Goal: Task Accomplishment & Management: Manage account settings

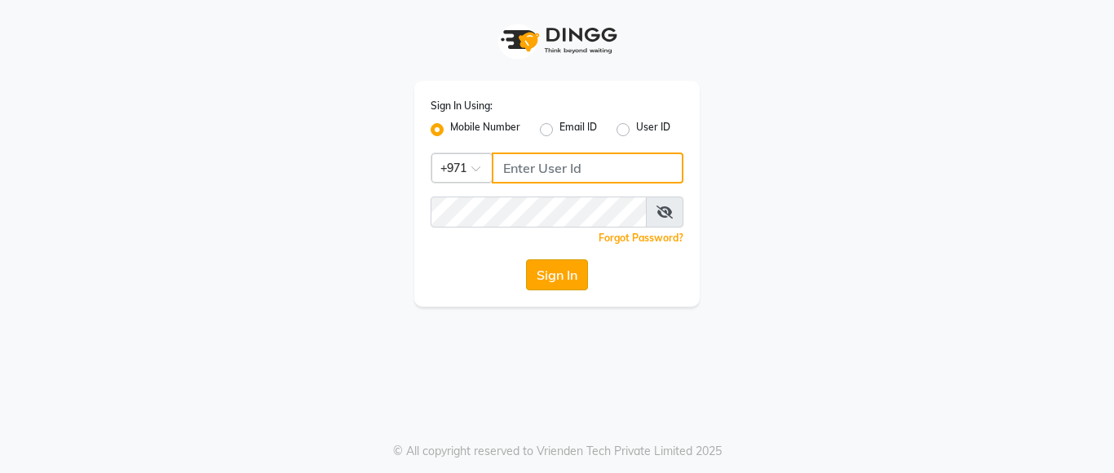
type input "554434207"
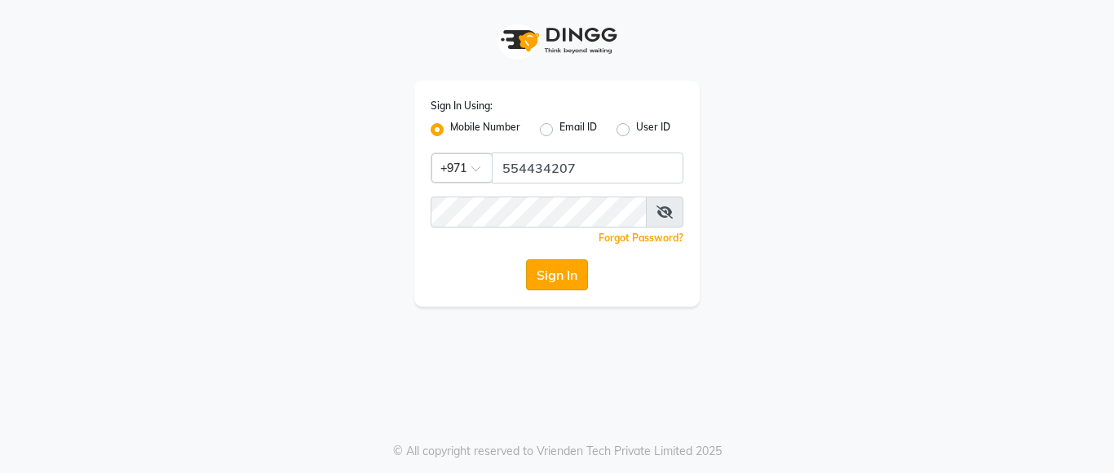
click at [563, 280] on button "Sign In" at bounding box center [557, 274] width 62 height 31
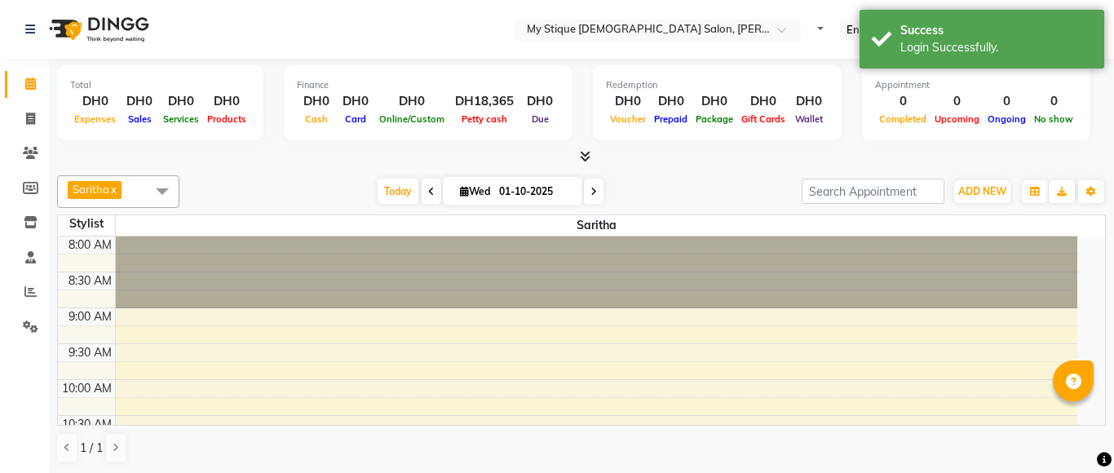
select select "en"
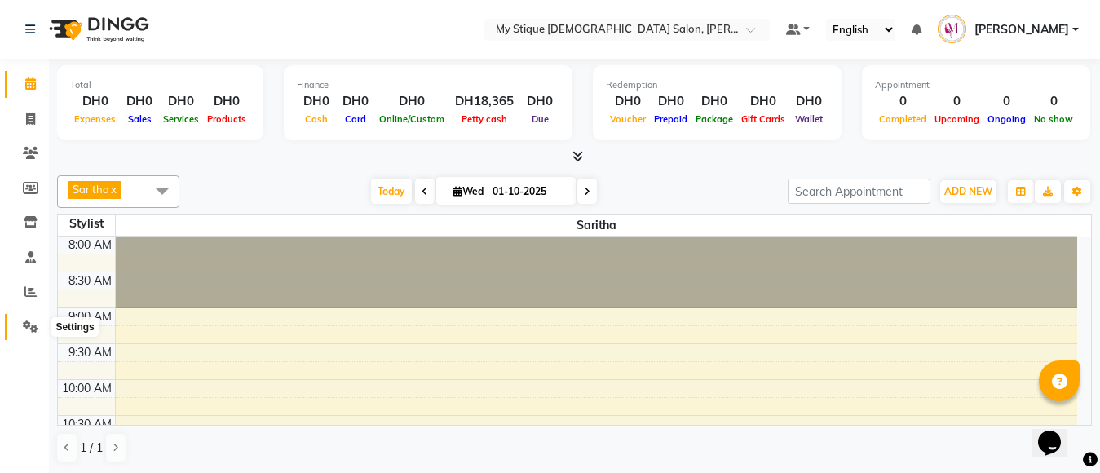
click at [30, 329] on icon at bounding box center [30, 326] width 15 height 12
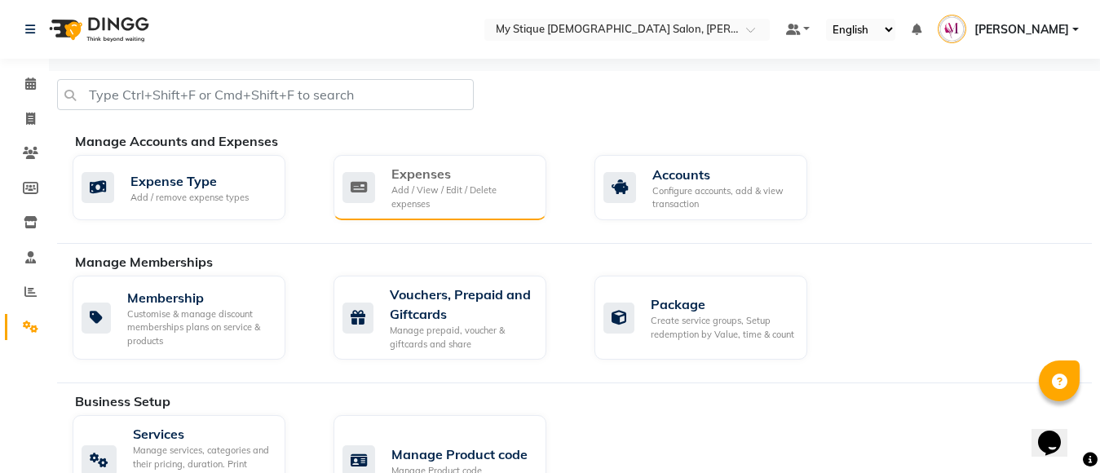
click at [470, 179] on div "Expenses" at bounding box center [462, 174] width 142 height 20
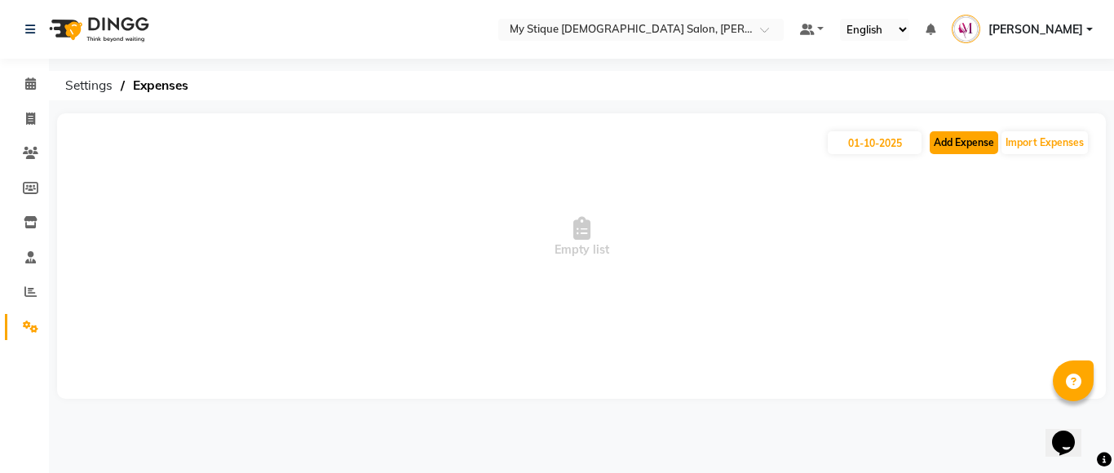
click at [951, 143] on button "Add Expense" at bounding box center [963, 142] width 68 height 23
select select "1"
select select "6563"
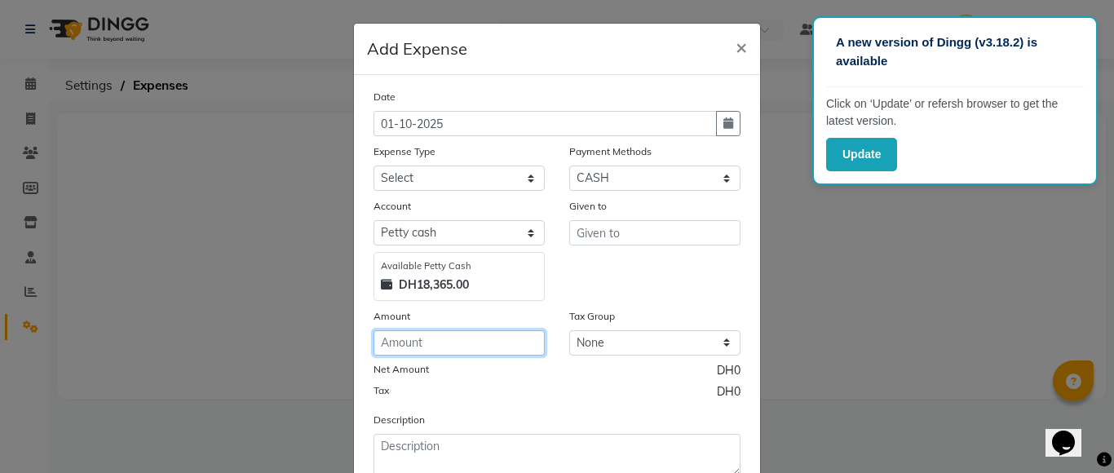
click at [433, 348] on input "number" at bounding box center [458, 342] width 171 height 25
type input "1"
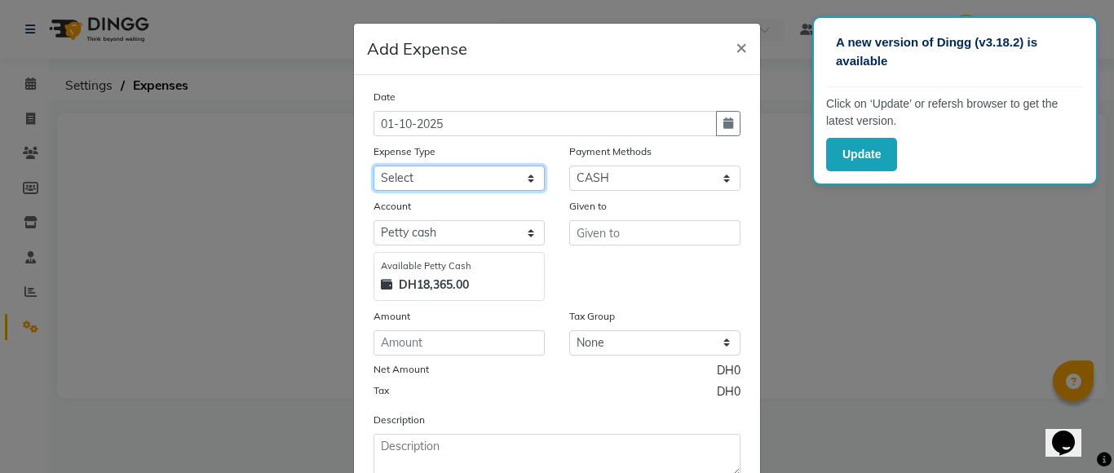
click at [488, 188] on select "Select Advance Salary Bank charges Car maintenance Cash transfer to bank Cash t…" at bounding box center [458, 178] width 171 height 25
select select "8"
click at [373, 166] on select "Select Advance Salary Bank charges Car maintenance Cash transfer to bank Cash t…" at bounding box center [458, 178] width 171 height 25
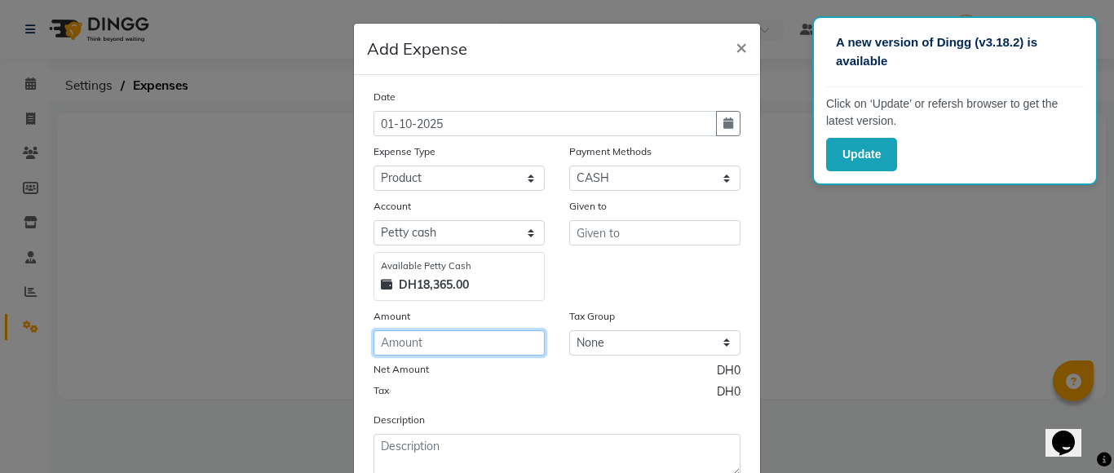
click at [477, 350] on input "number" at bounding box center [458, 342] width 171 height 25
type input "12"
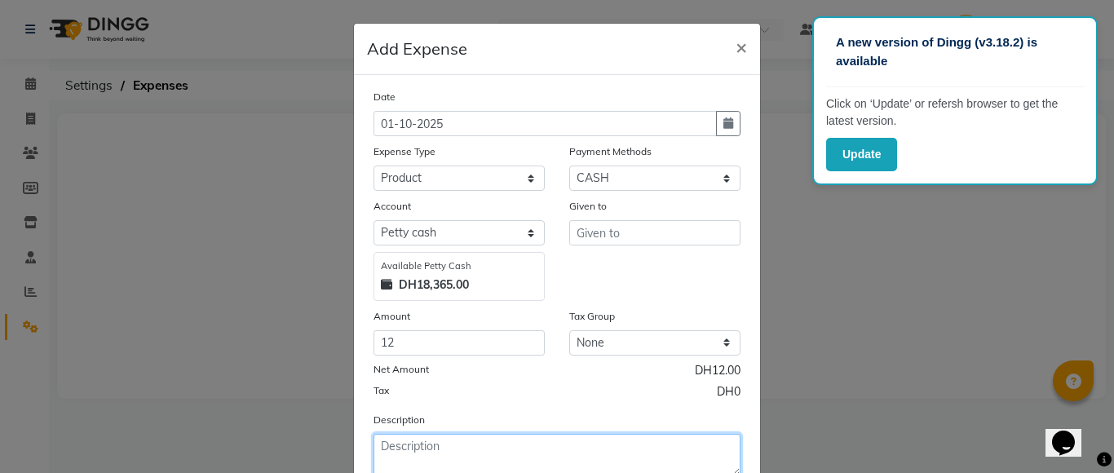
click at [451, 445] on textarea at bounding box center [556, 455] width 367 height 42
type textarea "vatika"
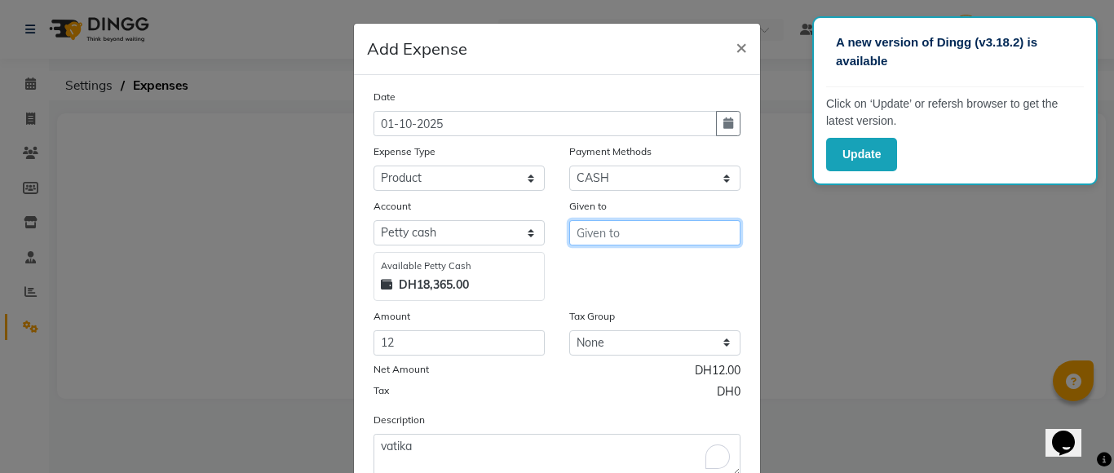
click at [598, 236] on input "text" at bounding box center [654, 232] width 171 height 25
click at [606, 273] on span "Ama" at bounding box center [603, 267] width 29 height 16
type input "[PERSON_NAME]"
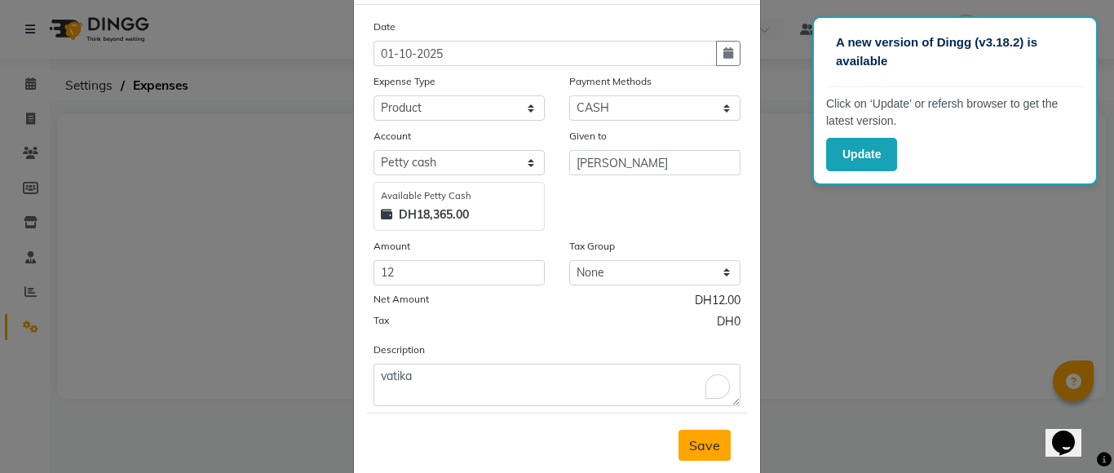
click at [704, 448] on span "Save" at bounding box center [704, 445] width 31 height 16
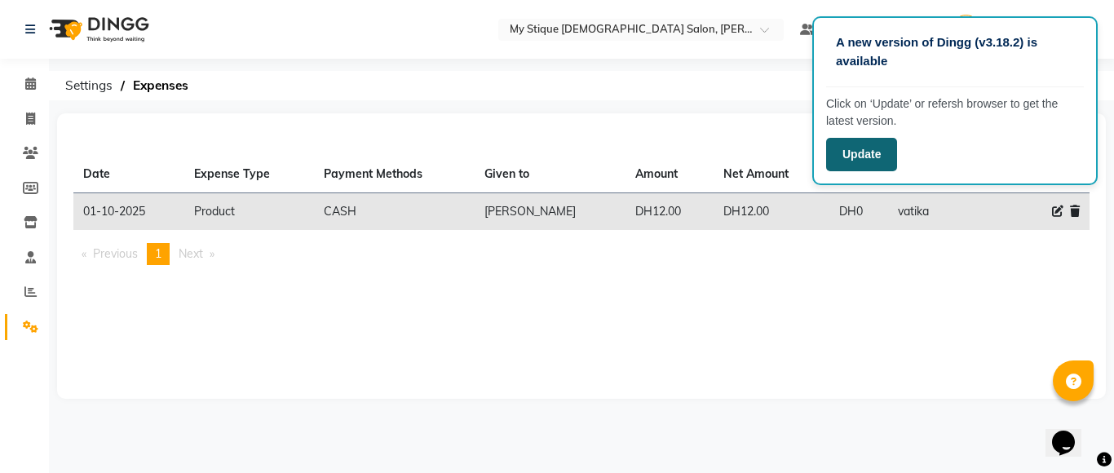
click at [861, 148] on button "Update" at bounding box center [861, 154] width 71 height 33
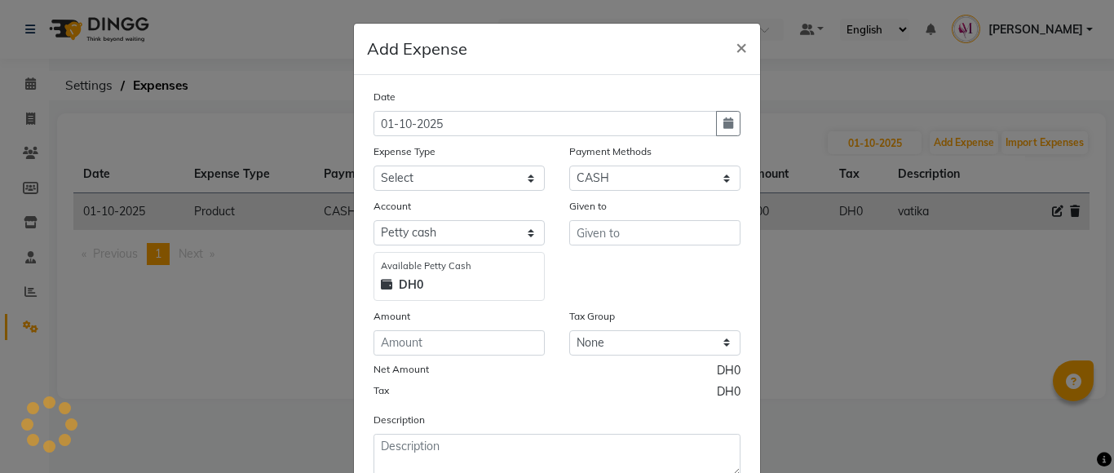
select select "1"
select select "6563"
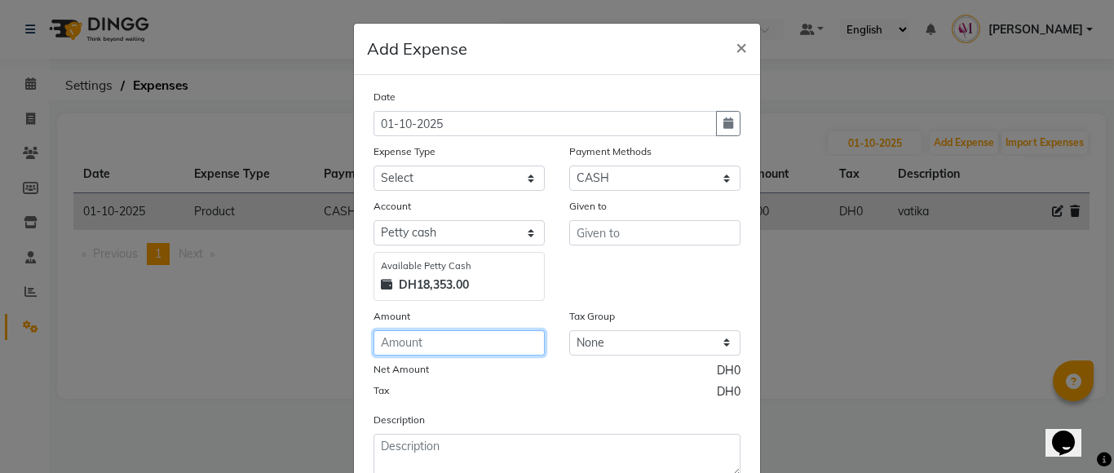
click at [473, 340] on input "number" at bounding box center [458, 342] width 171 height 25
type input "1"
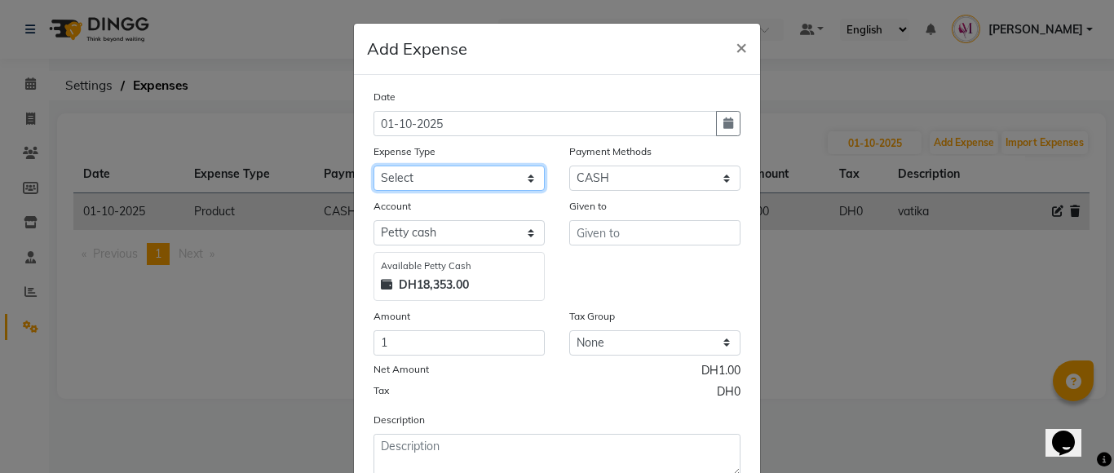
click at [475, 177] on select "Select Advance Salary Bank charges Car maintenance Cash transfer to bank Cash t…" at bounding box center [458, 178] width 171 height 25
select select "17"
click at [373, 166] on select "Select Advance Salary Bank charges Car maintenance Cash transfer to bank Cash t…" at bounding box center [458, 178] width 171 height 25
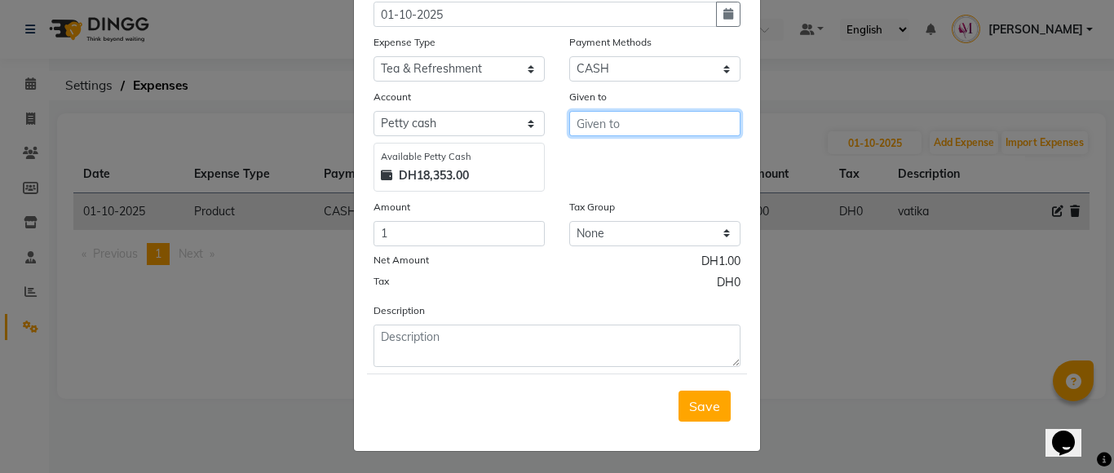
click at [666, 117] on input "text" at bounding box center [654, 123] width 171 height 25
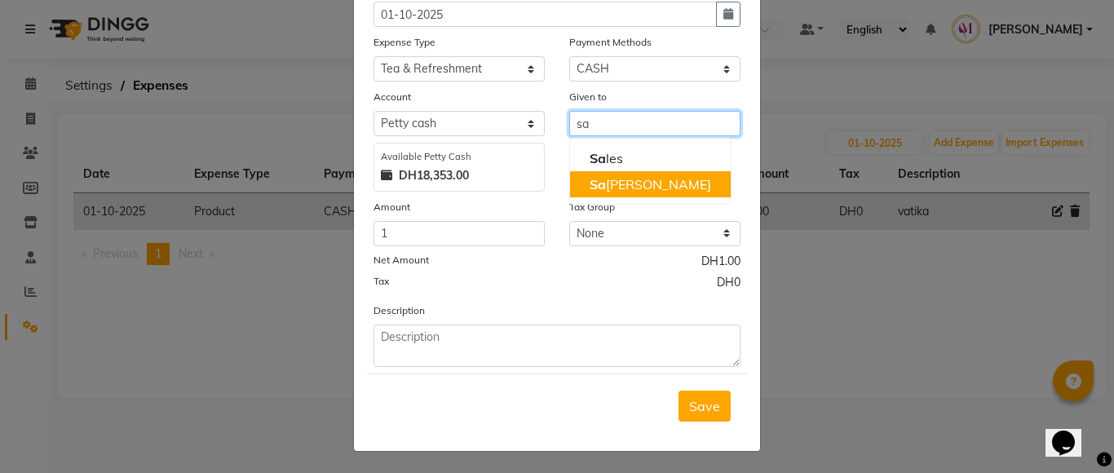
click at [638, 183] on button "[DEMOGRAPHIC_DATA]" at bounding box center [650, 184] width 161 height 26
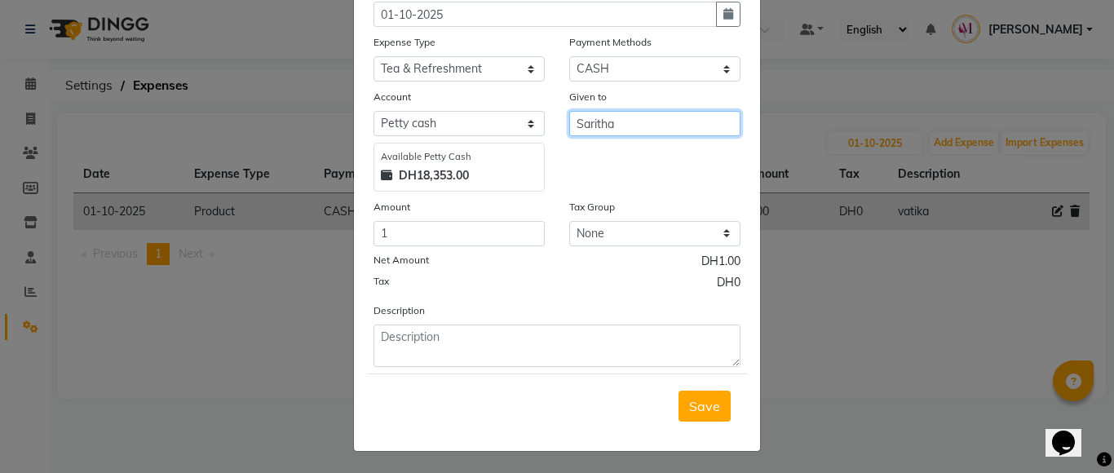
type input "Saritha"
click at [711, 422] on div "Save" at bounding box center [557, 405] width 380 height 64
click at [709, 416] on button "Save" at bounding box center [704, 406] width 52 height 31
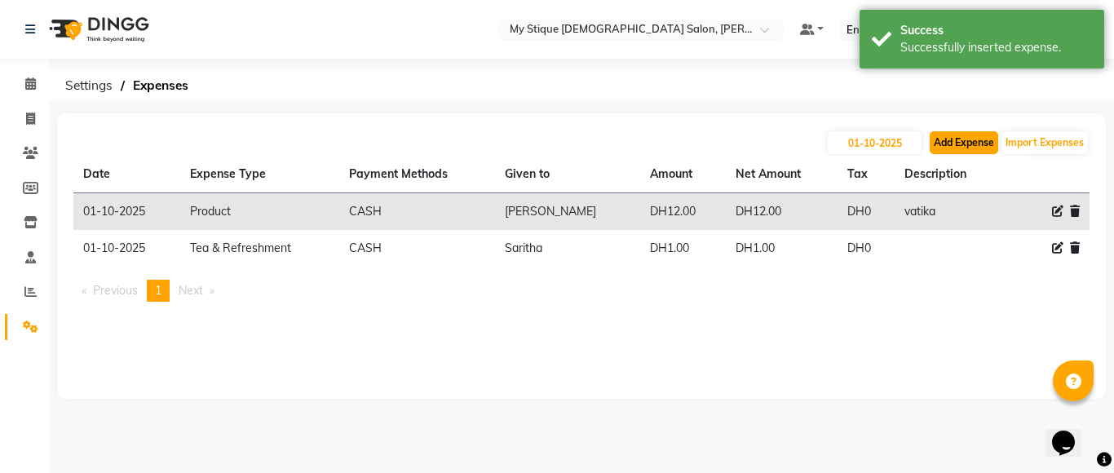
click at [942, 139] on button "Add Expense" at bounding box center [963, 142] width 68 height 23
select select "1"
select select "6563"
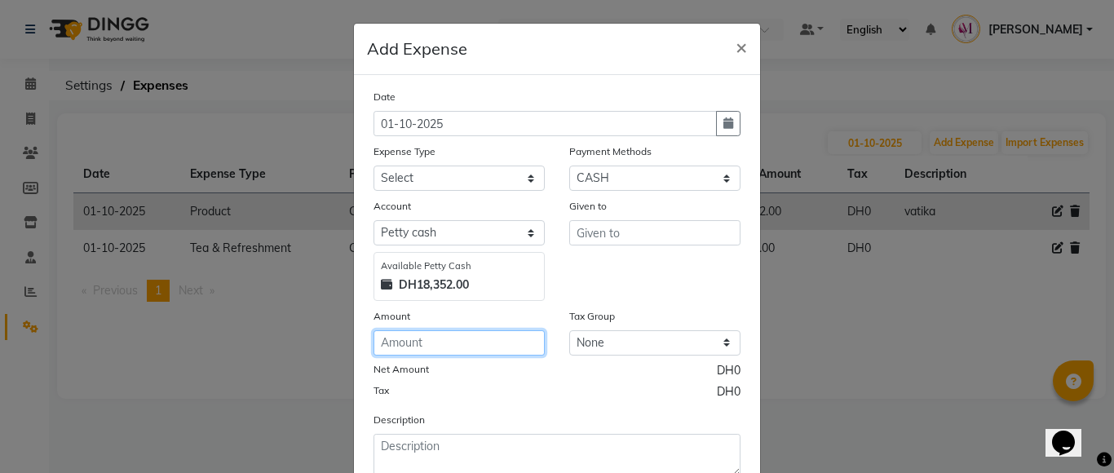
click at [445, 345] on input "number" at bounding box center [458, 342] width 171 height 25
type input "1.5"
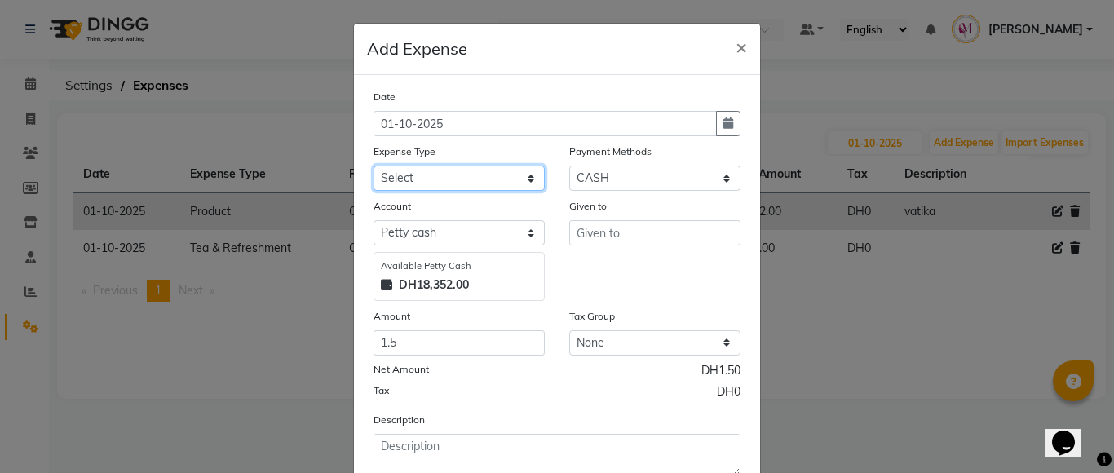
click at [451, 166] on select "Select Advance Salary Bank charges Car maintenance Cash transfer to bank Cash t…" at bounding box center [458, 178] width 171 height 25
select select "17"
click at [373, 166] on select "Select Advance Salary Bank charges Car maintenance Cash transfer to bank Cash t…" at bounding box center [458, 178] width 171 height 25
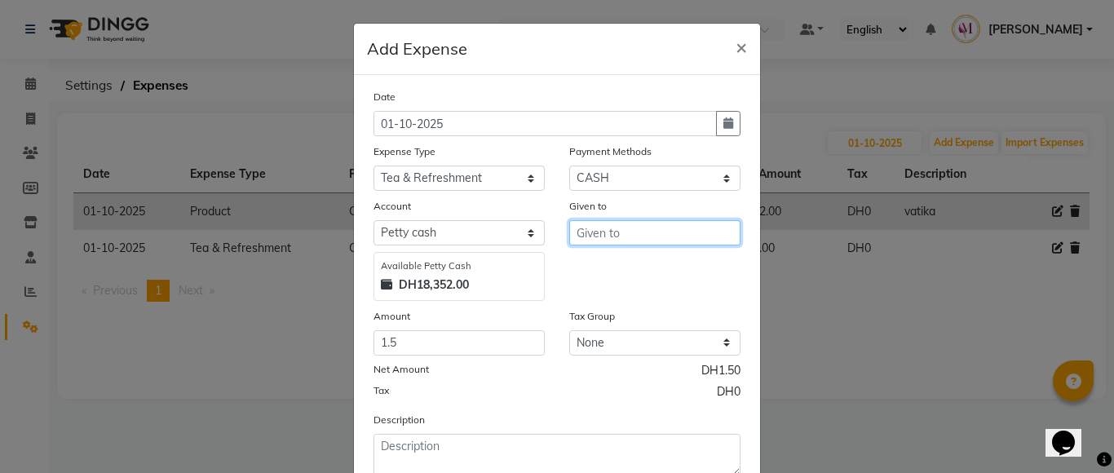
click at [610, 236] on input "text" at bounding box center [654, 232] width 171 height 25
click at [616, 294] on ngb-highlight "[DEMOGRAPHIC_DATA]" at bounding box center [649, 293] width 121 height 16
type input "Saritha"
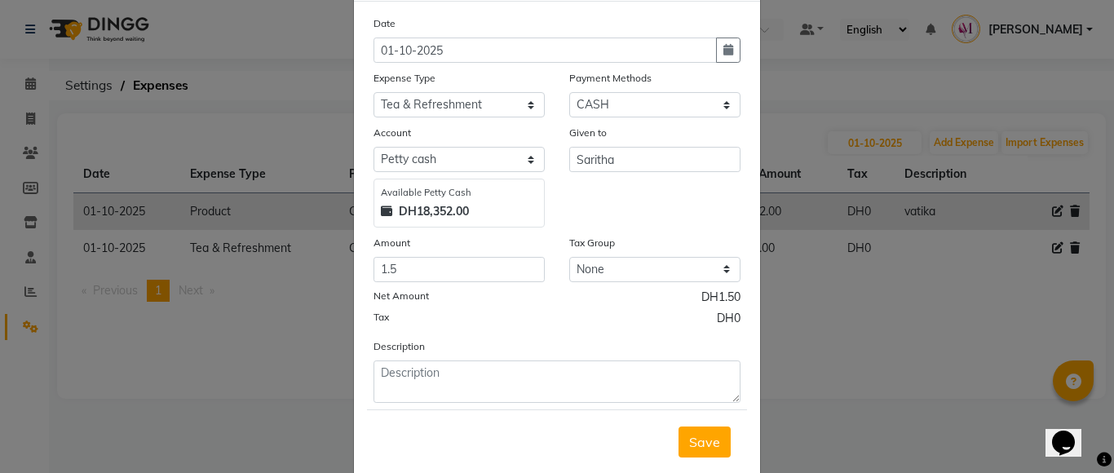
scroll to position [75, 0]
click at [697, 439] on span "Save" at bounding box center [704, 440] width 31 height 16
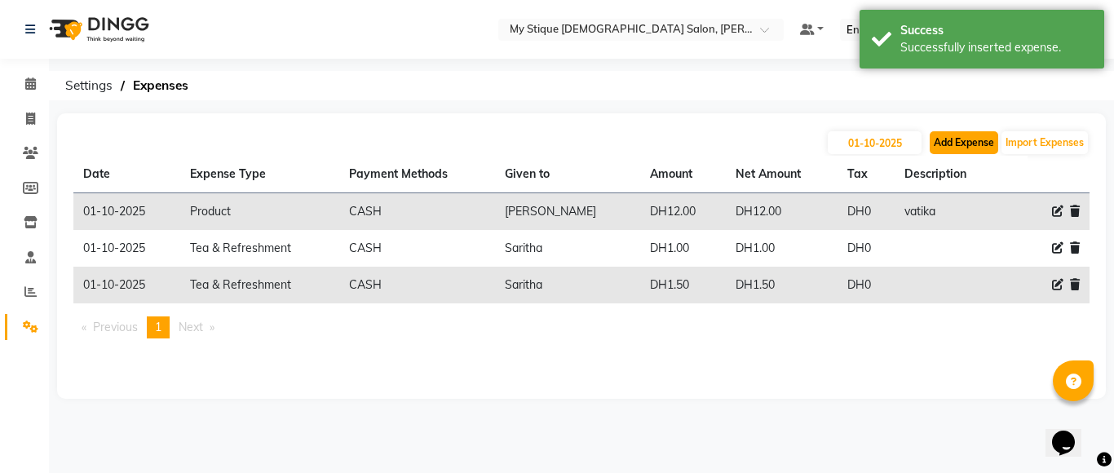
click at [960, 145] on button "Add Expense" at bounding box center [963, 142] width 68 height 23
select select "1"
select select "6563"
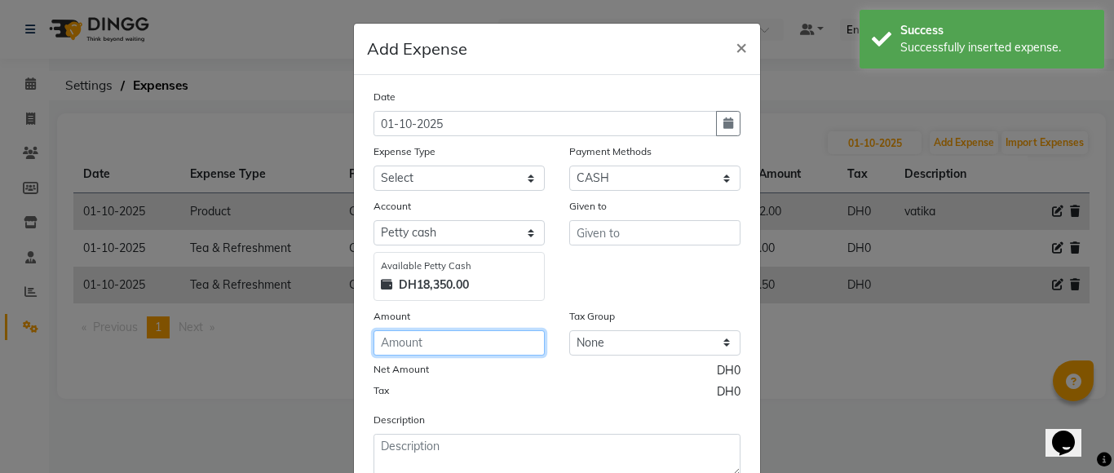
click at [421, 341] on input "number" at bounding box center [458, 342] width 171 height 25
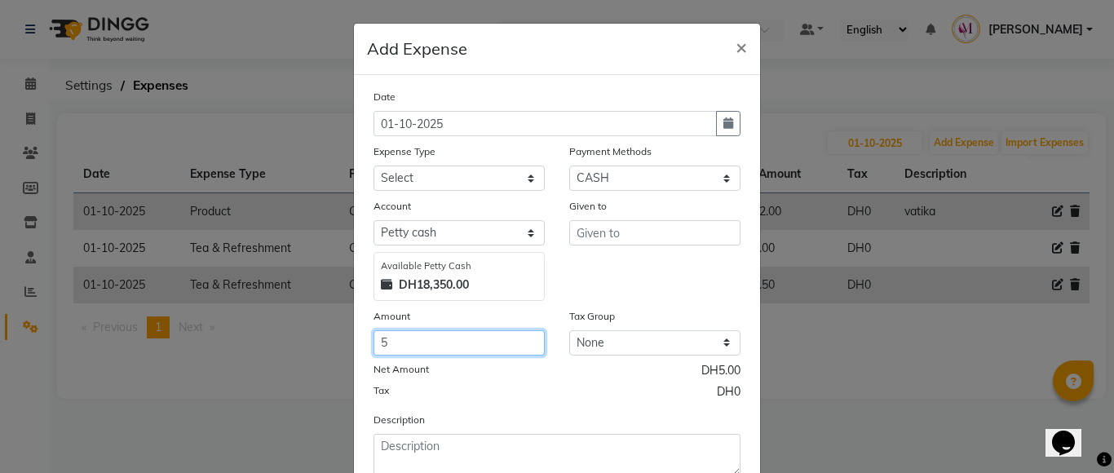
type input "5"
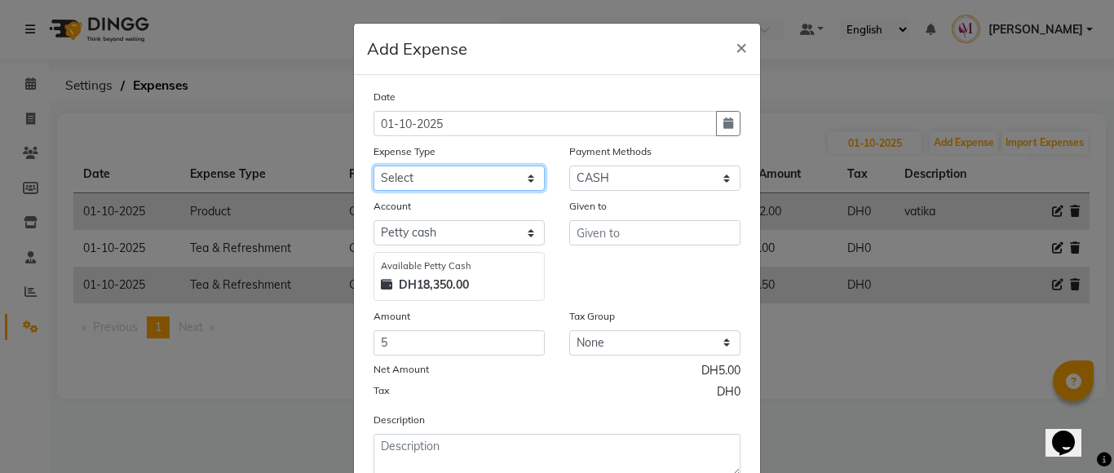
click at [446, 177] on select "Select Advance Salary Bank charges Car maintenance Cash transfer to bank Cash t…" at bounding box center [458, 178] width 171 height 25
select select "17"
click at [373, 166] on select "Select Advance Salary Bank charges Car maintenance Cash transfer to bank Cash t…" at bounding box center [458, 178] width 171 height 25
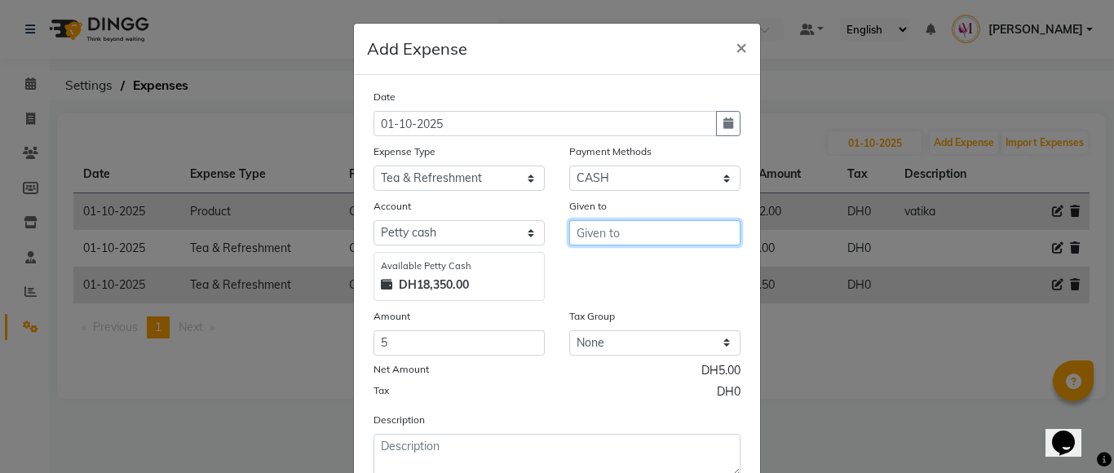
click at [664, 232] on input "text" at bounding box center [654, 232] width 171 height 25
click at [633, 292] on button "[DEMOGRAPHIC_DATA]" at bounding box center [650, 293] width 161 height 26
type input "Saritha"
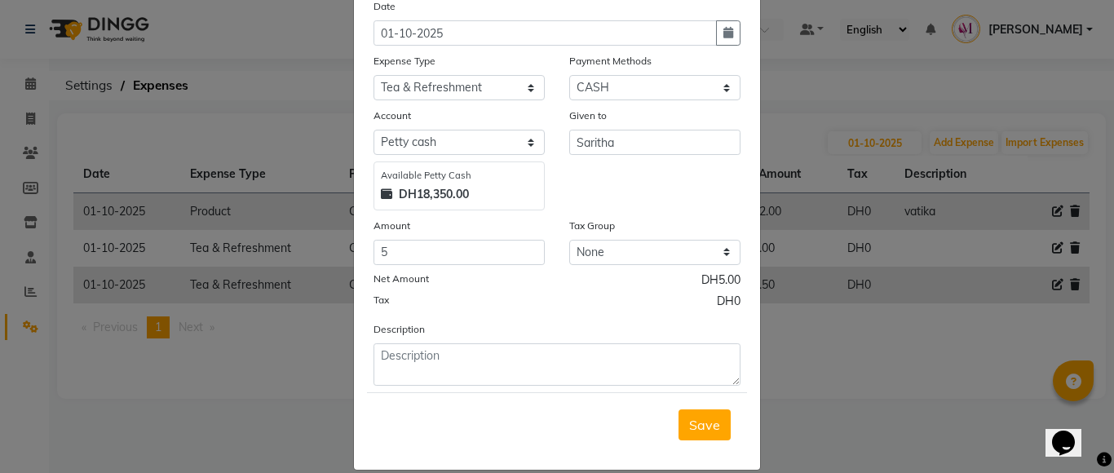
scroll to position [99, 0]
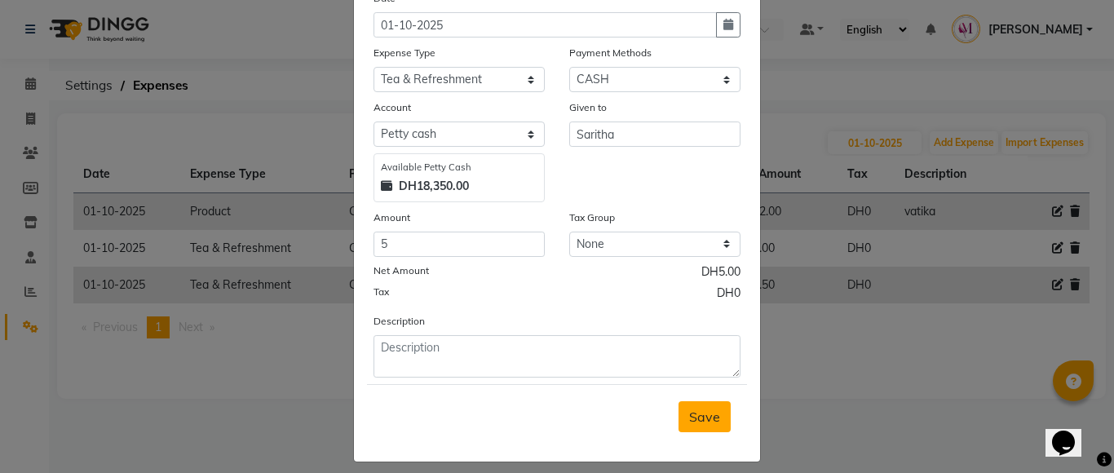
click at [689, 422] on span "Save" at bounding box center [704, 416] width 31 height 16
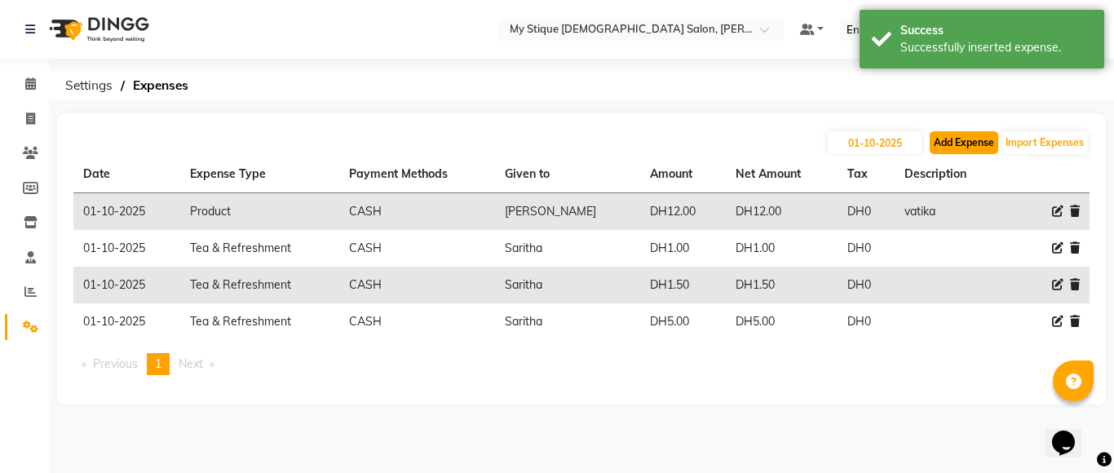
click at [959, 148] on button "Add Expense" at bounding box center [963, 142] width 68 height 23
select select "1"
select select "6563"
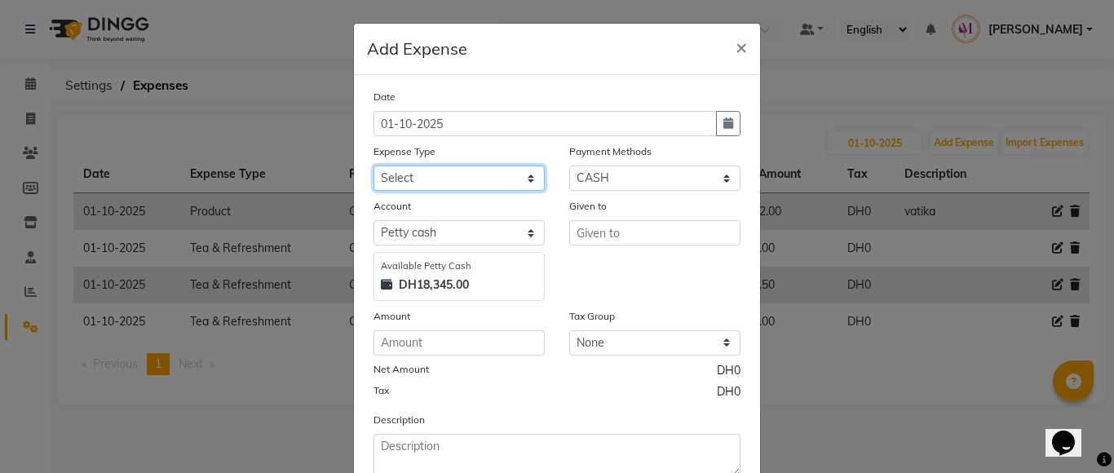
click at [480, 169] on select "Select Advance Salary Bank charges Car maintenance Cash transfer to bank Cash t…" at bounding box center [458, 178] width 171 height 25
select select "17"
click at [373, 166] on select "Select Advance Salary Bank charges Car maintenance Cash transfer to bank Cash t…" at bounding box center [458, 178] width 171 height 25
click at [413, 328] on div "Amount" at bounding box center [458, 318] width 171 height 23
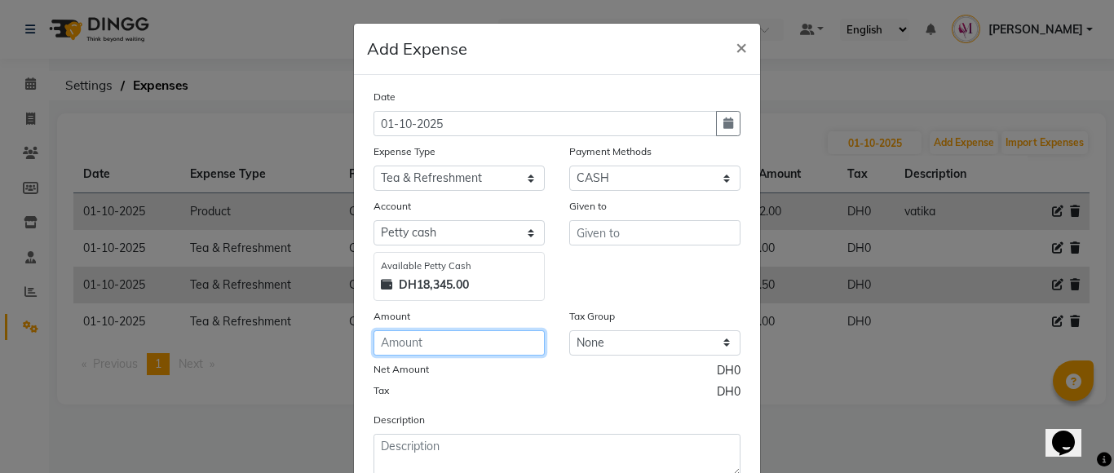
click at [411, 341] on input "number" at bounding box center [458, 342] width 171 height 25
type input "63"
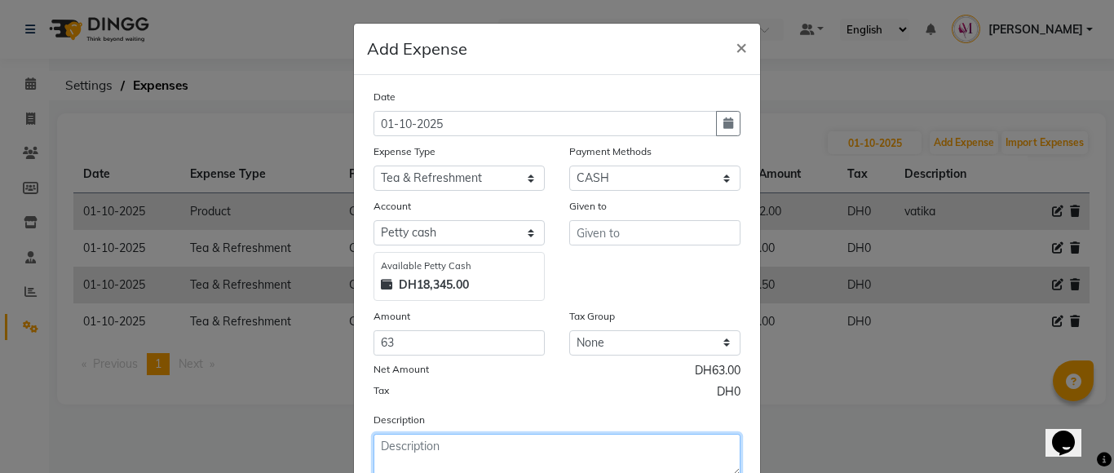
click at [496, 455] on textarea at bounding box center [556, 455] width 367 height 42
type textarea "c"
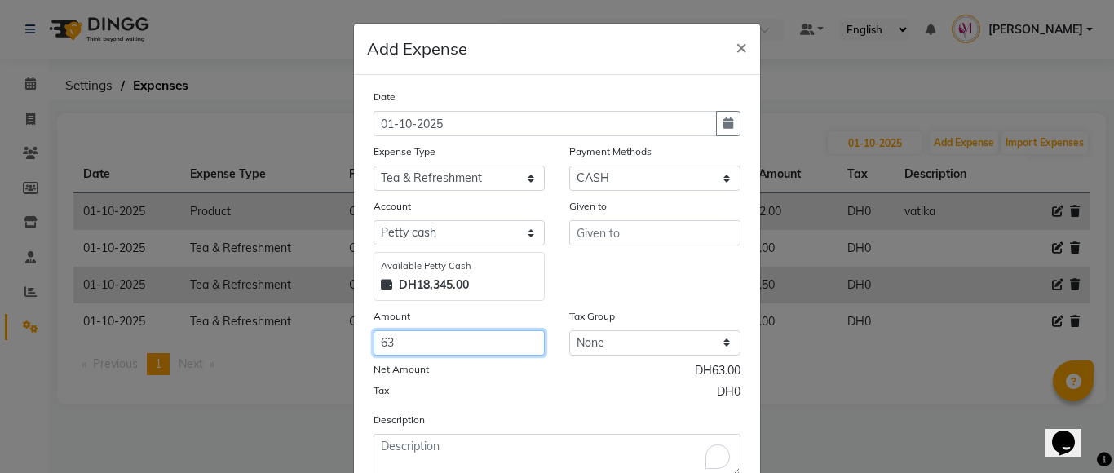
click at [431, 337] on input "63" at bounding box center [458, 342] width 171 height 25
type input "6"
type input "2"
type input "30"
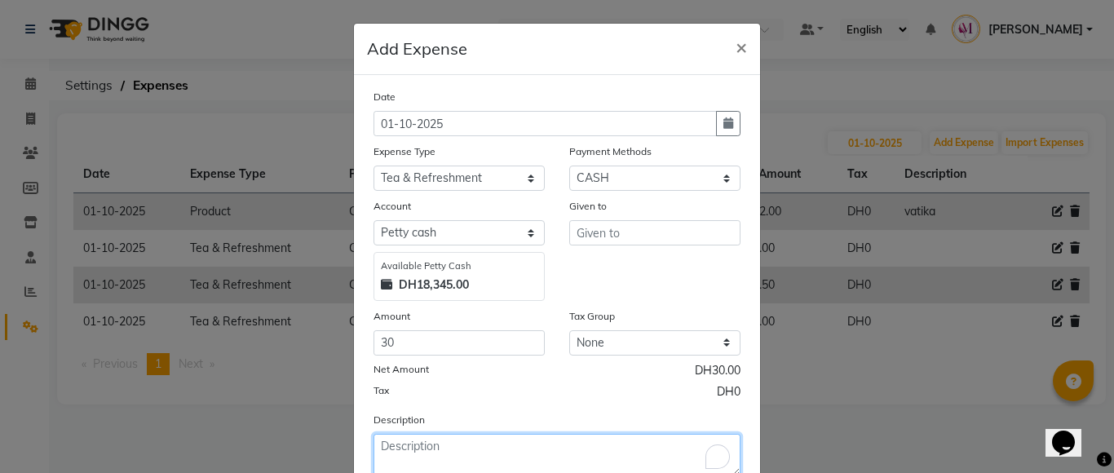
click at [404, 461] on textarea "To enrich screen reader interactions, please activate Accessibility in Grammarl…" at bounding box center [556, 455] width 367 height 42
type textarea "o"
type textarea "board cleaning"
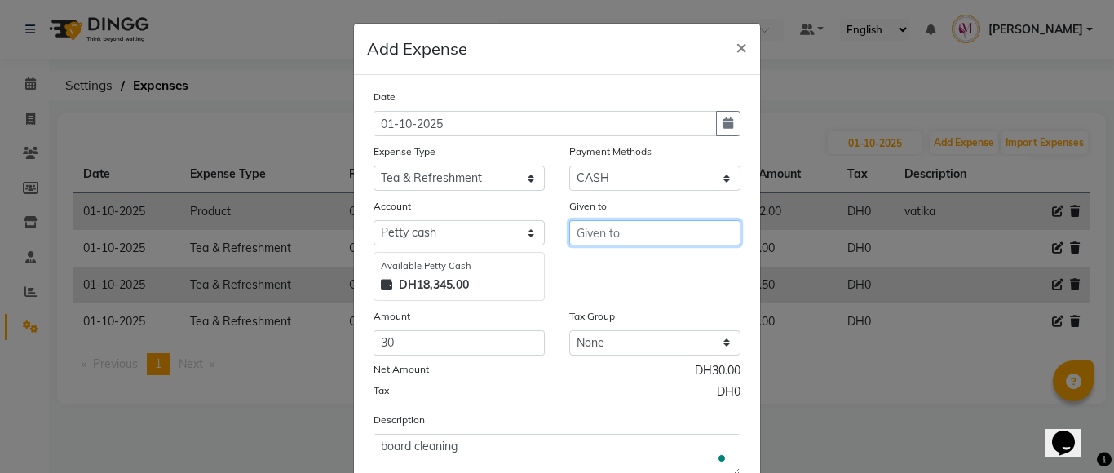
click at [590, 225] on input "text" at bounding box center [654, 232] width 171 height 25
click at [592, 271] on span "Sar" at bounding box center [599, 267] width 21 height 16
type input "Saritha"
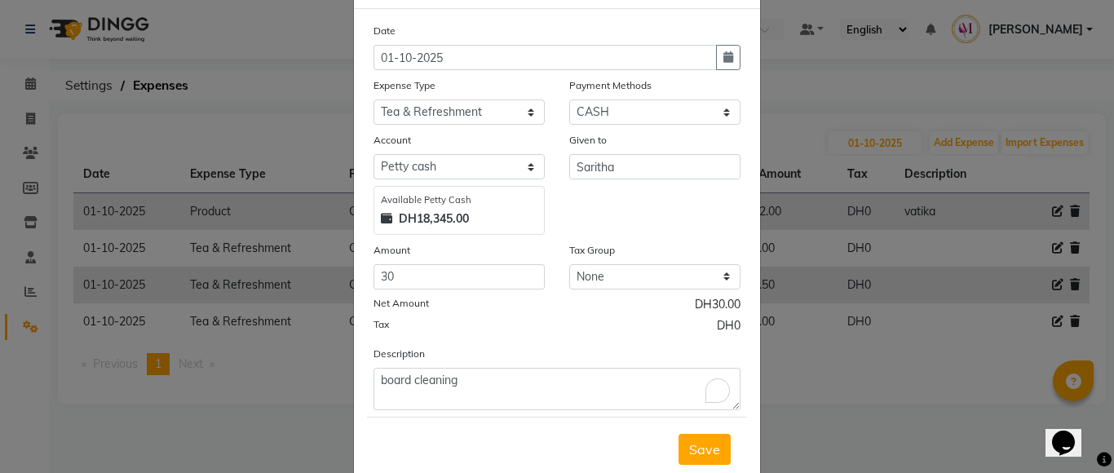
scroll to position [72, 0]
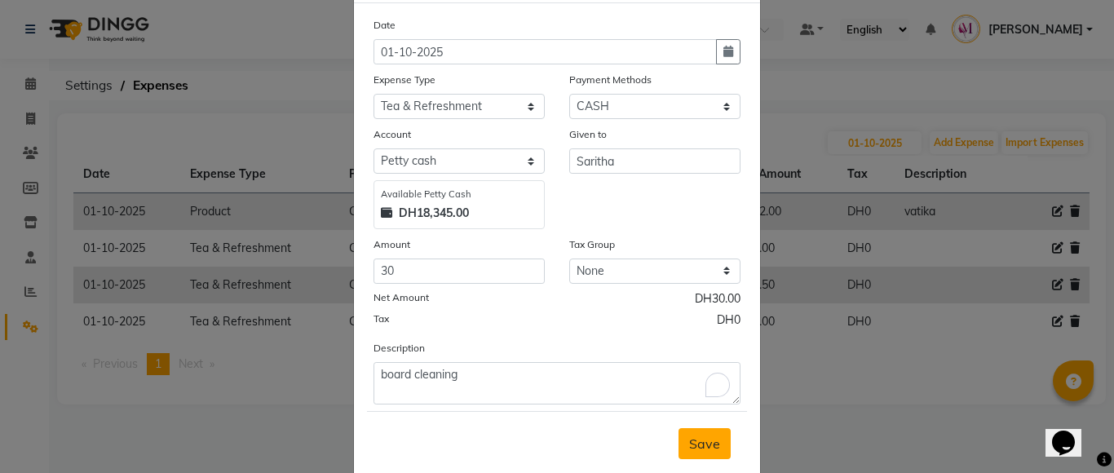
click at [695, 446] on span "Save" at bounding box center [704, 443] width 31 height 16
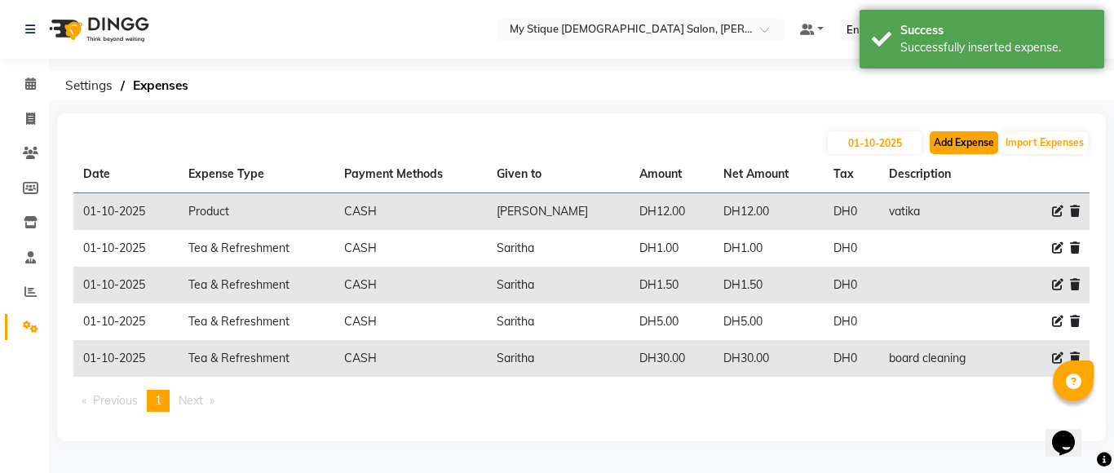
click at [934, 148] on button "Add Expense" at bounding box center [963, 142] width 68 height 23
select select "1"
select select "6563"
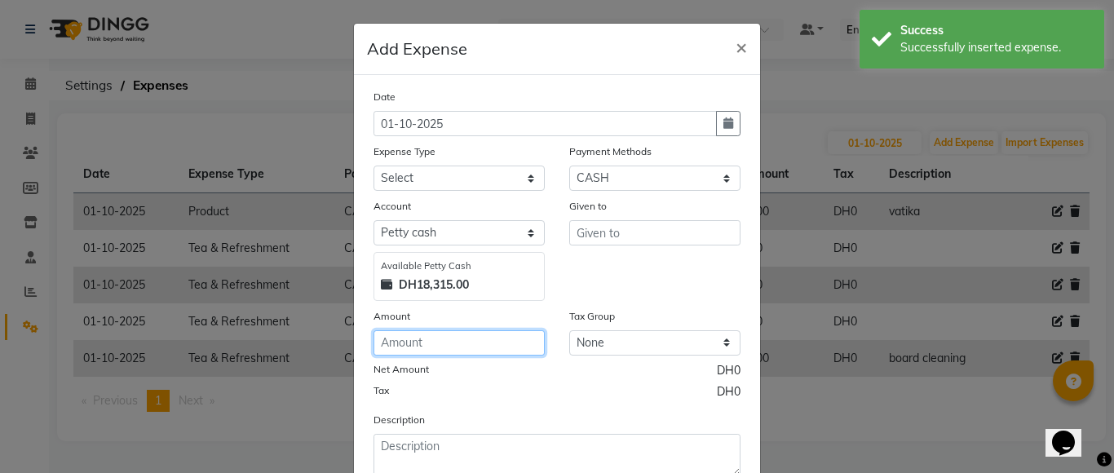
click at [410, 348] on input "number" at bounding box center [458, 342] width 171 height 25
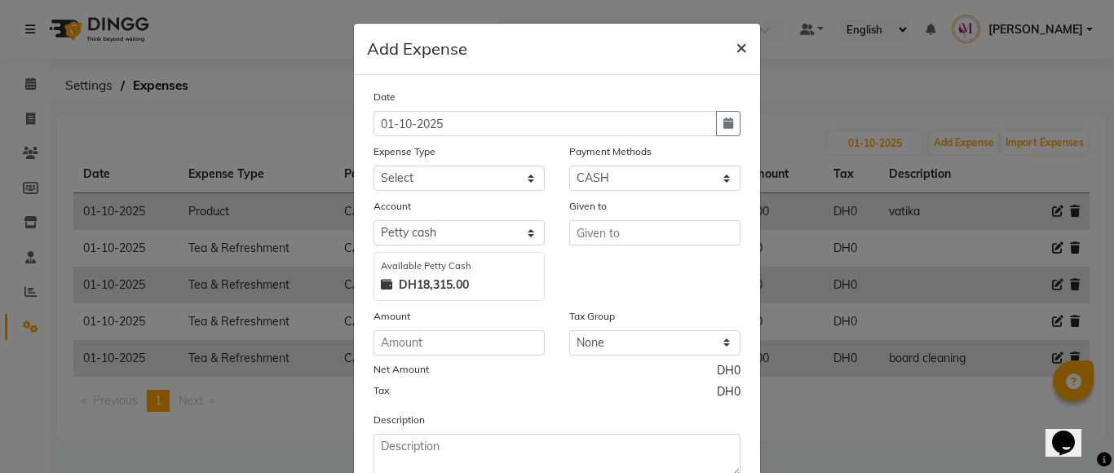
click at [735, 48] on span "×" at bounding box center [740, 46] width 11 height 24
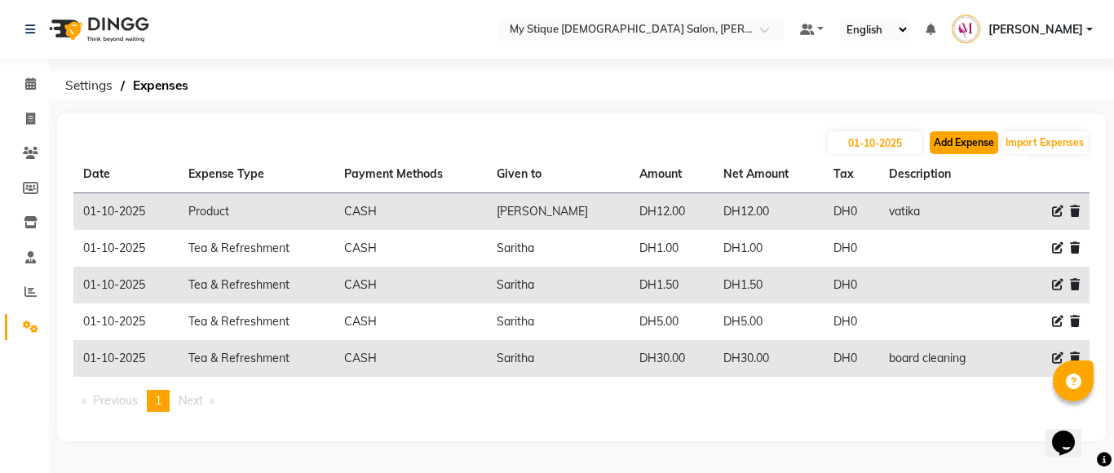
click at [962, 150] on button "Add Expense" at bounding box center [963, 142] width 68 height 23
select select "1"
select select "6563"
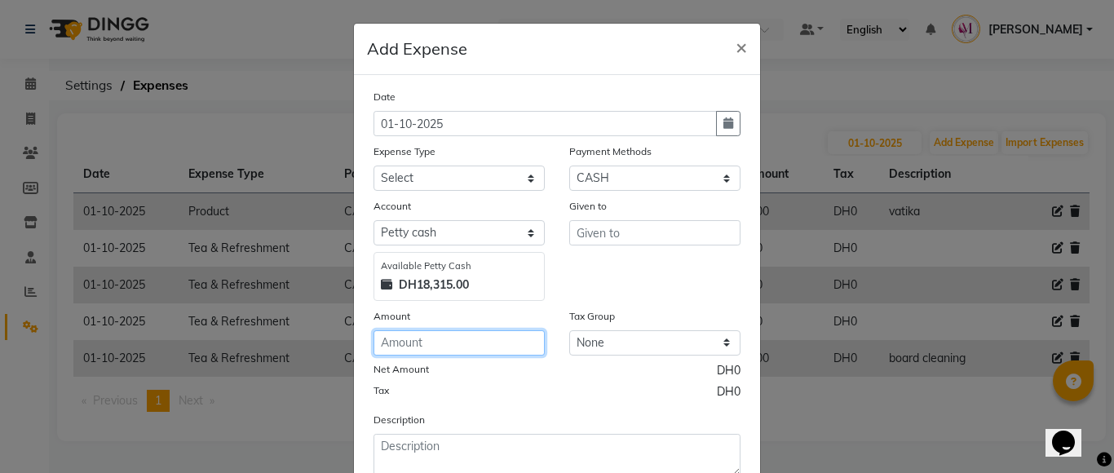
click at [444, 352] on input "number" at bounding box center [458, 342] width 171 height 25
type input "10"
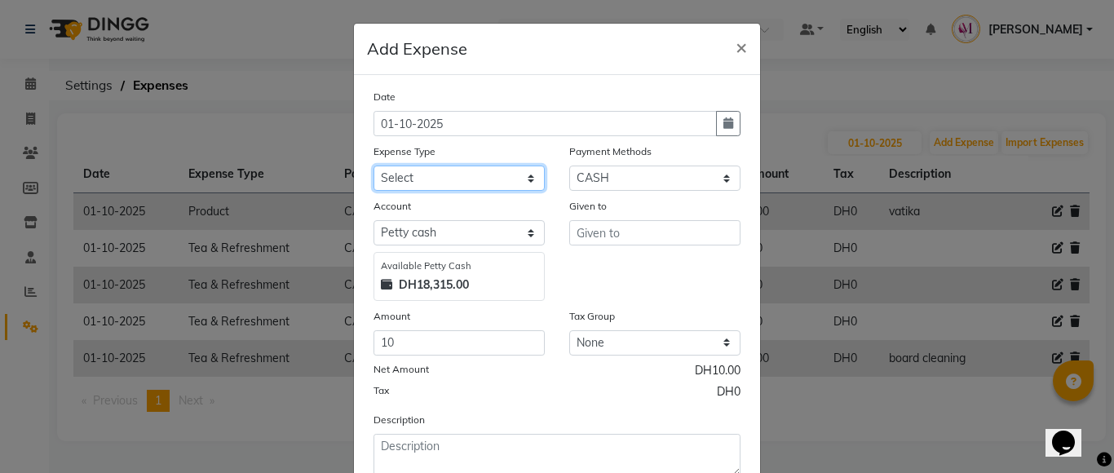
click at [426, 176] on select "Select Advance Salary Bank charges Car maintenance Cash transfer to bank Cash t…" at bounding box center [458, 178] width 171 height 25
select select "18"
click at [373, 166] on select "Select Advance Salary Bank charges Car maintenance Cash transfer to bank Cash t…" at bounding box center [458, 178] width 171 height 25
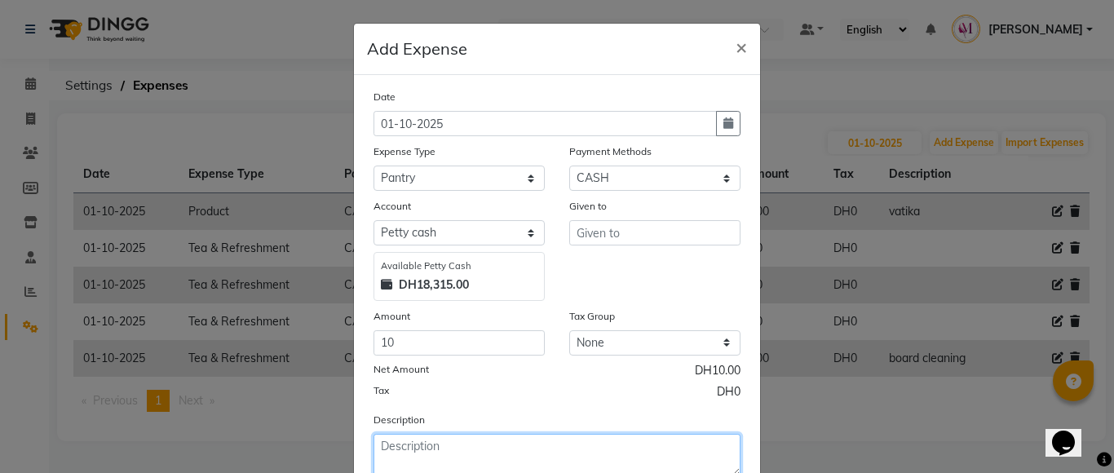
click at [439, 452] on textarea at bounding box center [556, 455] width 367 height 42
type textarea "water"
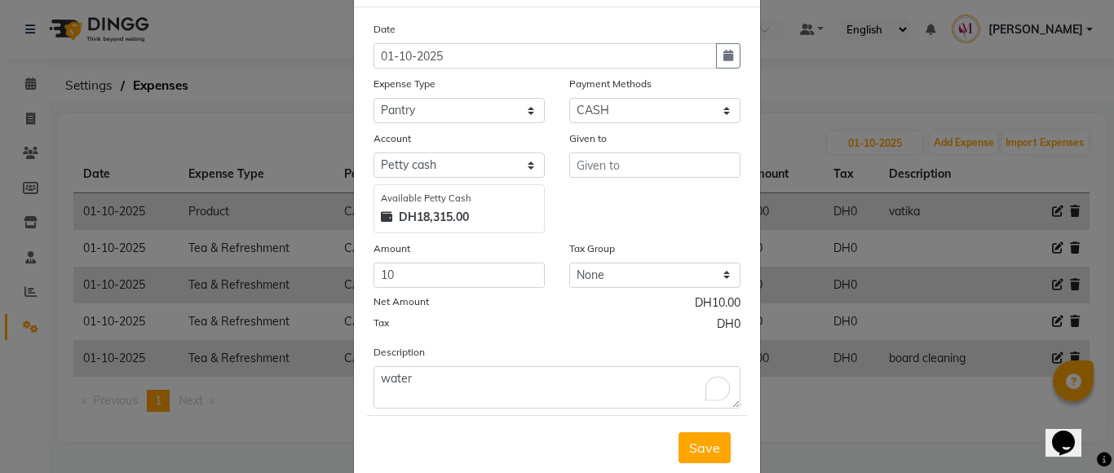
scroll to position [68, 0]
click at [600, 166] on input "text" at bounding box center [654, 164] width 171 height 25
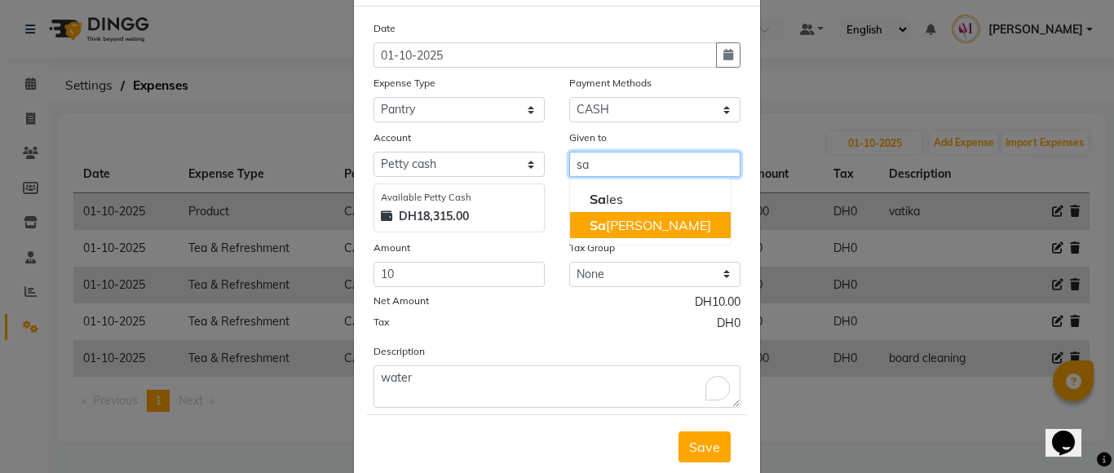
click at [600, 220] on ngb-highlight "[DEMOGRAPHIC_DATA]" at bounding box center [649, 225] width 121 height 16
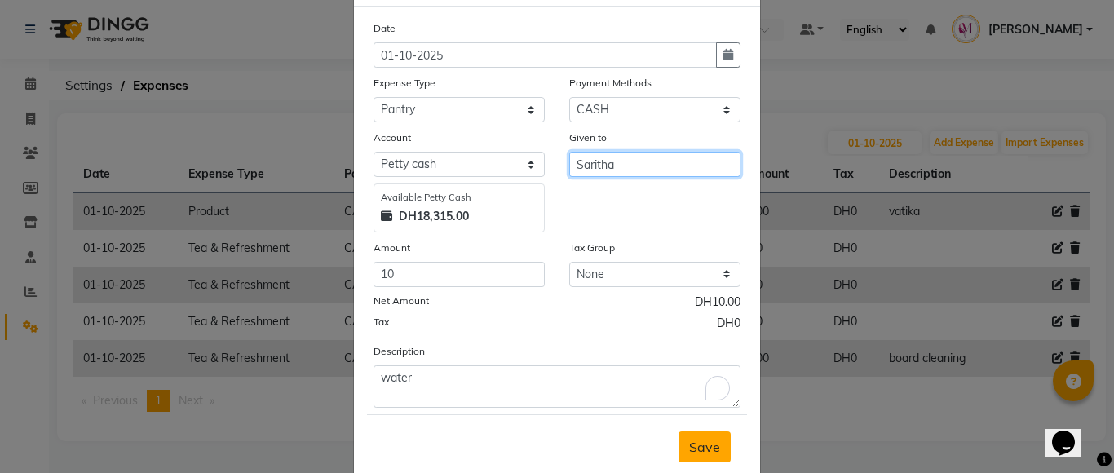
type input "Saritha"
click at [689, 453] on span "Save" at bounding box center [704, 447] width 31 height 16
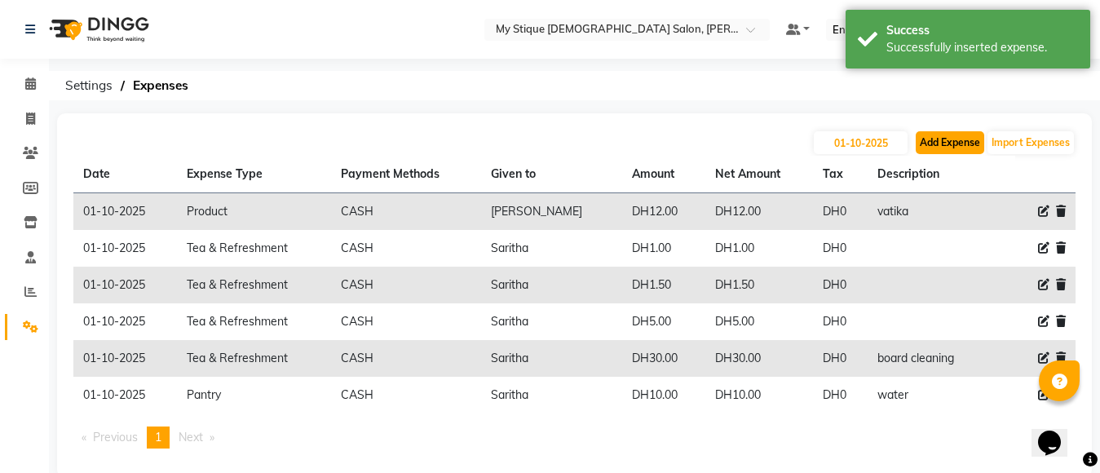
click at [942, 139] on button "Add Expense" at bounding box center [950, 142] width 68 height 23
select select "1"
select select "6563"
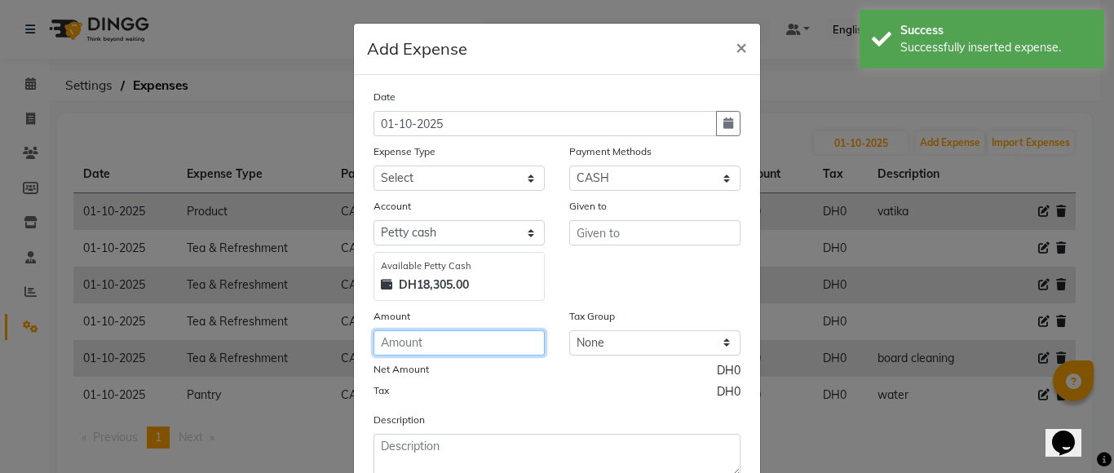
click at [450, 347] on input "number" at bounding box center [458, 342] width 171 height 25
type input "20"
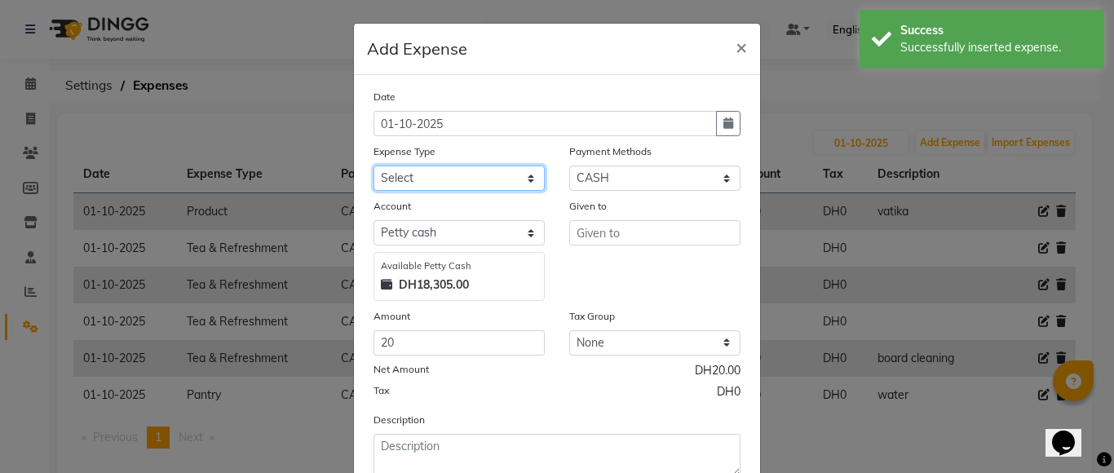
click at [445, 181] on select "Select Advance Salary Bank charges Car maintenance Cash transfer to bank Cash t…" at bounding box center [458, 178] width 171 height 25
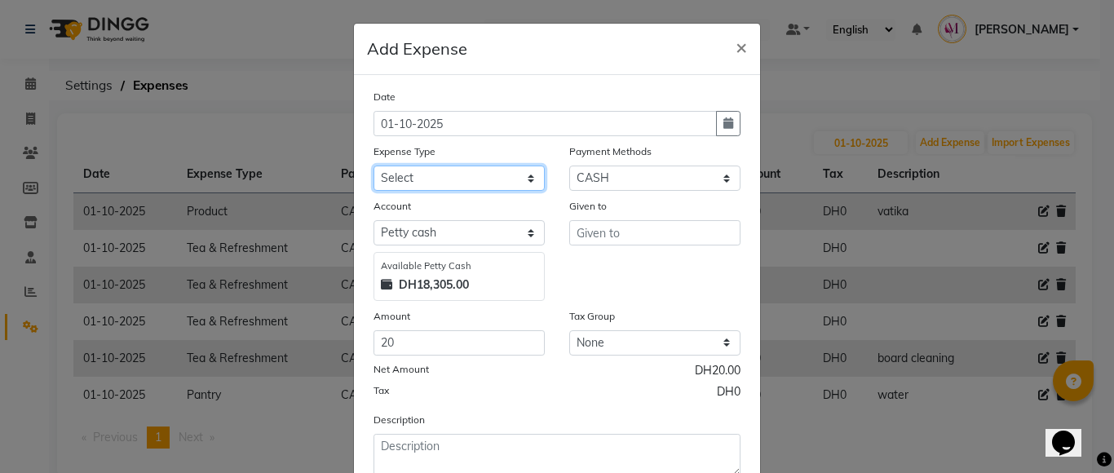
select select "8"
click at [373, 166] on select "Select Advance Salary Bank charges Car maintenance Cash transfer to bank Cash t…" at bounding box center [458, 178] width 171 height 25
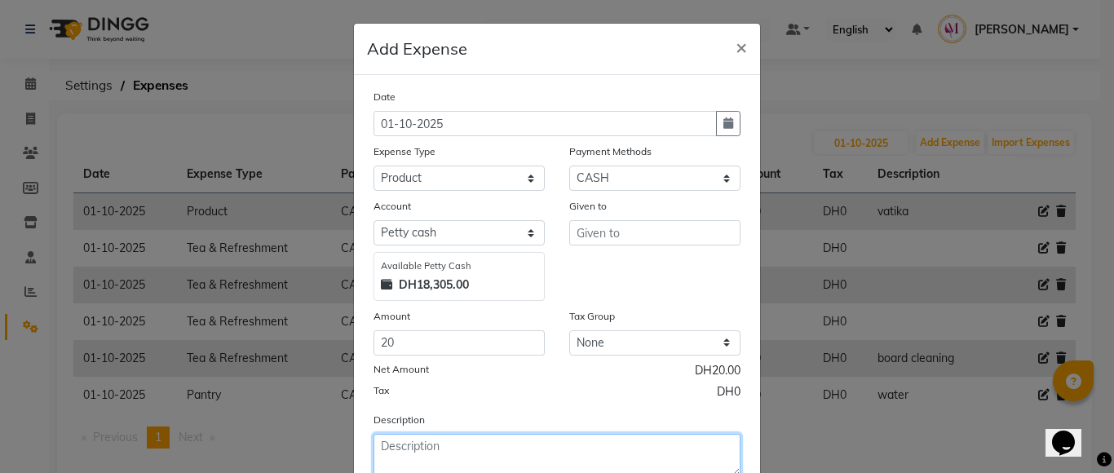
click at [424, 456] on textarea at bounding box center [556, 455] width 367 height 42
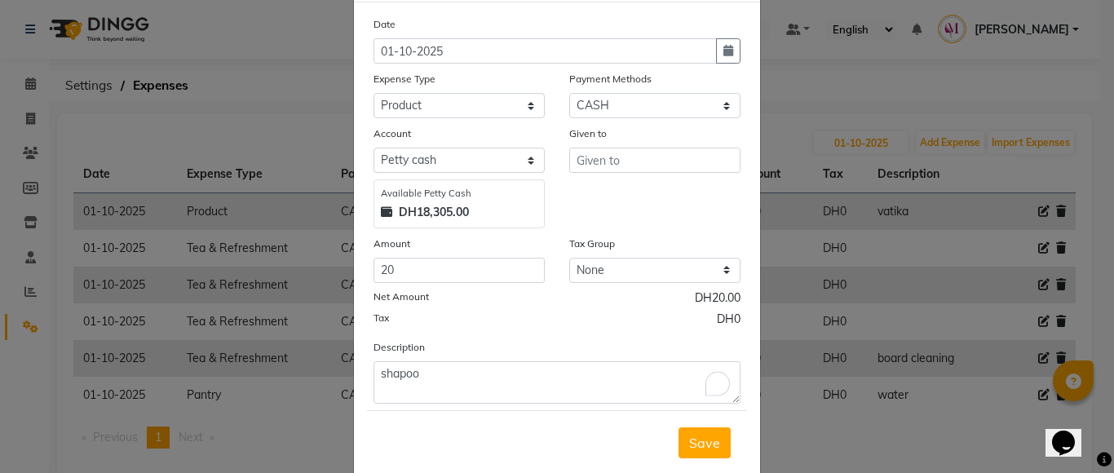
scroll to position [73, 0]
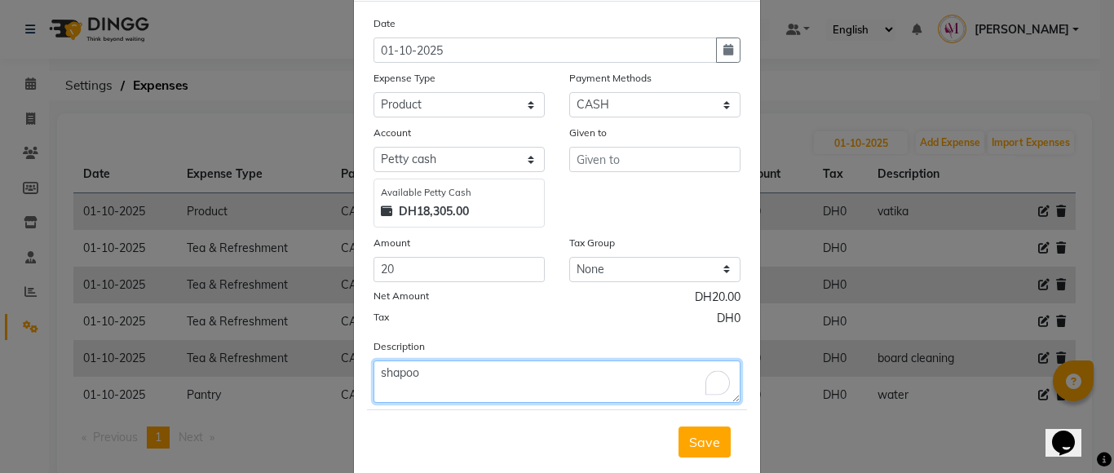
click at [391, 376] on textarea "shapoo" at bounding box center [556, 381] width 367 height 42
type textarea "shanpoo"
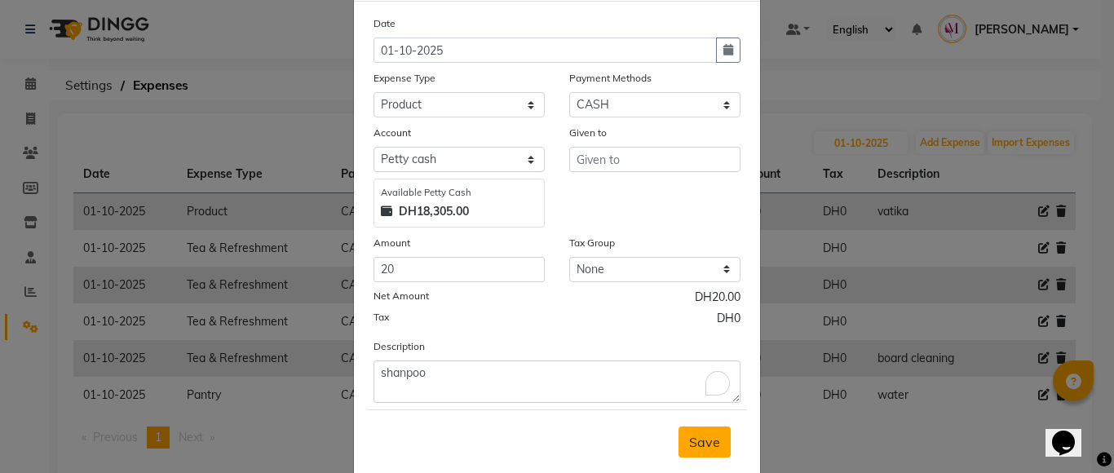
click at [689, 444] on span "Save" at bounding box center [704, 442] width 31 height 16
click at [632, 166] on input "text" at bounding box center [654, 159] width 171 height 25
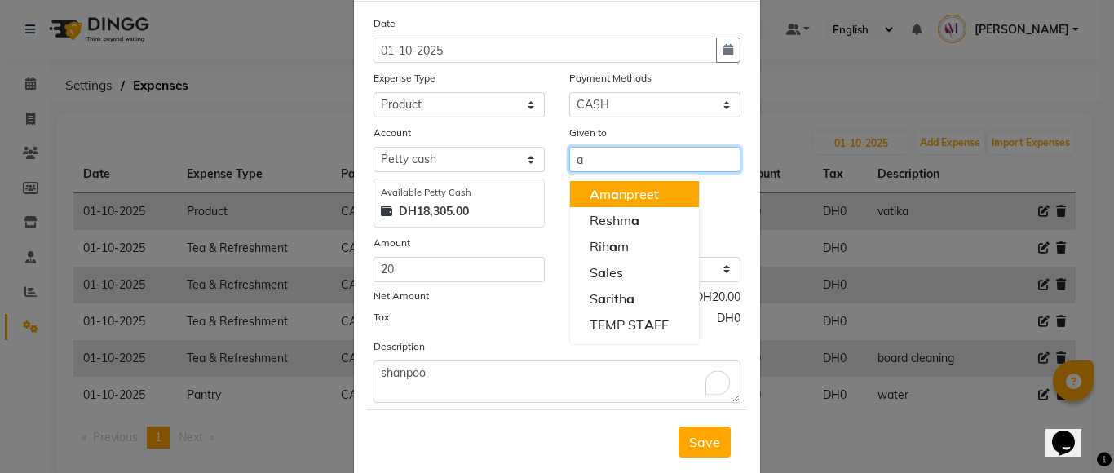
click at [640, 204] on button "A m a npreet" at bounding box center [634, 194] width 129 height 26
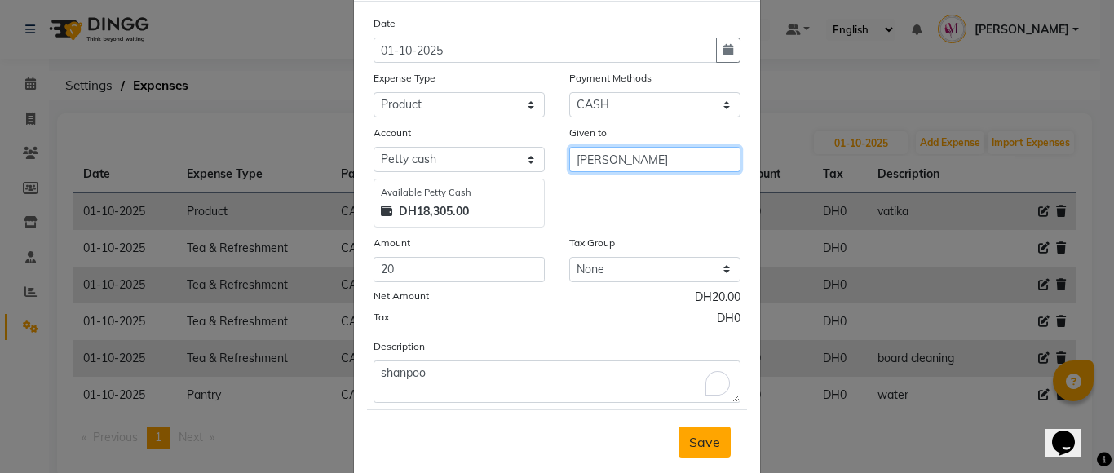
type input "[PERSON_NAME]"
click at [681, 436] on button "Save" at bounding box center [704, 441] width 52 height 31
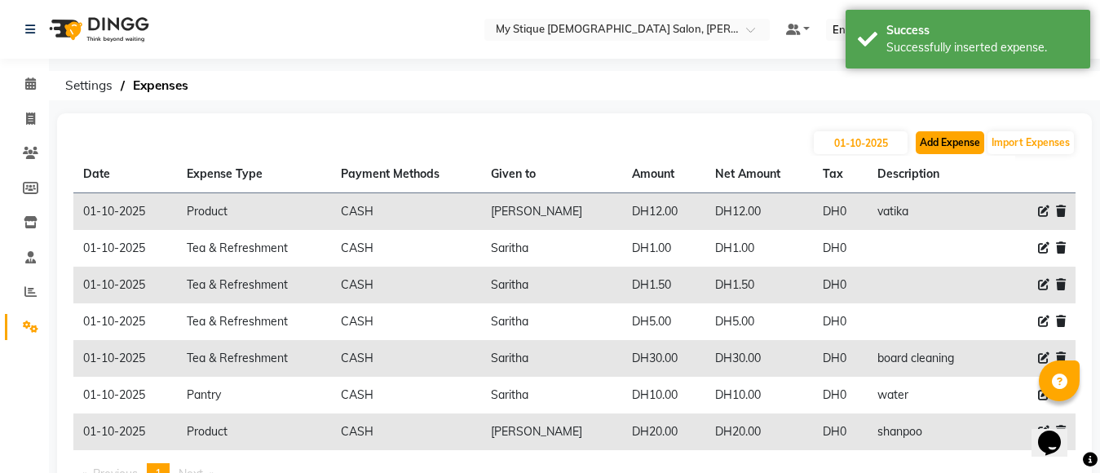
click at [933, 145] on button "Add Expense" at bounding box center [950, 142] width 68 height 23
select select "1"
select select "6563"
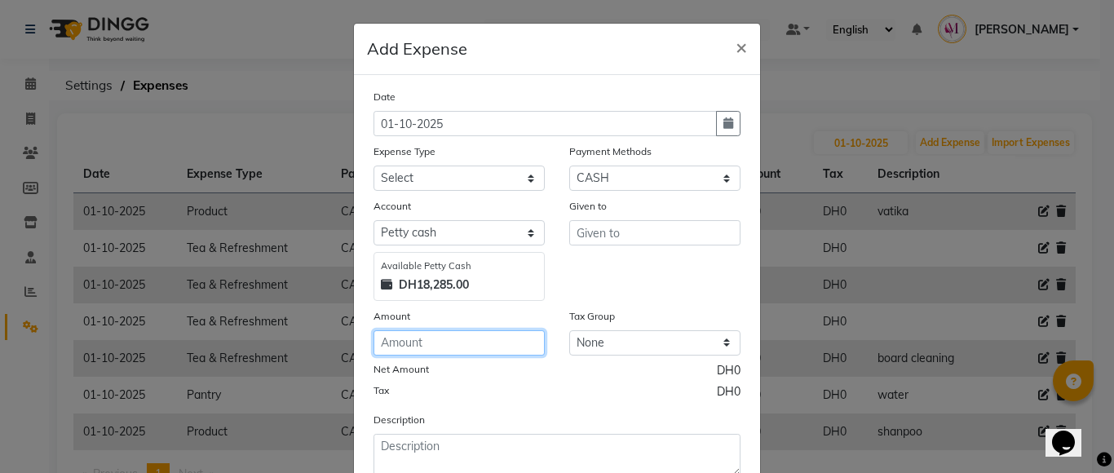
click at [430, 338] on input "number" at bounding box center [458, 342] width 171 height 25
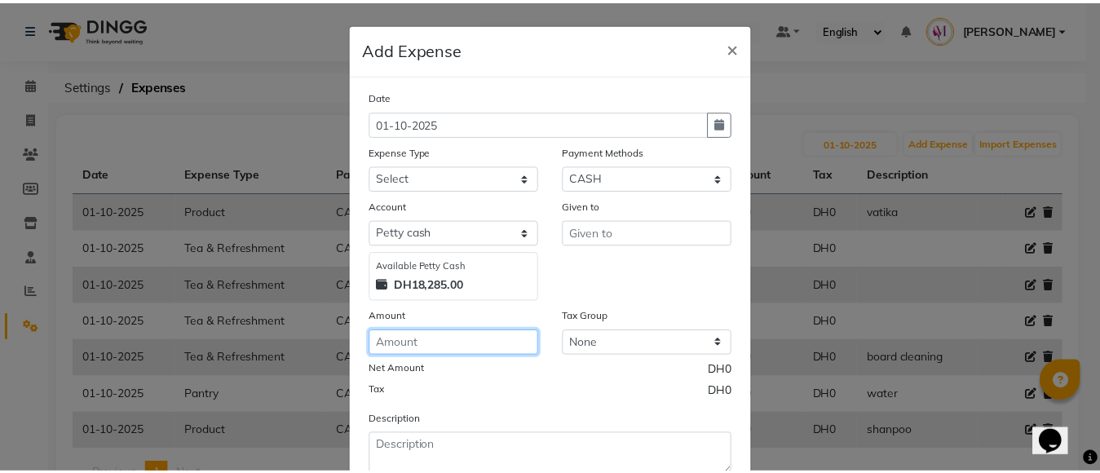
scroll to position [111, 0]
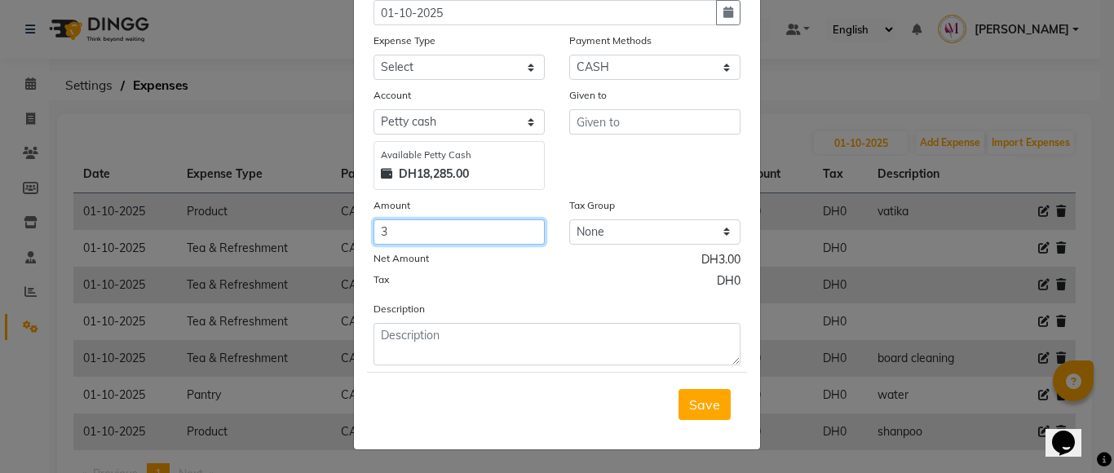
type input "3"
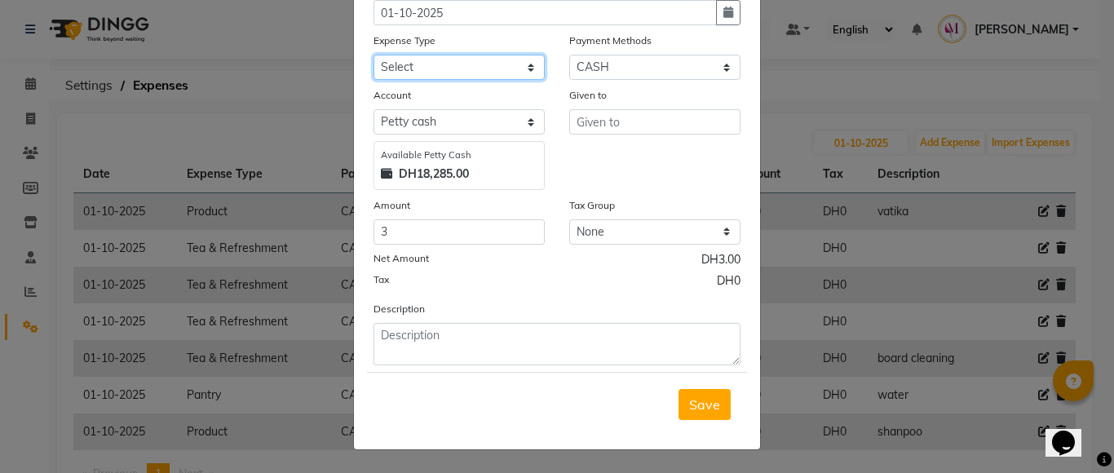
click at [440, 68] on select "Select Advance Salary Bank charges Car maintenance Cash transfer to bank Cash t…" at bounding box center [458, 67] width 171 height 25
select select "17"
click at [373, 55] on select "Select Advance Salary Bank charges Car maintenance Cash transfer to bank Cash t…" at bounding box center [458, 67] width 171 height 25
click at [689, 413] on button "Save" at bounding box center [704, 404] width 52 height 31
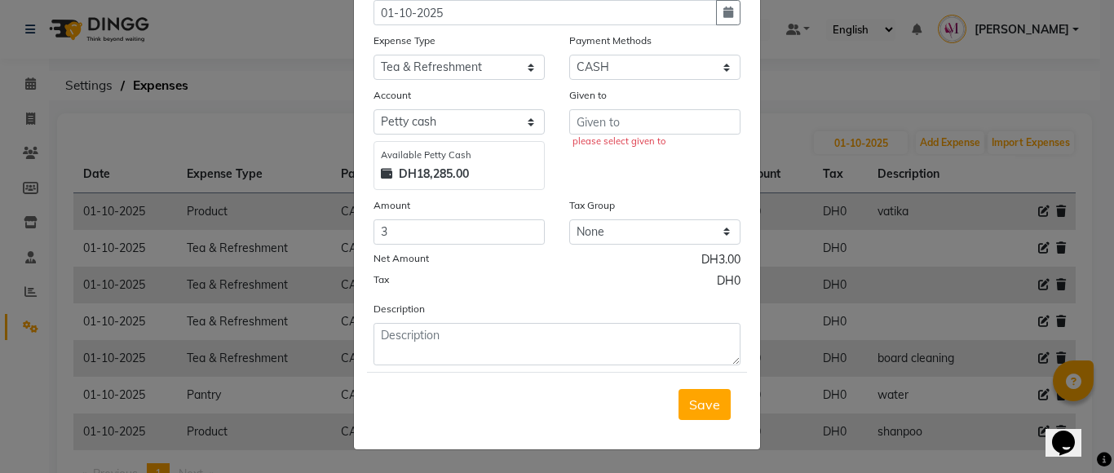
click at [661, 135] on div "please select given to" at bounding box center [656, 142] width 168 height 14
click at [664, 123] on input "text" at bounding box center [654, 121] width 171 height 25
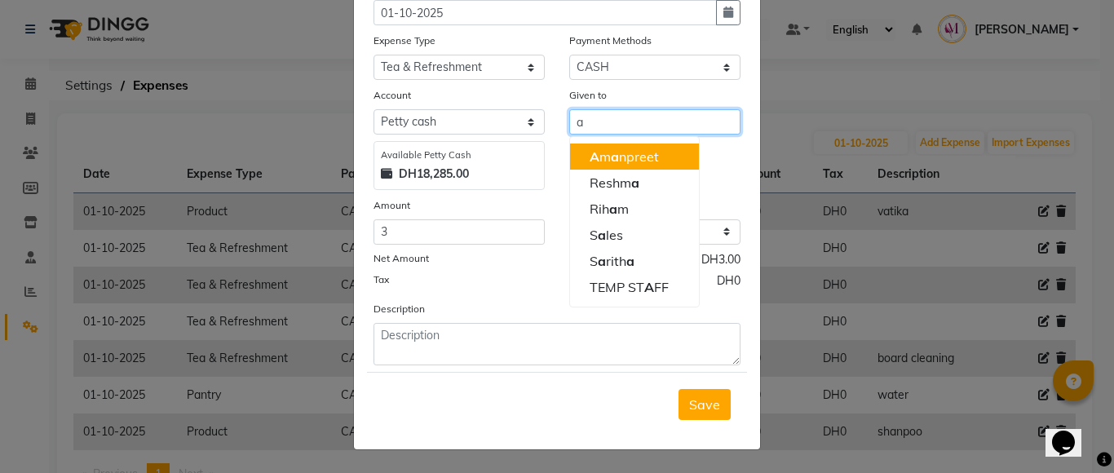
click at [661, 155] on button "A m a npreet" at bounding box center [634, 156] width 129 height 26
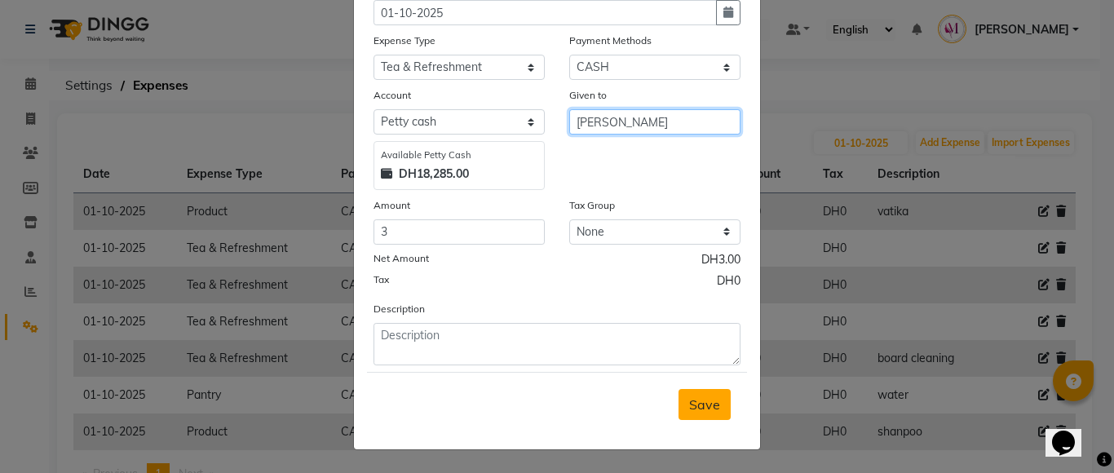
type input "[PERSON_NAME]"
click at [680, 409] on button "Save" at bounding box center [704, 404] width 52 height 31
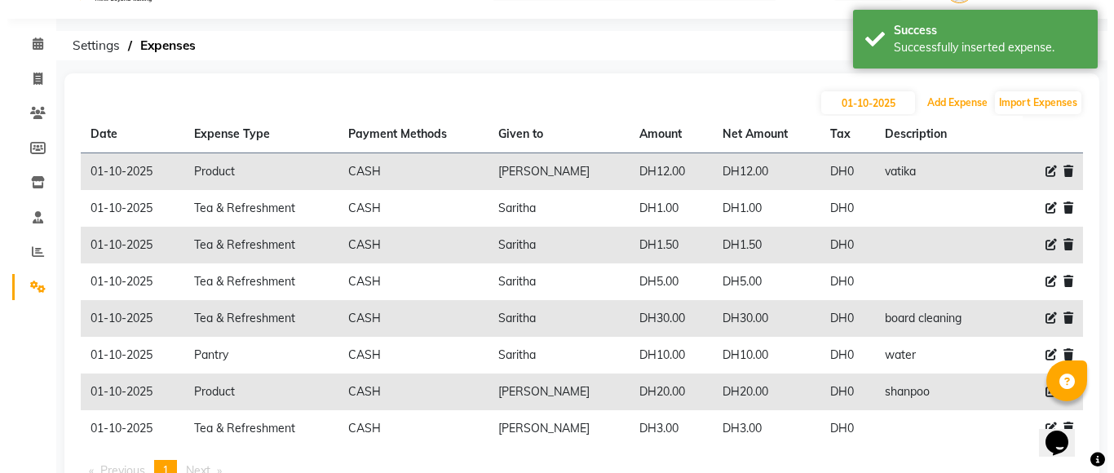
scroll to position [103, 0]
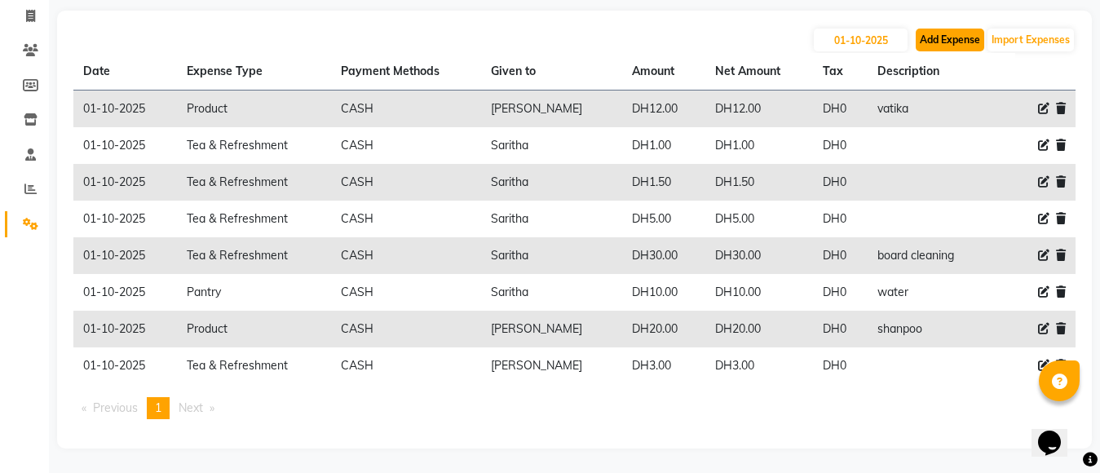
click at [951, 46] on button "Add Expense" at bounding box center [950, 40] width 68 height 23
select select "1"
select select "6563"
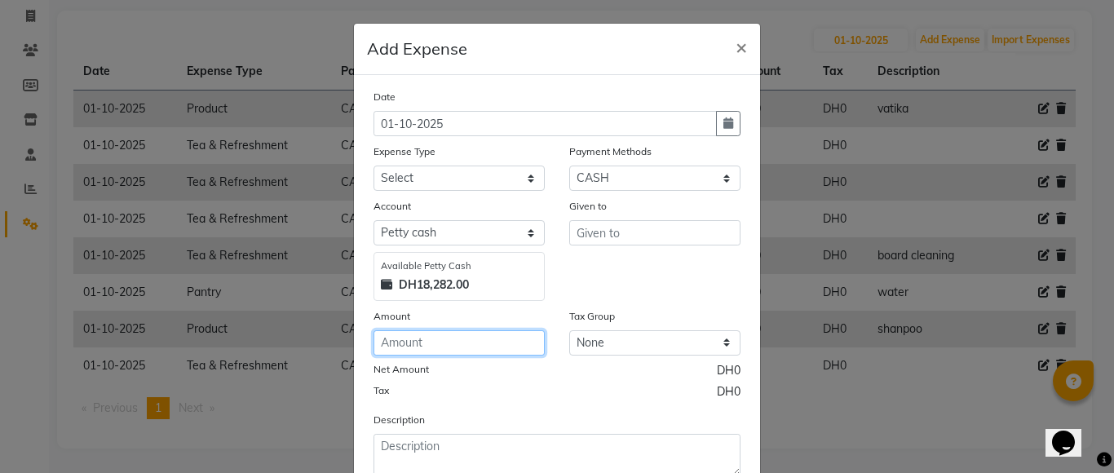
click at [405, 347] on input "number" at bounding box center [458, 342] width 171 height 25
type input "1"
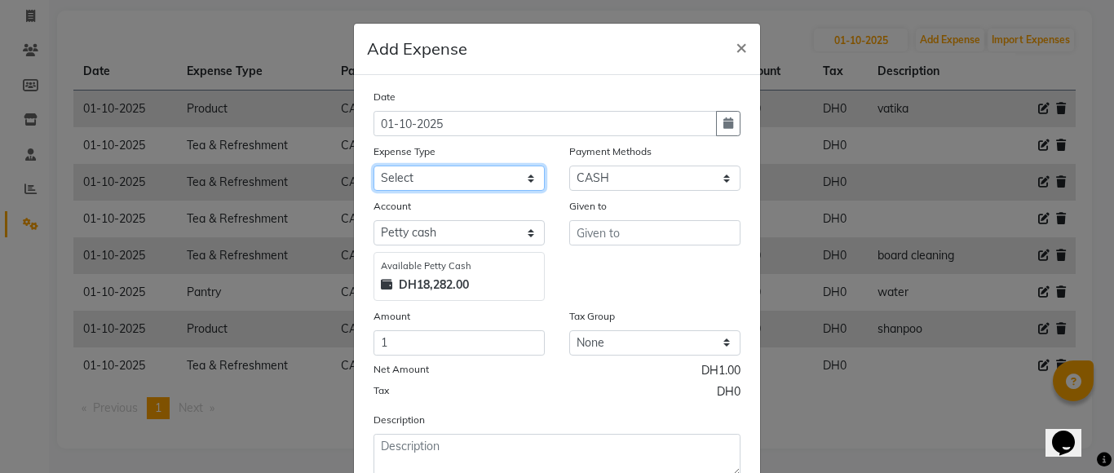
click at [438, 178] on select "Select Advance Salary Bank charges Car maintenance Cash transfer to bank Cash t…" at bounding box center [458, 178] width 171 height 25
select select "17"
click at [373, 166] on select "Select Advance Salary Bank charges Car maintenance Cash transfer to bank Cash t…" at bounding box center [458, 178] width 171 height 25
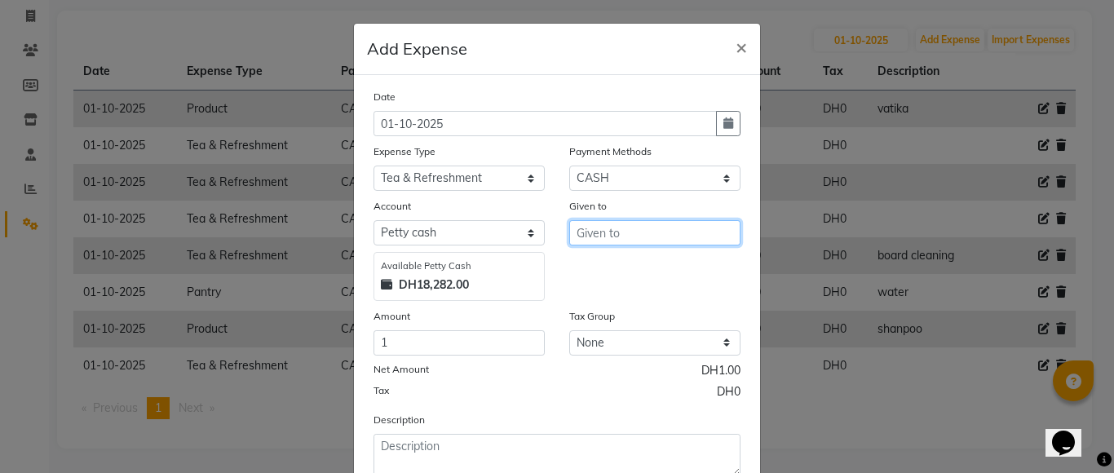
click at [627, 235] on input "text" at bounding box center [654, 232] width 171 height 25
click at [622, 296] on ngb-highlight "[DEMOGRAPHIC_DATA]" at bounding box center [649, 293] width 121 height 16
type input "Saritha"
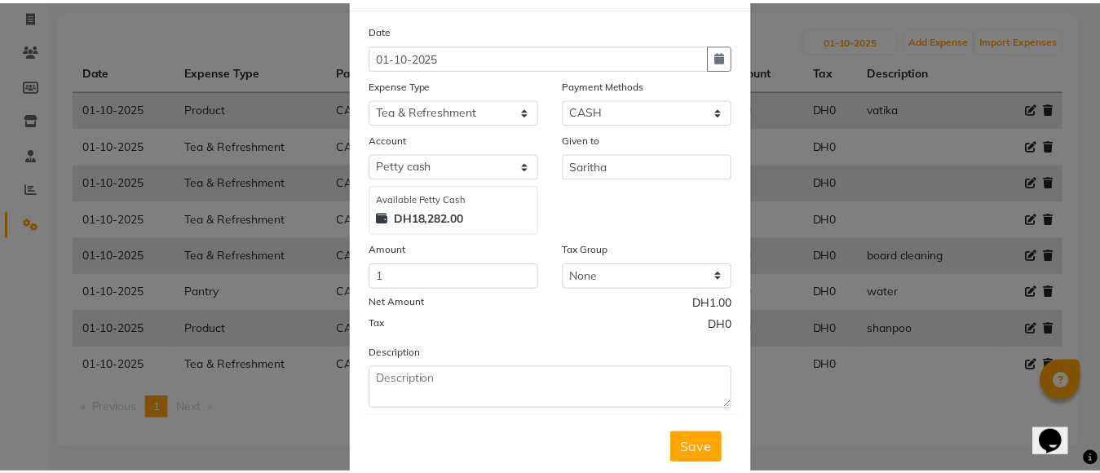
scroll to position [66, 0]
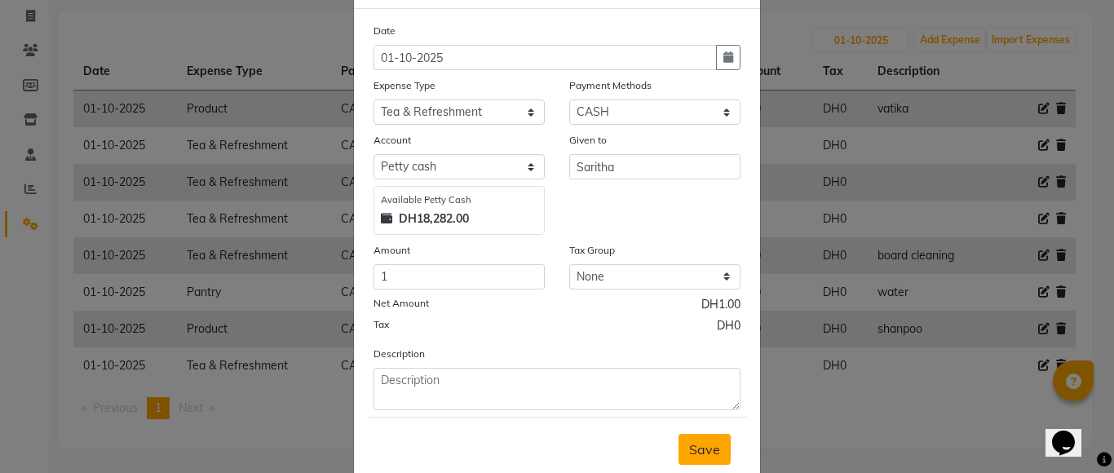
click at [712, 454] on span "Save" at bounding box center [704, 449] width 31 height 16
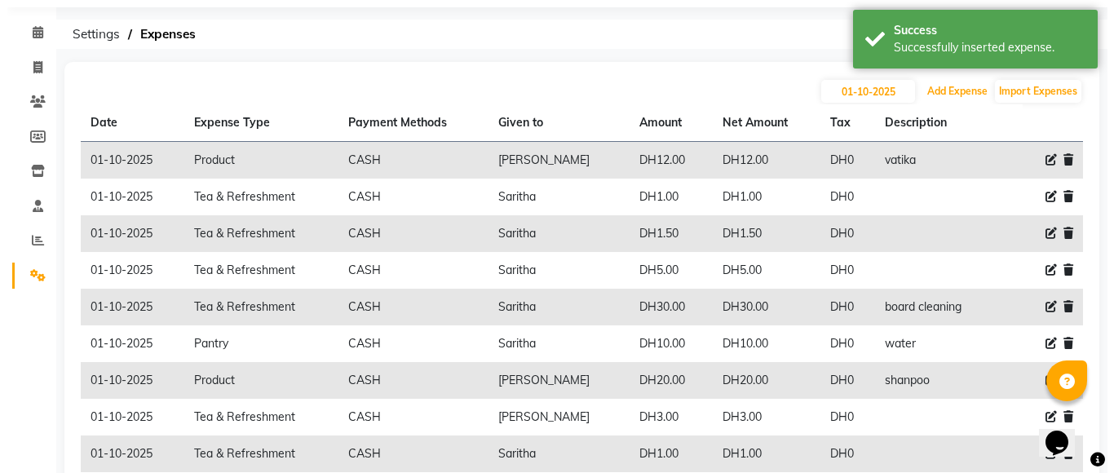
scroll to position [0, 0]
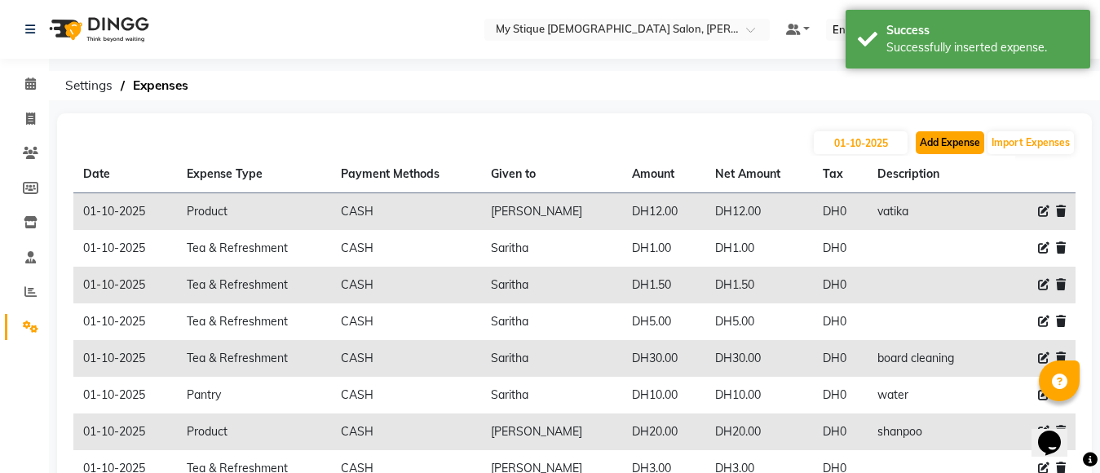
click at [947, 140] on button "Add Expense" at bounding box center [950, 142] width 68 height 23
select select "1"
select select "6563"
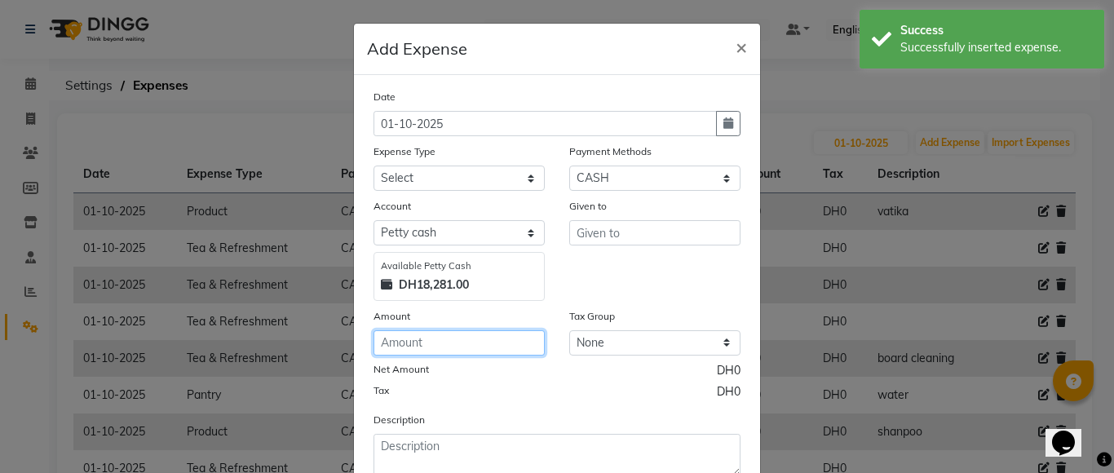
click at [448, 341] on input "number" at bounding box center [458, 342] width 171 height 25
type input "600"
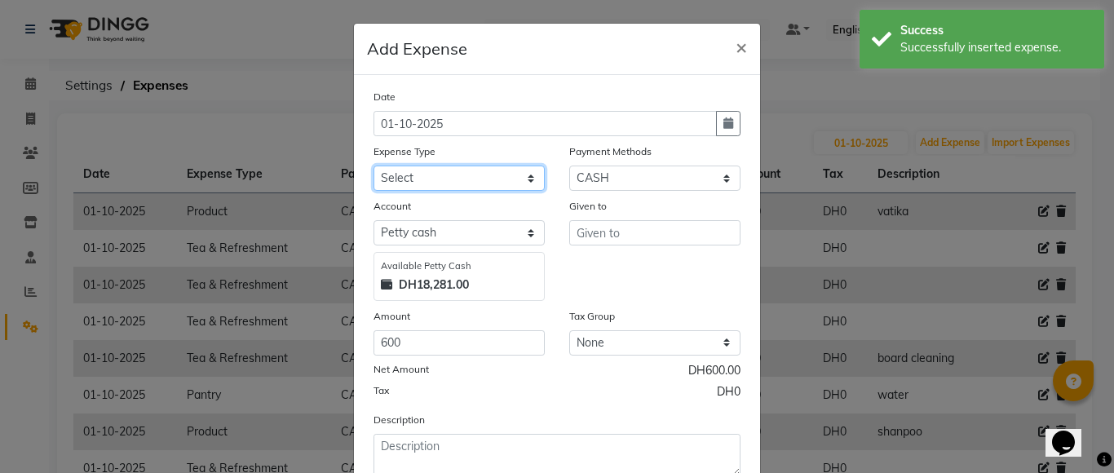
click at [402, 178] on select "Select Advance Salary Bank charges Car maintenance Cash transfer to bank Cash t…" at bounding box center [458, 178] width 171 height 25
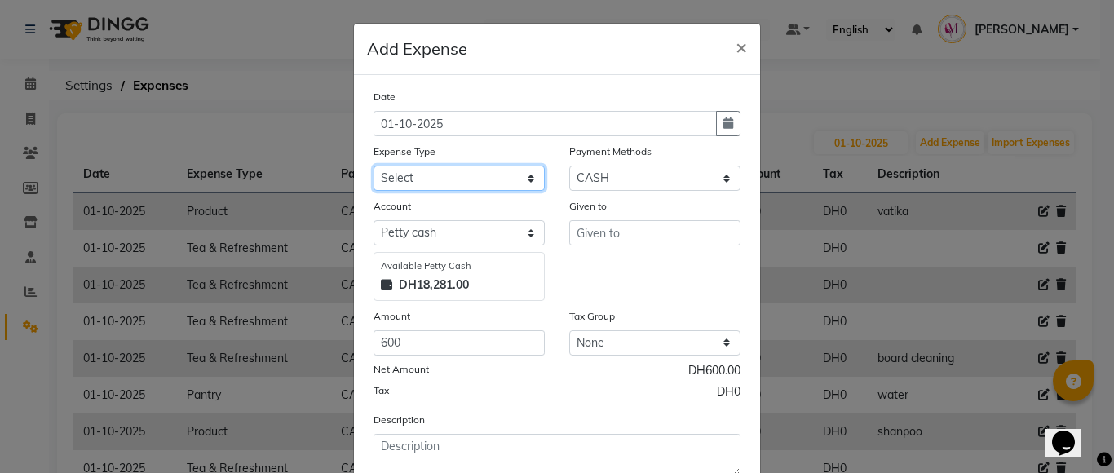
select select "2"
click at [373, 166] on select "Select Advance Salary Bank charges Car maintenance Cash transfer to bank Cash t…" at bounding box center [458, 178] width 171 height 25
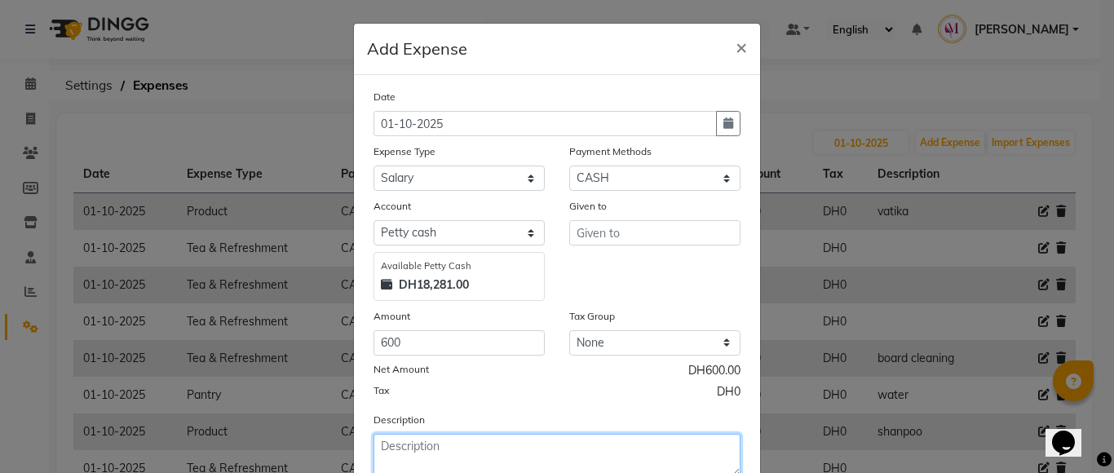
click at [408, 450] on textarea at bounding box center [556, 455] width 367 height 42
click at [407, 450] on textarea "salary balance of [DATE]" at bounding box center [556, 455] width 367 height 42
type textarea "salary balance of [DATE]"
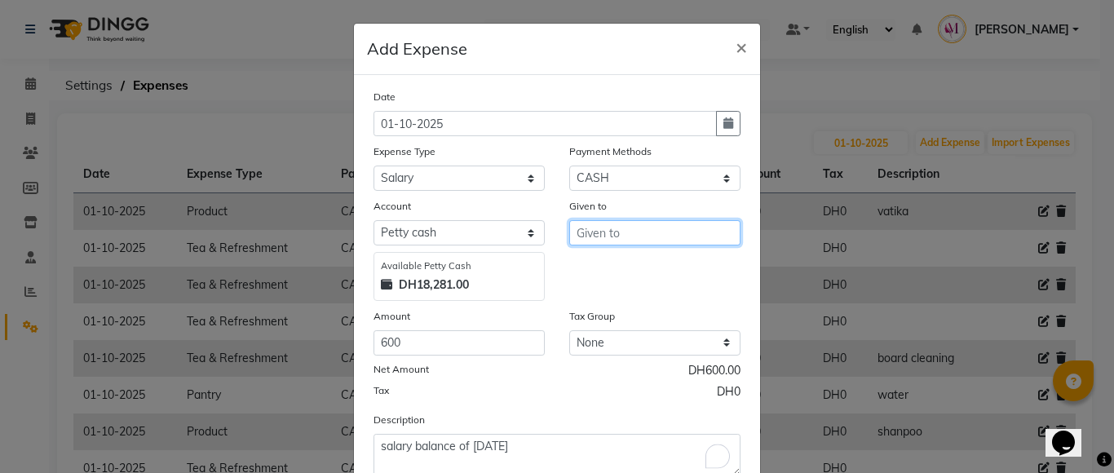
click at [633, 231] on input "text" at bounding box center [654, 232] width 171 height 25
click at [623, 295] on ngb-highlight "[DEMOGRAPHIC_DATA]" at bounding box center [649, 293] width 121 height 16
type input "Saritha"
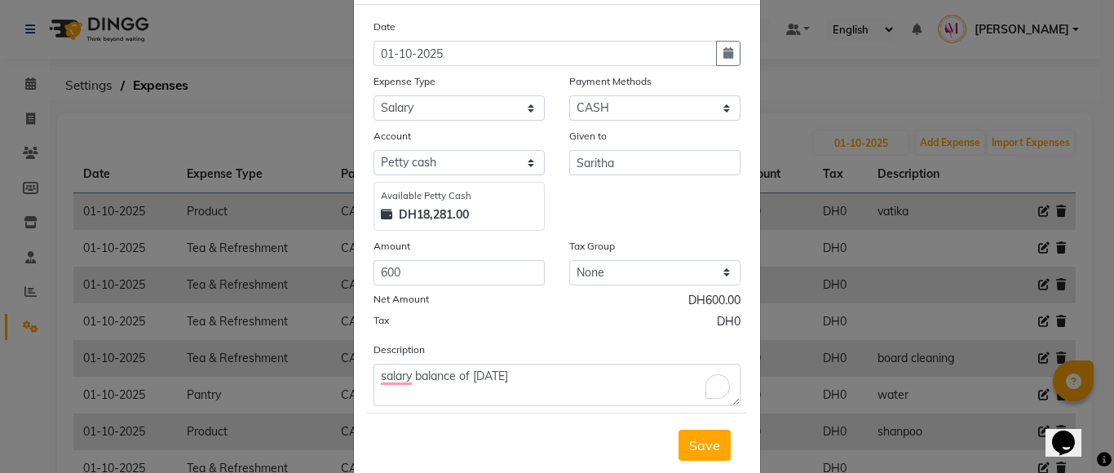
scroll to position [81, 0]
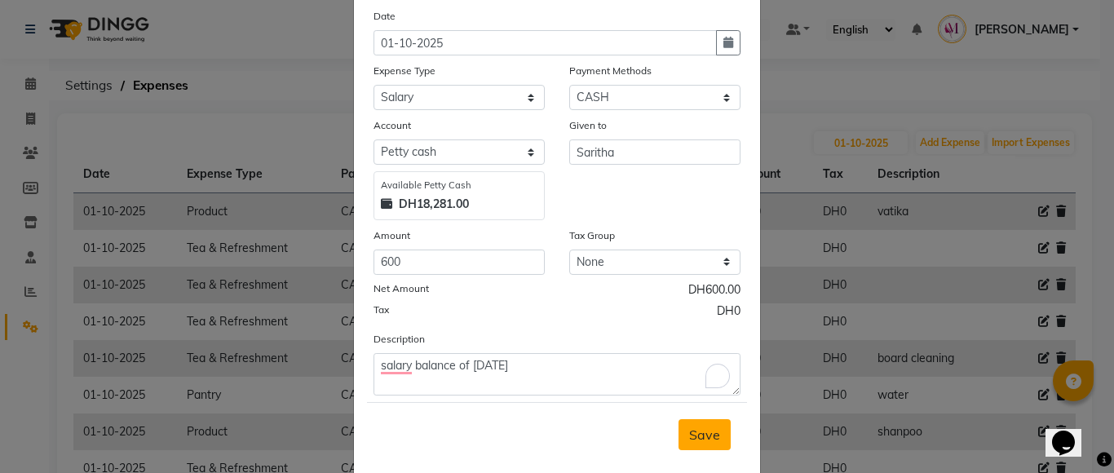
click at [711, 438] on span "Save" at bounding box center [704, 434] width 31 height 16
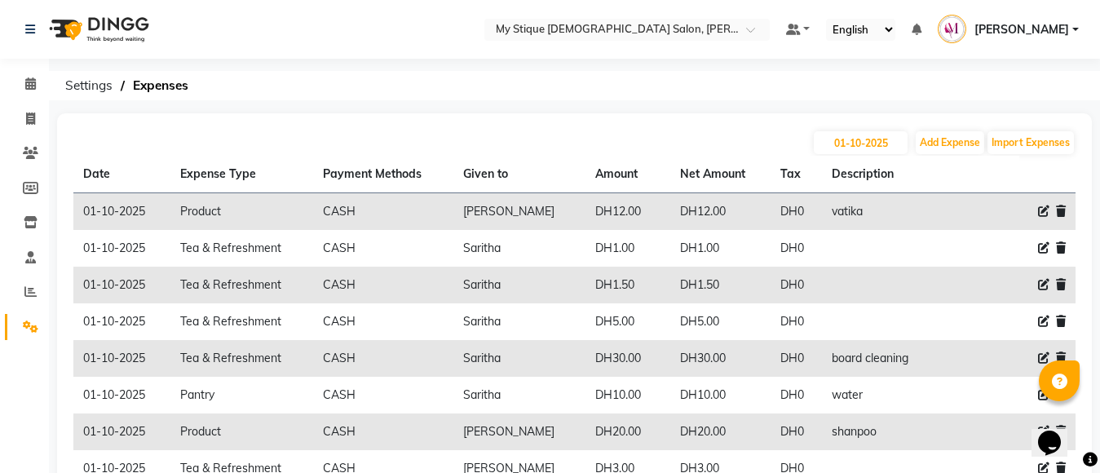
click at [1041, 214] on icon at bounding box center [1043, 210] width 11 height 11
select select "8"
select select "1"
select select "6563"
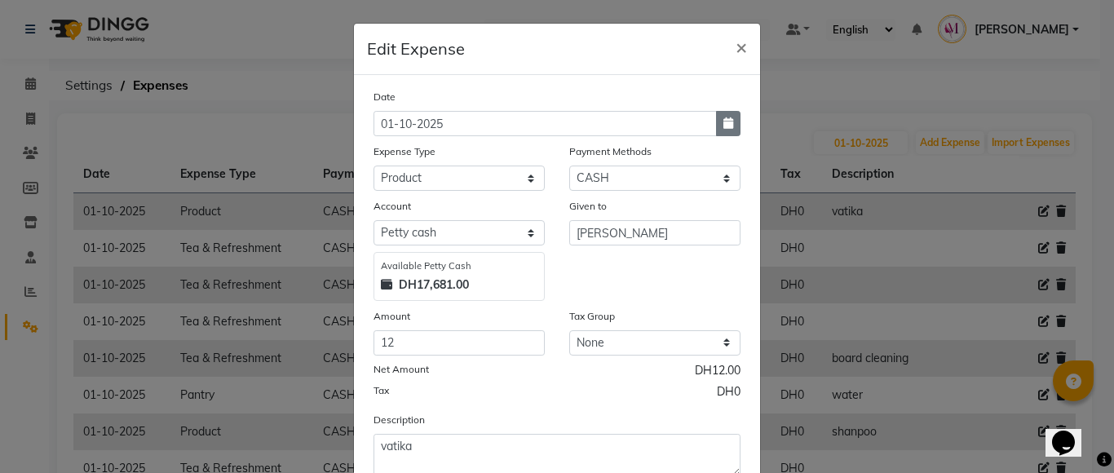
click at [726, 126] on icon "button" at bounding box center [728, 122] width 10 height 11
select select "10"
select select "2025"
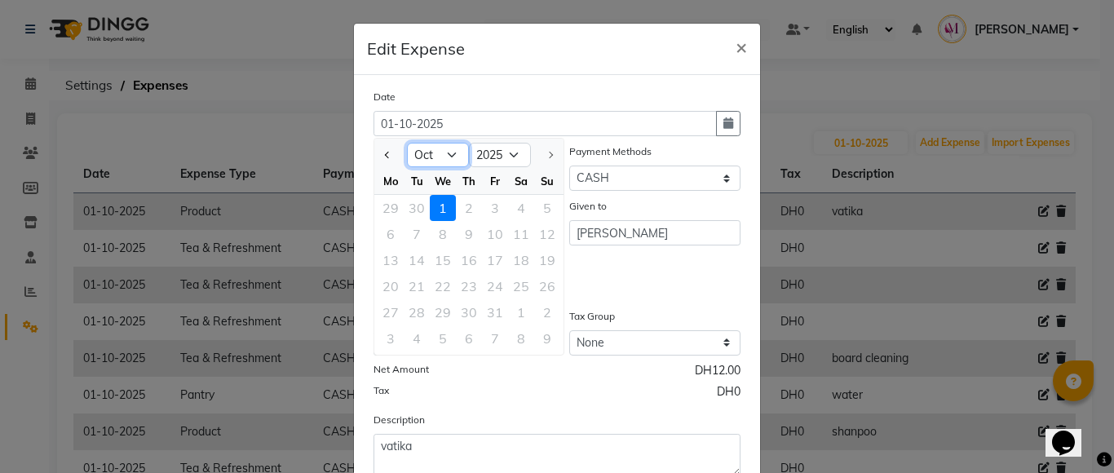
click at [448, 162] on select "Jan Feb Mar Apr May Jun [DATE] Aug Sep Oct" at bounding box center [438, 155] width 62 height 24
select select "9"
click at [407, 143] on select "Jan Feb Mar Apr May Jun [DATE] Aug Sep Oct" at bounding box center [438, 155] width 62 height 24
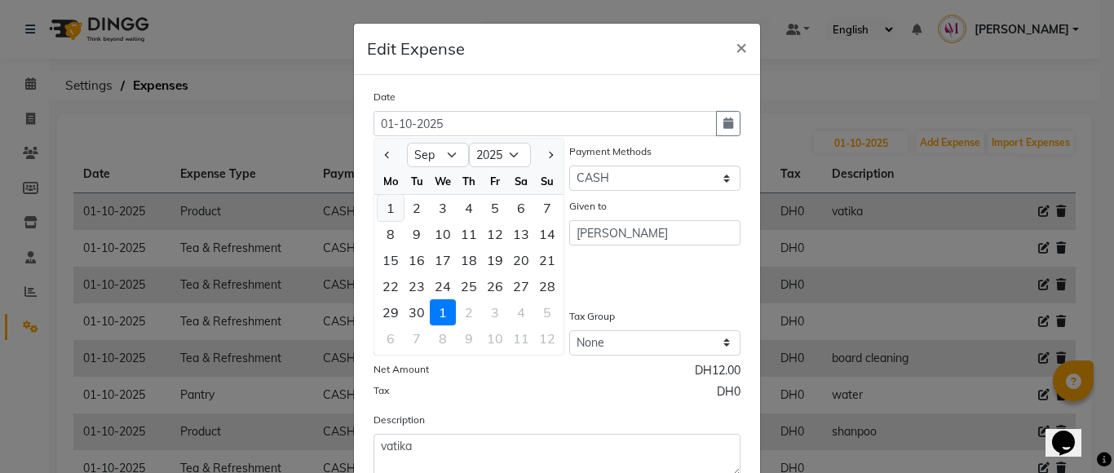
click at [384, 213] on div "1" at bounding box center [390, 208] width 26 height 26
type input "01-09-2025"
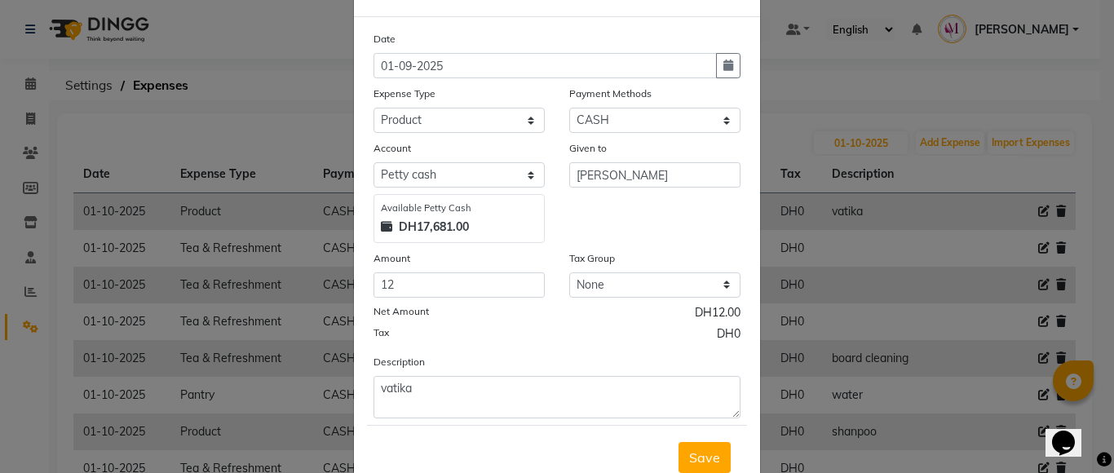
scroll to position [99, 0]
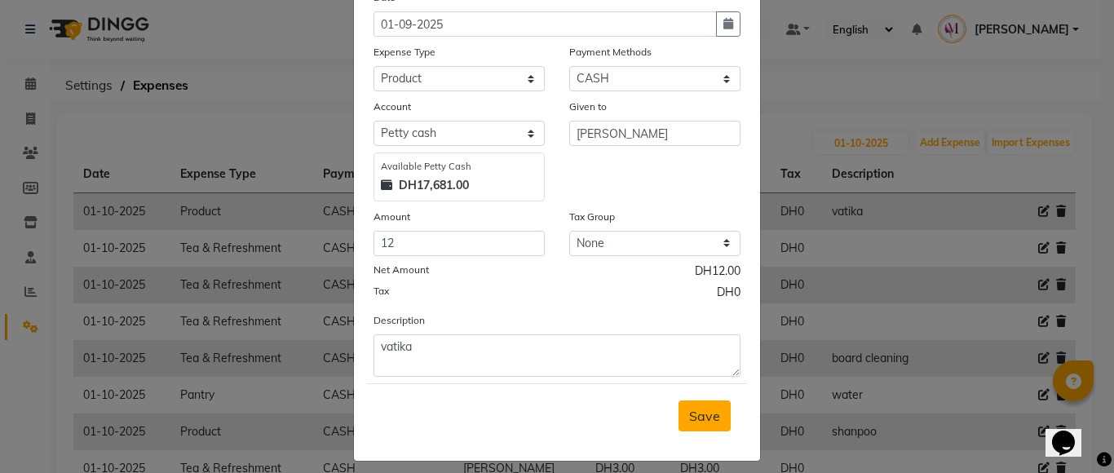
click at [705, 422] on span "Save" at bounding box center [704, 416] width 31 height 16
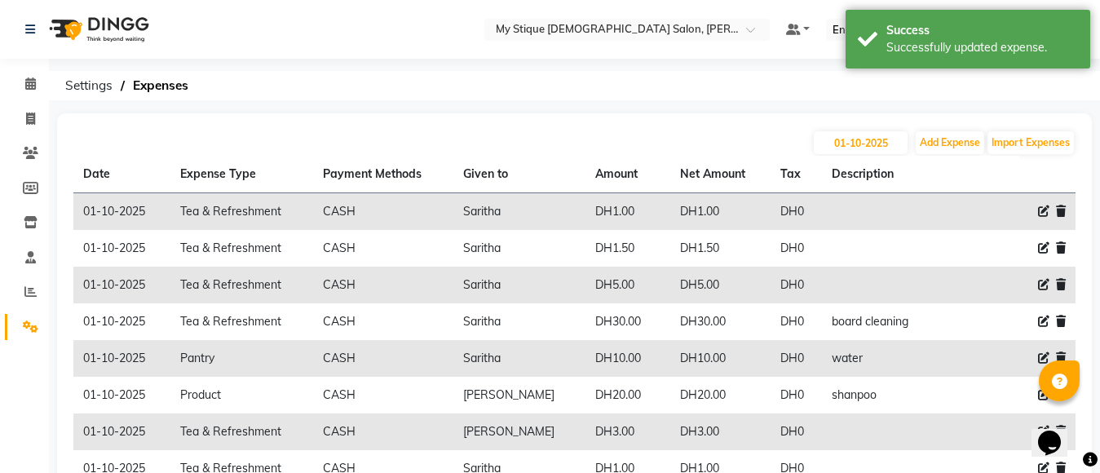
click at [1044, 214] on icon at bounding box center [1043, 210] width 11 height 11
select select "17"
select select "1"
select select "6563"
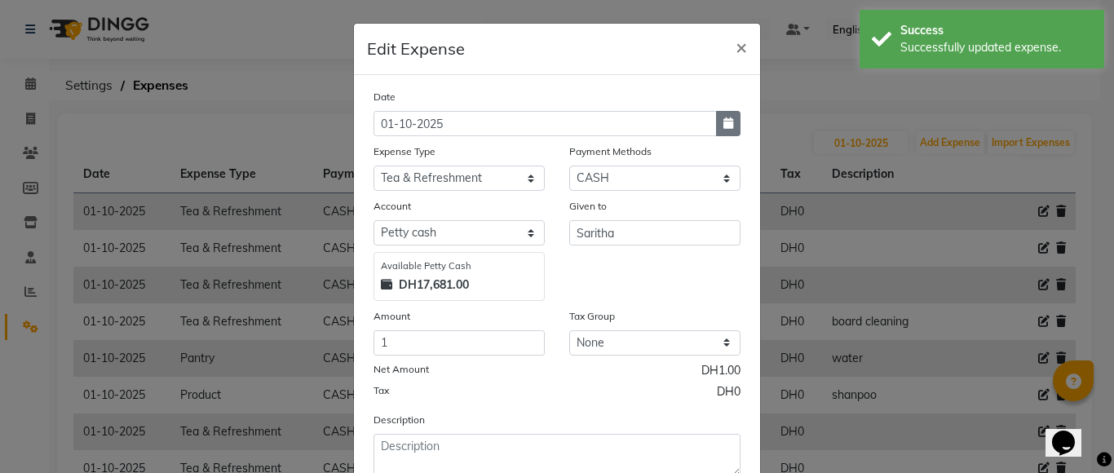
click at [723, 123] on icon "button" at bounding box center [728, 122] width 10 height 11
select select "10"
select select "2025"
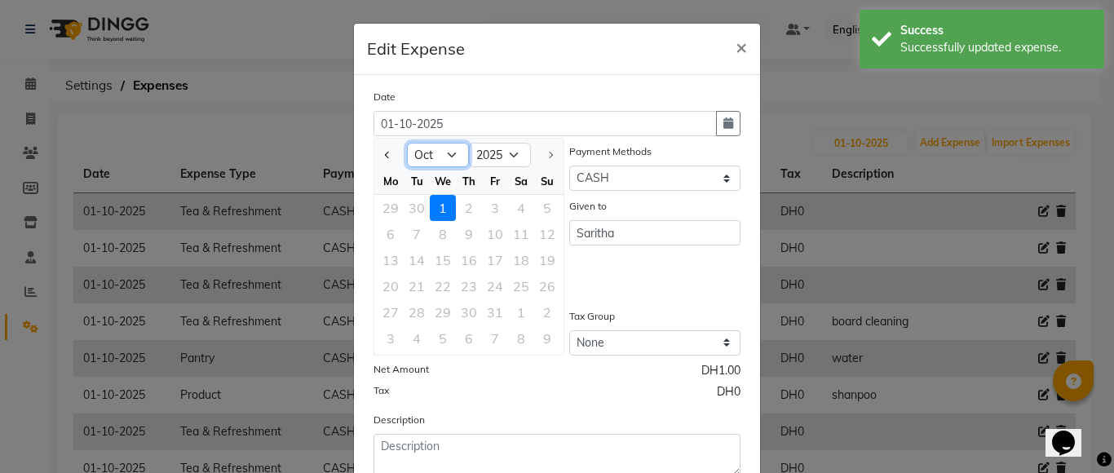
click at [437, 152] on select "Jan Feb Mar Apr May Jun [DATE] Aug Sep Oct" at bounding box center [438, 155] width 62 height 24
select select "9"
click at [407, 143] on select "Jan Feb Mar Apr May Jun [DATE] Aug Sep Oct" at bounding box center [438, 155] width 62 height 24
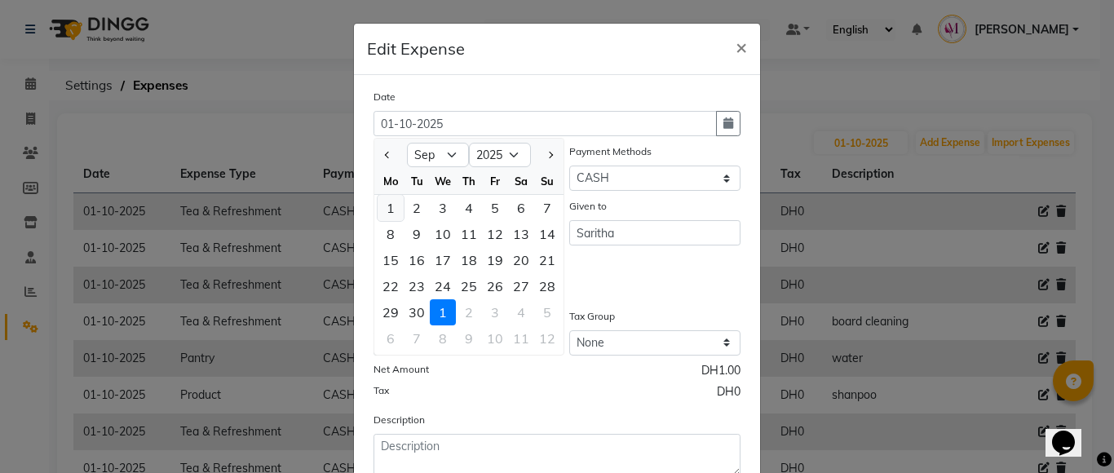
click at [382, 199] on div "1" at bounding box center [390, 208] width 26 height 26
type input "01-09-2025"
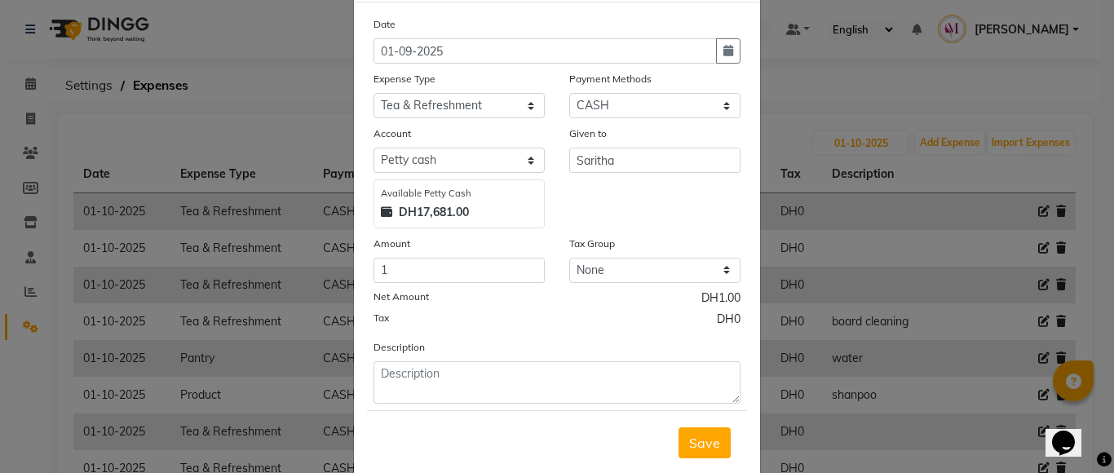
scroll to position [86, 0]
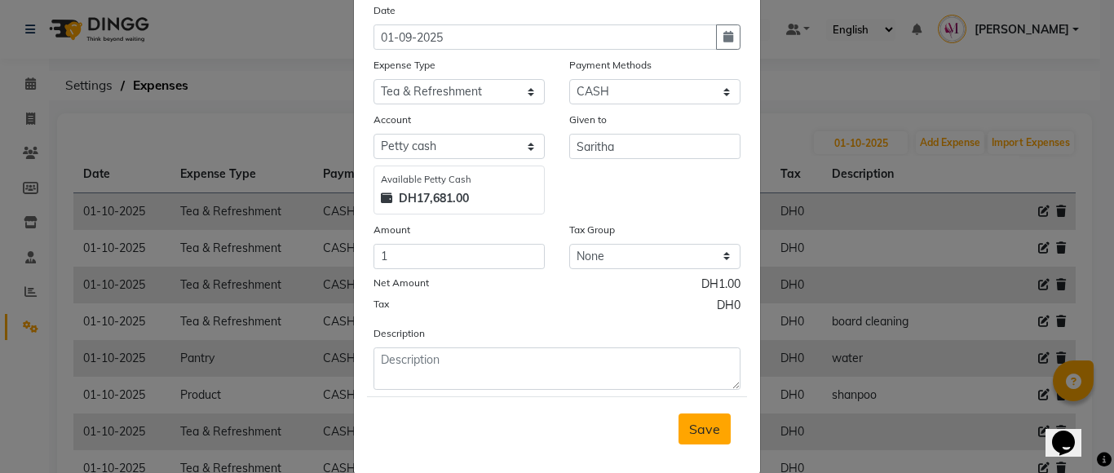
click at [698, 436] on span "Save" at bounding box center [704, 429] width 31 height 16
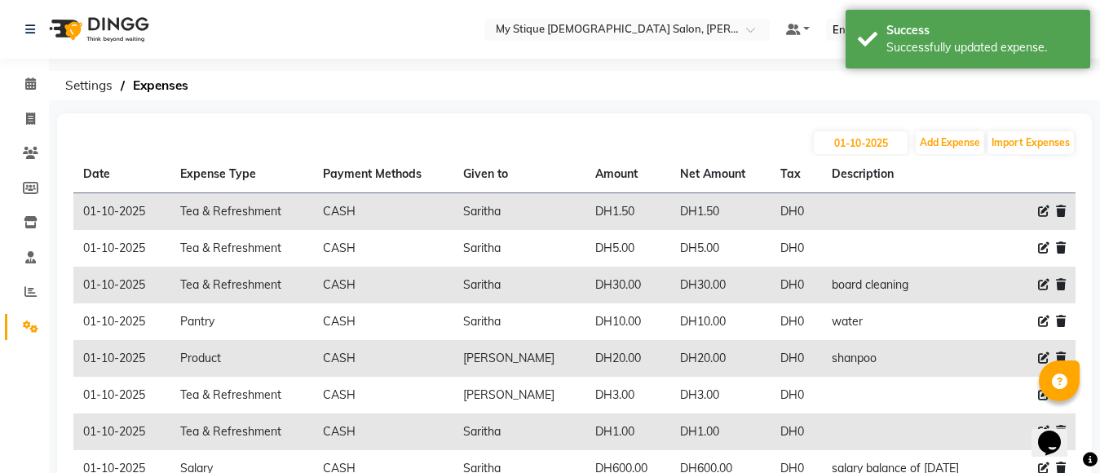
click at [1044, 210] on icon at bounding box center [1043, 210] width 11 height 11
select select "17"
select select "1"
select select "6563"
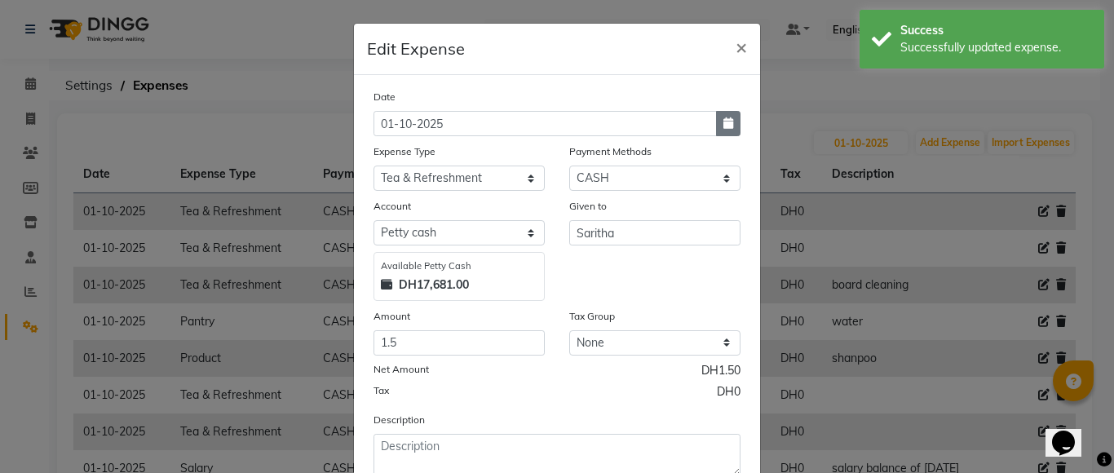
click at [723, 125] on icon "button" at bounding box center [728, 122] width 10 height 11
select select "10"
select select "2025"
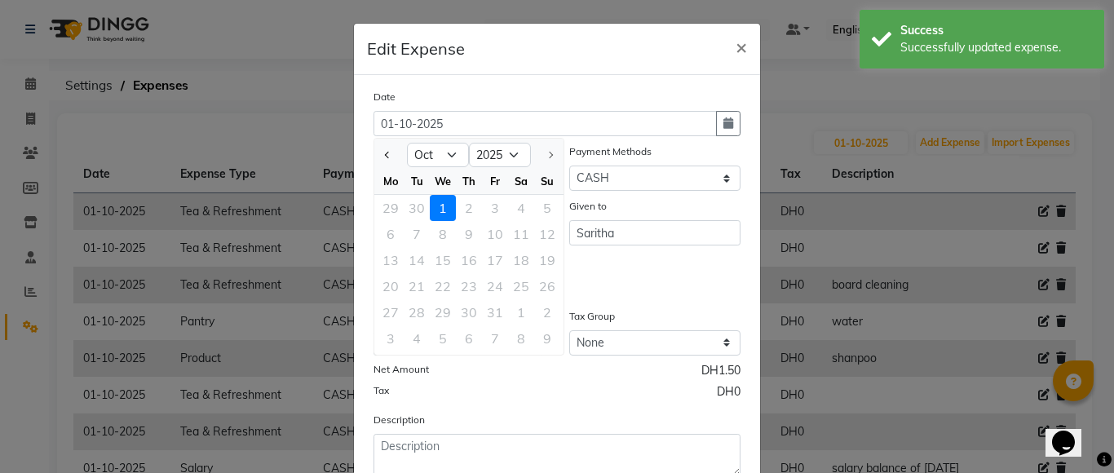
click at [420, 170] on div "Tu" at bounding box center [417, 181] width 26 height 26
click at [422, 161] on select "Jan Feb Mar Apr May Jun [DATE] Aug Sep Oct" at bounding box center [438, 155] width 62 height 24
select select "9"
click at [407, 143] on select "Jan Feb Mar Apr May Jun [DATE] Aug Sep Oct" at bounding box center [438, 155] width 62 height 24
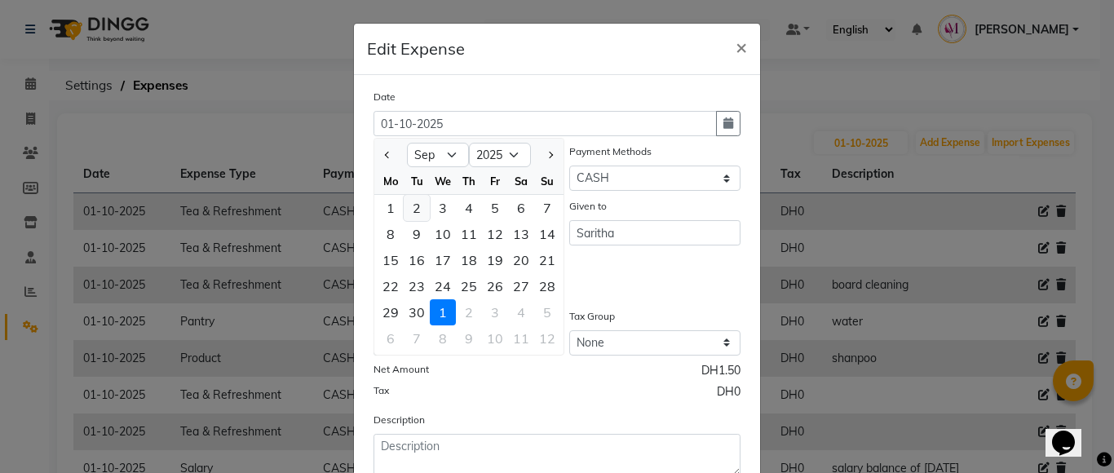
click at [404, 213] on div "2" at bounding box center [417, 208] width 26 height 26
type input "[DATE]"
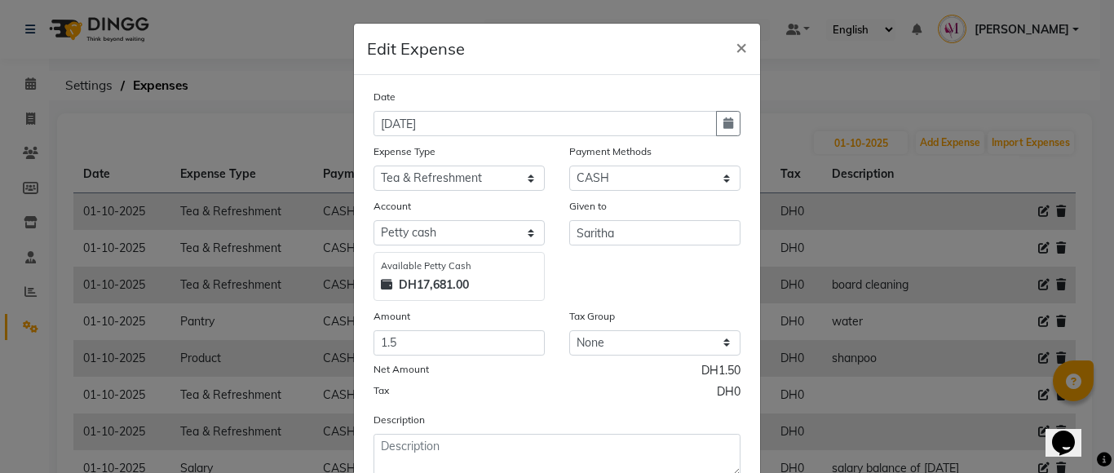
scroll to position [111, 0]
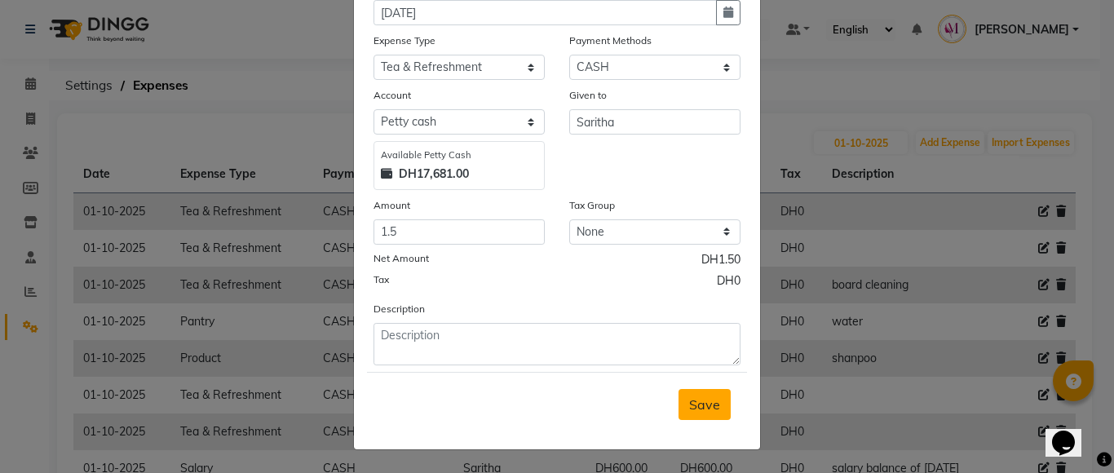
click at [693, 394] on button "Save" at bounding box center [704, 404] width 52 height 31
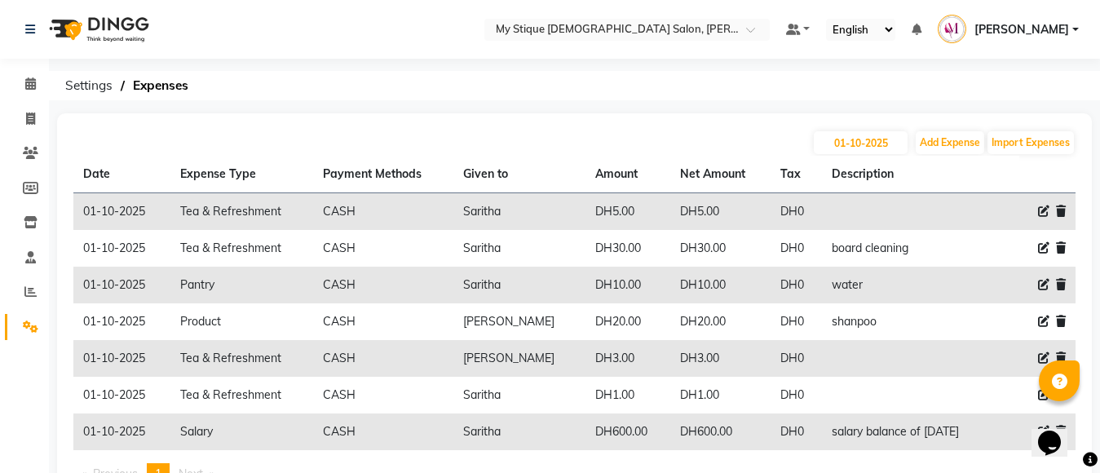
click at [1041, 213] on icon at bounding box center [1043, 210] width 11 height 11
select select "17"
select select "1"
select select "6563"
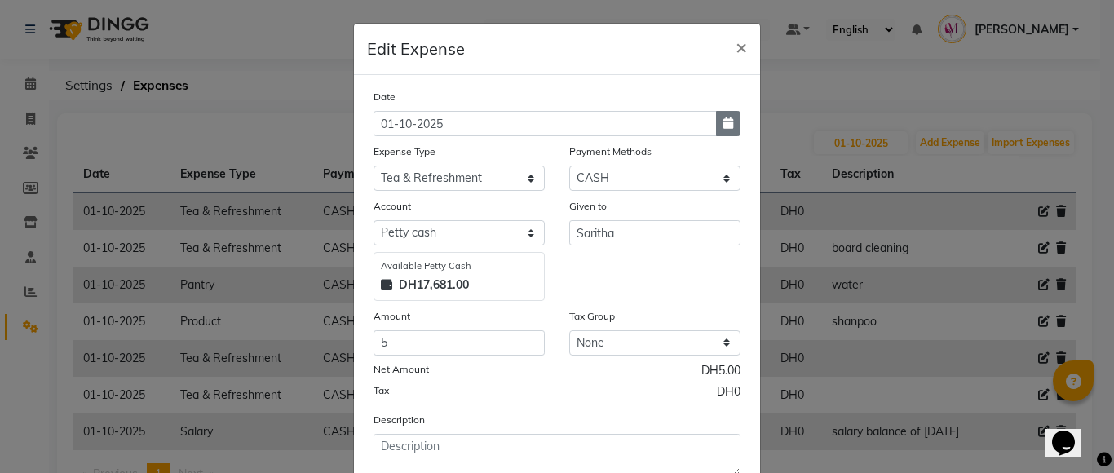
click at [723, 127] on icon "button" at bounding box center [728, 122] width 10 height 11
select select "10"
select select "2025"
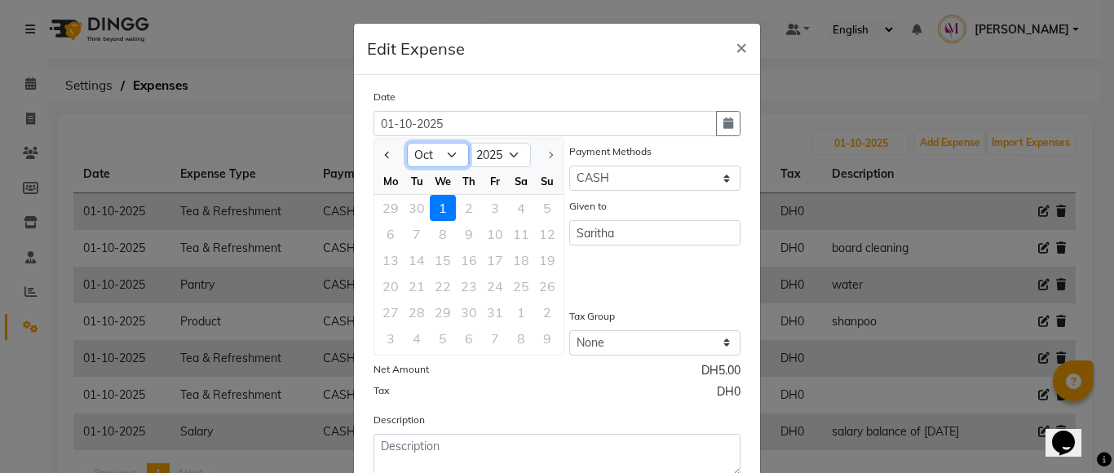
click at [424, 155] on select "Jan Feb Mar Apr May Jun [DATE] Aug Sep Oct" at bounding box center [438, 155] width 62 height 24
select select "9"
click at [407, 143] on select "Jan Feb Mar Apr May Jun [DATE] Aug Sep Oct" at bounding box center [438, 155] width 62 height 24
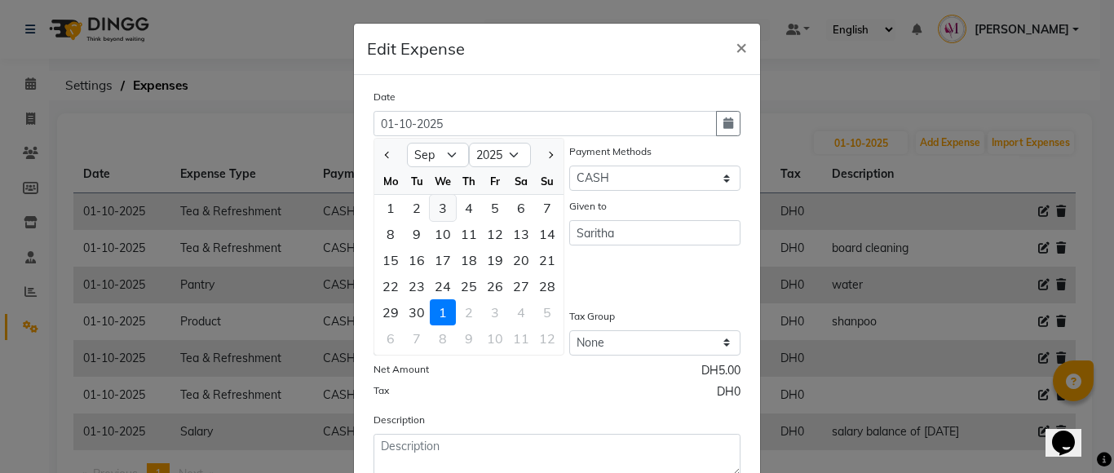
click at [439, 212] on div "3" at bounding box center [443, 208] width 26 height 26
type input "[DATE]"
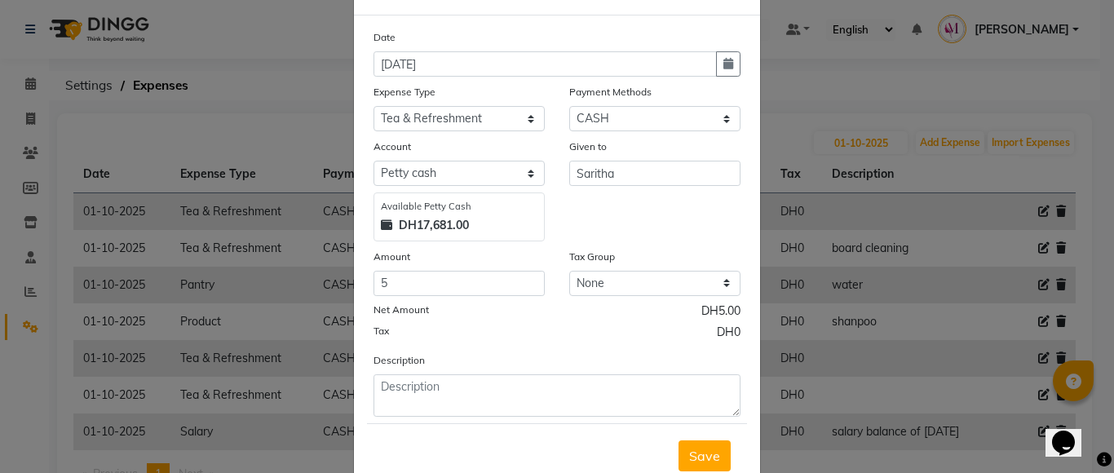
scroll to position [62, 0]
click at [680, 450] on button "Save" at bounding box center [704, 453] width 52 height 31
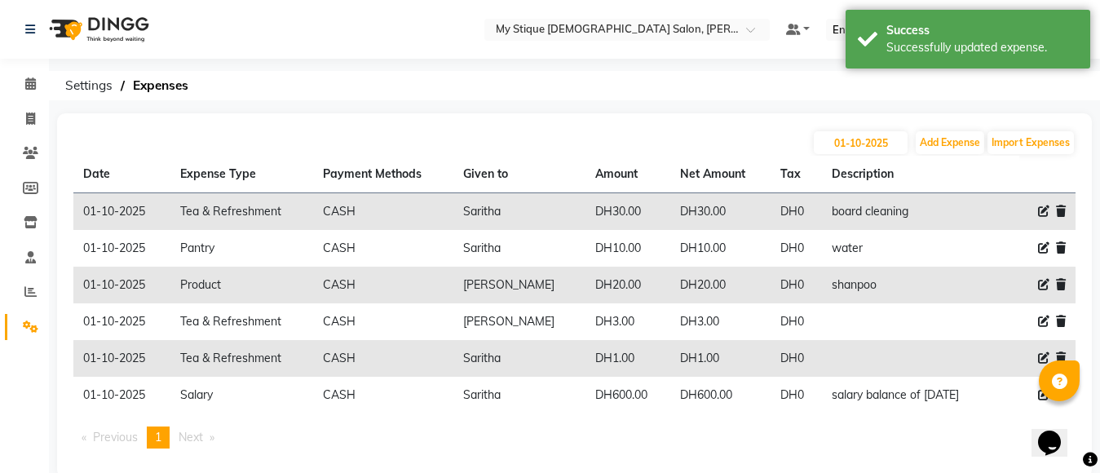
click at [1041, 207] on icon at bounding box center [1043, 210] width 11 height 11
select select "17"
select select "1"
select select "6563"
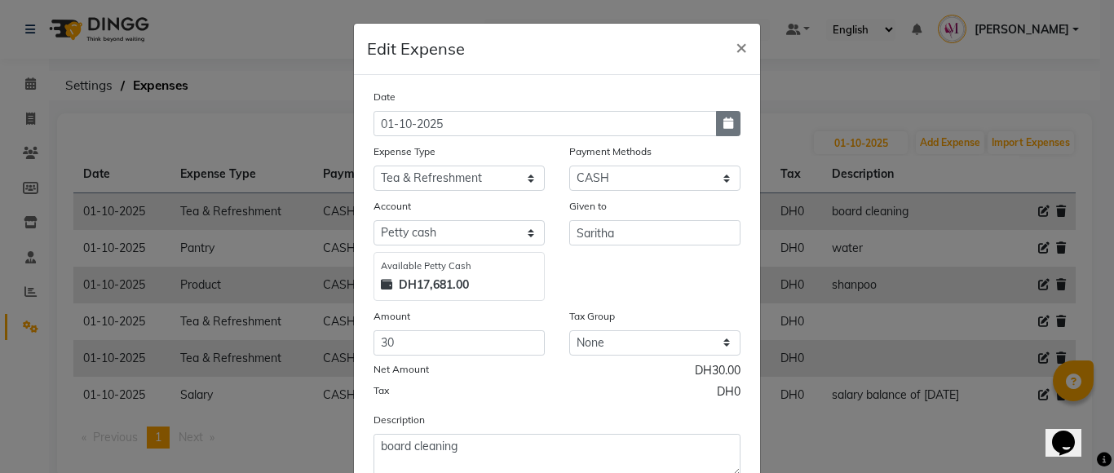
click at [723, 124] on icon "button" at bounding box center [728, 122] width 10 height 11
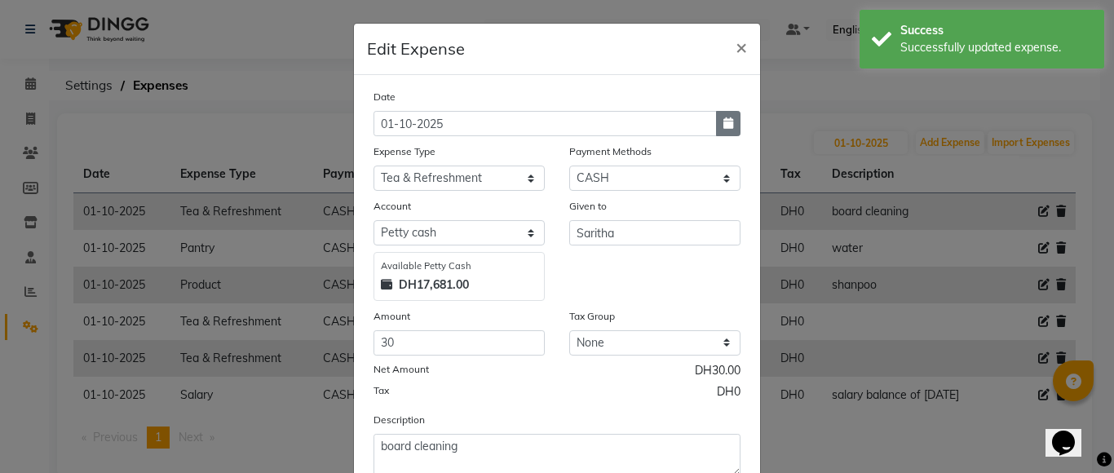
select select "10"
select select "2025"
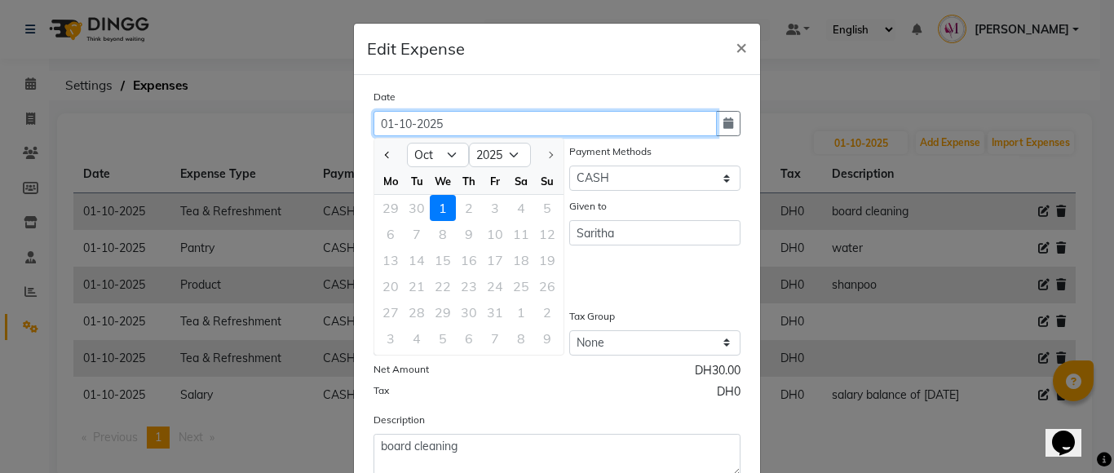
click at [510, 130] on input "01-10-2025" at bounding box center [544, 123] width 343 height 25
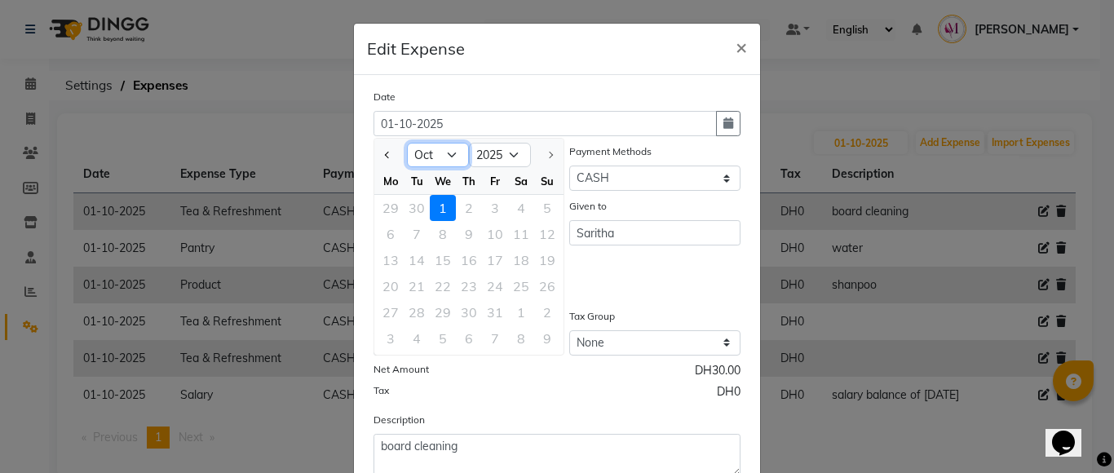
click at [449, 156] on select "Jan Feb Mar Apr May Jun [DATE] Aug Sep Oct" at bounding box center [438, 155] width 62 height 24
select select "9"
click at [407, 143] on select "Jan Feb Mar Apr May Jun [DATE] Aug Sep Oct" at bounding box center [438, 155] width 62 height 24
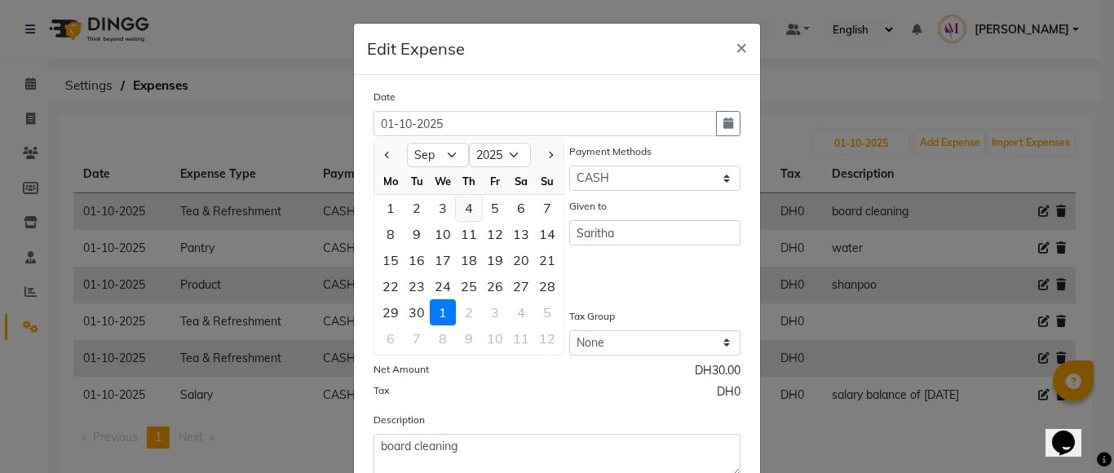
click at [457, 204] on div "4" at bounding box center [469, 208] width 26 height 26
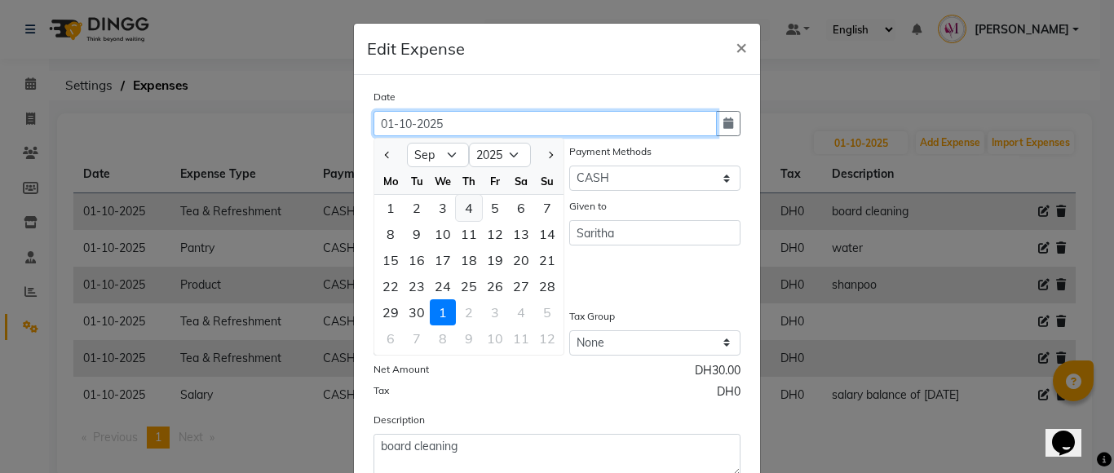
type input "[DATE]"
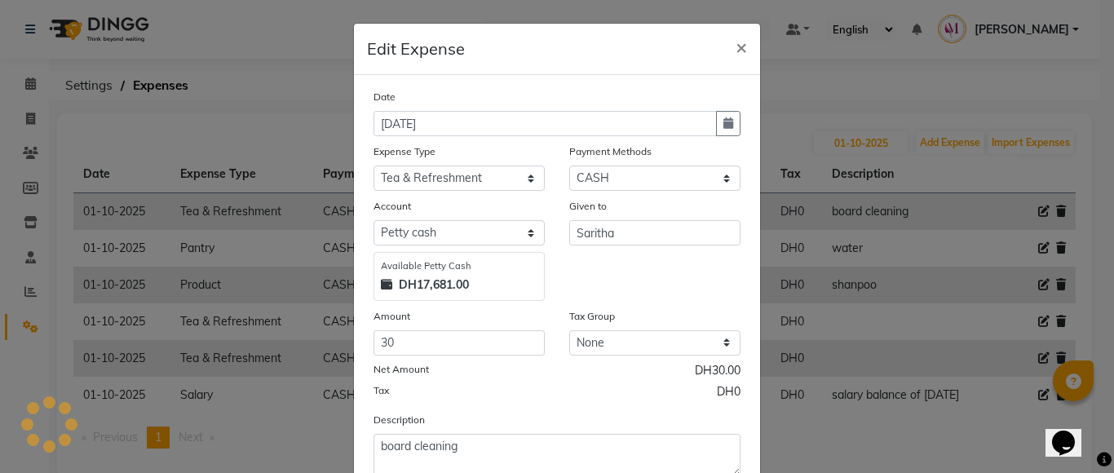
scroll to position [111, 0]
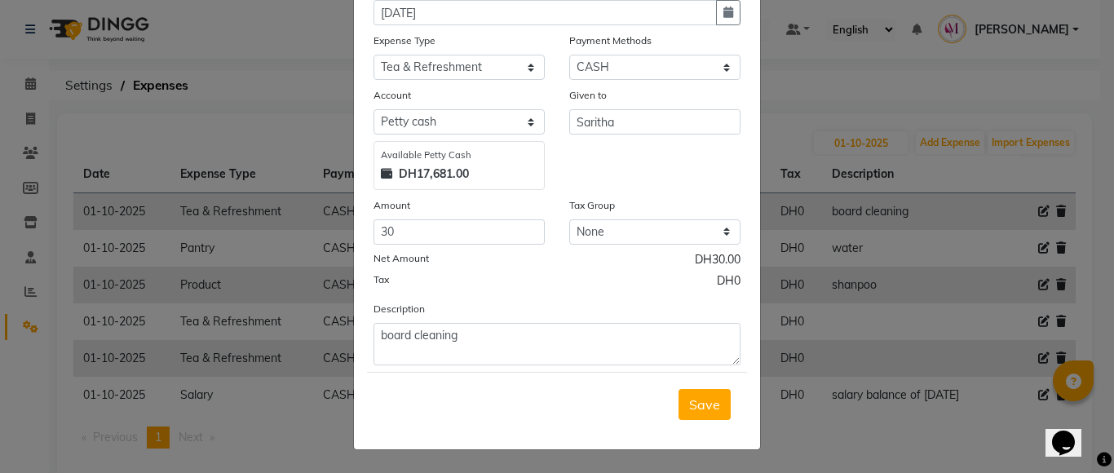
click at [693, 421] on div "Save" at bounding box center [557, 404] width 380 height 64
click at [698, 411] on span "Save" at bounding box center [704, 404] width 31 height 16
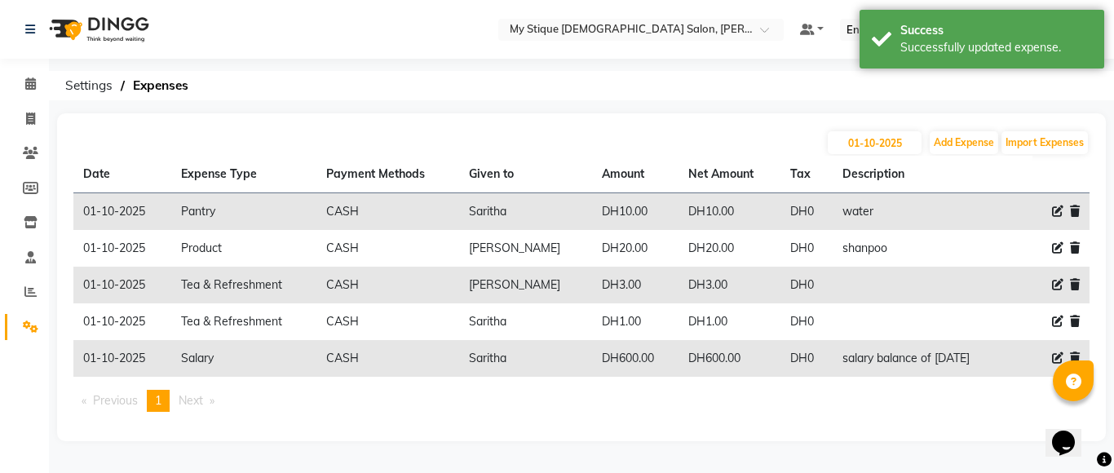
click at [1053, 210] on icon at bounding box center [1057, 210] width 11 height 11
select select "18"
select select "1"
select select "6563"
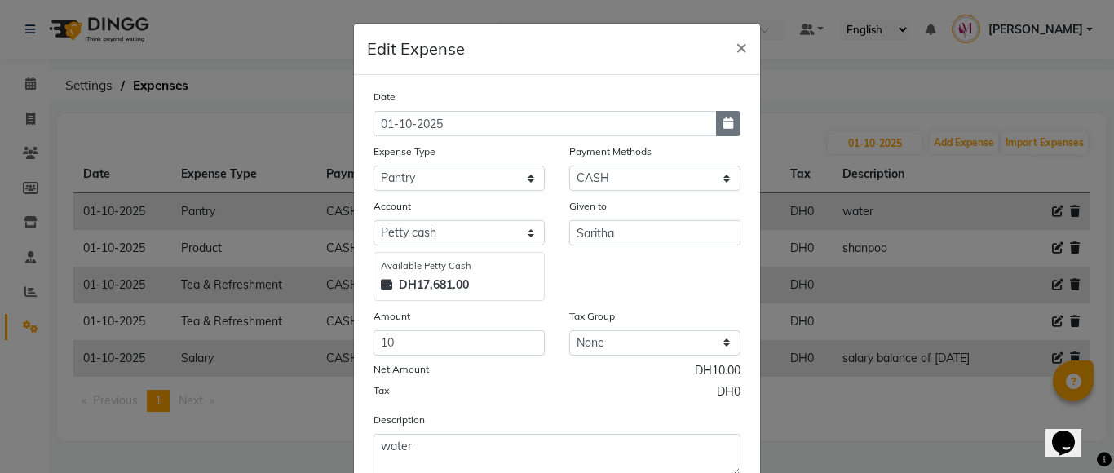
click at [725, 125] on icon "button" at bounding box center [728, 122] width 10 height 11
select select "10"
select select "2025"
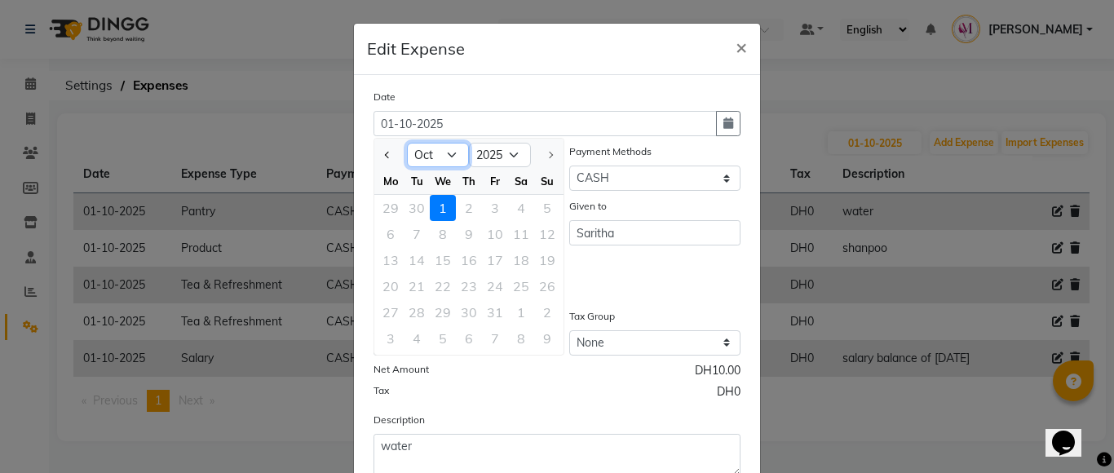
click at [439, 157] on select "Jan Feb Mar Apr May Jun [DATE] Aug Sep Oct" at bounding box center [438, 155] width 62 height 24
select select "9"
click at [407, 143] on select "Jan Feb Mar Apr May Jun [DATE] Aug Sep Oct" at bounding box center [438, 155] width 62 height 24
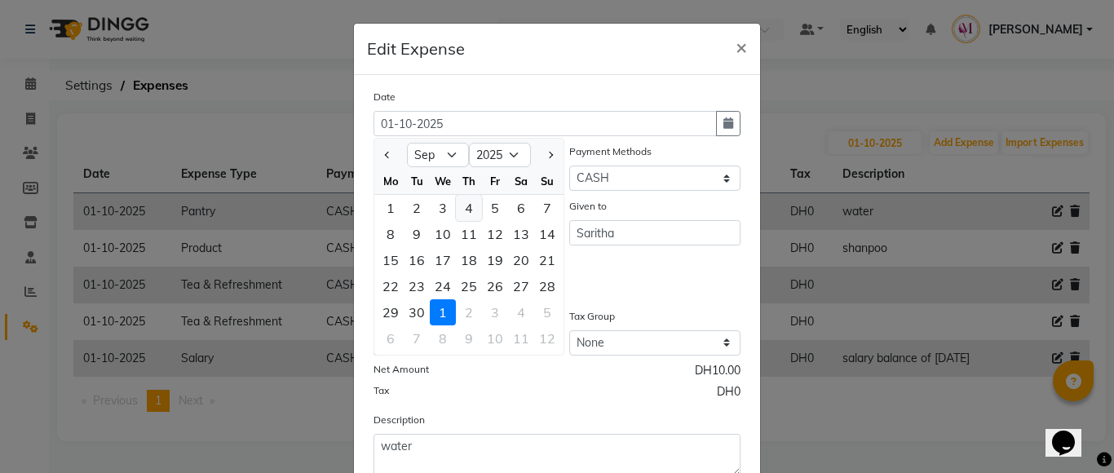
click at [462, 205] on div "4" at bounding box center [469, 208] width 26 height 26
type input "[DATE]"
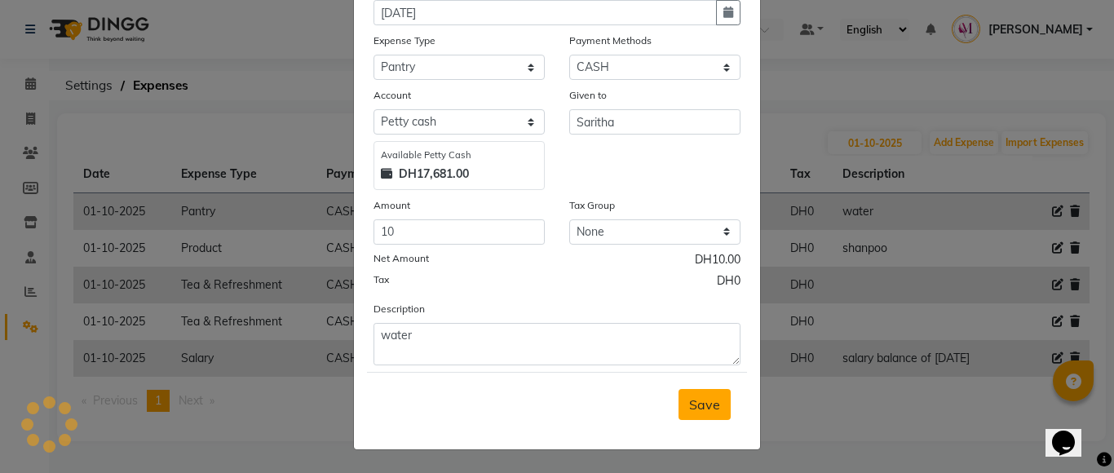
click at [685, 418] on button "Save" at bounding box center [704, 404] width 52 height 31
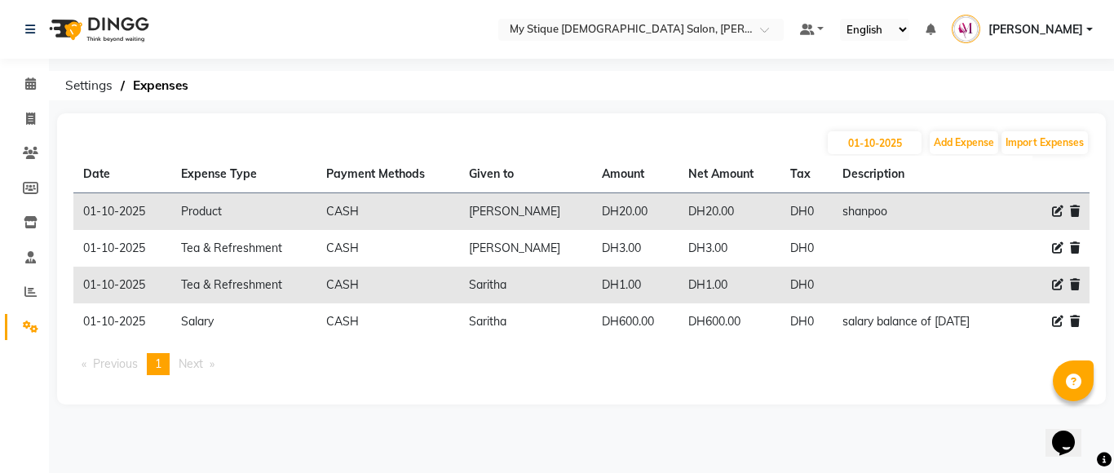
click at [1052, 211] on icon at bounding box center [1057, 210] width 11 height 11
select select "8"
select select "1"
select select "6563"
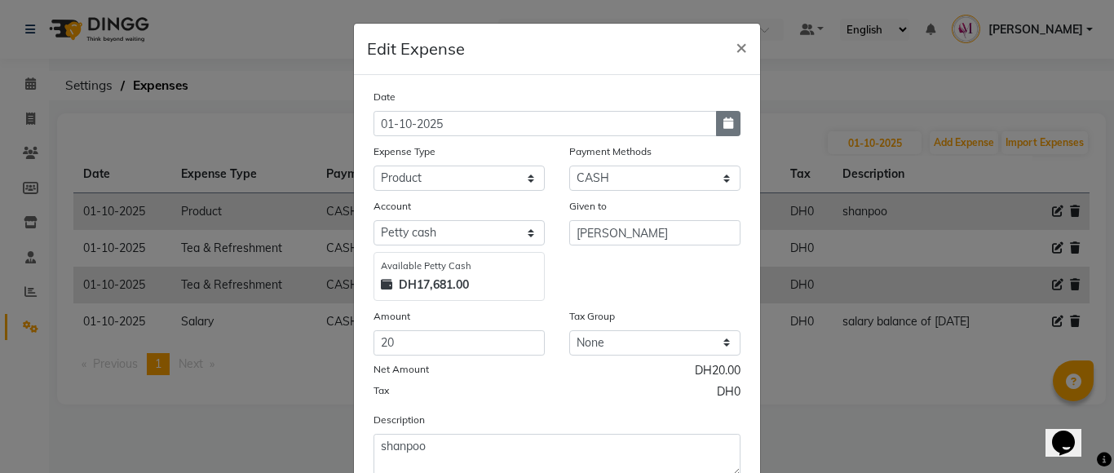
click at [716, 122] on button "button" at bounding box center [728, 123] width 24 height 25
select select "10"
select select "2025"
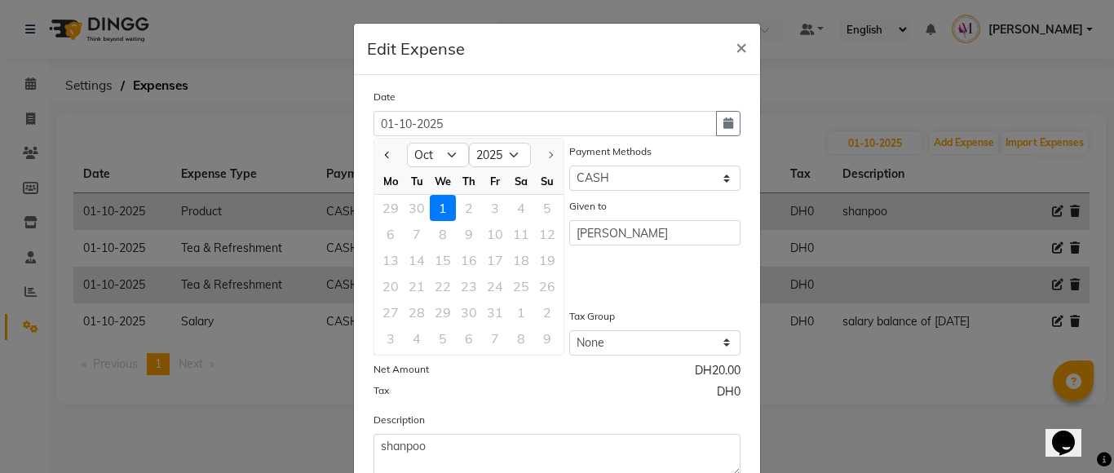
click at [441, 170] on div "We" at bounding box center [443, 181] width 26 height 26
click at [446, 157] on select "Jan Feb Mar Apr May Jun [DATE] Aug Sep Oct" at bounding box center [438, 155] width 62 height 24
select select "9"
click at [407, 143] on select "Jan Feb Mar Apr May Jun [DATE] Aug Sep Oct" at bounding box center [438, 155] width 62 height 24
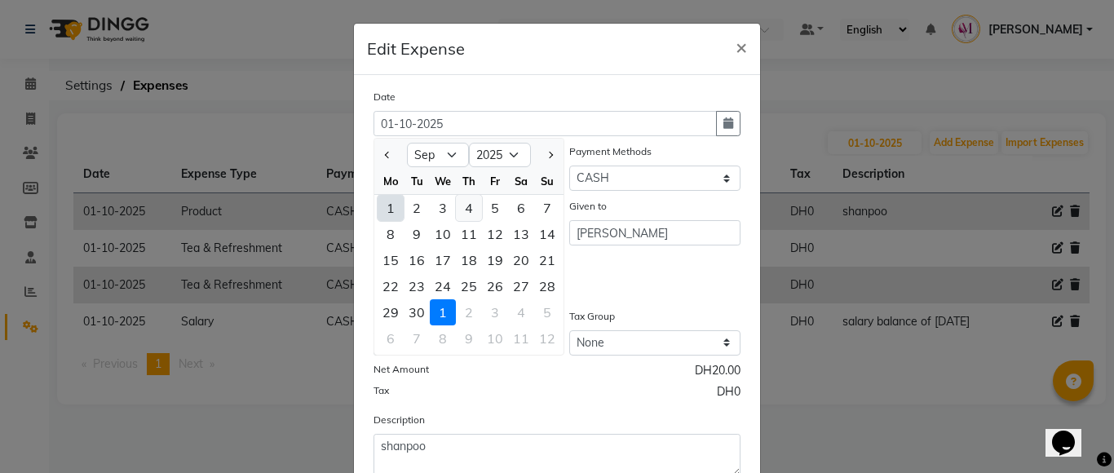
click at [461, 202] on div "4" at bounding box center [469, 208] width 26 height 26
type input "[DATE]"
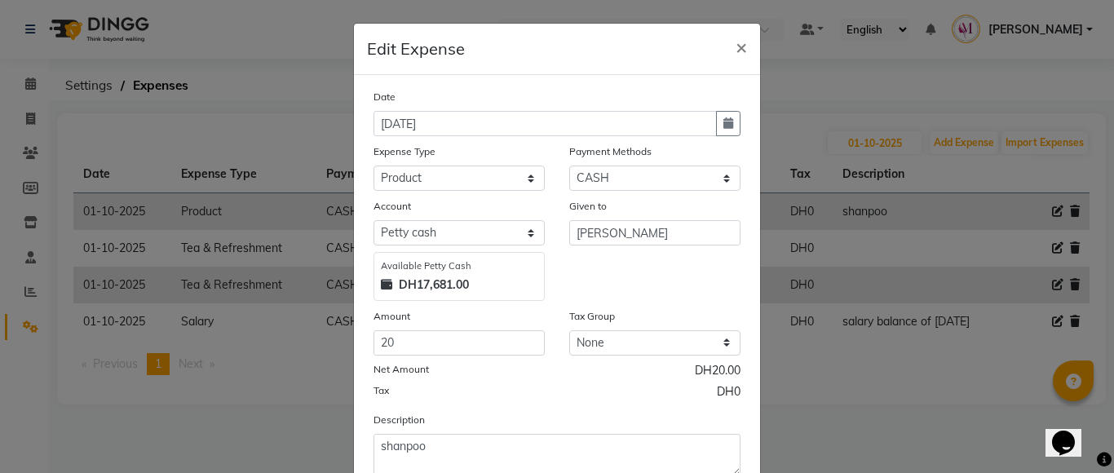
scroll to position [77, 0]
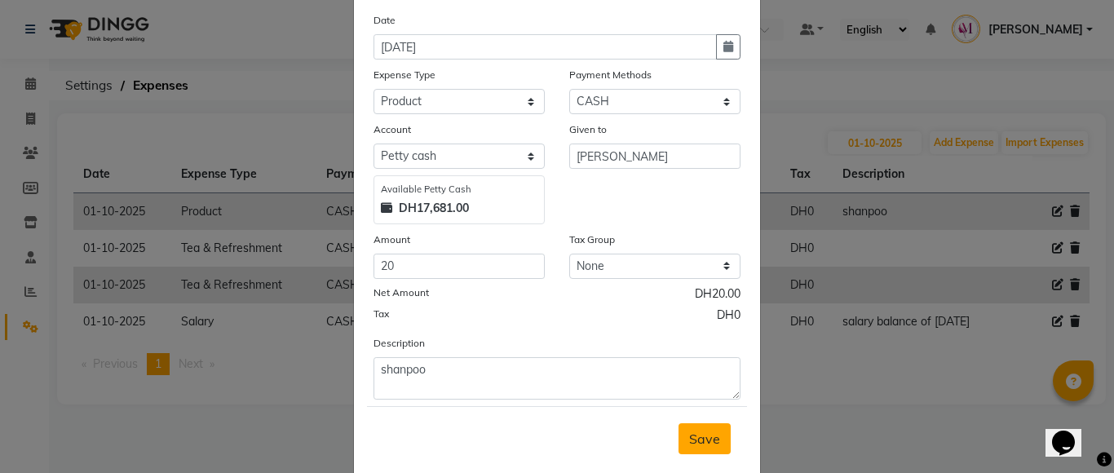
click at [708, 448] on button "Save" at bounding box center [704, 438] width 52 height 31
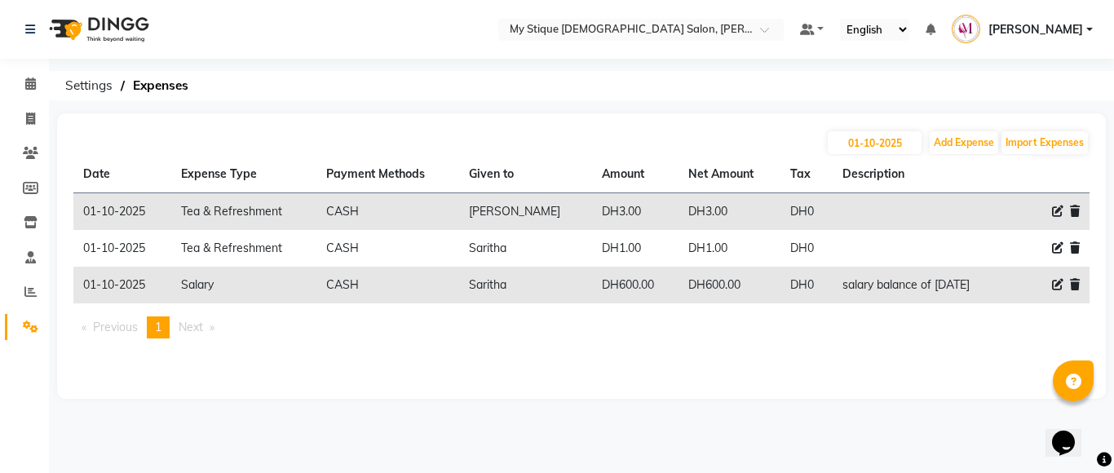
click at [1055, 216] on icon at bounding box center [1057, 210] width 11 height 11
select select "17"
select select "1"
select select "6563"
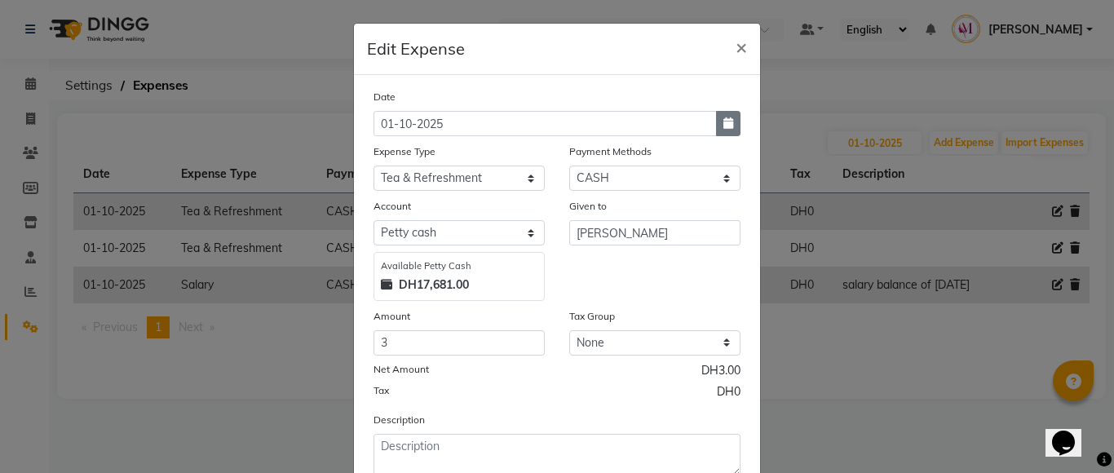
click at [723, 125] on icon "button" at bounding box center [728, 122] width 10 height 11
select select "10"
select select "2025"
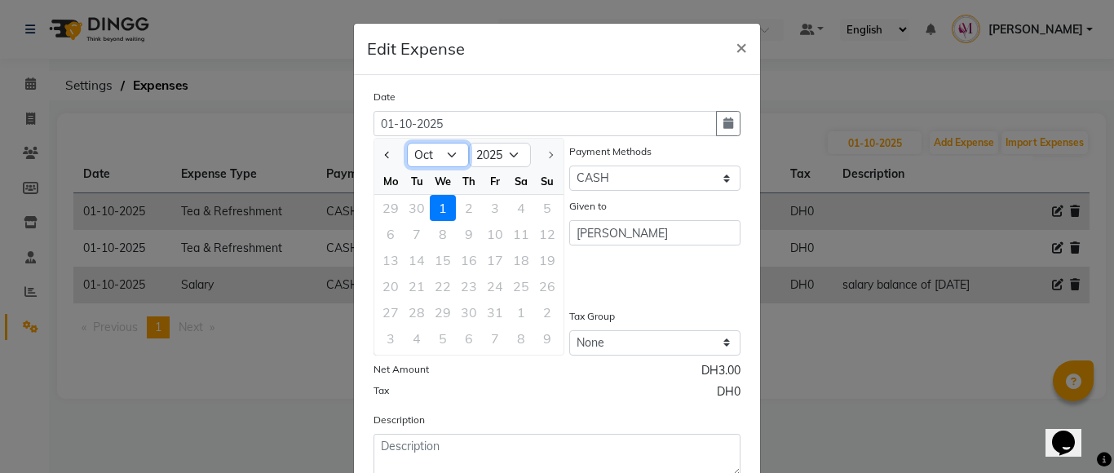
click at [439, 159] on select "Jan Feb Mar Apr May Jun [DATE] Aug Sep Oct" at bounding box center [438, 155] width 62 height 24
click at [407, 143] on select "Jan Feb Mar Apr May Jun [DATE] Aug Sep Oct" at bounding box center [438, 155] width 62 height 24
click at [445, 164] on select "Jan Feb Mar Apr May Jun [DATE] Aug Sep Oct" at bounding box center [438, 155] width 62 height 24
select select "9"
click at [407, 143] on select "Jan Feb Mar Apr May Jun [DATE] Aug Sep Oct" at bounding box center [438, 155] width 62 height 24
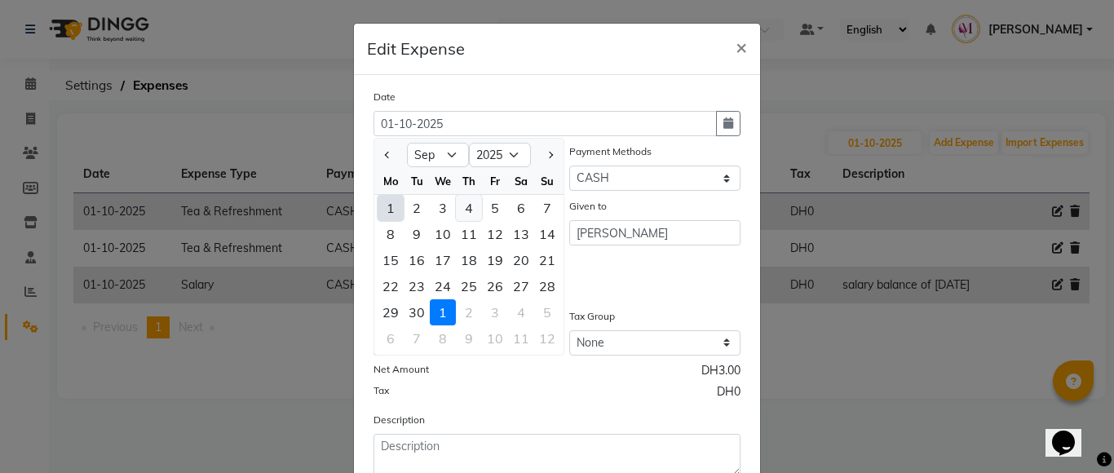
click at [466, 204] on div "4" at bounding box center [469, 208] width 26 height 26
type input "[DATE]"
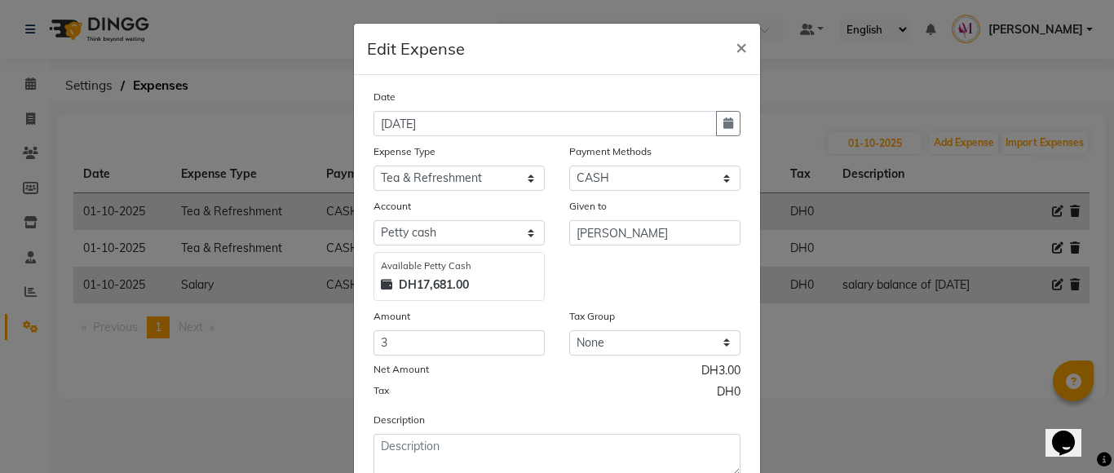
scroll to position [51, 0]
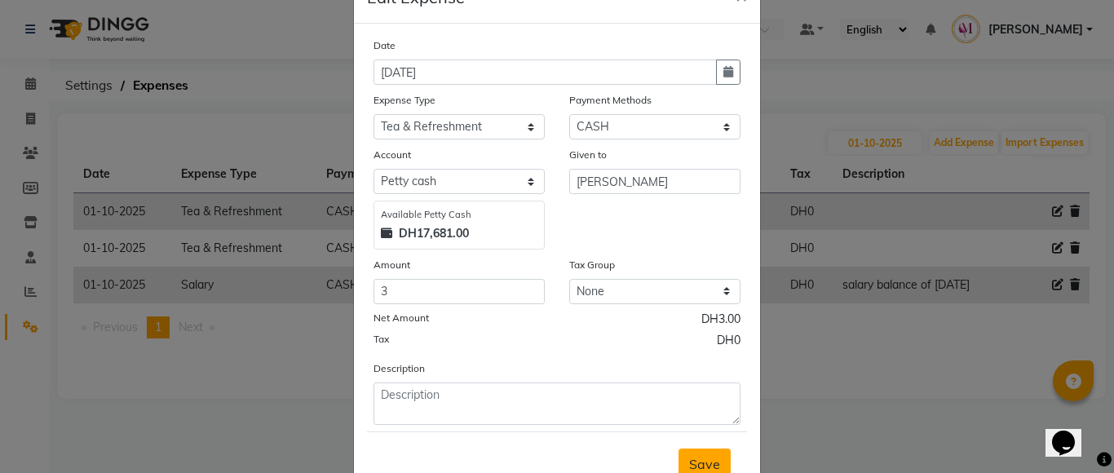
click at [708, 456] on span "Save" at bounding box center [704, 464] width 31 height 16
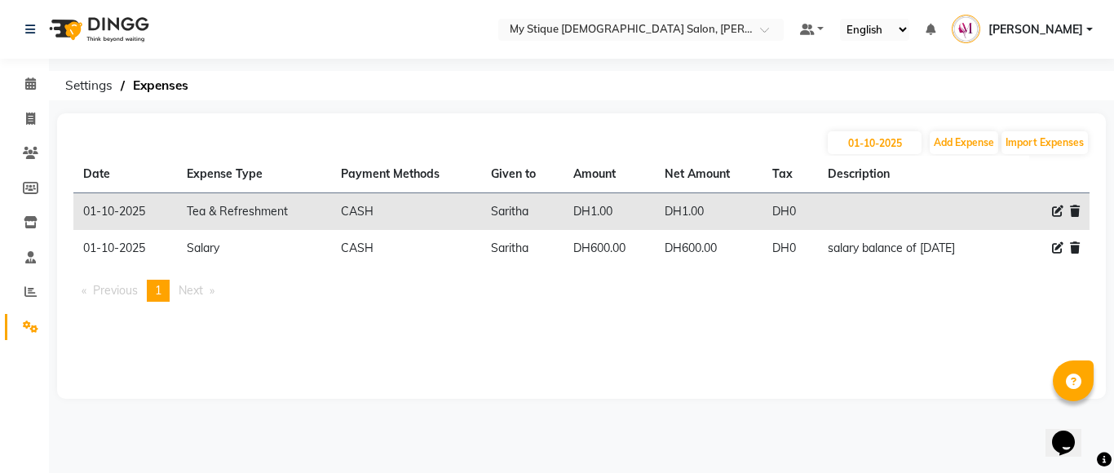
click at [1056, 213] on icon at bounding box center [1057, 210] width 11 height 11
select select "17"
select select "1"
select select "6563"
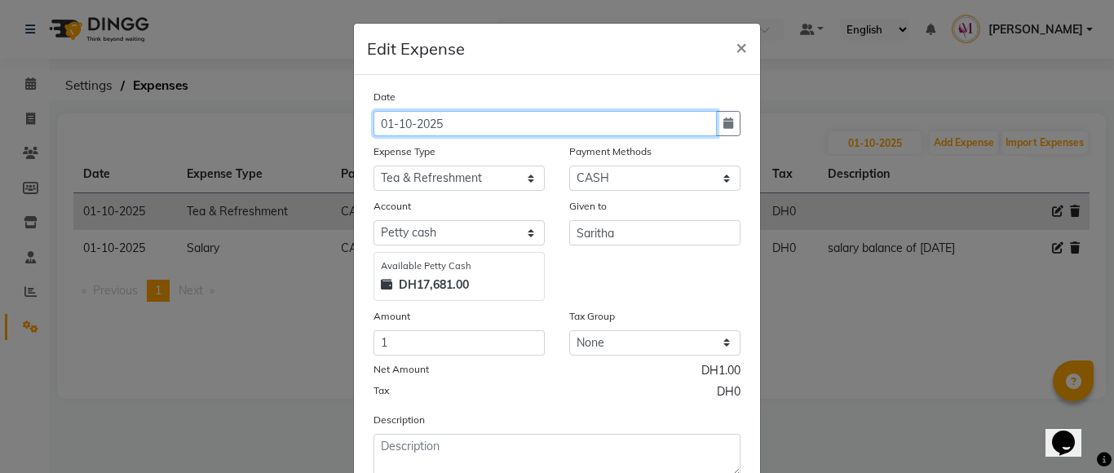
click at [702, 121] on input "01-10-2025" at bounding box center [544, 123] width 343 height 25
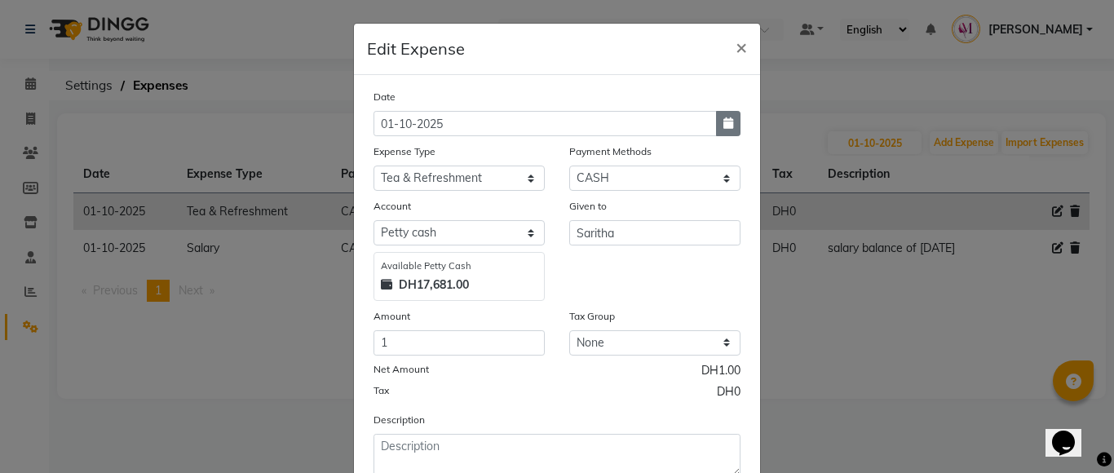
click at [723, 122] on icon "button" at bounding box center [728, 122] width 10 height 11
select select "10"
select select "2025"
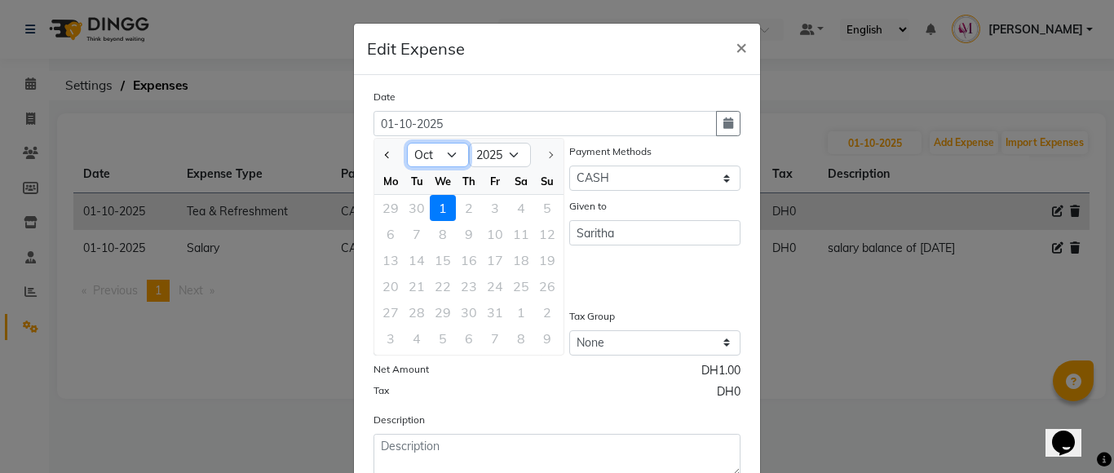
click at [431, 161] on select "Jan Feb Mar Apr May Jun [DATE] Aug Sep Oct" at bounding box center [438, 155] width 62 height 24
select select "9"
click at [407, 143] on select "Jan Feb Mar Apr May Jun [DATE] Aug Sep Oct" at bounding box center [438, 155] width 62 height 24
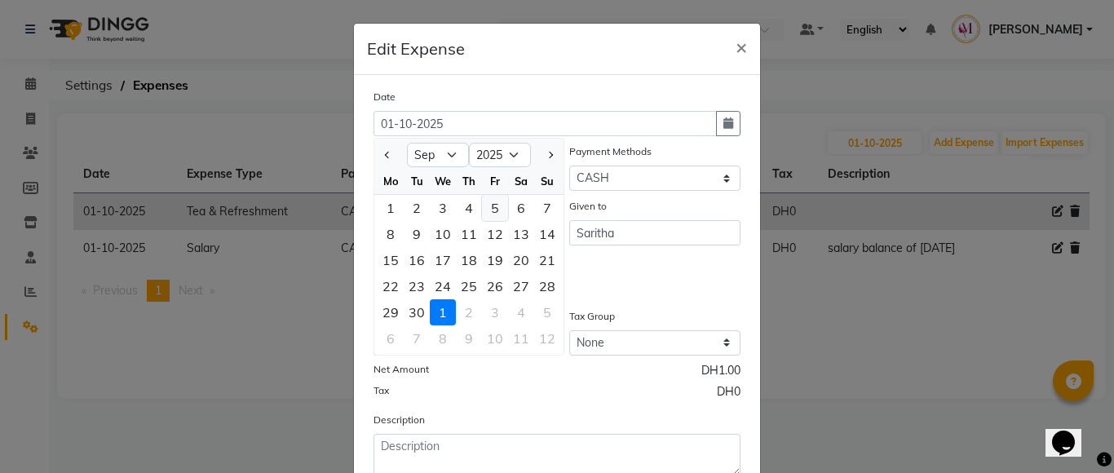
click at [483, 207] on div "5" at bounding box center [495, 208] width 26 height 26
type input "[DATE]"
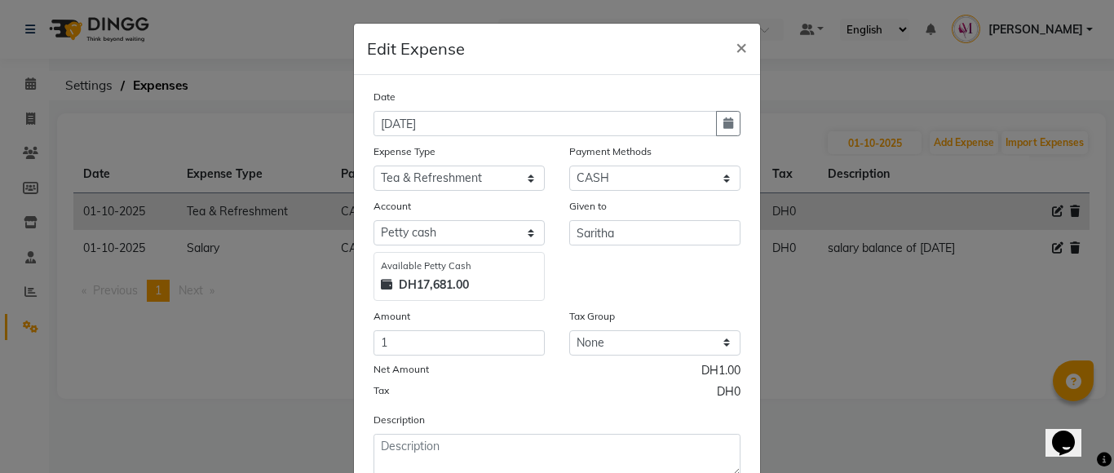
scroll to position [111, 0]
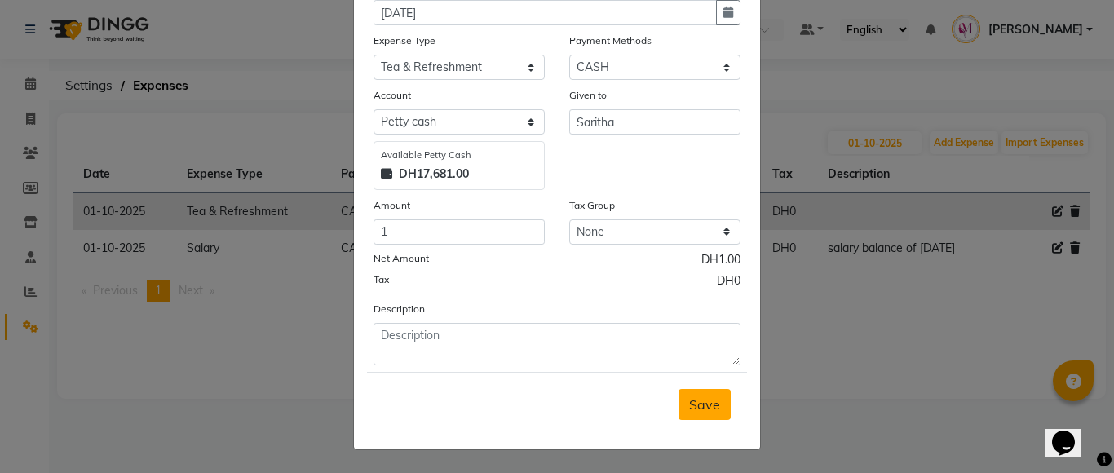
click at [689, 409] on span "Save" at bounding box center [704, 404] width 31 height 16
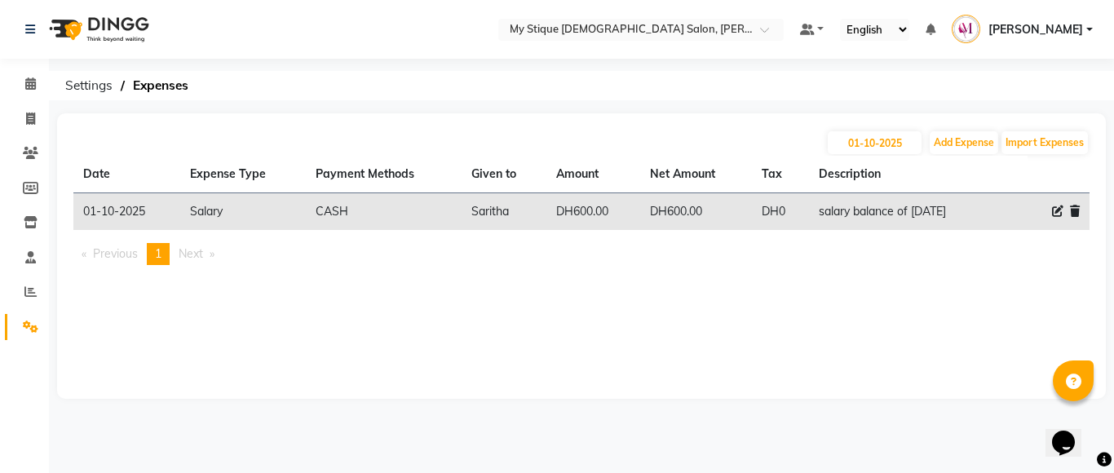
click at [1053, 214] on icon at bounding box center [1057, 210] width 11 height 11
select select "2"
select select "1"
select select "6563"
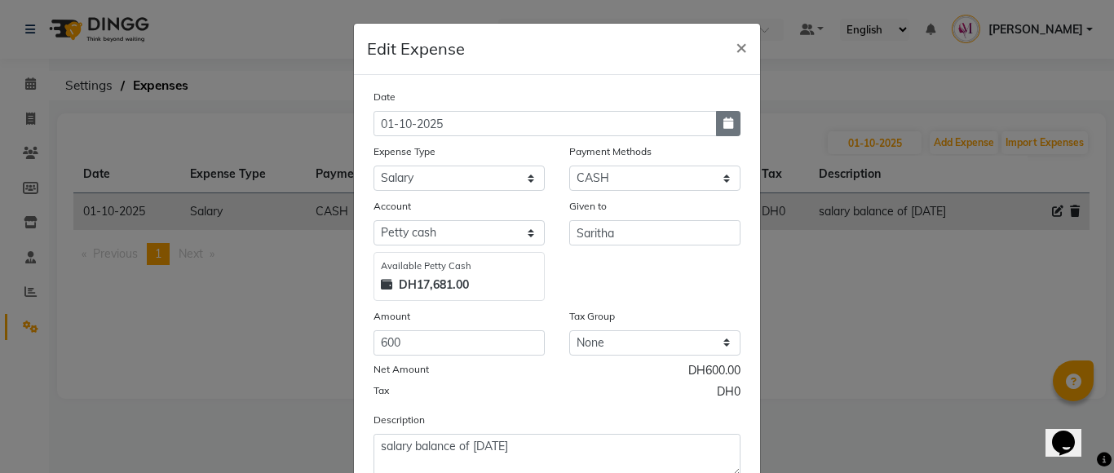
click at [723, 121] on icon "button" at bounding box center [728, 122] width 10 height 11
select select "10"
select select "2025"
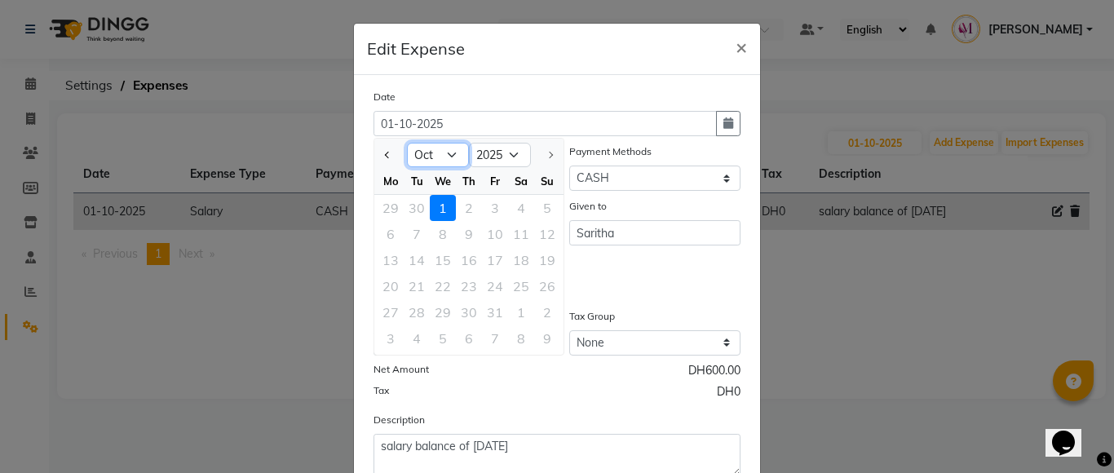
click at [420, 152] on select "Jan Feb Mar Apr May Jun [DATE] Aug Sep Oct" at bounding box center [438, 155] width 62 height 24
select select "9"
click at [407, 143] on select "Jan Feb Mar Apr May Jun [DATE] Aug Sep Oct" at bounding box center [438, 155] width 62 height 24
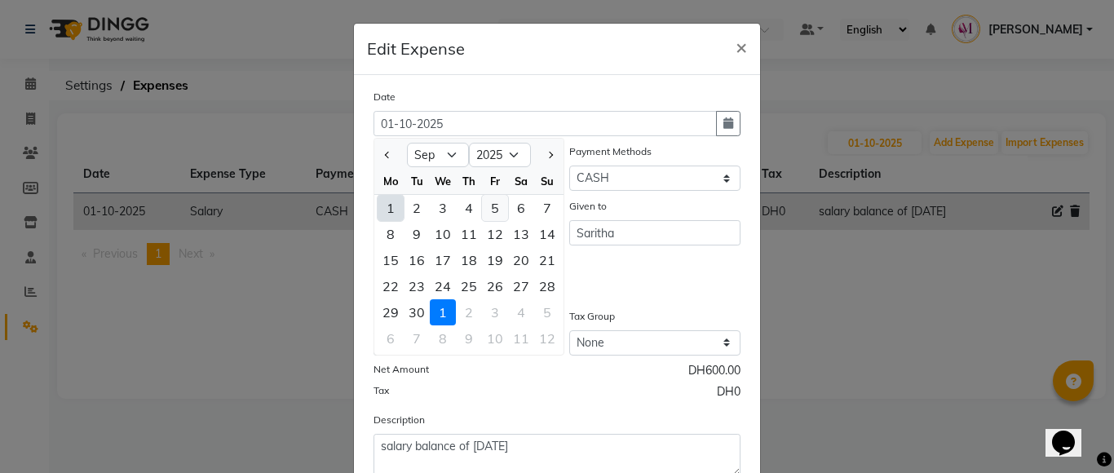
click at [488, 214] on div "5" at bounding box center [495, 208] width 26 height 26
type input "[DATE]"
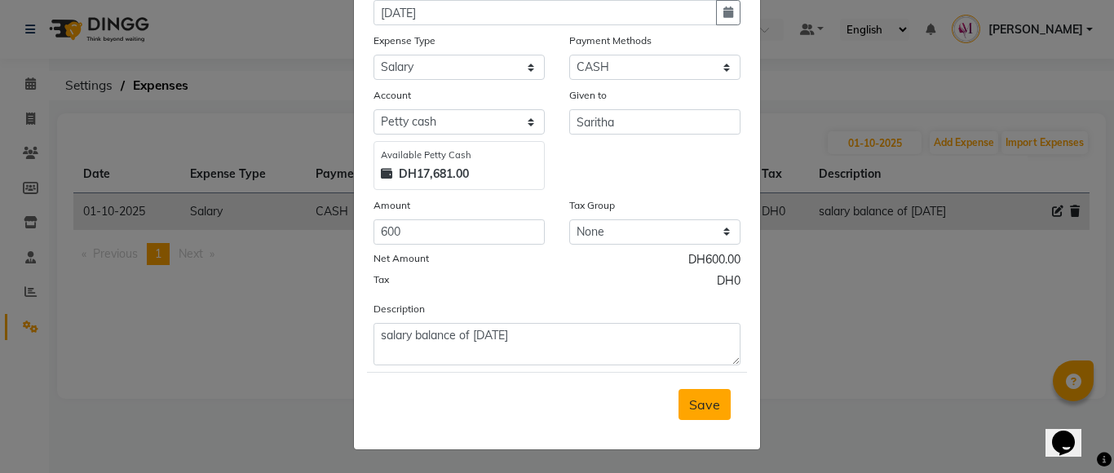
click at [689, 398] on span "Save" at bounding box center [704, 404] width 31 height 16
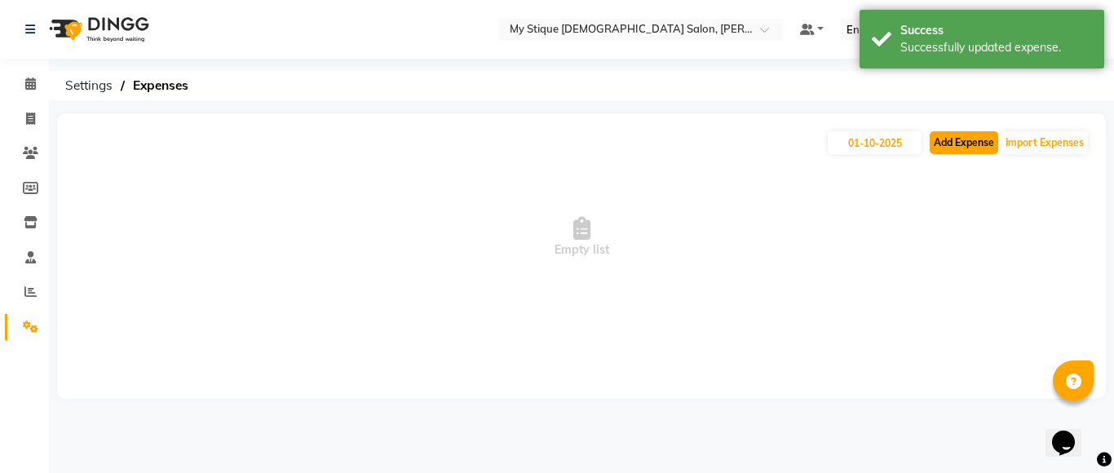
click at [942, 136] on button "Add Expense" at bounding box center [963, 142] width 68 height 23
select select "1"
select select "6563"
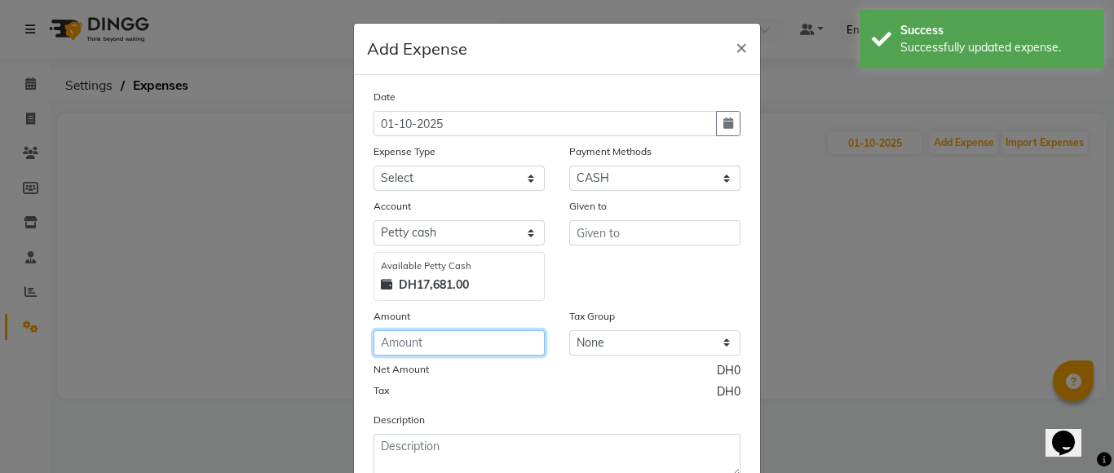
click at [407, 344] on input "number" at bounding box center [458, 342] width 171 height 25
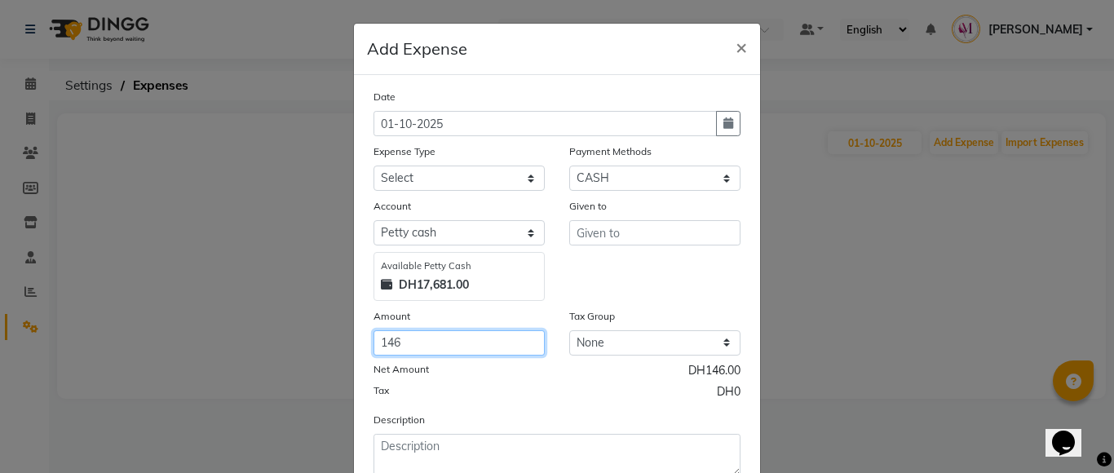
type input "146"
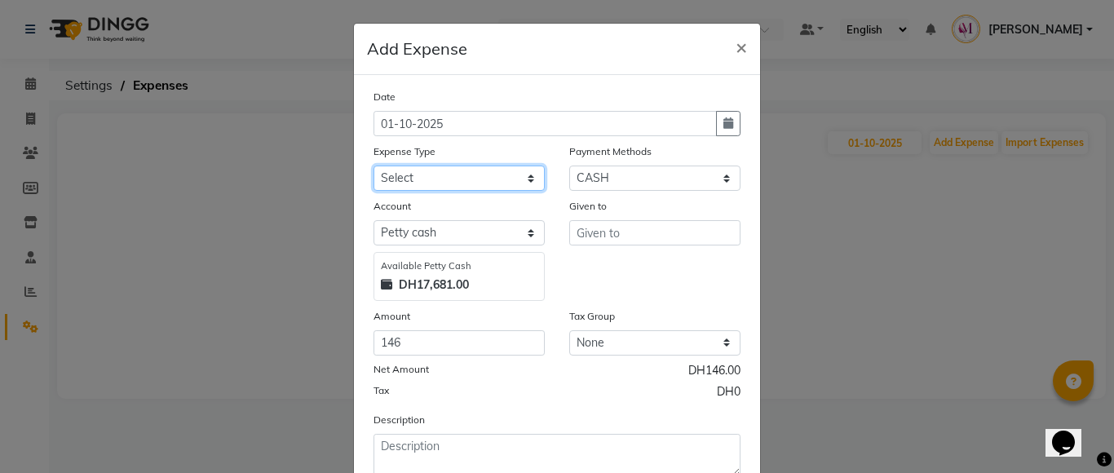
click at [441, 179] on select "Select Advance Salary Bank charges Car maintenance Cash transfer to bank Cash t…" at bounding box center [458, 178] width 171 height 25
select select "8"
click at [373, 166] on select "Select Advance Salary Bank charges Car maintenance Cash transfer to bank Cash t…" at bounding box center [458, 178] width 171 height 25
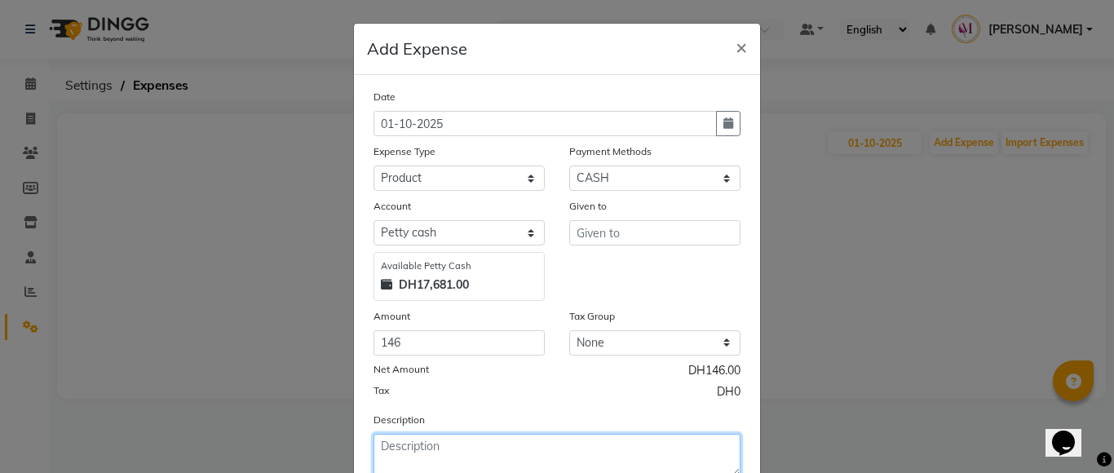
click at [392, 450] on textarea at bounding box center [556, 455] width 367 height 42
type textarea "rolla cosnetics"
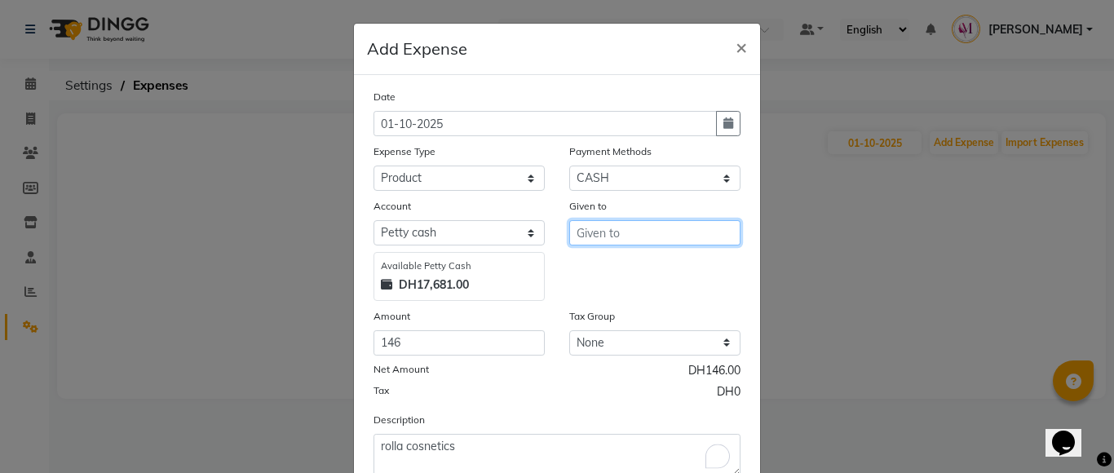
click at [637, 238] on input "text" at bounding box center [654, 232] width 171 height 25
click at [622, 300] on ngb-highlight "[DEMOGRAPHIC_DATA]" at bounding box center [649, 293] width 121 height 16
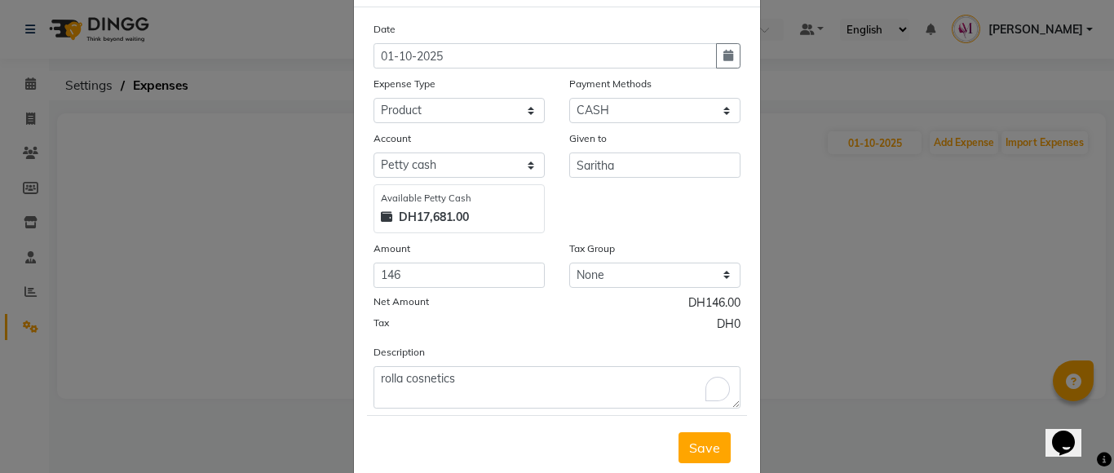
scroll to position [69, 0]
drag, startPoint x: 607, startPoint y: 170, endPoint x: 305, endPoint y: 60, distance: 321.9
click at [407, 64] on div "Date [DATE] Expense Type Select Advance Salary Bank charges Car maintenance Cas…" at bounding box center [556, 213] width 367 height 388
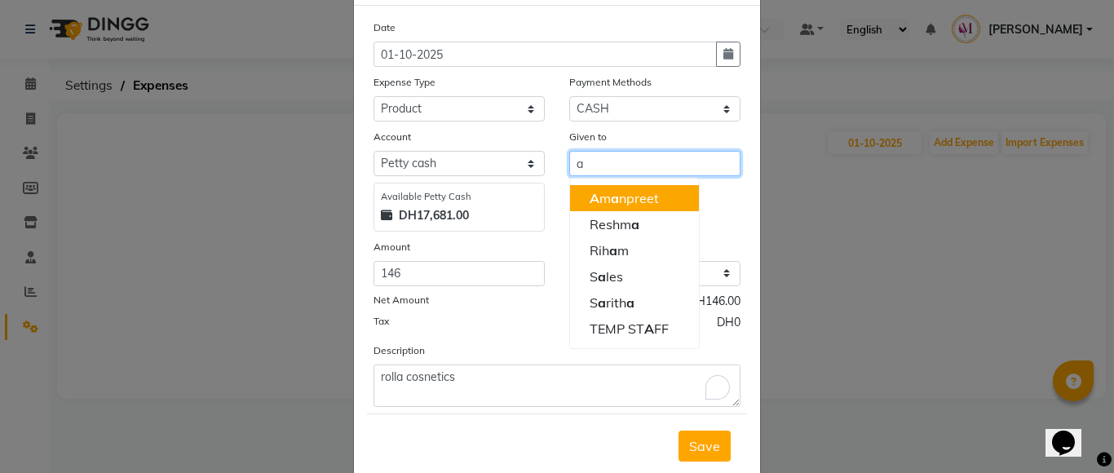
click at [676, 192] on button "A m a npreet" at bounding box center [634, 198] width 129 height 26
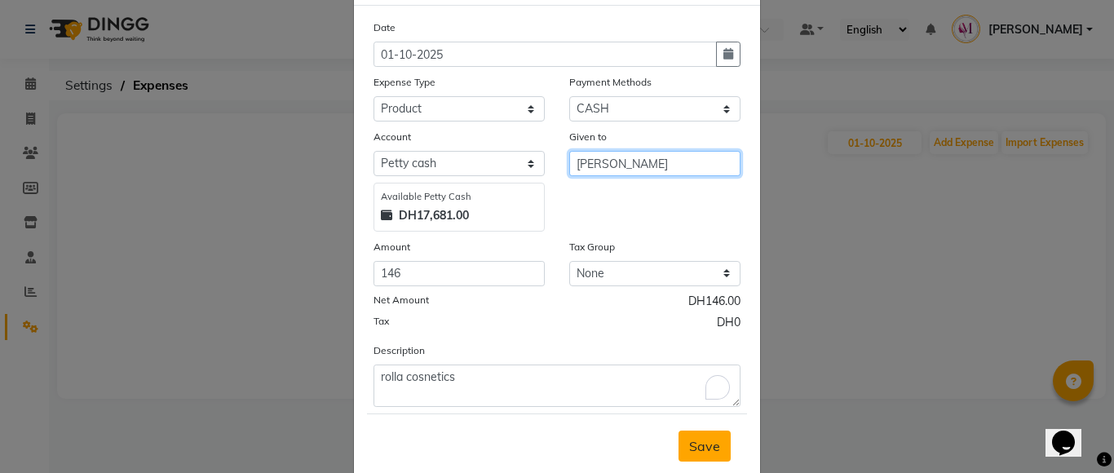
type input "[PERSON_NAME]"
click at [696, 455] on button "Save" at bounding box center [704, 445] width 52 height 31
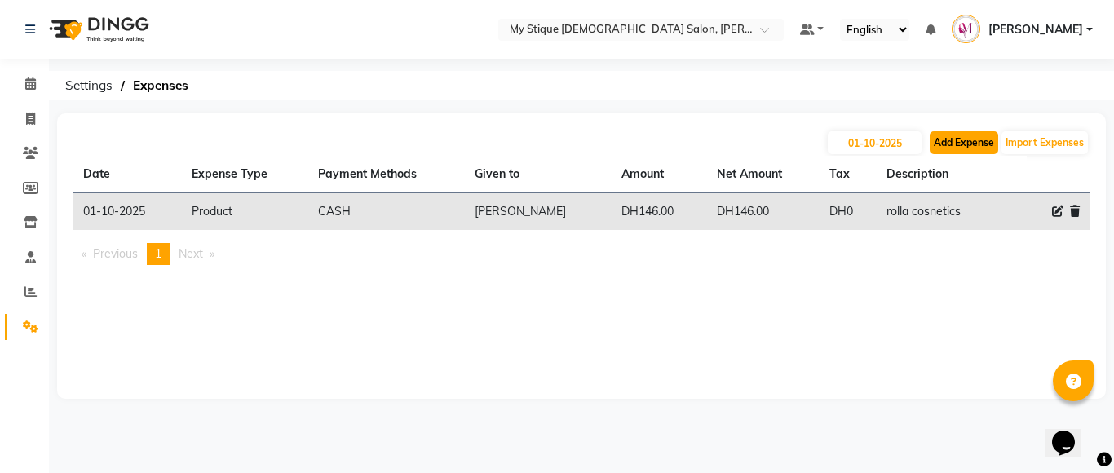
click at [948, 150] on button "Add Expense" at bounding box center [963, 142] width 68 height 23
select select "1"
select select "6563"
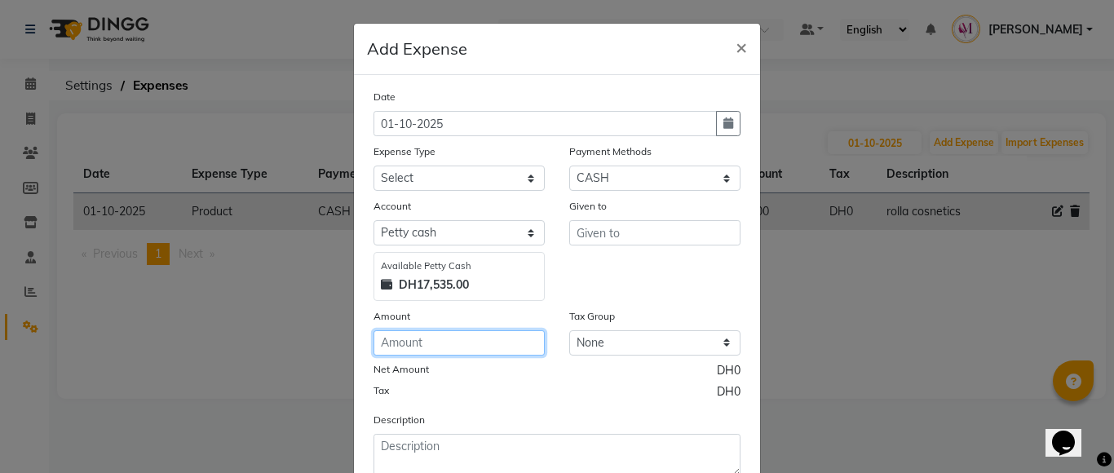
click at [422, 344] on input "number" at bounding box center [458, 342] width 171 height 25
type input "6"
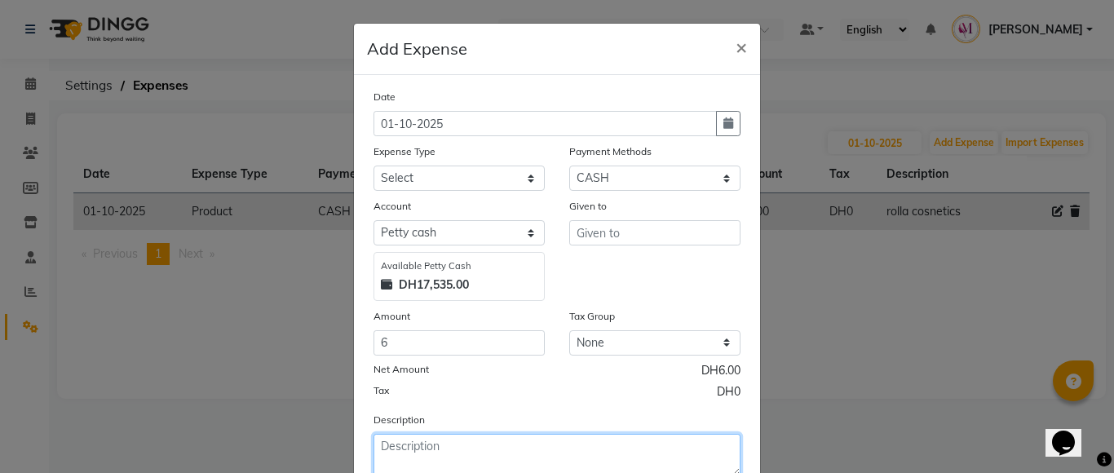
click at [408, 450] on textarea at bounding box center [556, 455] width 367 height 42
type textarea "agarbati, orange, tea"
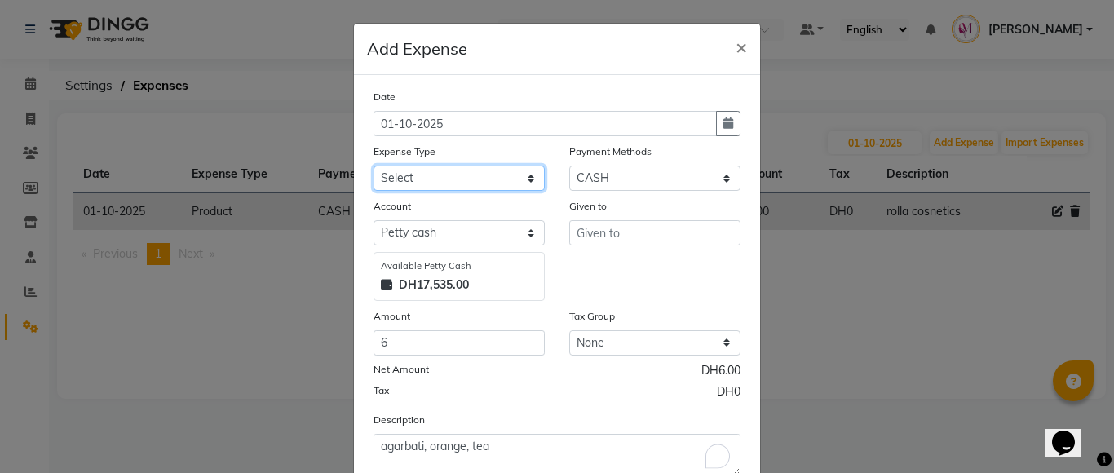
click at [418, 176] on select "Select Advance Salary Bank charges Car maintenance Cash transfer to bank Cash t…" at bounding box center [458, 178] width 171 height 25
select select "17"
click at [373, 166] on select "Select Advance Salary Bank charges Car maintenance Cash transfer to bank Cash t…" at bounding box center [458, 178] width 171 height 25
click at [723, 124] on icon "button" at bounding box center [728, 122] width 10 height 11
select select "10"
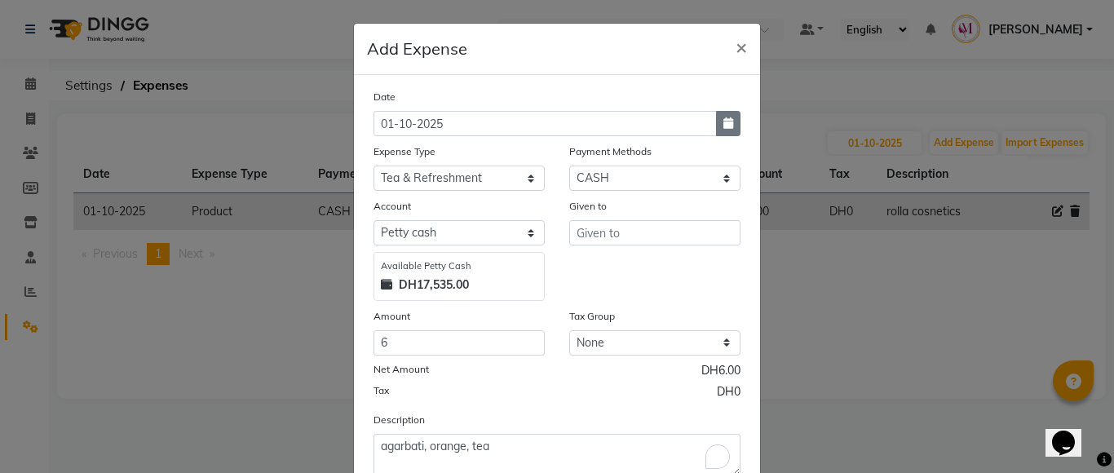
select select "2025"
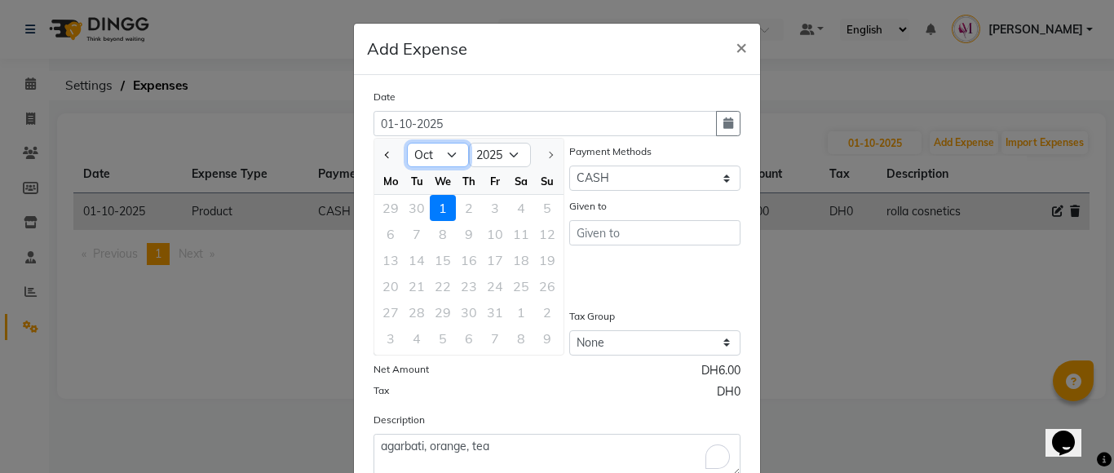
click at [453, 158] on select "Jan Feb Mar Apr May Jun [DATE] Aug Sep Oct" at bounding box center [438, 155] width 62 height 24
select select "9"
click at [407, 143] on select "Jan Feb Mar Apr May Jun [DATE] Aug Sep Oct" at bounding box center [438, 155] width 62 height 24
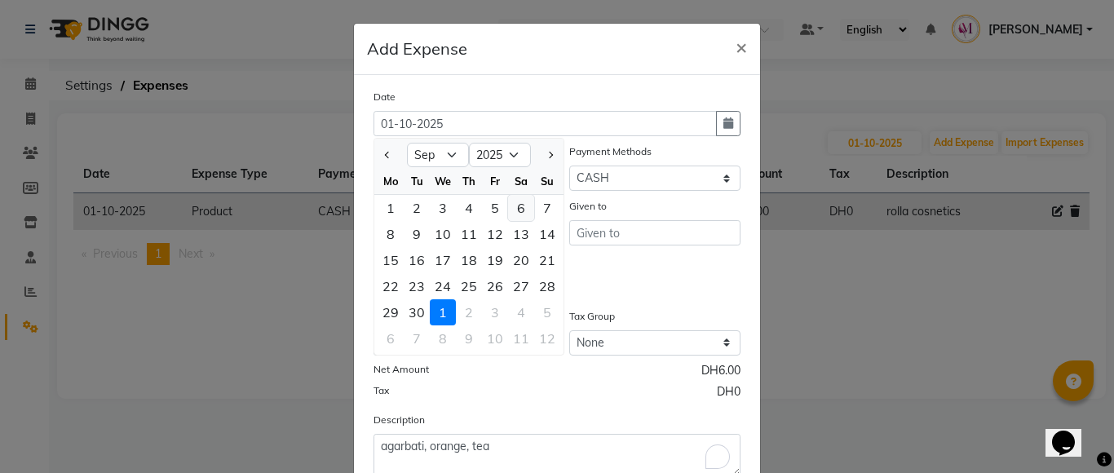
click at [514, 214] on div "6" at bounding box center [521, 208] width 26 height 26
type input "[DATE]"
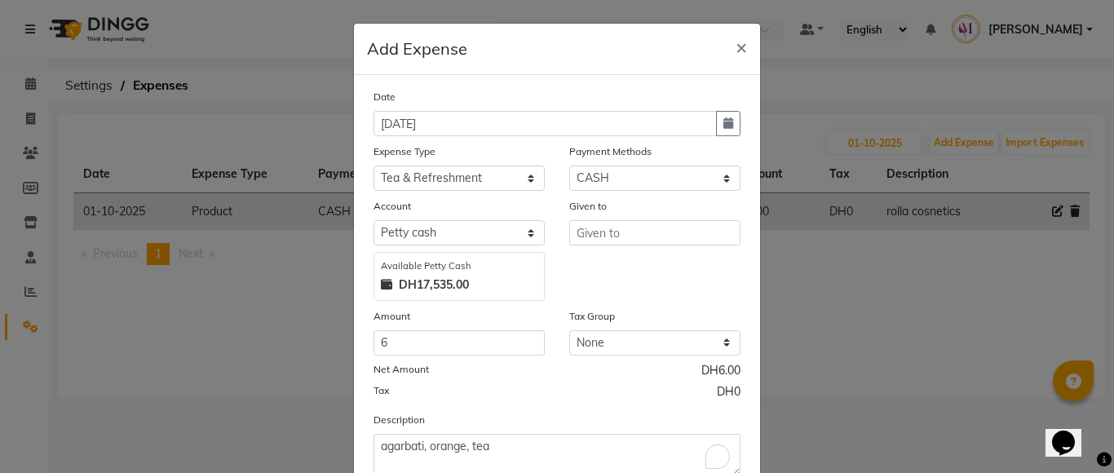
scroll to position [82, 0]
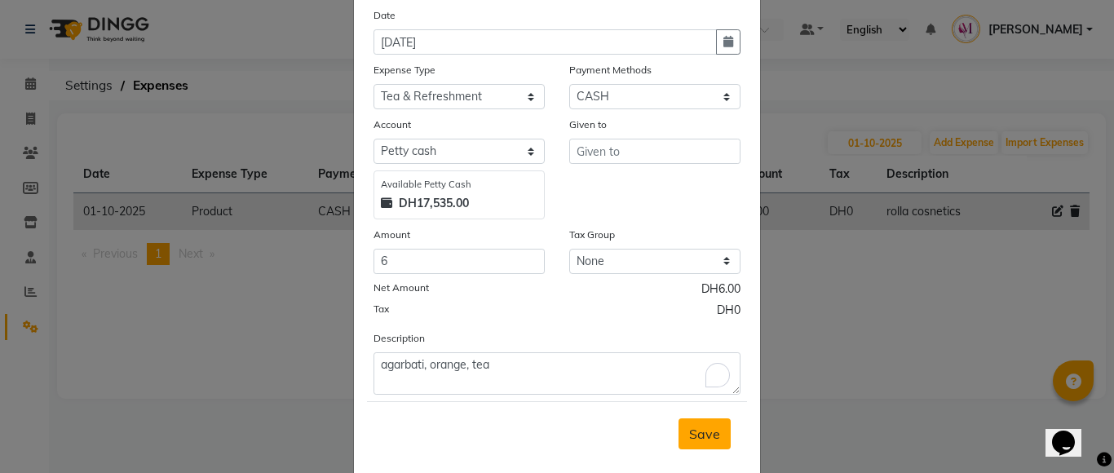
click at [678, 426] on button "Save" at bounding box center [704, 433] width 52 height 31
click at [601, 147] on input "text" at bounding box center [654, 151] width 171 height 25
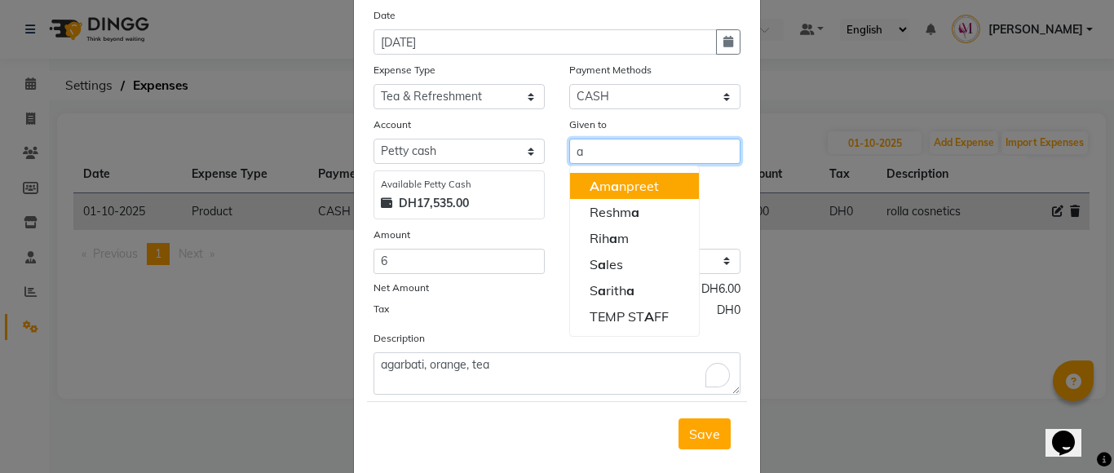
click at [616, 179] on ngb-highlight "A m a npreet" at bounding box center [623, 186] width 69 height 16
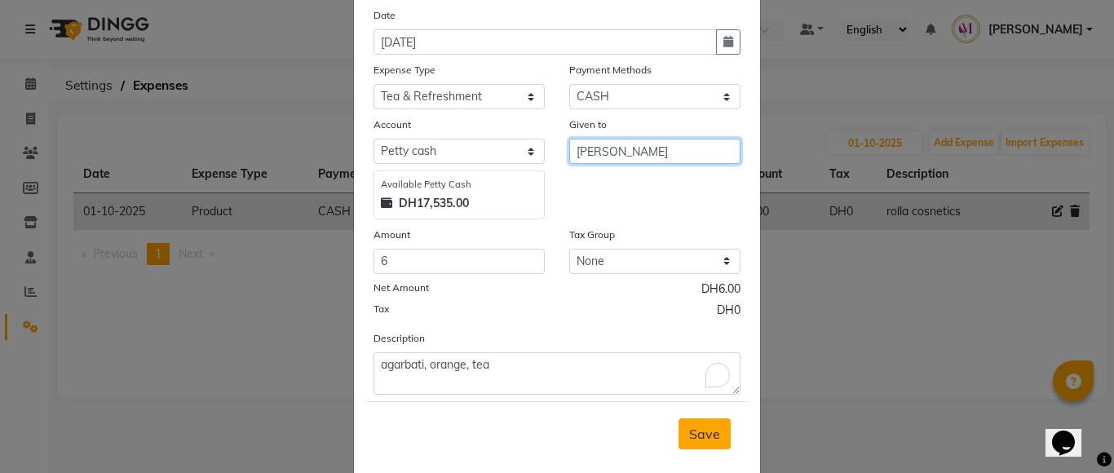
type input "[PERSON_NAME]"
click at [689, 435] on span "Save" at bounding box center [704, 434] width 31 height 16
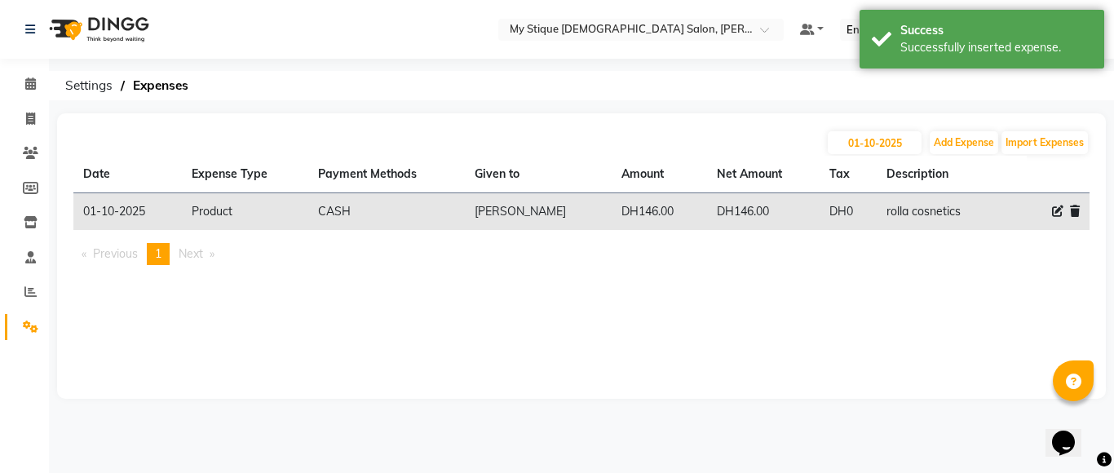
click at [1053, 210] on icon at bounding box center [1057, 210] width 11 height 11
select select "8"
select select "1"
select select "6563"
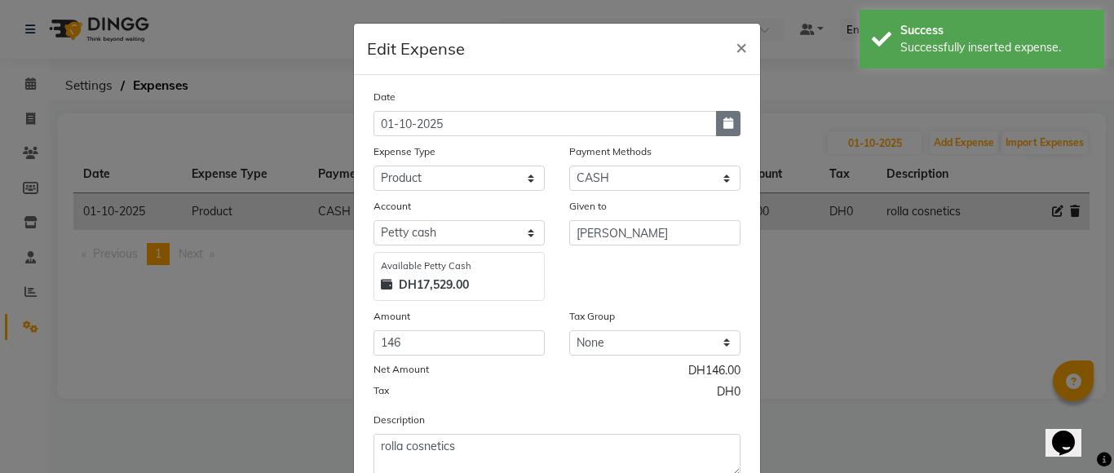
click at [723, 117] on icon "button" at bounding box center [728, 122] width 10 height 11
select select "10"
select select "2025"
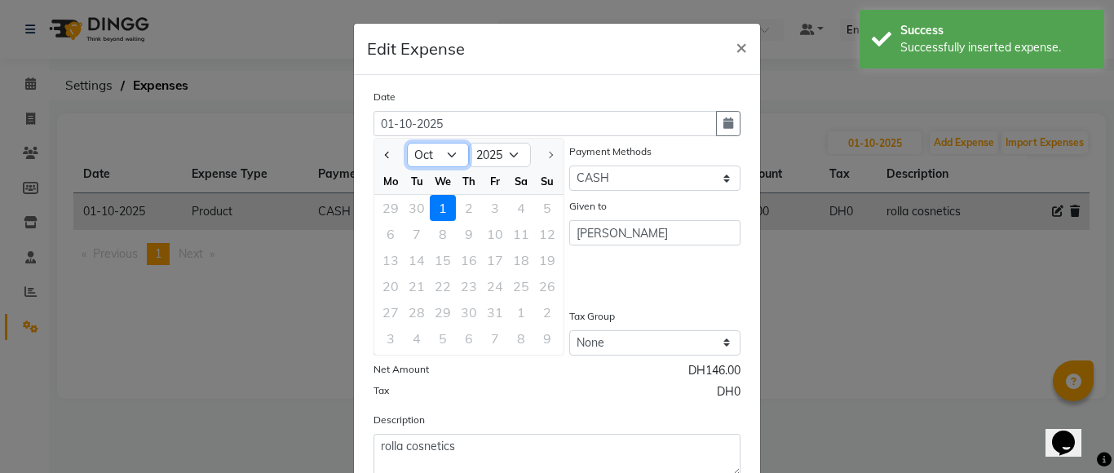
click at [436, 150] on select "Jan Feb Mar Apr May Jun [DATE] Aug Sep Oct" at bounding box center [438, 155] width 62 height 24
select select "9"
click at [407, 143] on select "Jan Feb Mar Apr May Jun [DATE] Aug Sep Oct" at bounding box center [438, 155] width 62 height 24
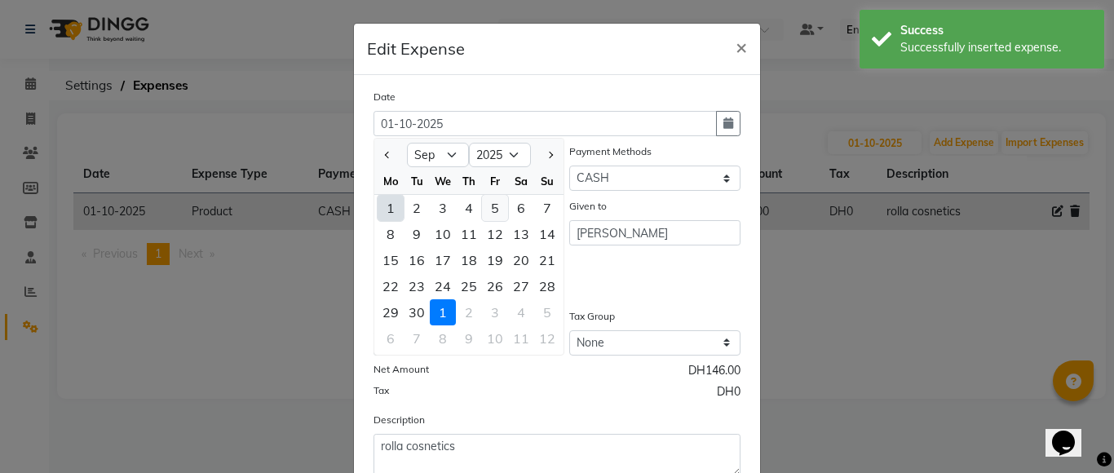
click at [482, 201] on div "5" at bounding box center [495, 208] width 26 height 26
type input "[DATE]"
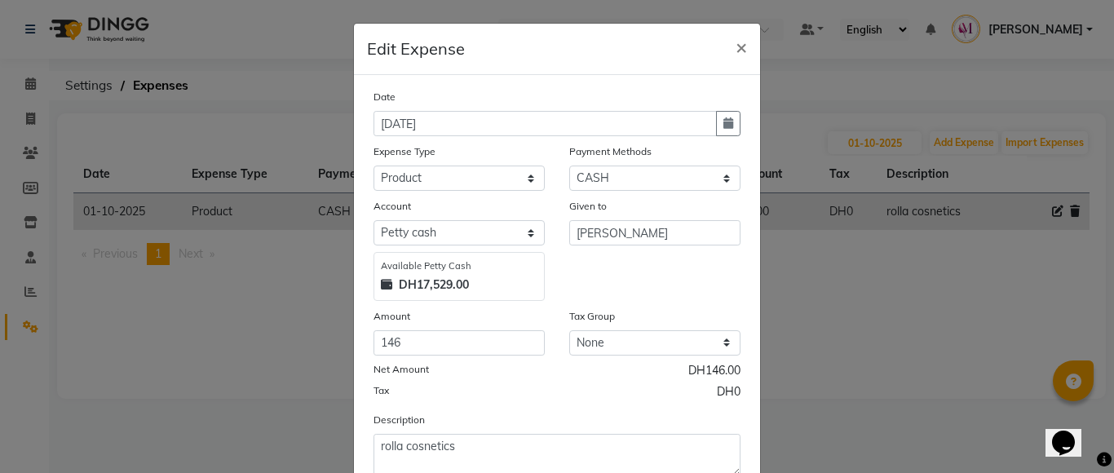
scroll to position [111, 0]
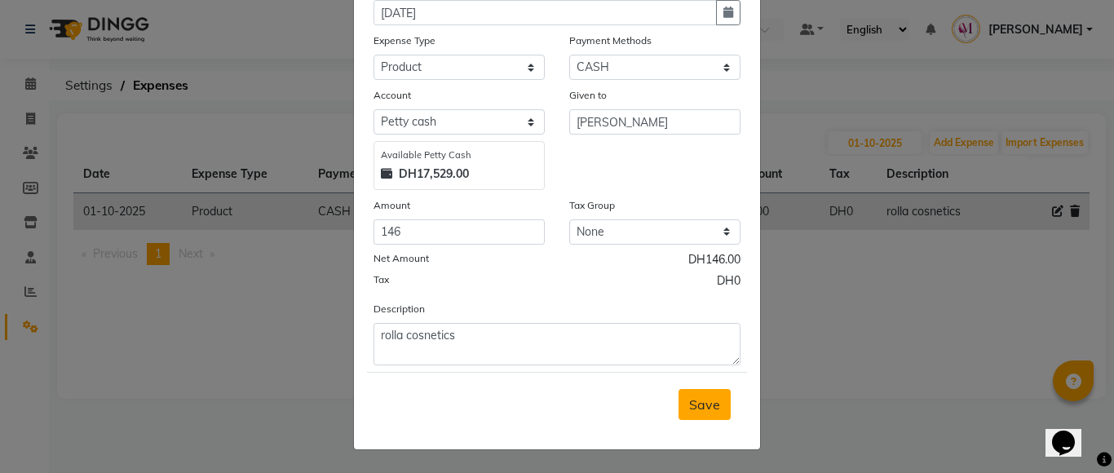
click at [678, 414] on button "Save" at bounding box center [704, 404] width 52 height 31
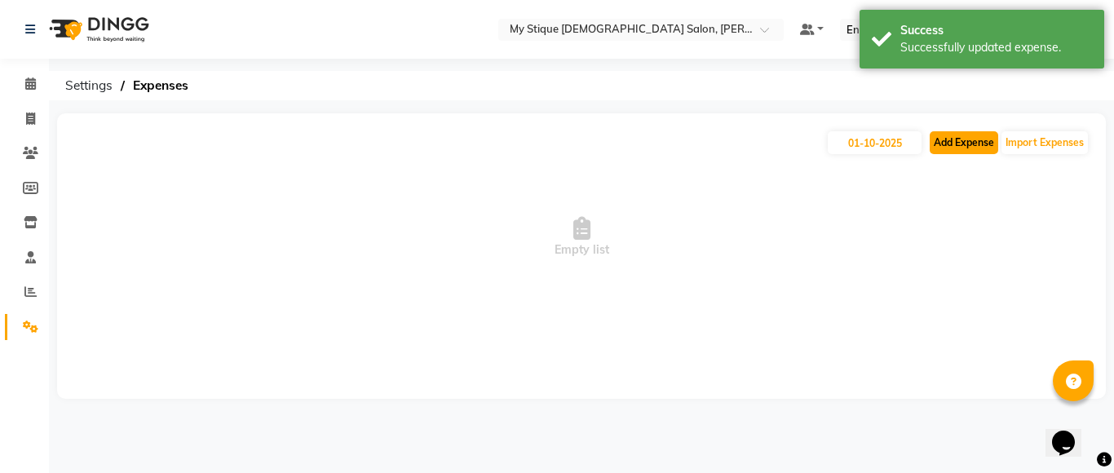
click at [961, 148] on button "Add Expense" at bounding box center [963, 142] width 68 height 23
select select "1"
select select "6563"
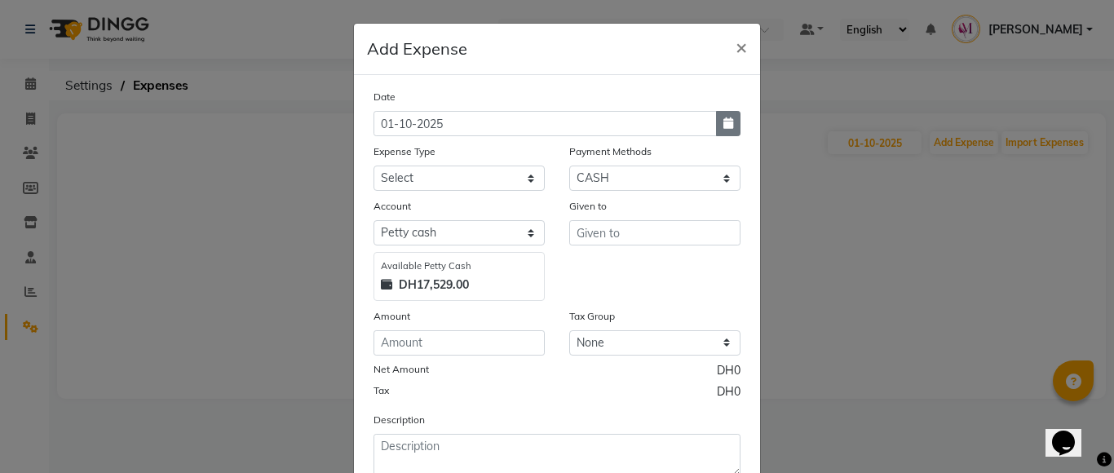
click at [719, 130] on button "button" at bounding box center [728, 123] width 24 height 25
select select "10"
select select "2025"
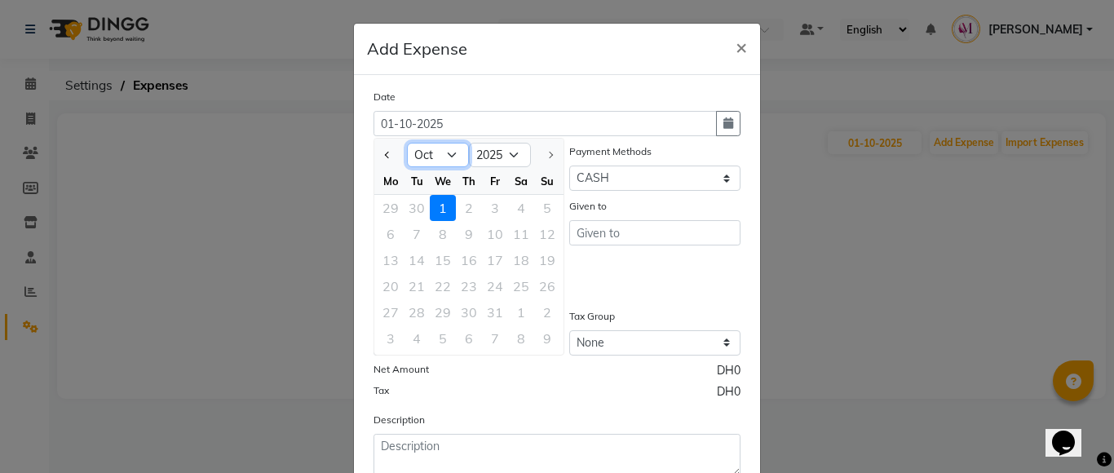
click at [449, 152] on select "Jan Feb Mar Apr May Jun [DATE] Aug Sep Oct" at bounding box center [438, 155] width 62 height 24
select select "9"
click at [407, 143] on select "Jan Feb Mar Apr May Jun [DATE] Aug Sep Oct" at bounding box center [438, 155] width 62 height 24
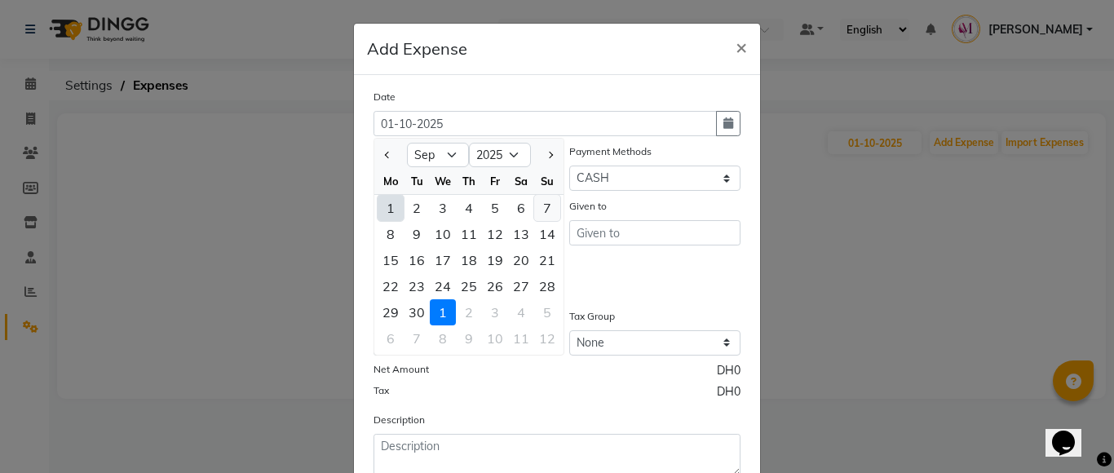
click at [541, 207] on div "7" at bounding box center [547, 208] width 26 height 26
type input "[DATE]"
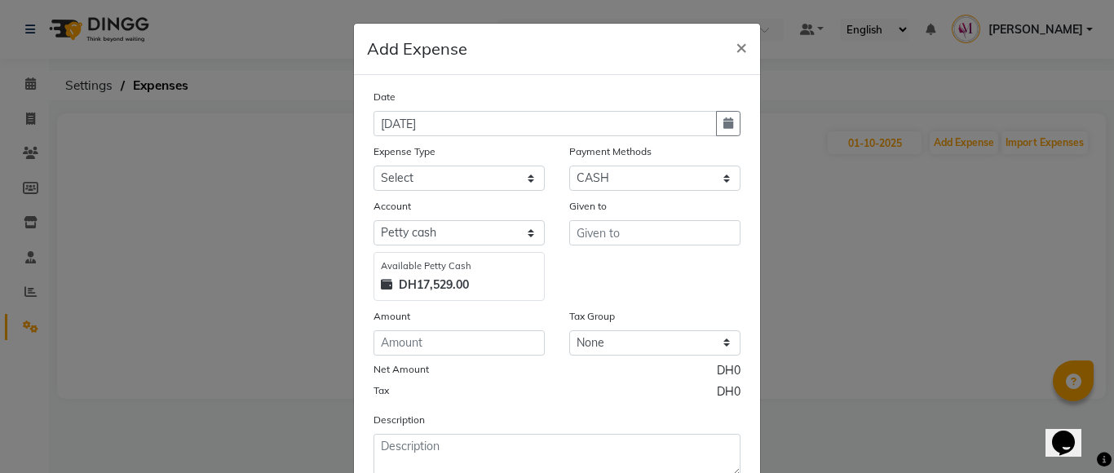
click at [412, 355] on div "Date [DATE] Expense Type Select Advance Salary Bank charges Car maintenance Cas…" at bounding box center [556, 282] width 367 height 388
click at [414, 349] on input "number" at bounding box center [458, 342] width 171 height 25
type input "3"
click at [462, 169] on select "Select Advance Salary Bank charges Car maintenance Cash transfer to bank Cash t…" at bounding box center [458, 178] width 171 height 25
select select "17"
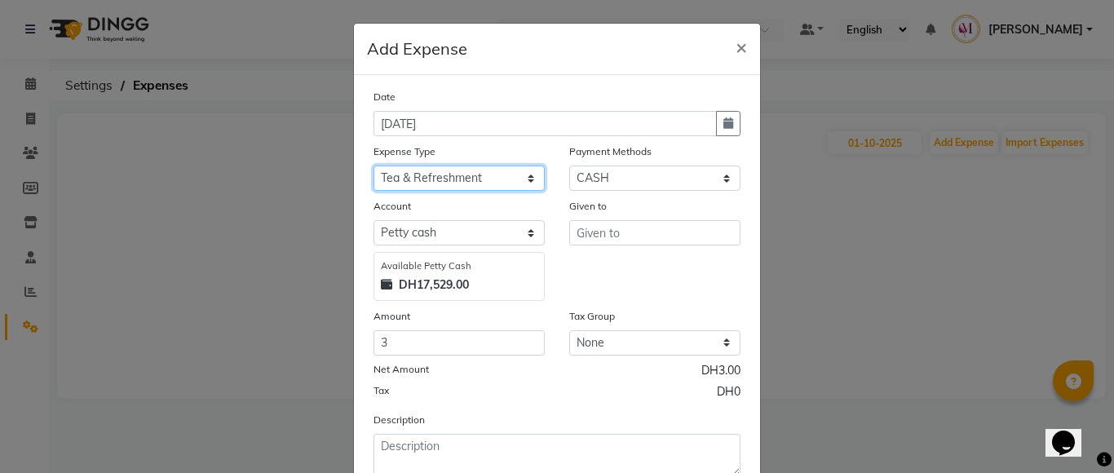
click at [373, 166] on select "Select Advance Salary Bank charges Car maintenance Cash transfer to bank Cash t…" at bounding box center [458, 178] width 171 height 25
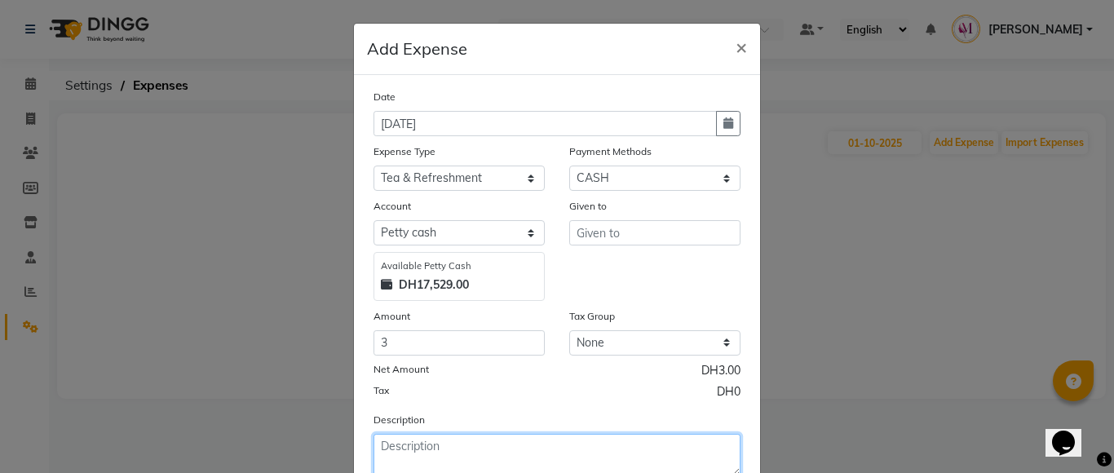
click at [441, 444] on textarea at bounding box center [556, 455] width 367 height 42
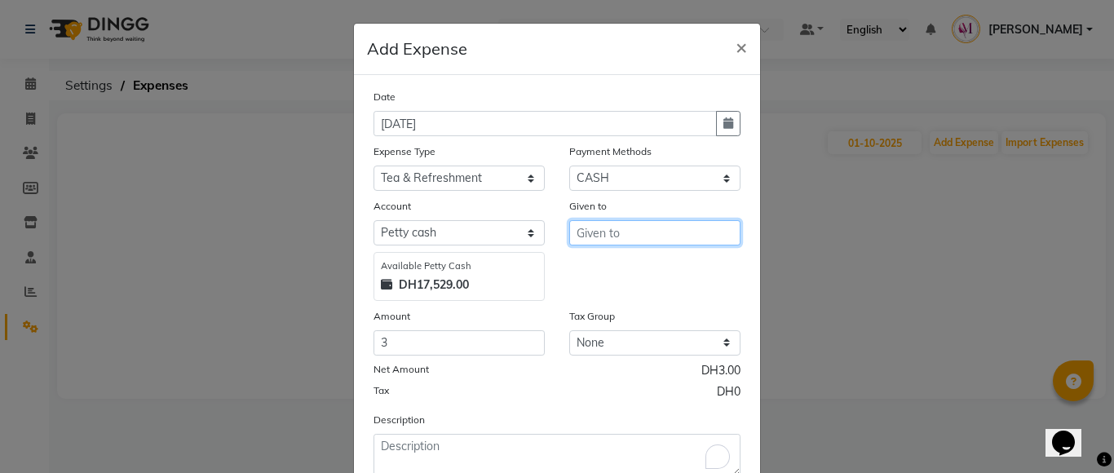
click at [678, 232] on input "text" at bounding box center [654, 232] width 171 height 25
click at [648, 294] on button "[DEMOGRAPHIC_DATA]" at bounding box center [650, 293] width 161 height 26
type input "Saritha"
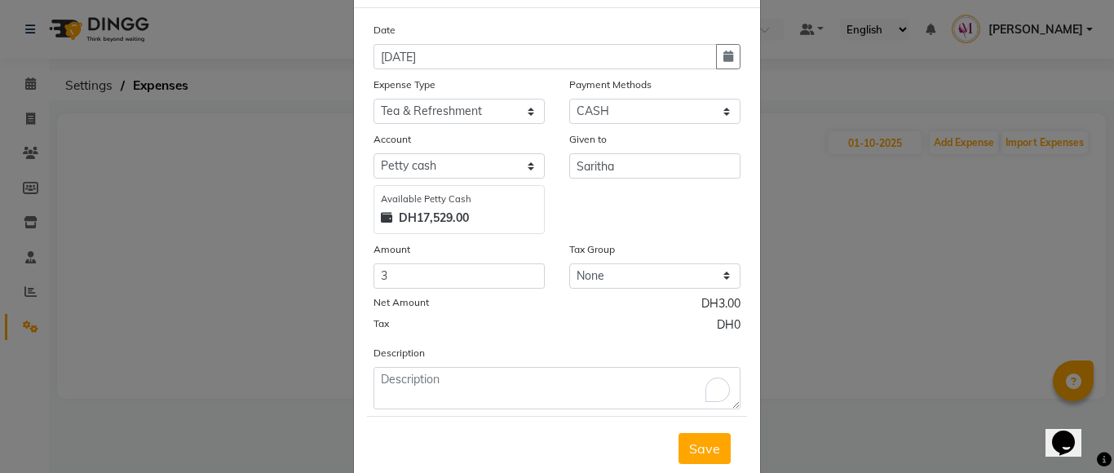
scroll to position [89, 0]
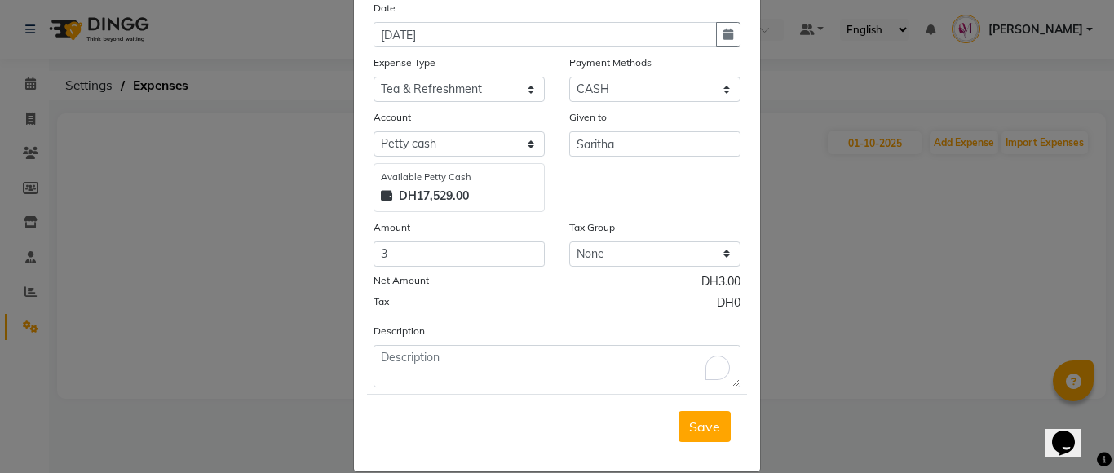
click at [680, 429] on button "Save" at bounding box center [704, 426] width 52 height 31
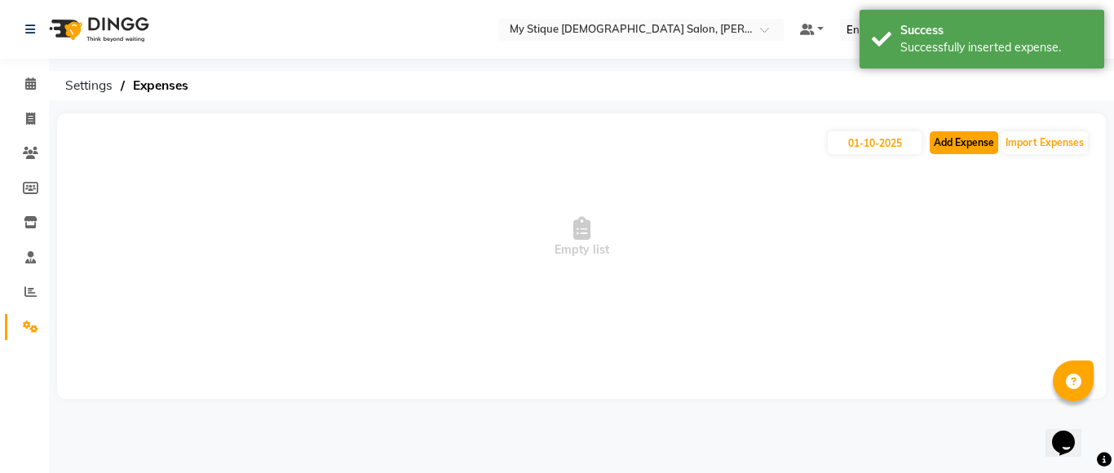
click at [951, 143] on button "Add Expense" at bounding box center [963, 142] width 68 height 23
select select "1"
select select "6563"
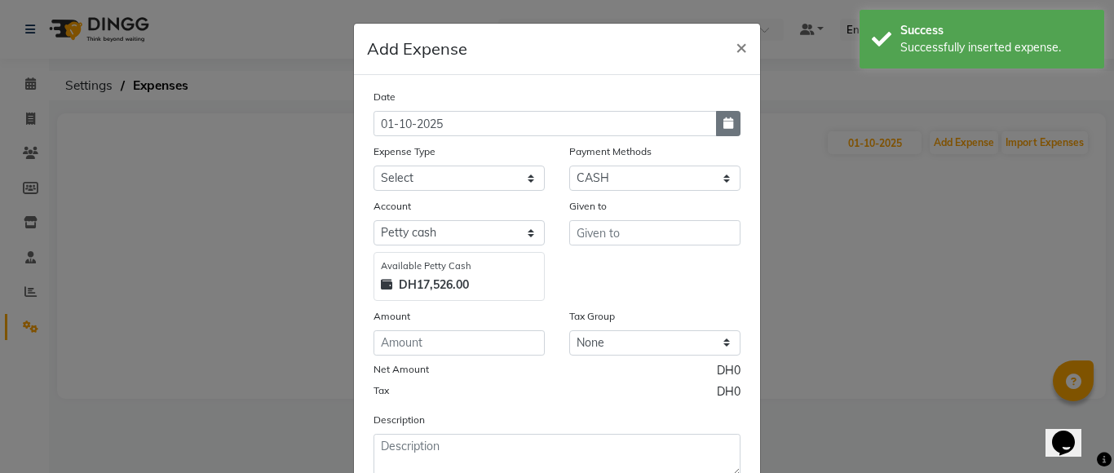
click at [716, 114] on button "button" at bounding box center [728, 123] width 24 height 25
select select "10"
select select "2025"
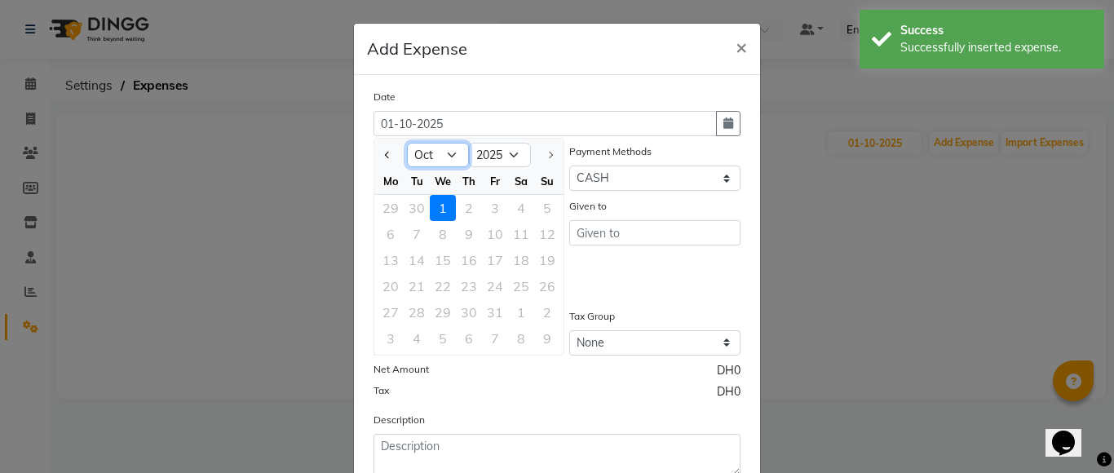
click at [452, 158] on select "Jan Feb Mar Apr May Jun [DATE] Aug Sep Oct" at bounding box center [438, 155] width 62 height 24
select select "9"
click at [407, 143] on select "Jan Feb Mar Apr May Jun [DATE] Aug Sep Oct" at bounding box center [438, 155] width 62 height 24
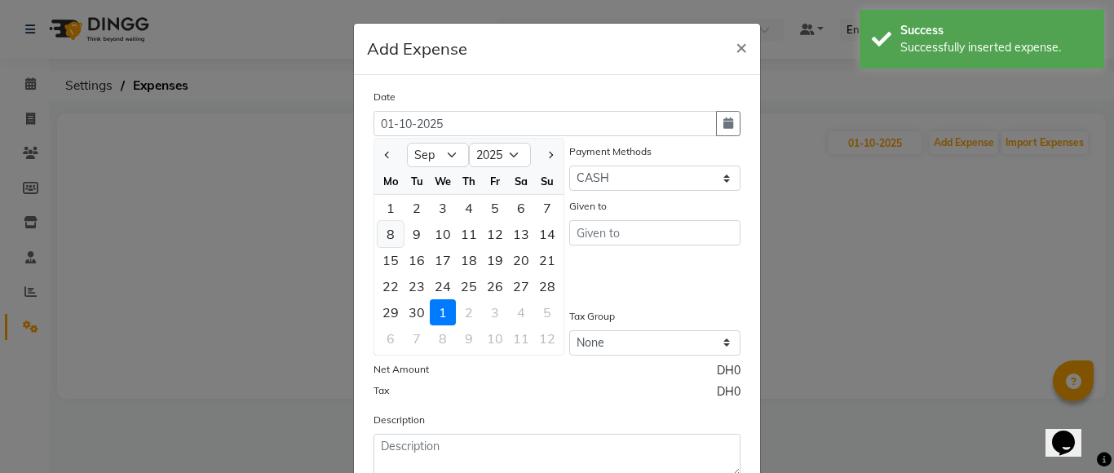
click at [386, 237] on div "8" at bounding box center [390, 234] width 26 height 26
type input "[DATE]"
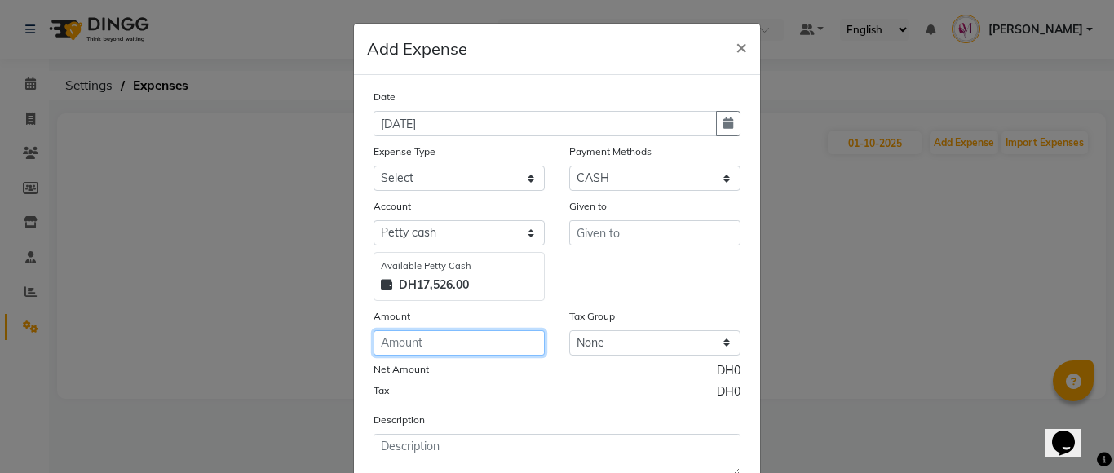
click at [417, 341] on input "number" at bounding box center [458, 342] width 171 height 25
type input "2"
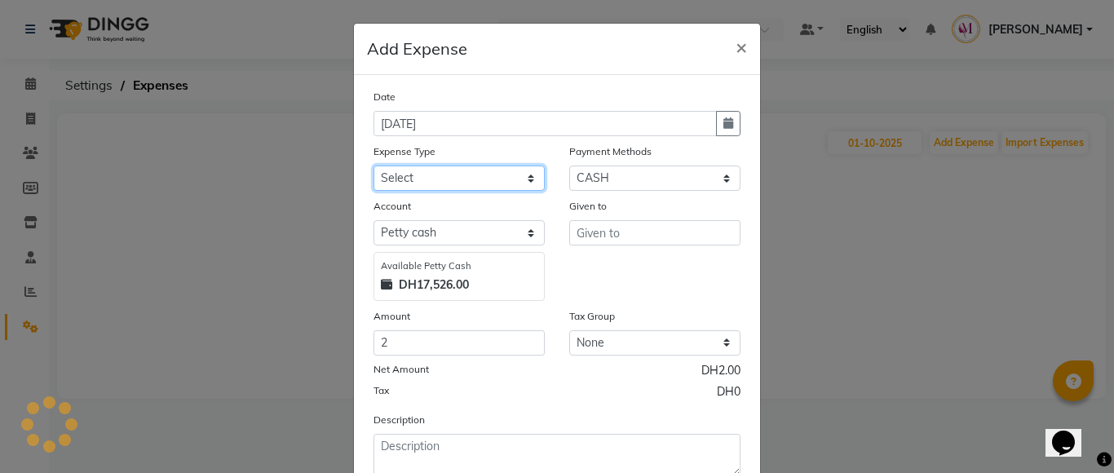
click at [448, 184] on select "Select Advance Salary Bank charges Car maintenance Cash transfer to bank Cash t…" at bounding box center [458, 178] width 171 height 25
select select "17"
click at [373, 166] on select "Select Advance Salary Bank charges Car maintenance Cash transfer to bank Cash t…" at bounding box center [458, 178] width 171 height 25
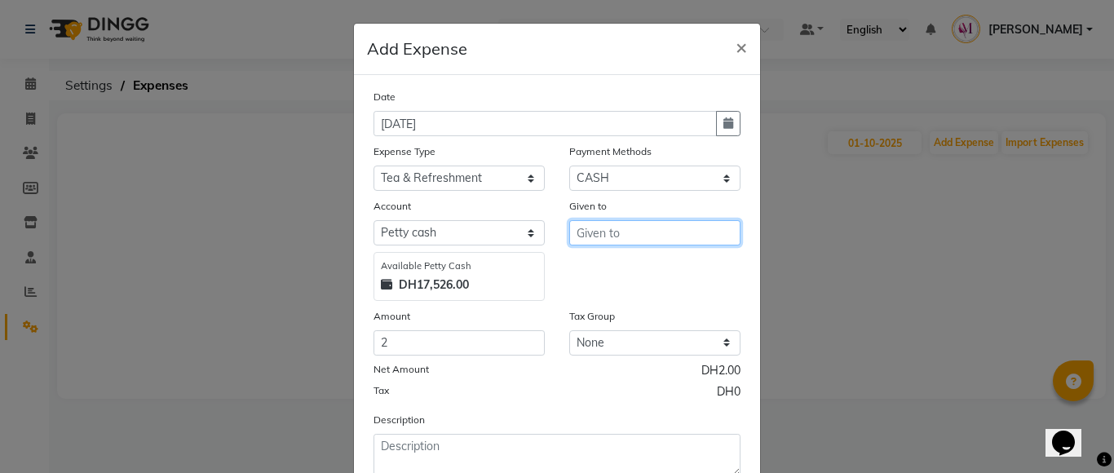
click at [696, 235] on input "text" at bounding box center [654, 232] width 171 height 25
click at [657, 298] on button "[DEMOGRAPHIC_DATA]" at bounding box center [650, 293] width 161 height 26
type input "Saritha"
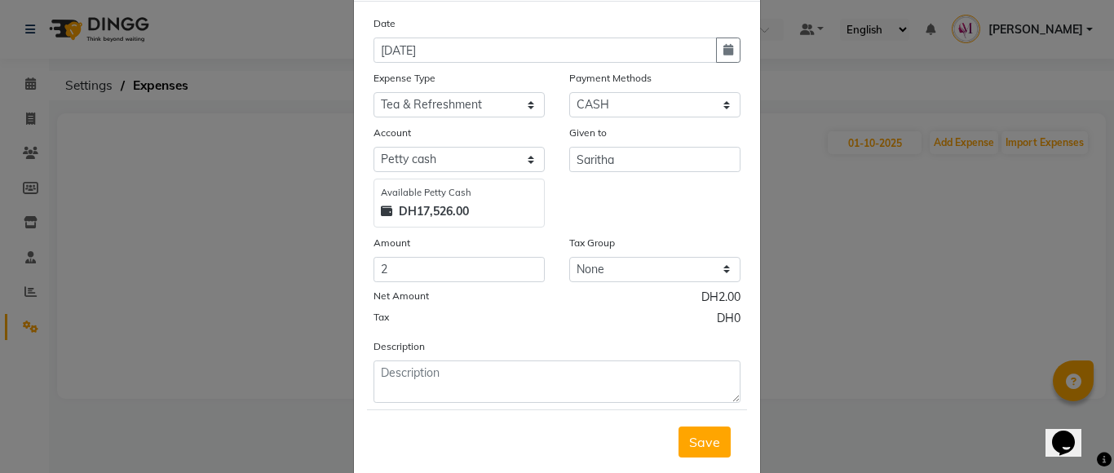
scroll to position [90, 0]
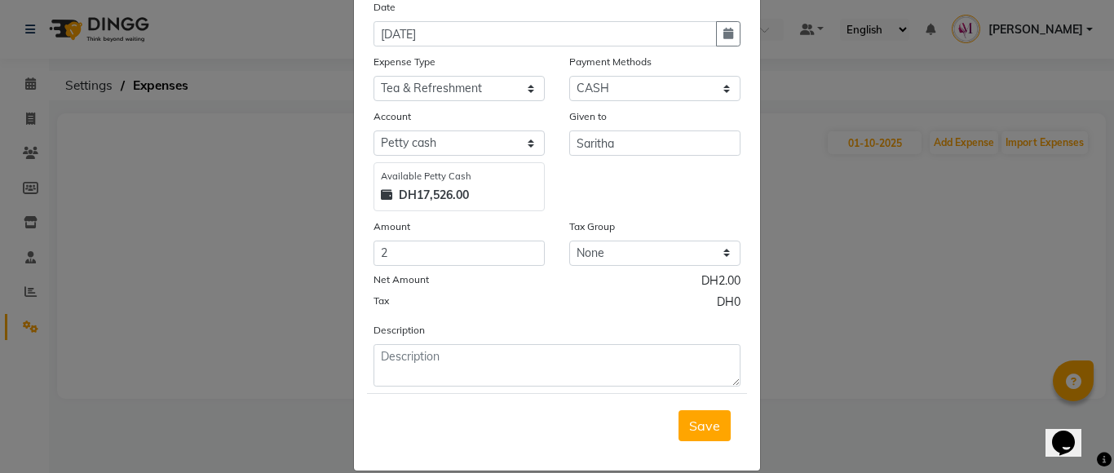
click at [708, 426] on span "Save" at bounding box center [704, 425] width 31 height 16
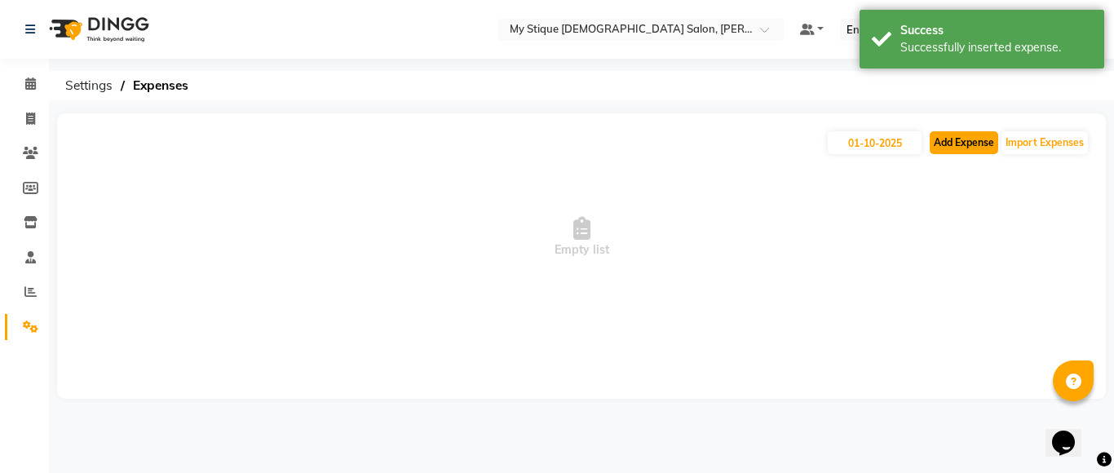
click at [956, 146] on button "Add Expense" at bounding box center [963, 142] width 68 height 23
select select "1"
select select "6563"
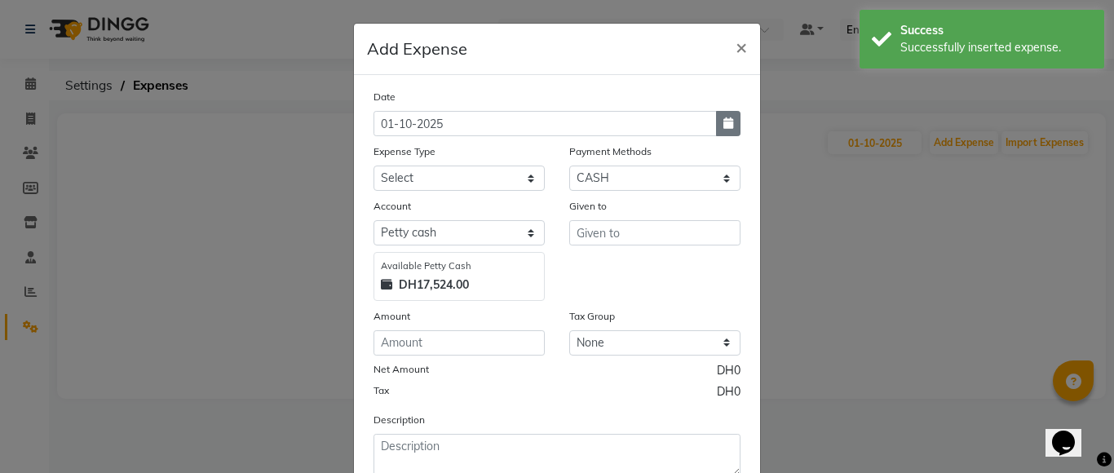
click at [723, 119] on icon "button" at bounding box center [728, 122] width 10 height 11
select select "10"
select select "2025"
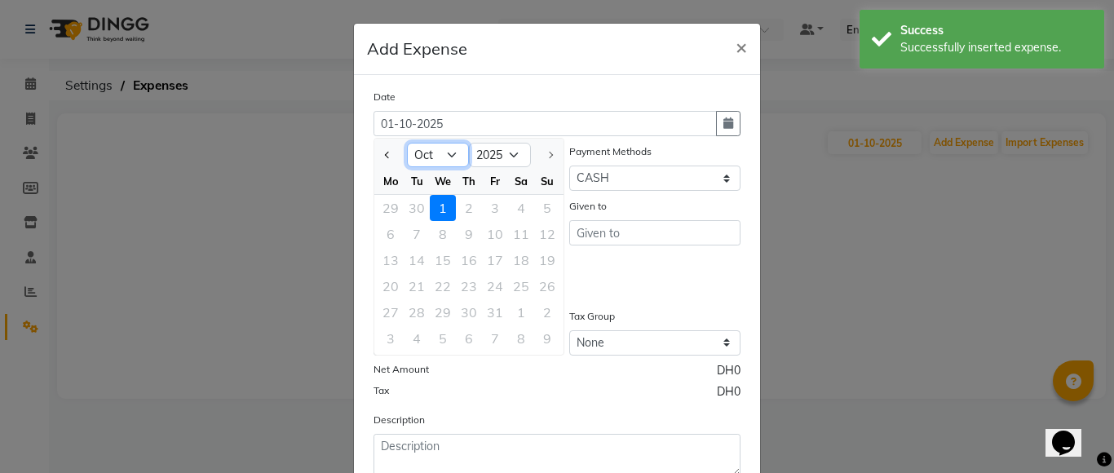
click at [452, 155] on select "Jan Feb Mar Apr May Jun [DATE] Aug Sep Oct" at bounding box center [438, 155] width 62 height 24
select select "9"
click at [407, 143] on select "Jan Feb Mar Apr May Jun [DATE] Aug Sep Oct" at bounding box center [438, 155] width 62 height 24
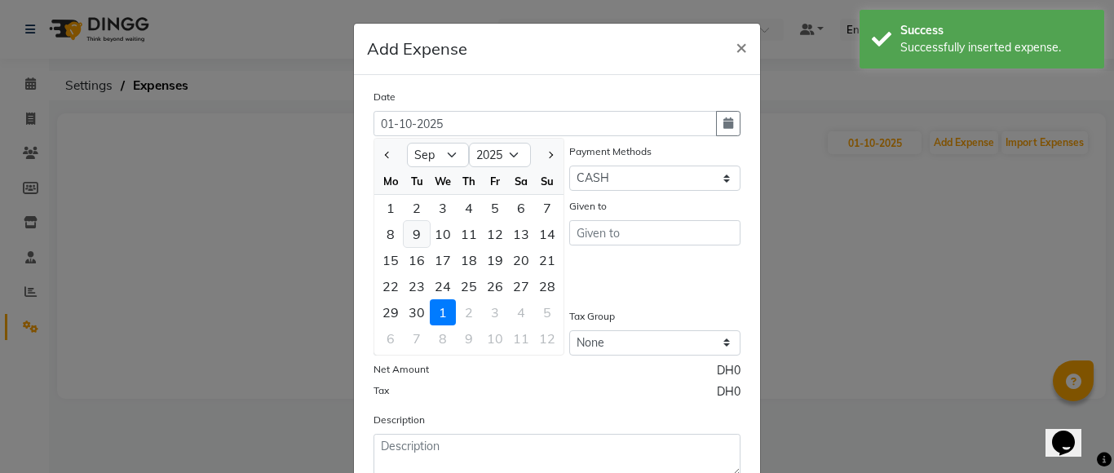
click at [409, 235] on div "9" at bounding box center [417, 234] width 26 height 26
type input "[DATE]"
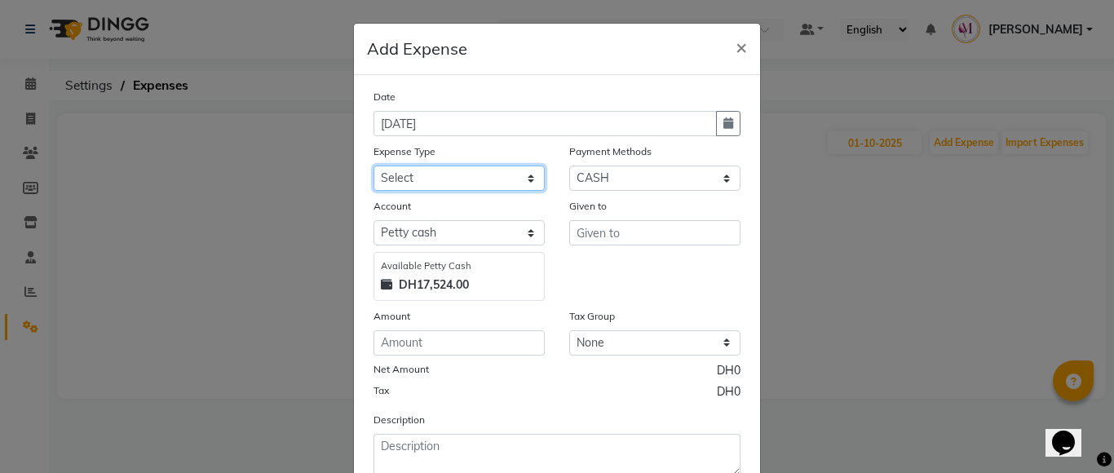
click at [436, 183] on select "Select Advance Salary Bank charges Car maintenance Cash transfer to bank Cash t…" at bounding box center [458, 178] width 171 height 25
select select "17"
click at [373, 166] on select "Select Advance Salary Bank charges Car maintenance Cash transfer to bank Cash t…" at bounding box center [458, 178] width 171 height 25
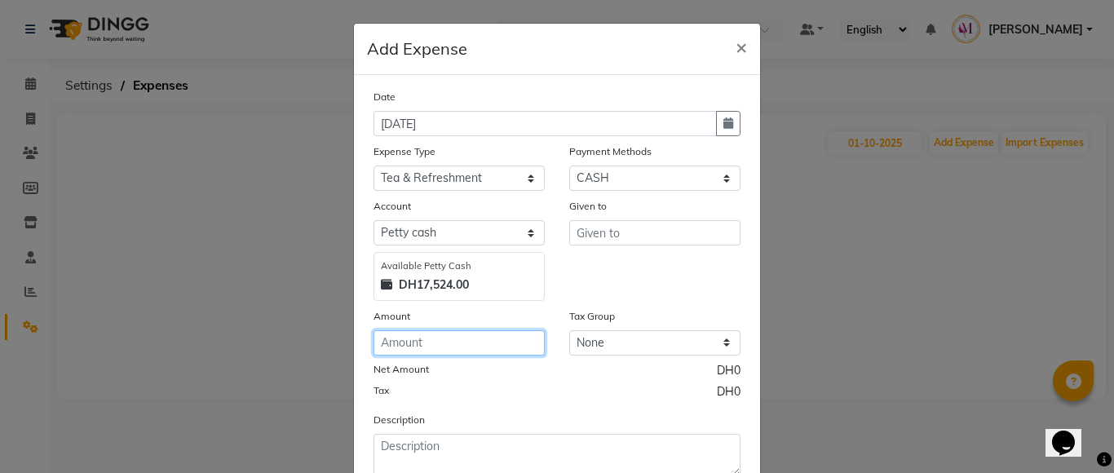
click at [427, 340] on input "number" at bounding box center [458, 342] width 171 height 25
type input "1"
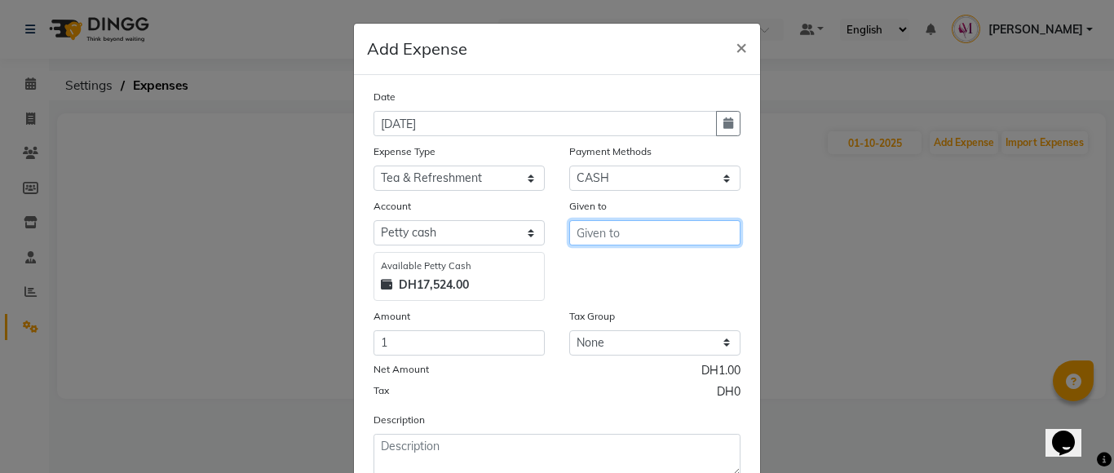
click at [615, 227] on input "text" at bounding box center [654, 232] width 171 height 25
click at [608, 285] on button "[DEMOGRAPHIC_DATA]" at bounding box center [650, 293] width 161 height 26
type input "Saritha"
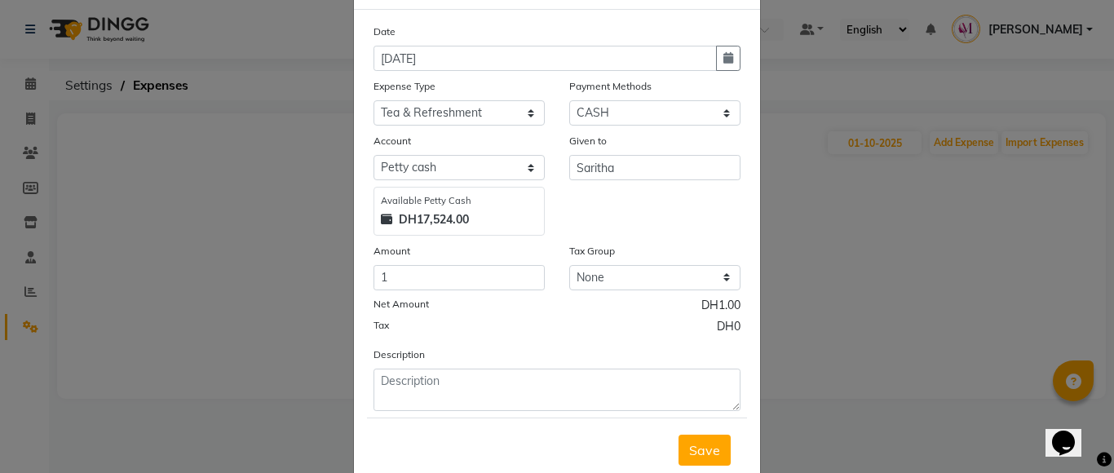
scroll to position [64, 0]
click at [704, 453] on span "Save" at bounding box center [704, 452] width 31 height 16
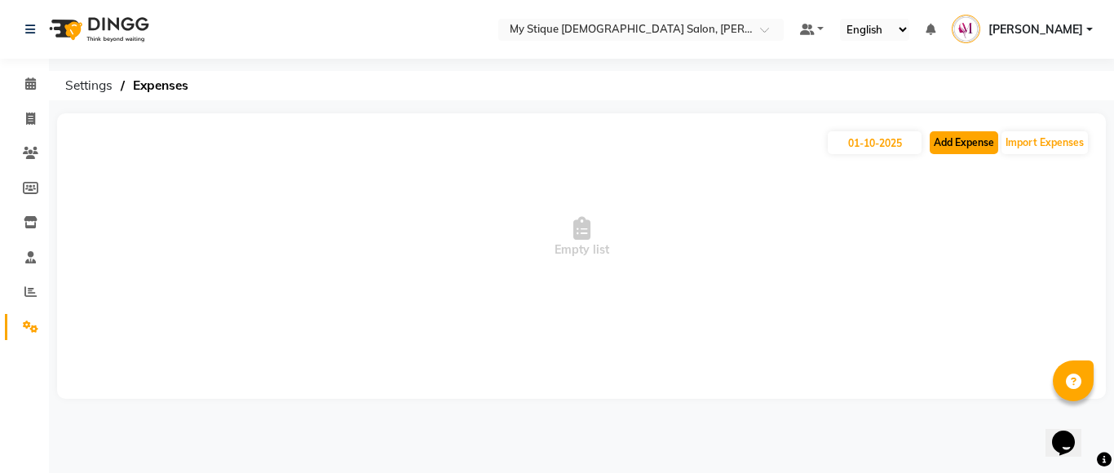
click at [949, 146] on button "Add Expense" at bounding box center [963, 142] width 68 height 23
select select "1"
select select "6563"
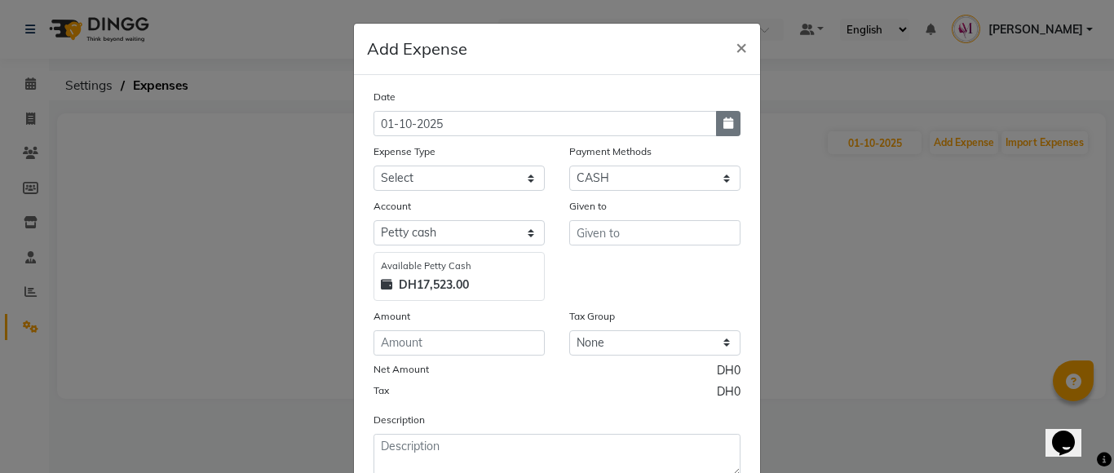
click at [723, 121] on icon "button" at bounding box center [728, 122] width 10 height 11
select select "10"
select select "2025"
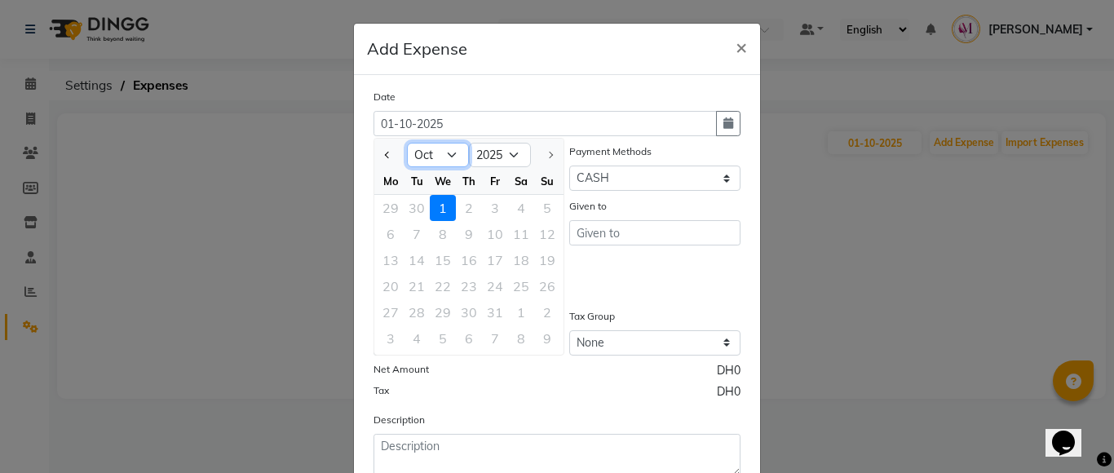
click at [447, 155] on select "Jan Feb Mar Apr May Jun [DATE] Aug Sep Oct" at bounding box center [438, 155] width 62 height 24
select select "9"
click at [407, 143] on select "Jan Feb Mar Apr May Jun [DATE] Aug Sep Oct" at bounding box center [438, 155] width 62 height 24
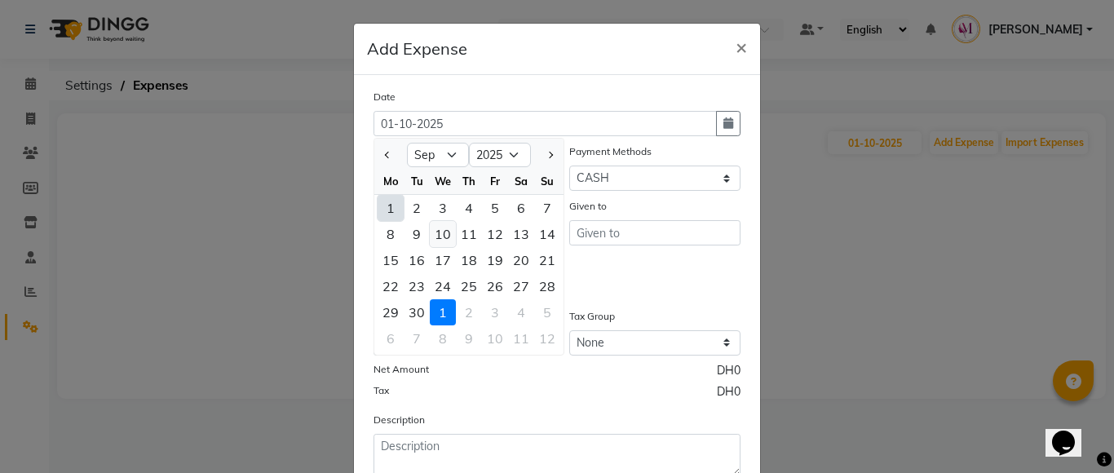
click at [436, 232] on div "10" at bounding box center [443, 234] width 26 height 26
type input "10-09-2025"
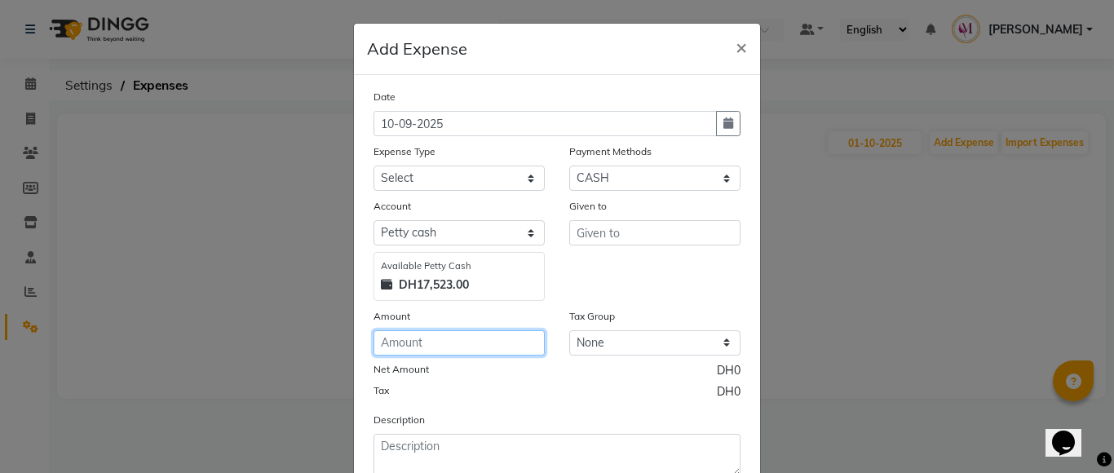
click at [422, 349] on input "number" at bounding box center [458, 342] width 171 height 25
type input "24"
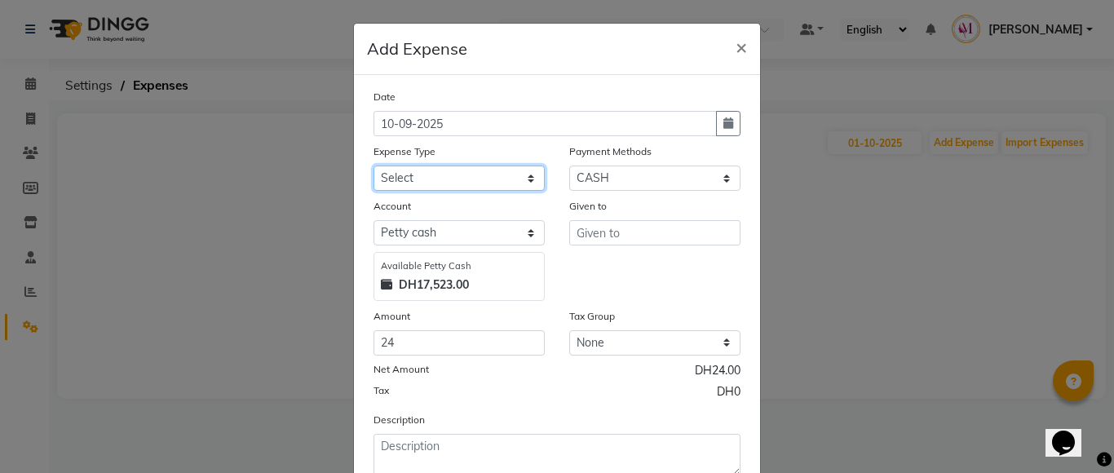
click at [456, 179] on select "Select Advance Salary Bank charges Car maintenance Cash transfer to bank Cash t…" at bounding box center [458, 178] width 171 height 25
select select "18"
click at [373, 166] on select "Select Advance Salary Bank charges Car maintenance Cash transfer to bank Cash t…" at bounding box center [458, 178] width 171 height 25
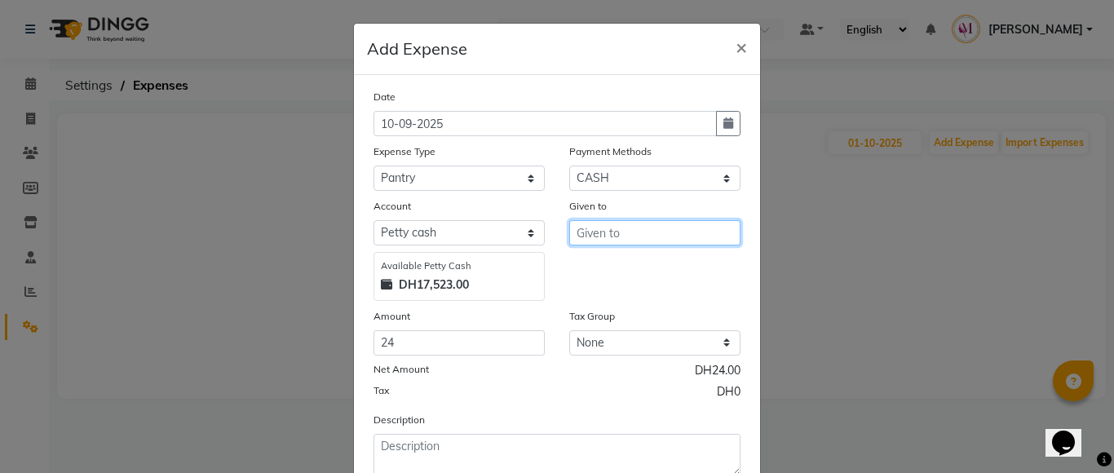
click at [589, 239] on input "text" at bounding box center [654, 232] width 171 height 25
click at [594, 294] on span "Sa" at bounding box center [597, 293] width 16 height 16
type input "Saritha"
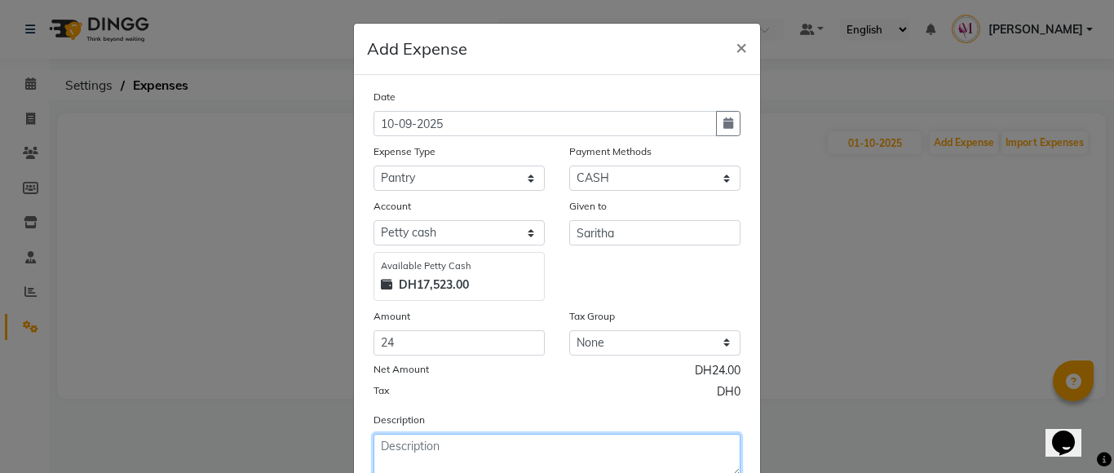
click at [466, 448] on textarea at bounding box center [556, 455] width 367 height 42
type textarea "salon cleaning itens"
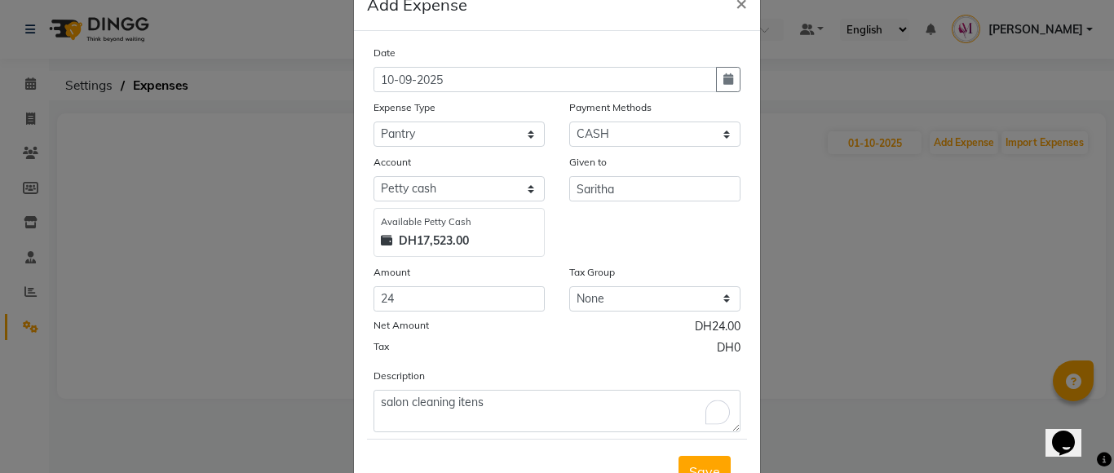
scroll to position [111, 0]
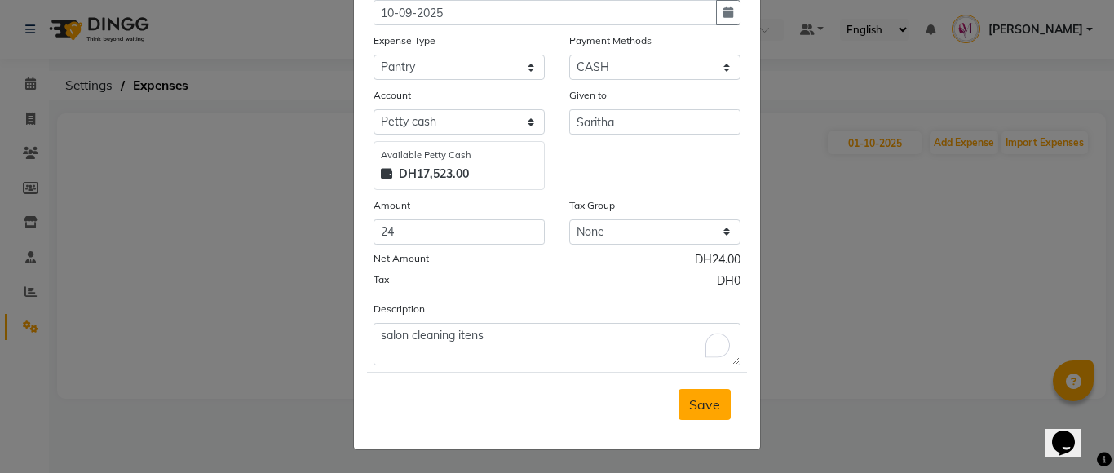
click at [700, 408] on span "Save" at bounding box center [704, 404] width 31 height 16
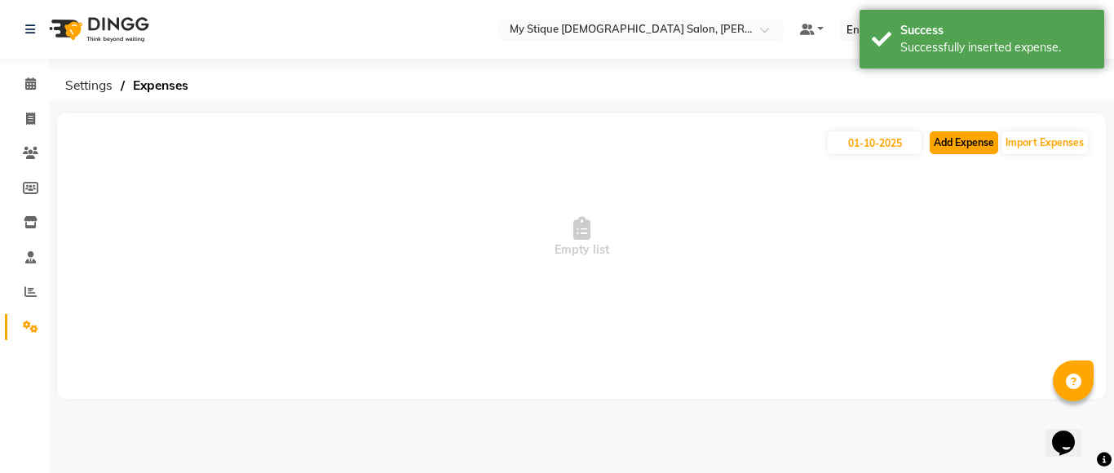
click at [957, 149] on button "Add Expense" at bounding box center [963, 142] width 68 height 23
select select "1"
select select "6563"
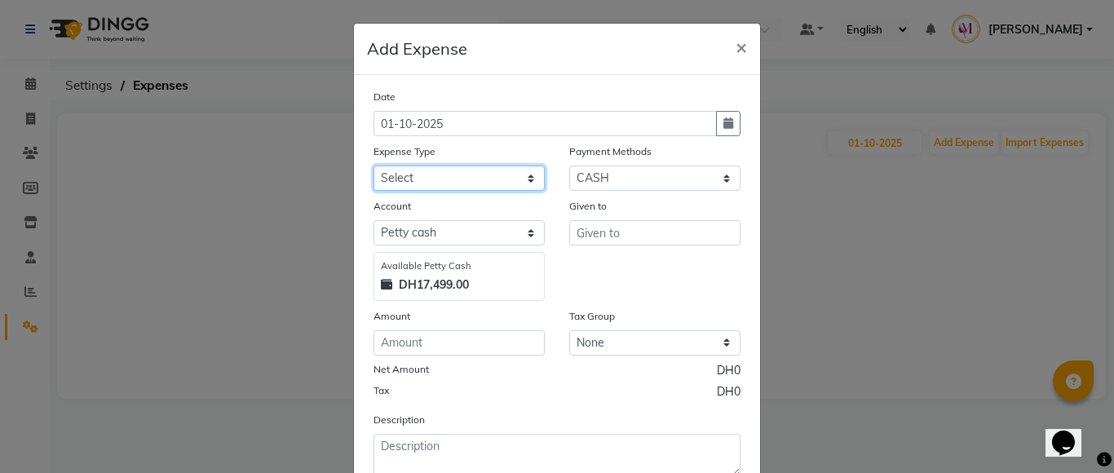
click at [455, 179] on select "Select Advance Salary Bank charges Car maintenance Cash transfer to bank Cash t…" at bounding box center [458, 178] width 171 height 25
select select "17"
click at [373, 166] on select "Select Advance Salary Bank charges Car maintenance Cash transfer to bank Cash t…" at bounding box center [458, 178] width 171 height 25
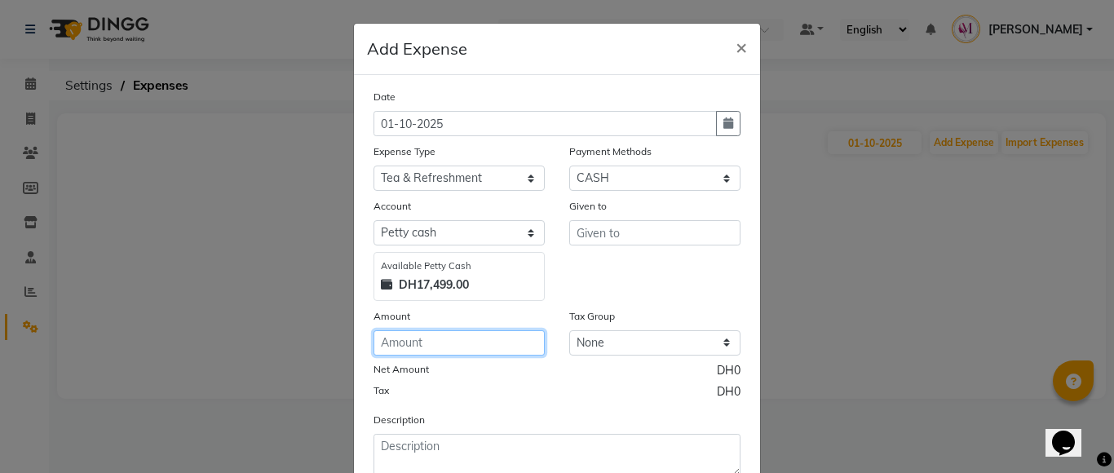
click at [426, 340] on input "number" at bounding box center [458, 342] width 171 height 25
type input "4"
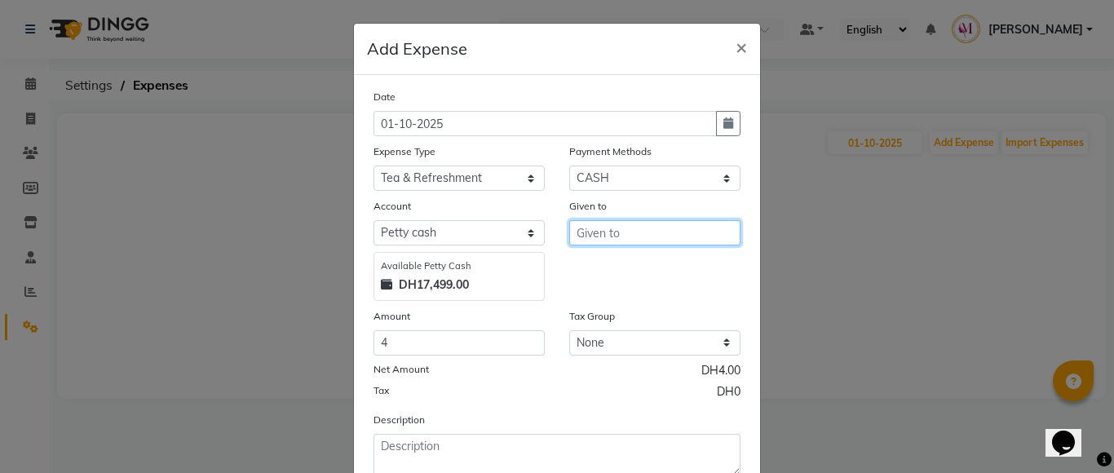
click at [636, 235] on input "text" at bounding box center [654, 232] width 171 height 25
click at [637, 298] on button "[DEMOGRAPHIC_DATA]" at bounding box center [650, 293] width 161 height 26
type input "Saritha"
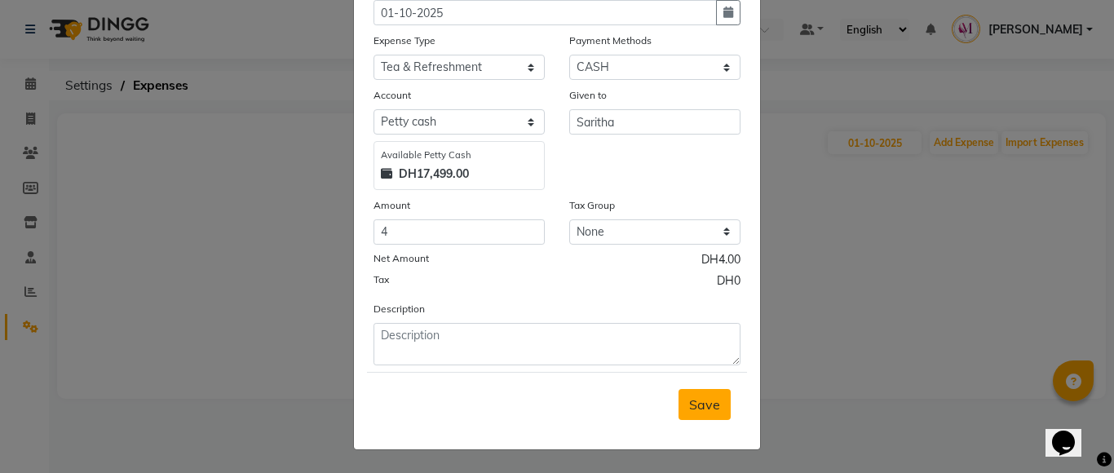
click at [704, 392] on button "Save" at bounding box center [704, 404] width 52 height 31
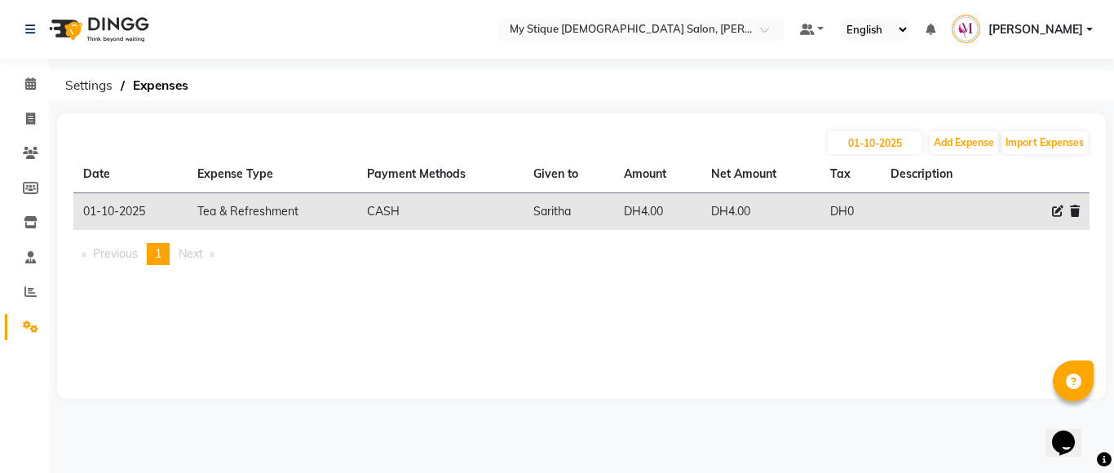
click at [1053, 214] on icon at bounding box center [1057, 210] width 11 height 11
select select "17"
select select "1"
select select "6563"
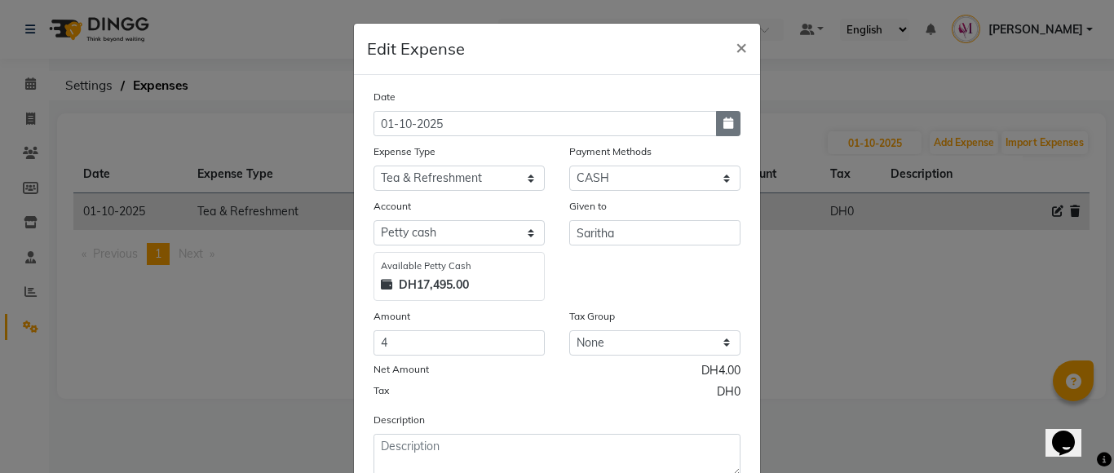
click at [716, 123] on button "button" at bounding box center [728, 123] width 24 height 25
select select "10"
select select "2025"
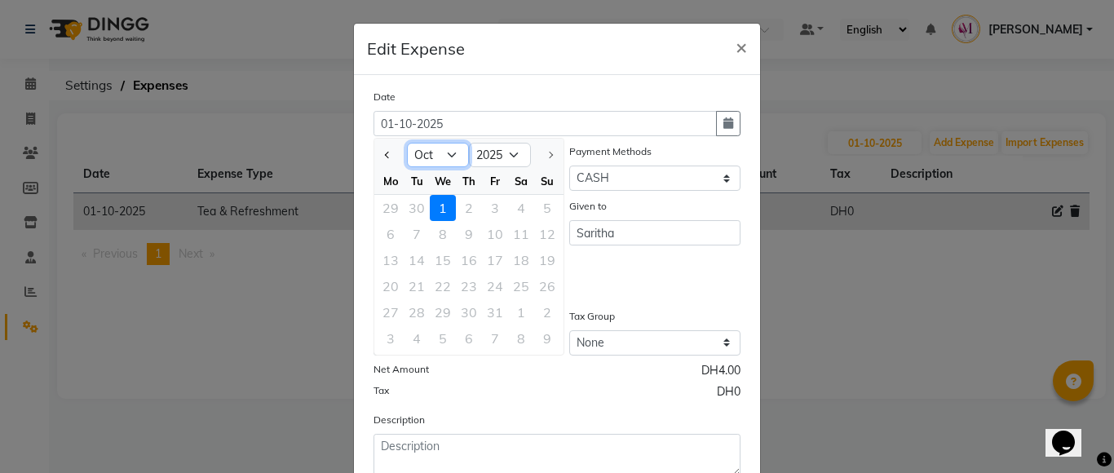
click at [426, 149] on select "Jan Feb Mar Apr May Jun [DATE] Aug Sep Oct" at bounding box center [438, 155] width 62 height 24
select select "9"
click at [407, 143] on select "Jan Feb Mar Apr May Jun [DATE] Aug Sep Oct" at bounding box center [438, 155] width 62 height 24
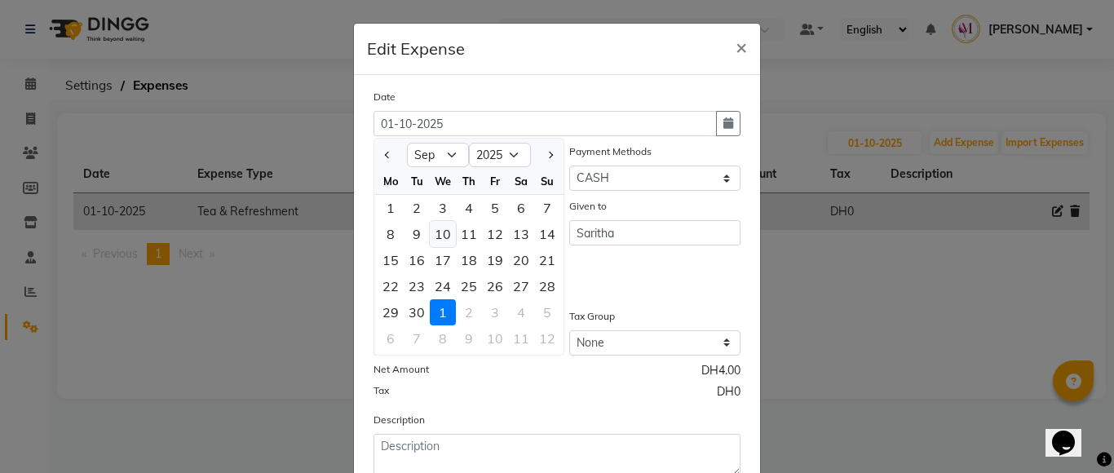
click at [434, 233] on div "10" at bounding box center [443, 234] width 26 height 26
type input "10-09-2025"
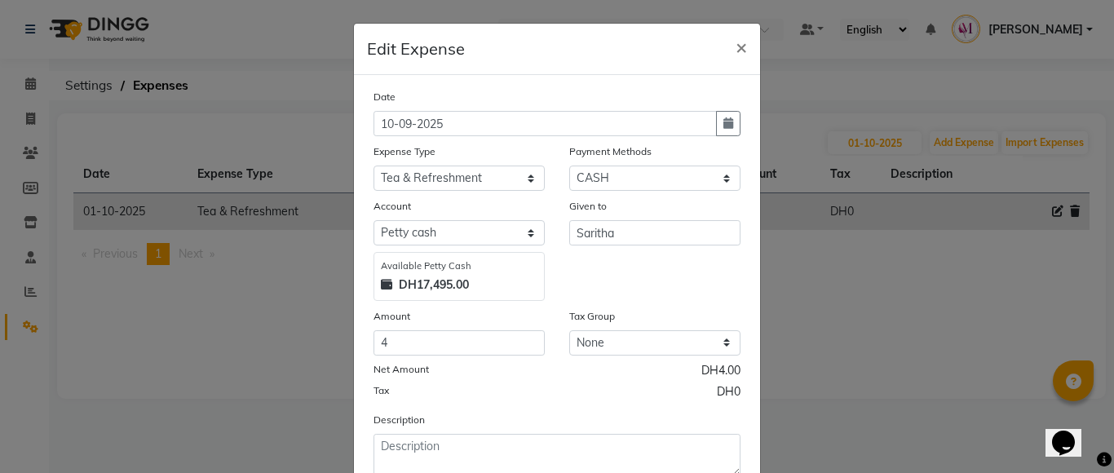
scroll to position [81, 0]
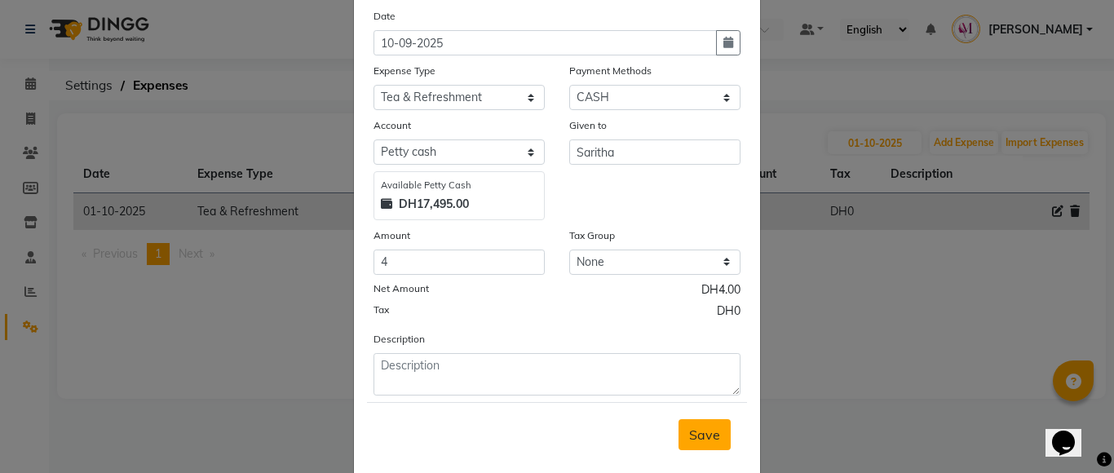
click at [707, 435] on span "Save" at bounding box center [704, 434] width 31 height 16
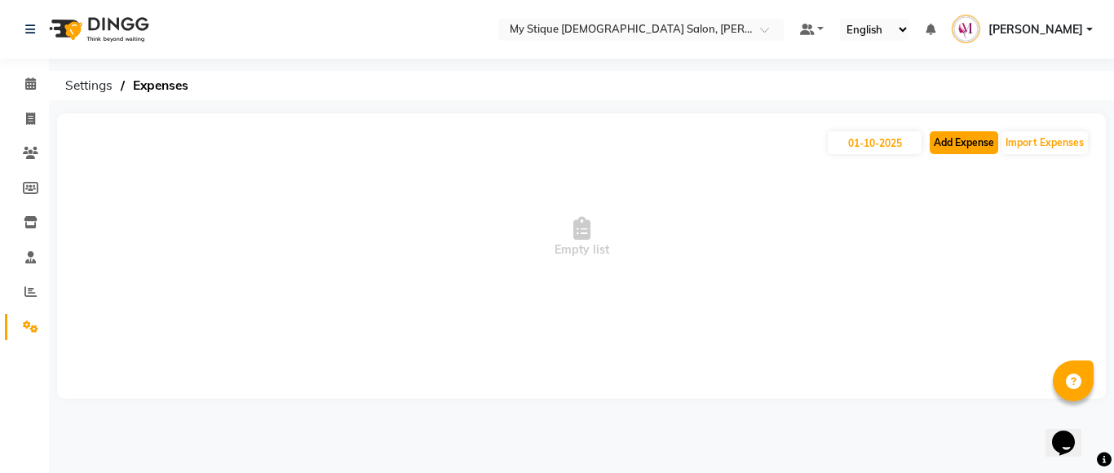
click at [943, 147] on button "Add Expense" at bounding box center [963, 142] width 68 height 23
select select "1"
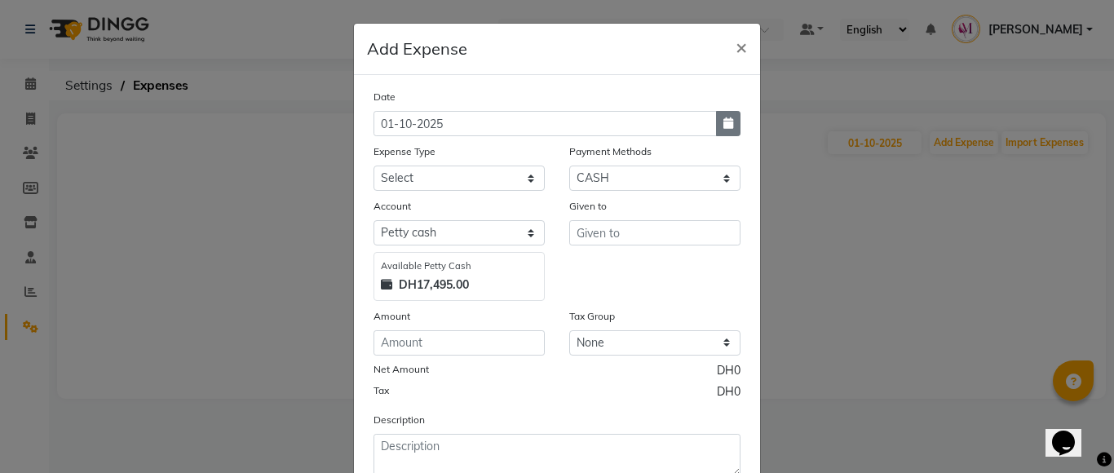
click at [723, 124] on icon "button" at bounding box center [728, 122] width 10 height 11
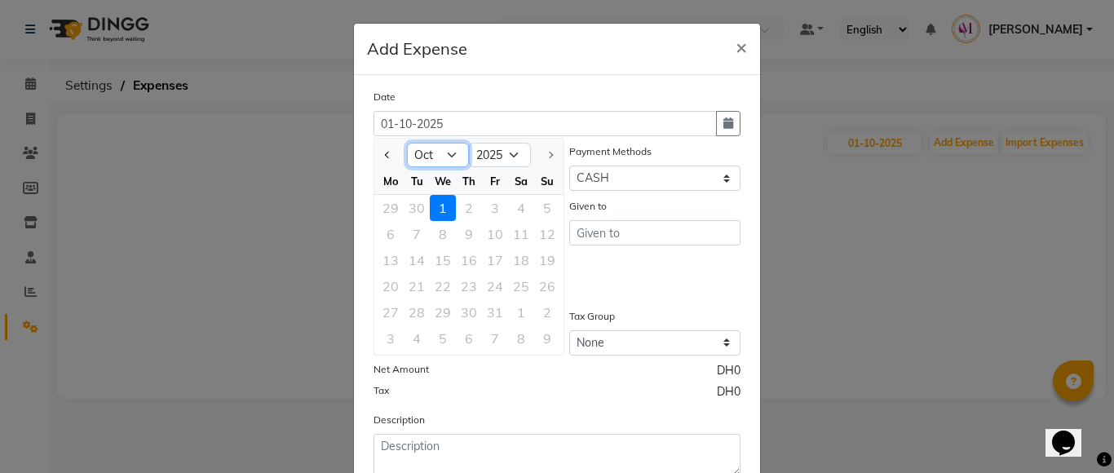
click at [447, 157] on select "Jan Feb Mar Apr May Jun [DATE] Aug Sep Oct" at bounding box center [438, 155] width 62 height 24
click at [407, 143] on select "Jan Feb Mar Apr May Jun [DATE] Aug Sep Oct" at bounding box center [438, 155] width 62 height 24
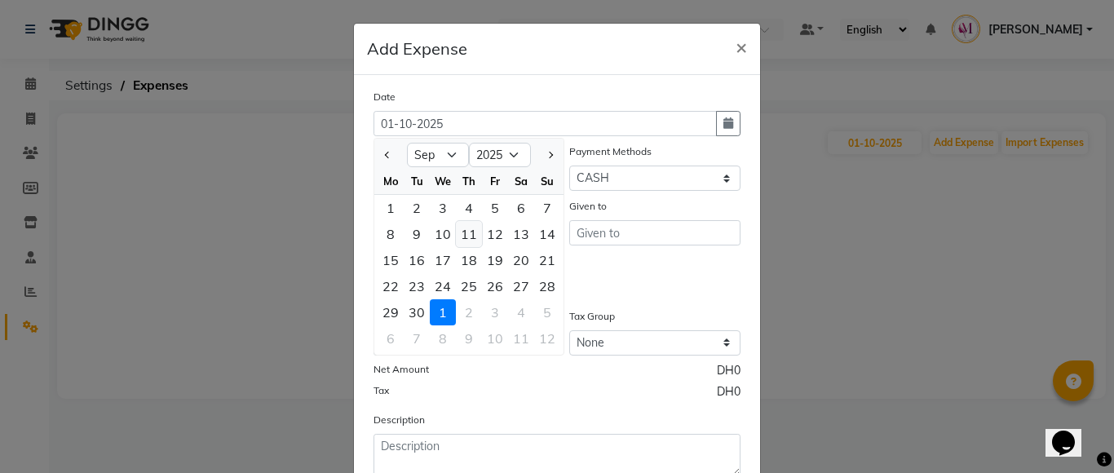
click at [468, 228] on div "11" at bounding box center [469, 234] width 26 height 26
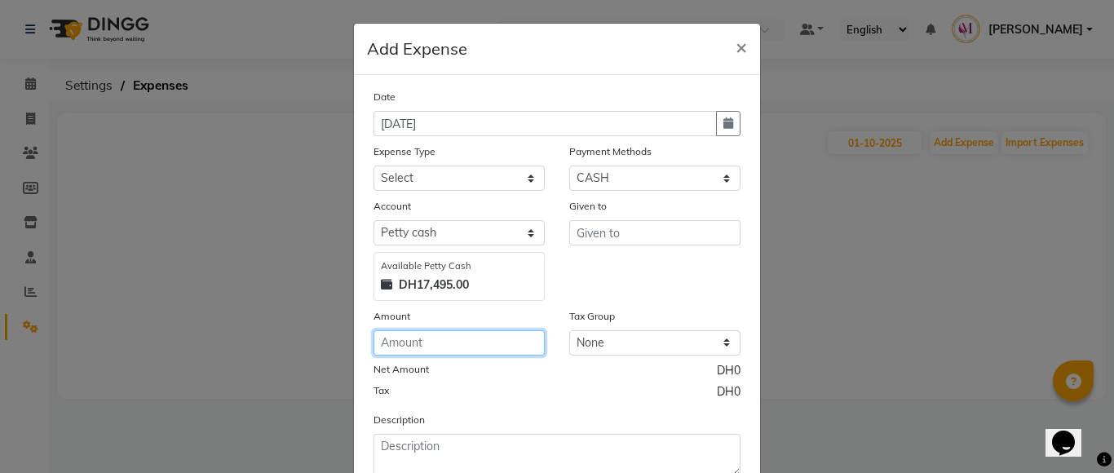
click at [436, 342] on input "number" at bounding box center [458, 342] width 171 height 25
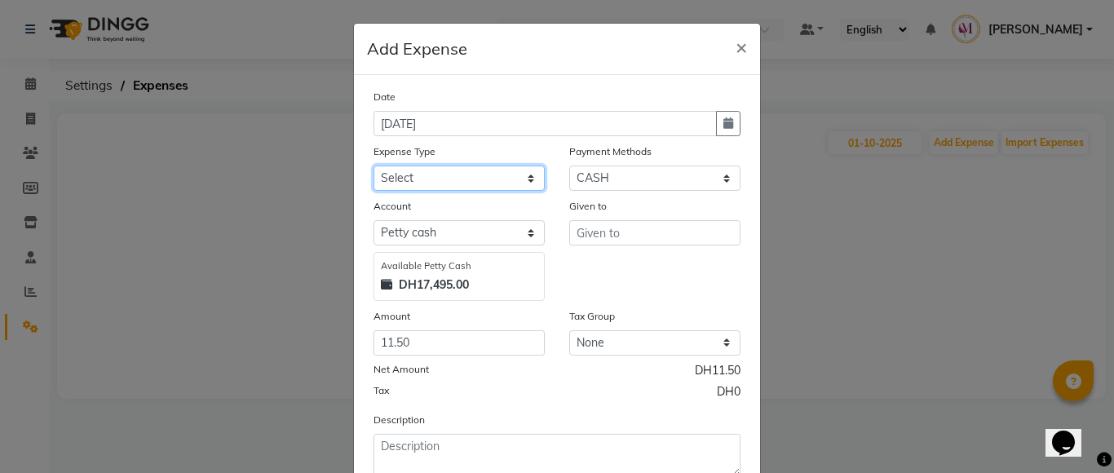
click at [467, 186] on select "Select Advance Salary Bank charges Car maintenance Cash transfer to bank Cash t…" at bounding box center [458, 178] width 171 height 25
click at [373, 166] on select "Select Advance Salary Bank charges Car maintenance Cash transfer to bank Cash t…" at bounding box center [458, 178] width 171 height 25
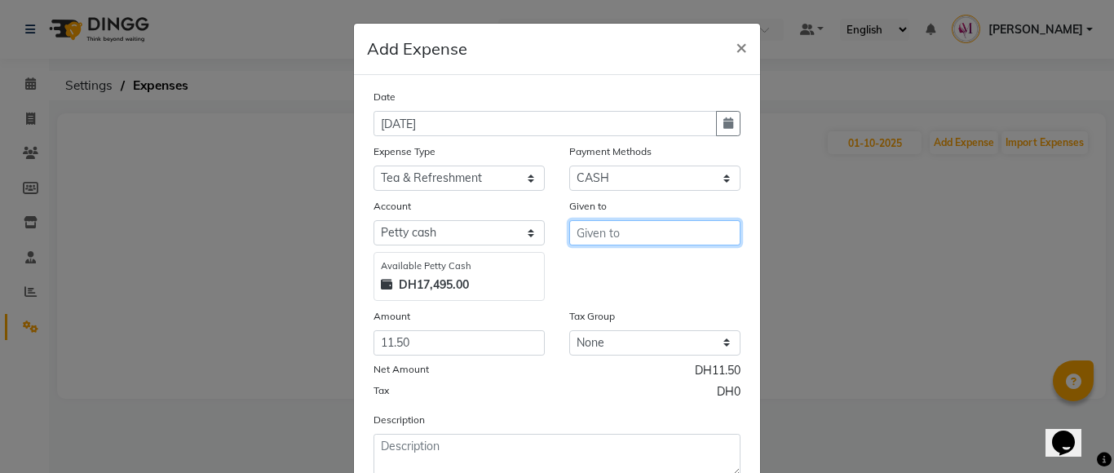
click at [599, 235] on input "text" at bounding box center [654, 232] width 171 height 25
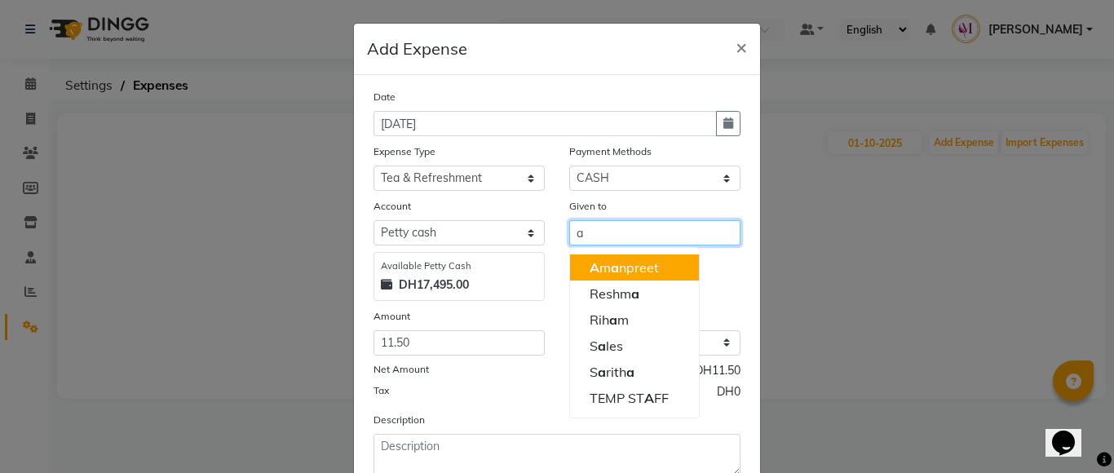
click at [631, 258] on button "A m a npreet" at bounding box center [634, 267] width 129 height 26
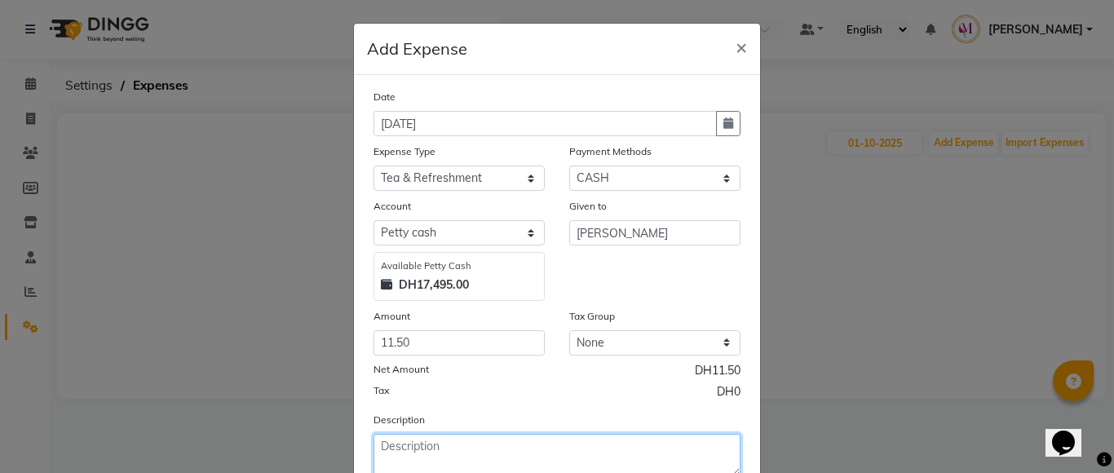
click at [500, 443] on textarea at bounding box center [556, 455] width 367 height 42
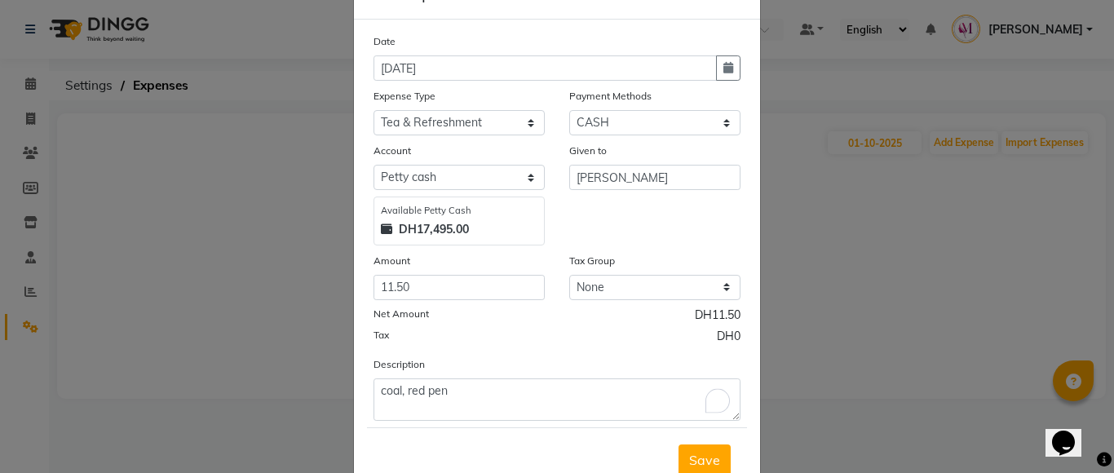
scroll to position [111, 0]
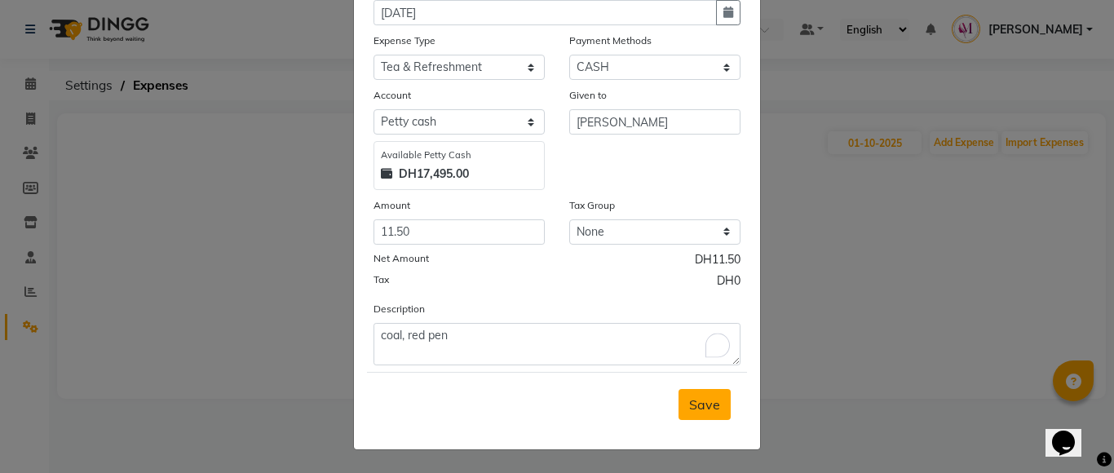
click at [689, 400] on span "Save" at bounding box center [704, 404] width 31 height 16
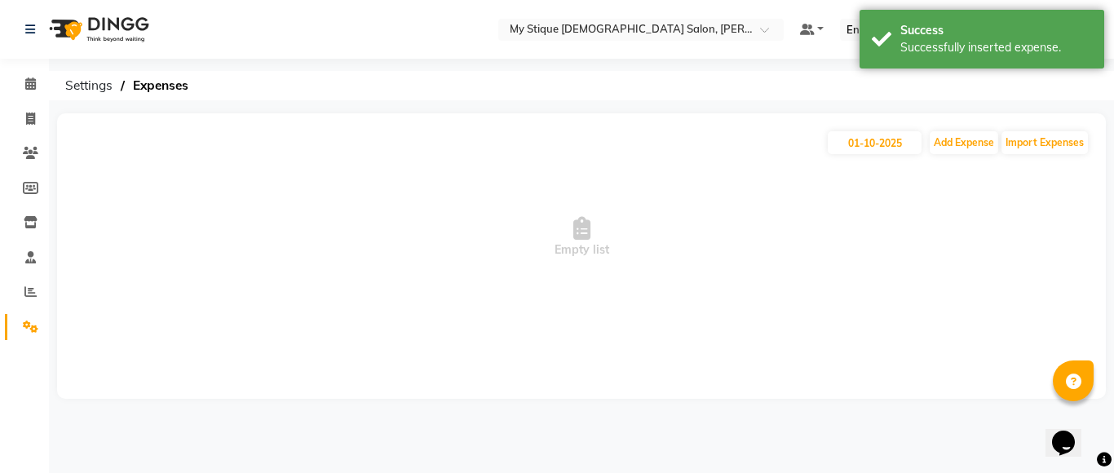
click at [969, 128] on div "[DATE] Add Expense Import Expenses Empty list" at bounding box center [581, 255] width 1048 height 285
click at [968, 149] on button "Add Expense" at bounding box center [963, 142] width 68 height 23
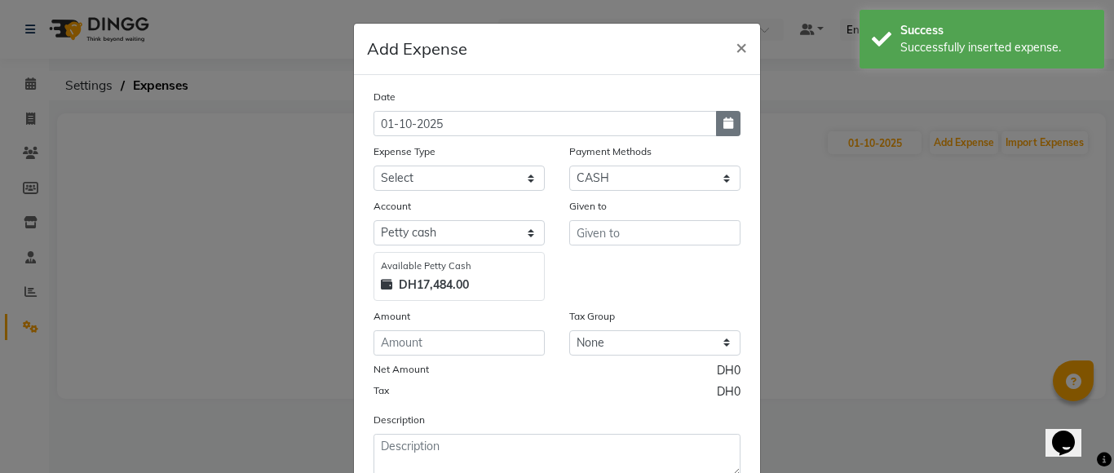
click at [727, 132] on button "button" at bounding box center [728, 123] width 24 height 25
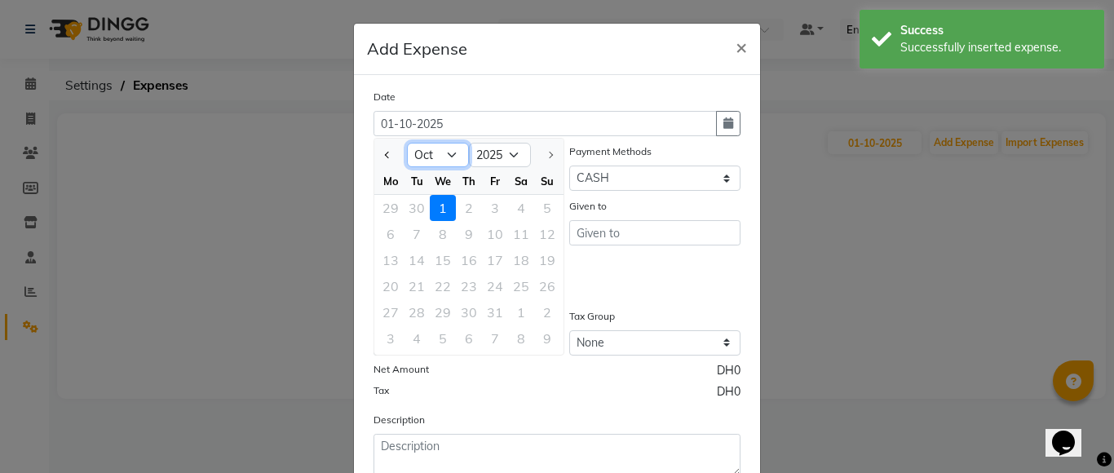
click at [454, 151] on select "Jan Feb Mar Apr May Jun [DATE] Aug Sep Oct" at bounding box center [438, 155] width 62 height 24
click at [407, 143] on select "Jan Feb Mar Apr May Jun [DATE] Aug Sep Oct" at bounding box center [438, 155] width 62 height 24
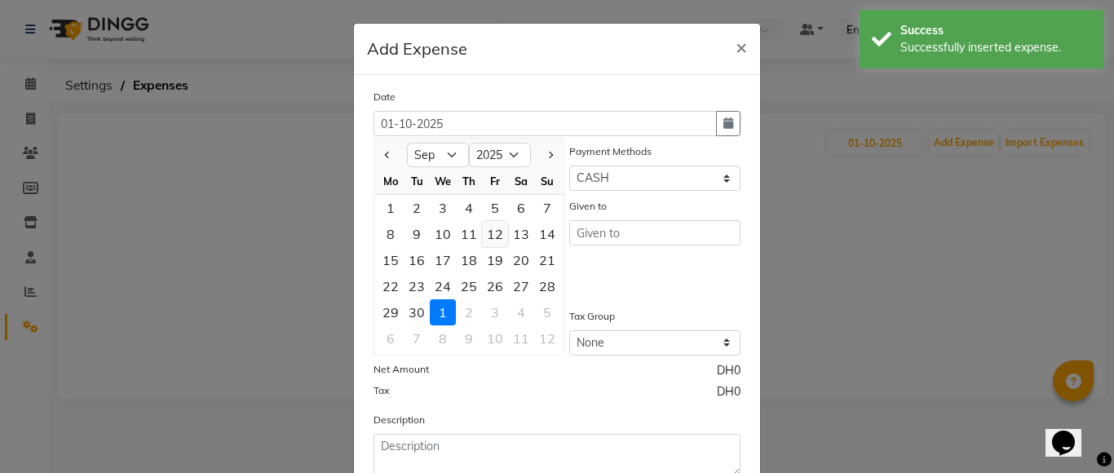
click at [488, 233] on div "12" at bounding box center [495, 234] width 26 height 26
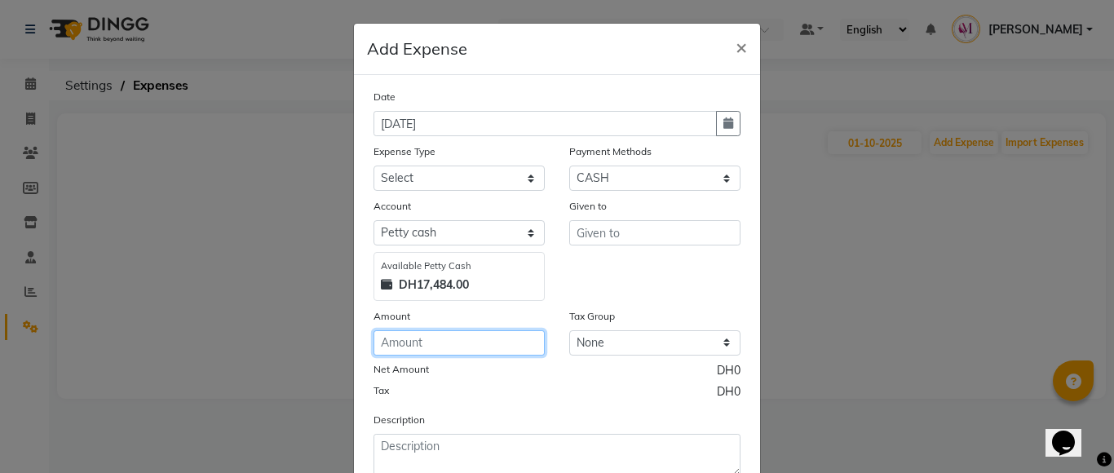
click at [444, 340] on input "number" at bounding box center [458, 342] width 171 height 25
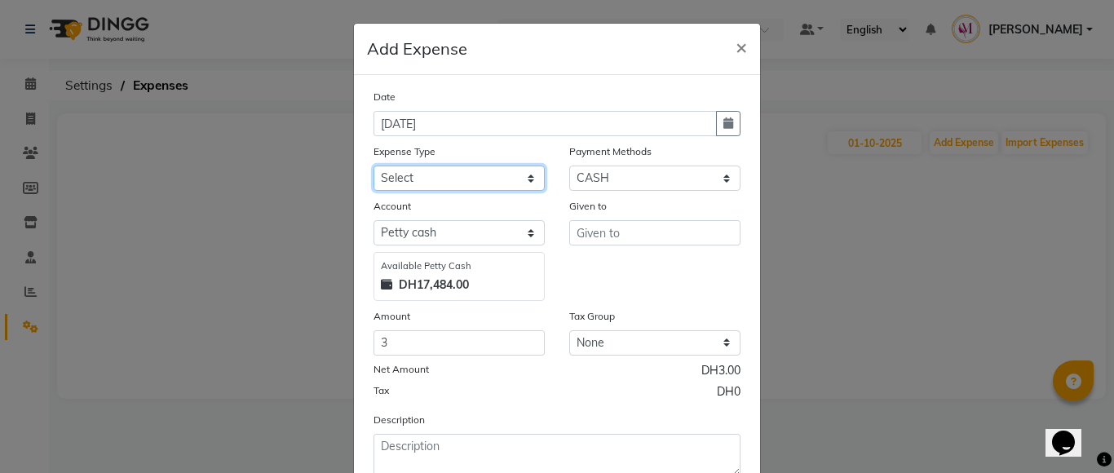
click at [491, 183] on select "Select Advance Salary Bank charges Car maintenance Cash transfer to bank Cash t…" at bounding box center [458, 178] width 171 height 25
click at [373, 166] on select "Select Advance Salary Bank charges Car maintenance Cash transfer to bank Cash t…" at bounding box center [458, 178] width 171 height 25
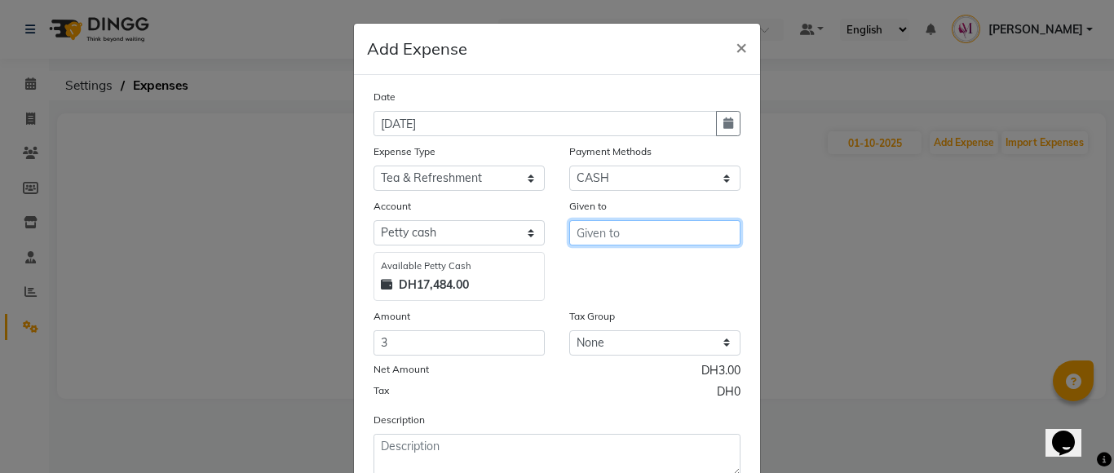
click at [641, 239] on input "text" at bounding box center [654, 232] width 171 height 25
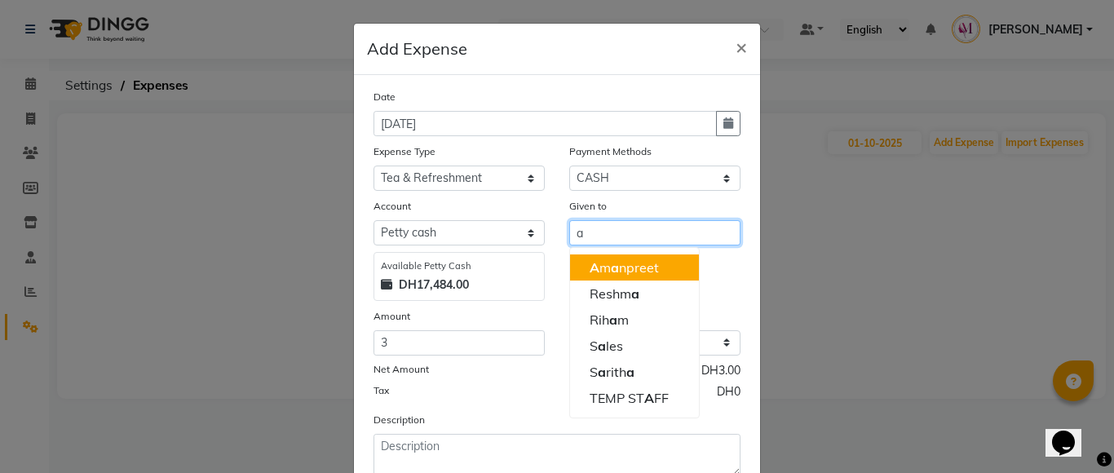
click at [644, 268] on ngb-highlight "A m a npreet" at bounding box center [623, 267] width 69 height 16
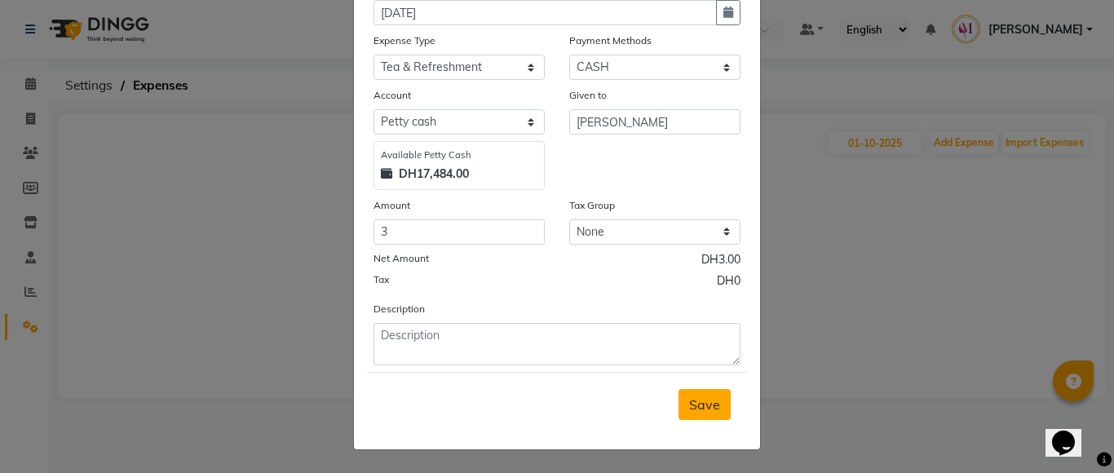
click at [702, 416] on button "Save" at bounding box center [704, 404] width 52 height 31
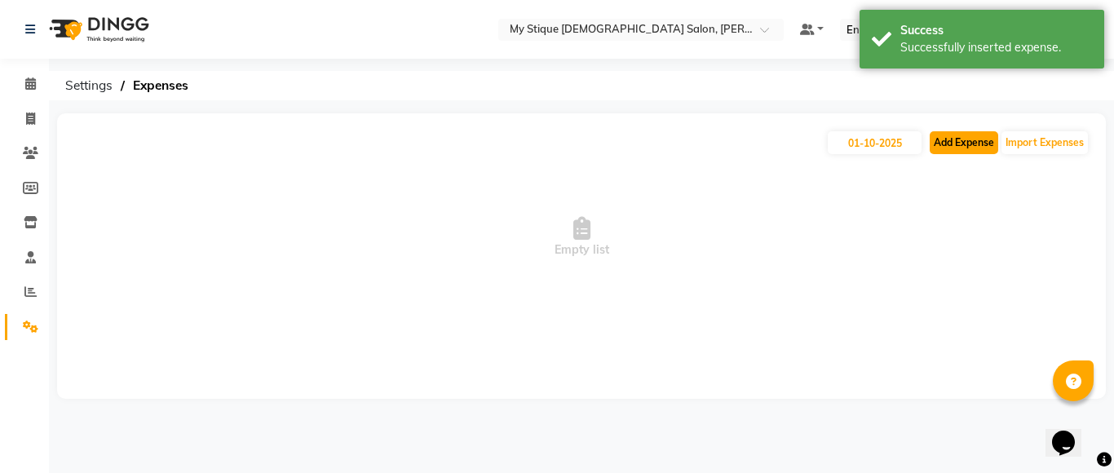
click at [962, 148] on button "Add Expense" at bounding box center [963, 142] width 68 height 23
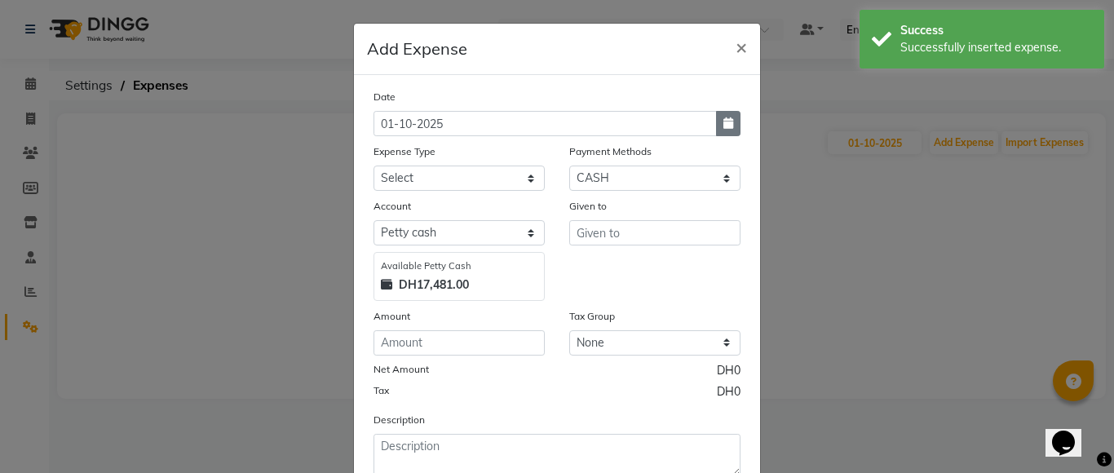
click at [723, 122] on icon "button" at bounding box center [728, 122] width 10 height 11
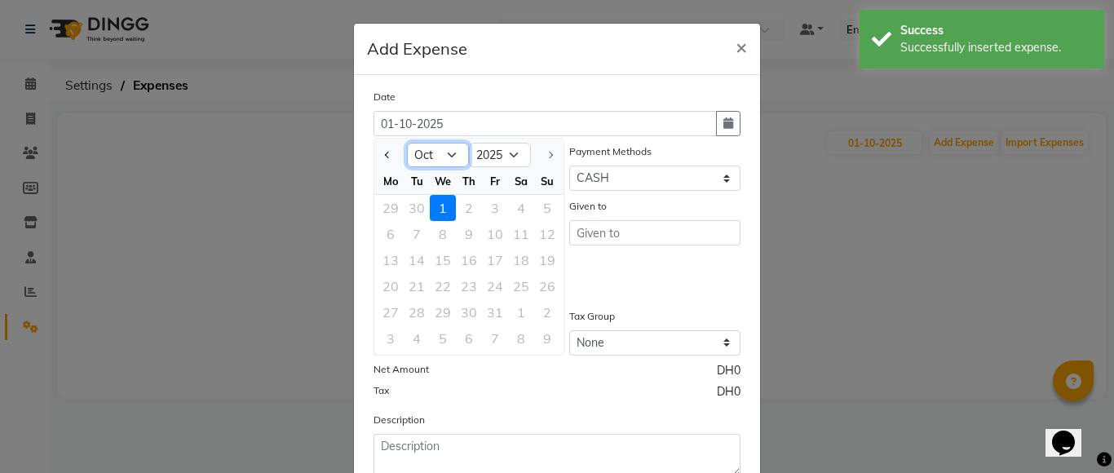
click at [448, 151] on select "Jan Feb Mar Apr May Jun [DATE] Aug Sep Oct" at bounding box center [438, 155] width 62 height 24
click at [407, 143] on select "Jan Feb Mar Apr May Jun [DATE] Aug Sep Oct" at bounding box center [438, 155] width 62 height 24
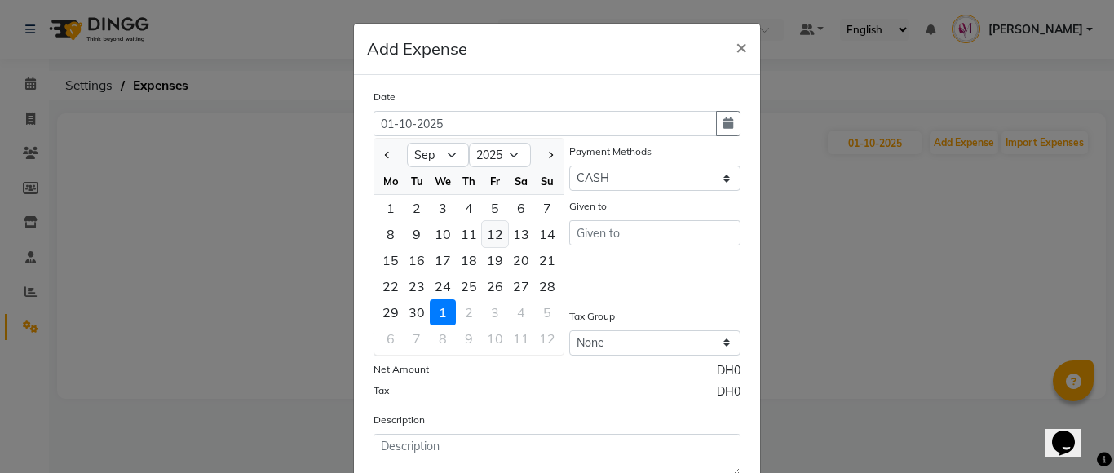
click at [483, 233] on div "12" at bounding box center [495, 234] width 26 height 26
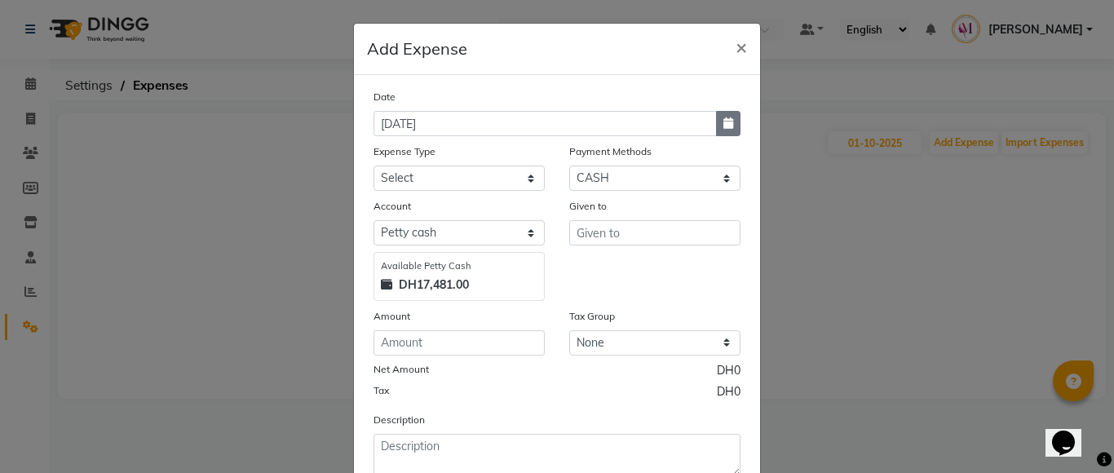
click at [726, 127] on icon "button" at bounding box center [728, 122] width 10 height 11
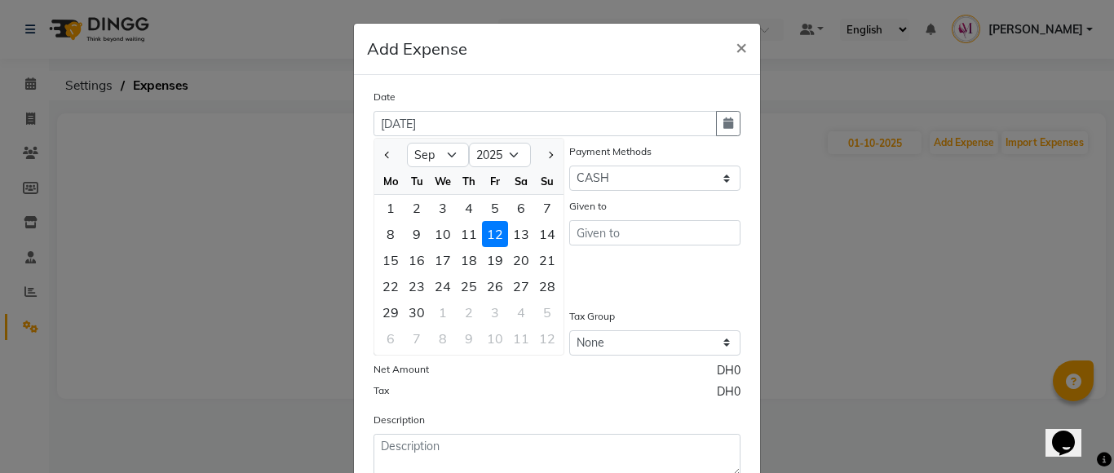
click at [809, 192] on ngb-modal-window "Add Expense × Date [DATE] Jan Feb Mar Apr May Jun [DATE] Aug Sep [DATE] 2016 20…" at bounding box center [557, 236] width 1114 height 473
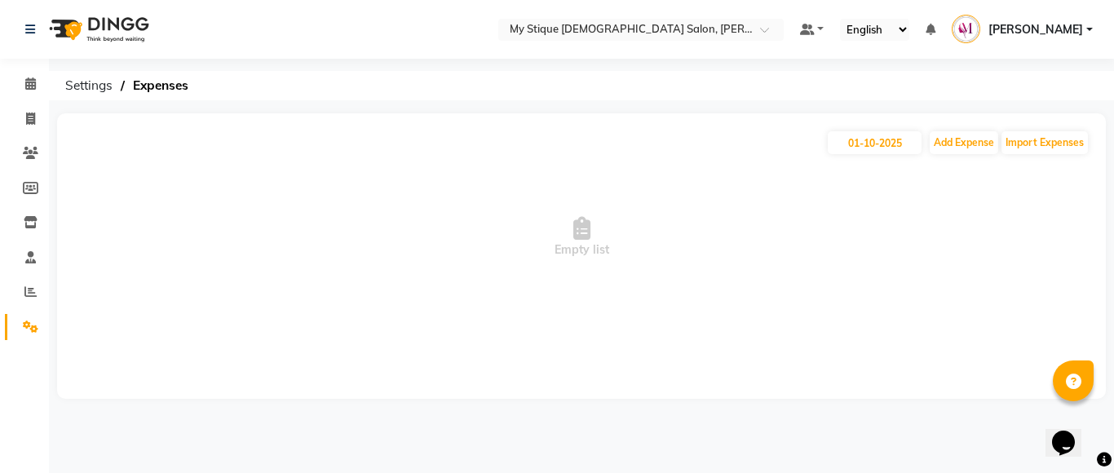
click at [848, 158] on span "Empty list" at bounding box center [581, 237] width 1016 height 163
click at [851, 152] on input "01-10-2025" at bounding box center [875, 142] width 94 height 23
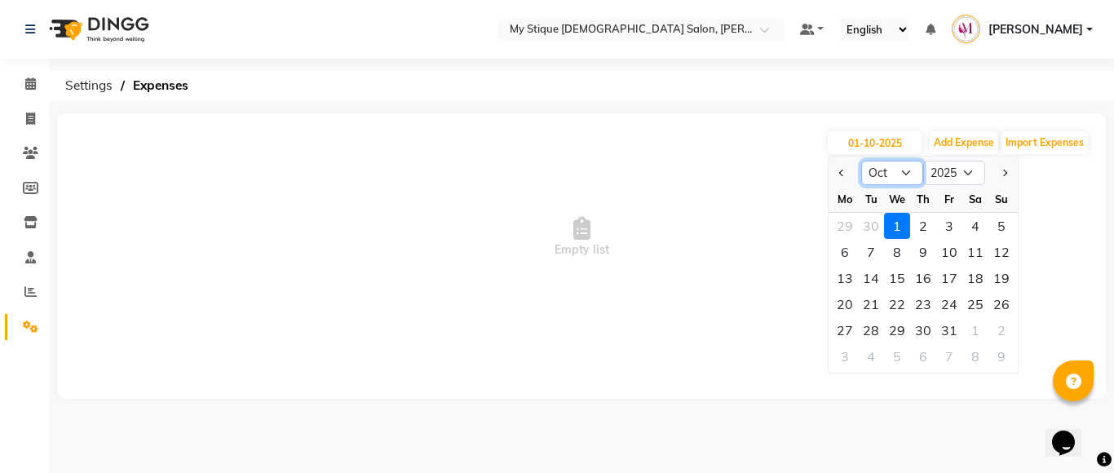
click at [890, 168] on select "Jan Feb Mar Apr May Jun [DATE] Aug Sep Oct Nov Dec" at bounding box center [892, 173] width 62 height 24
click at [861, 161] on select "Jan Feb Mar Apr May Jun [DATE] Aug Sep Oct Nov Dec" at bounding box center [892, 173] width 62 height 24
click at [920, 254] on div "11" at bounding box center [923, 252] width 26 height 26
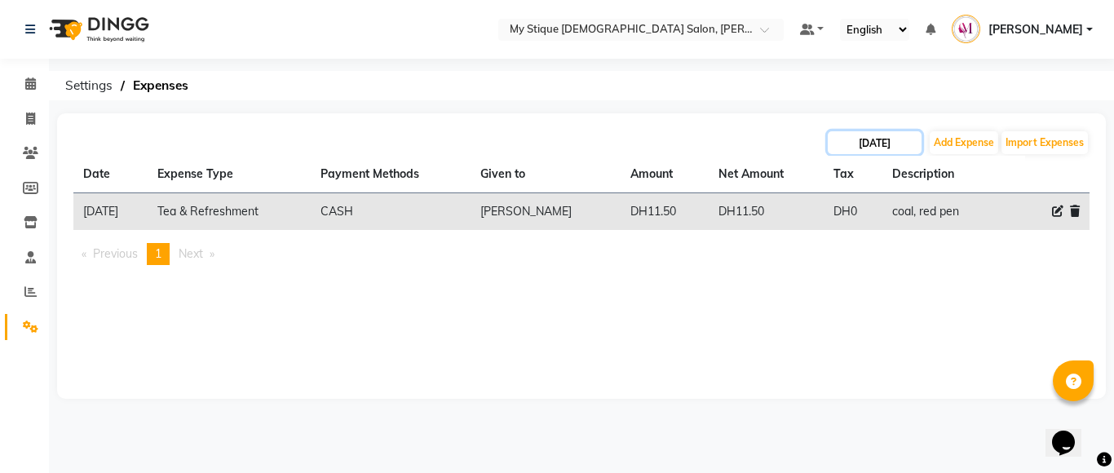
click at [883, 141] on input "[DATE]" at bounding box center [875, 142] width 94 height 23
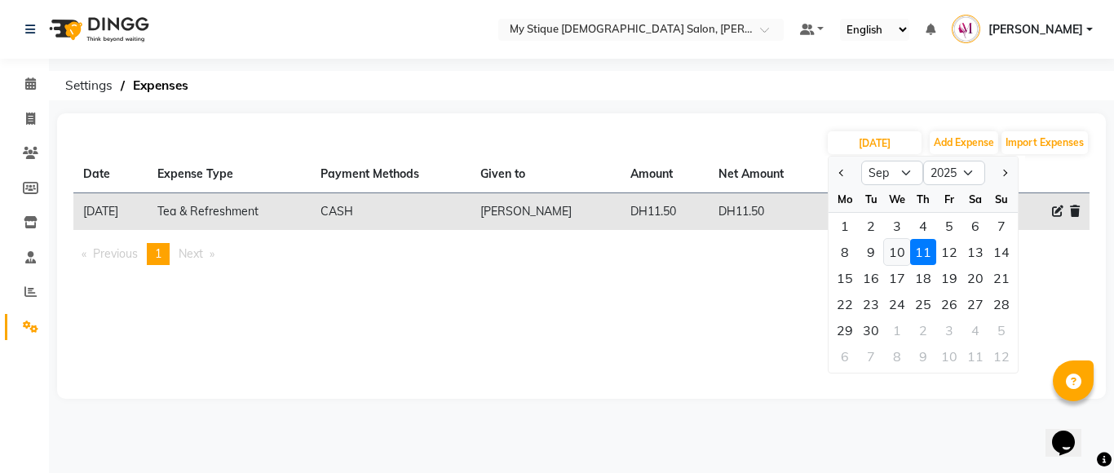
click at [895, 255] on div "10" at bounding box center [897, 252] width 26 height 26
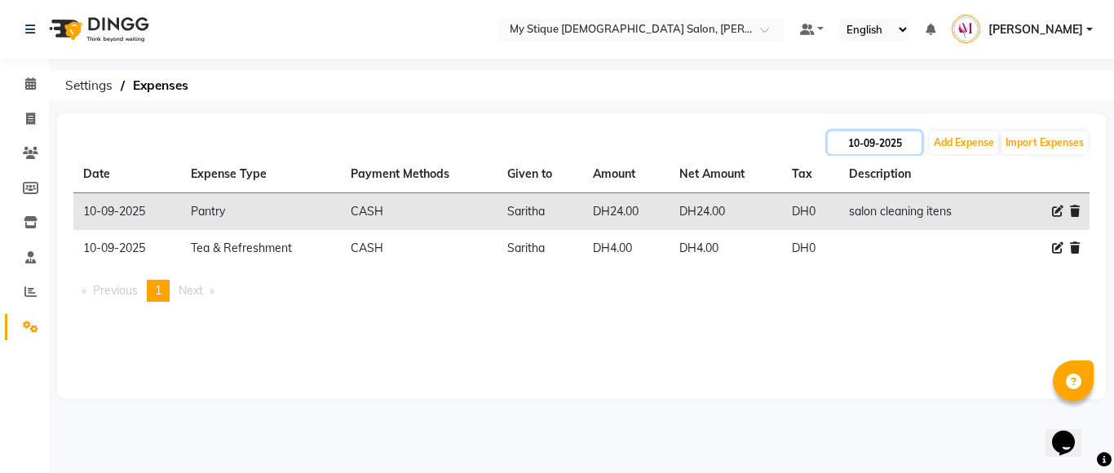
click at [863, 149] on input "10-09-2025" at bounding box center [875, 142] width 94 height 23
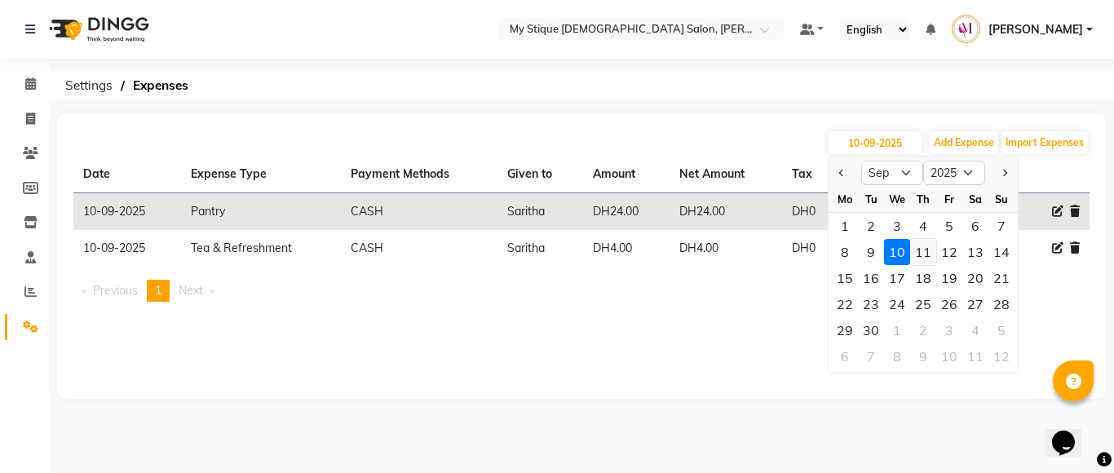
click at [927, 256] on div "11" at bounding box center [923, 252] width 26 height 26
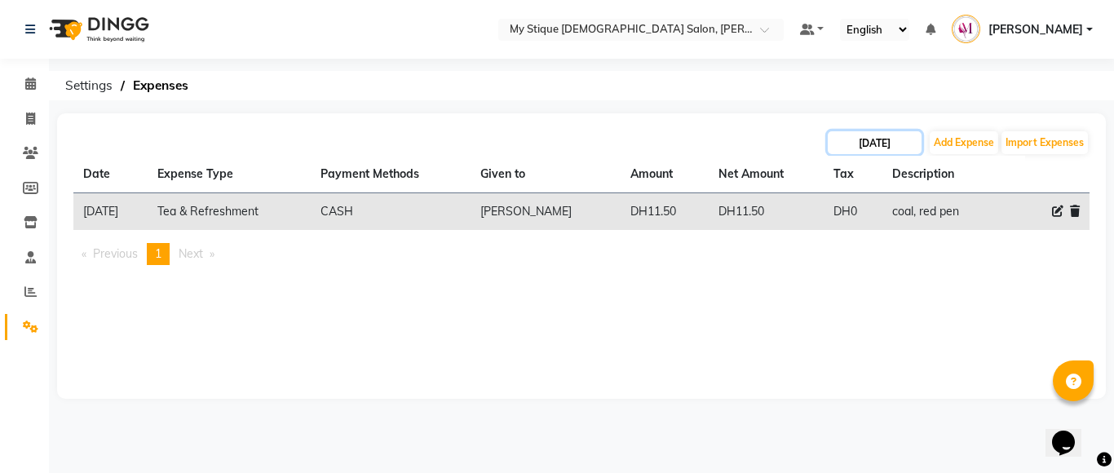
click at [868, 148] on input "[DATE]" at bounding box center [875, 142] width 94 height 23
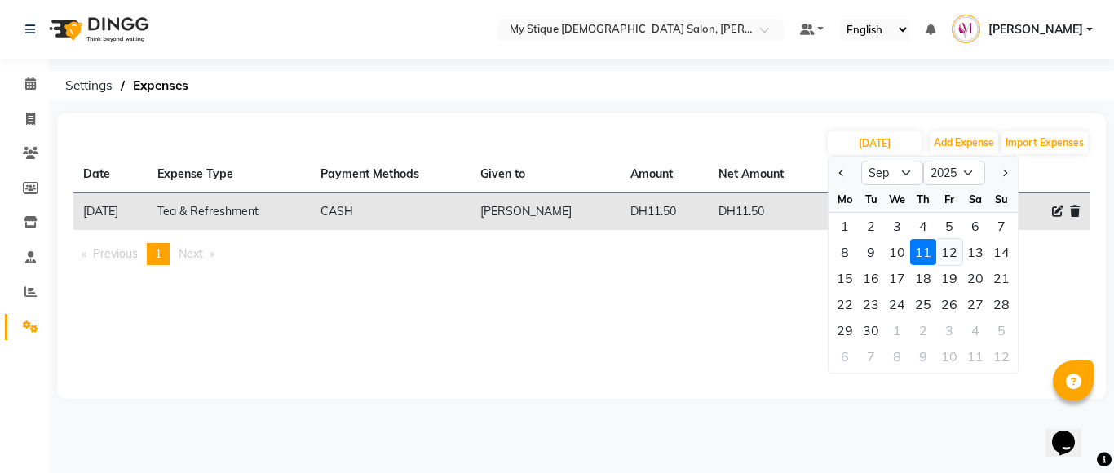
click at [945, 245] on div "12" at bounding box center [949, 252] width 26 height 26
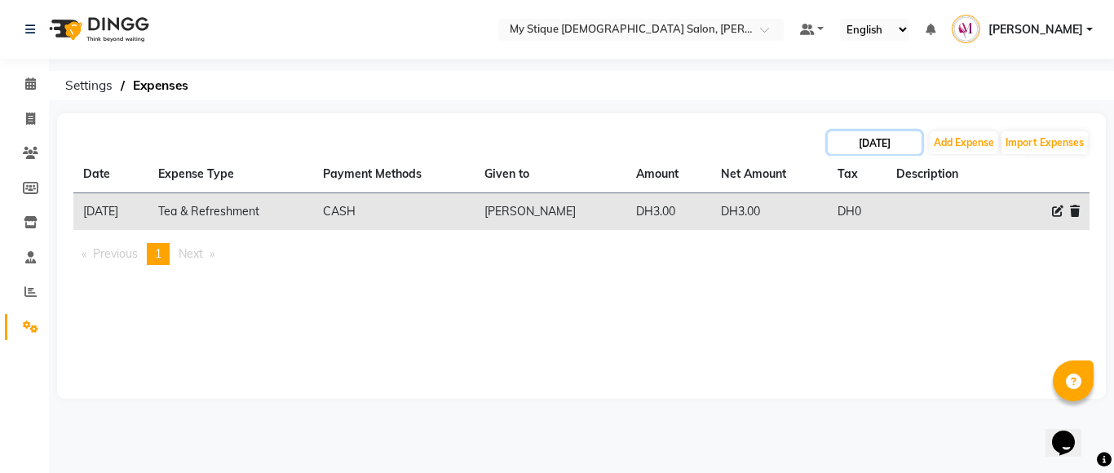
click at [899, 137] on input "[DATE]" at bounding box center [875, 142] width 94 height 23
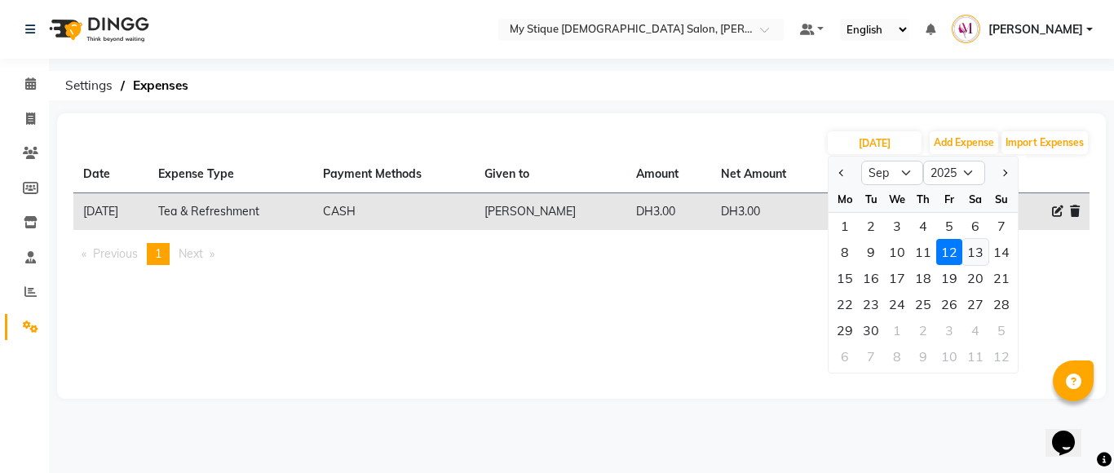
click at [975, 254] on div "13" at bounding box center [975, 252] width 26 height 26
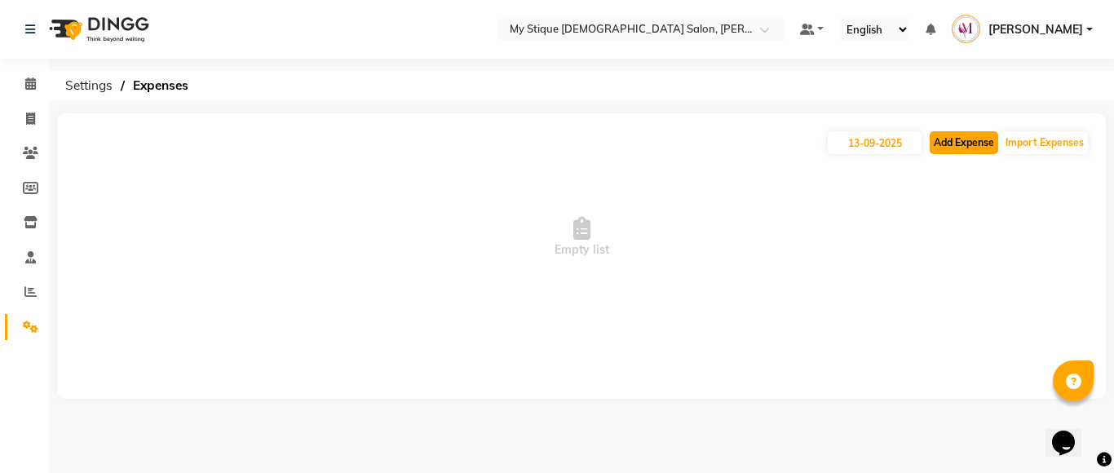
click at [941, 138] on button "Add Expense" at bounding box center [963, 142] width 68 height 23
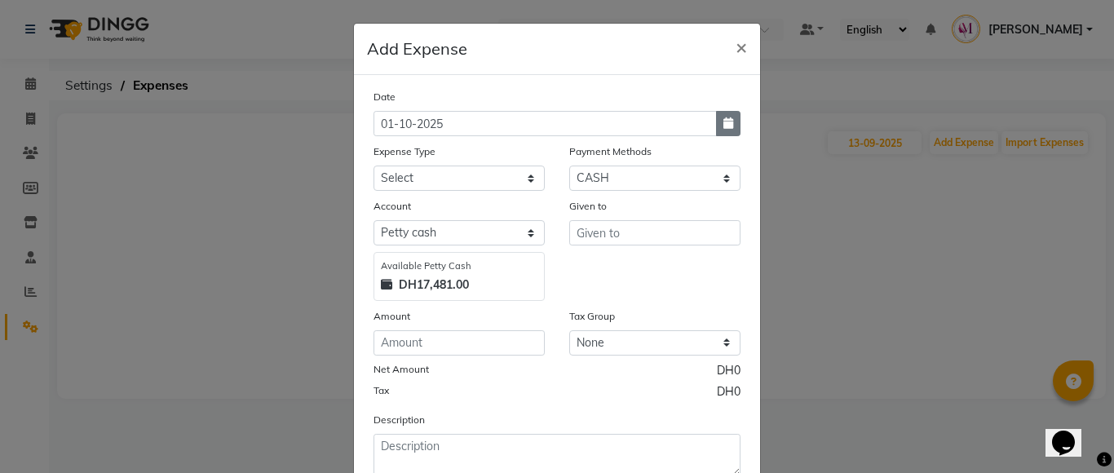
click at [716, 129] on button "button" at bounding box center [728, 123] width 24 height 25
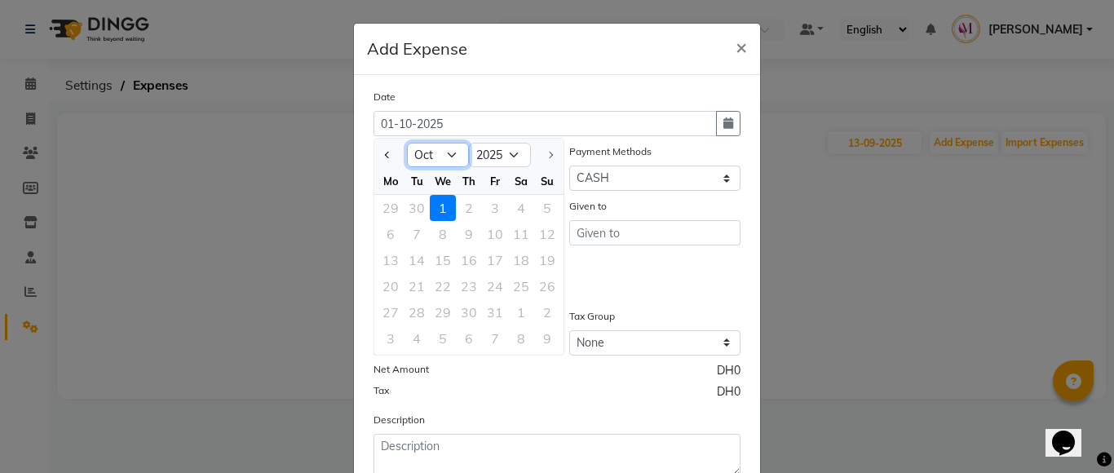
click at [454, 156] on select "Jan Feb Mar Apr May Jun [DATE] Aug Sep Oct" at bounding box center [438, 155] width 62 height 24
click at [407, 143] on select "Jan Feb Mar Apr May Jun [DATE] Aug Sep Oct" at bounding box center [438, 155] width 62 height 24
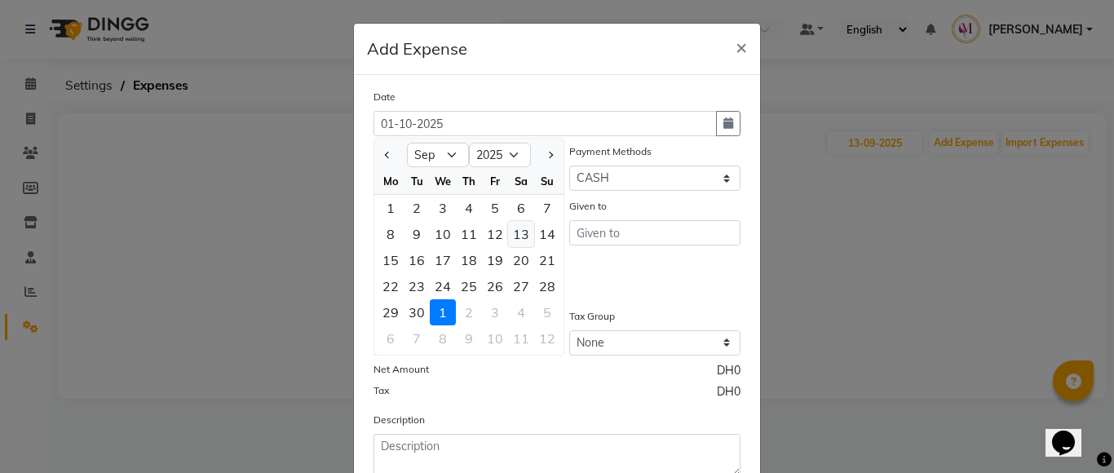
click at [510, 232] on div "13" at bounding box center [521, 234] width 26 height 26
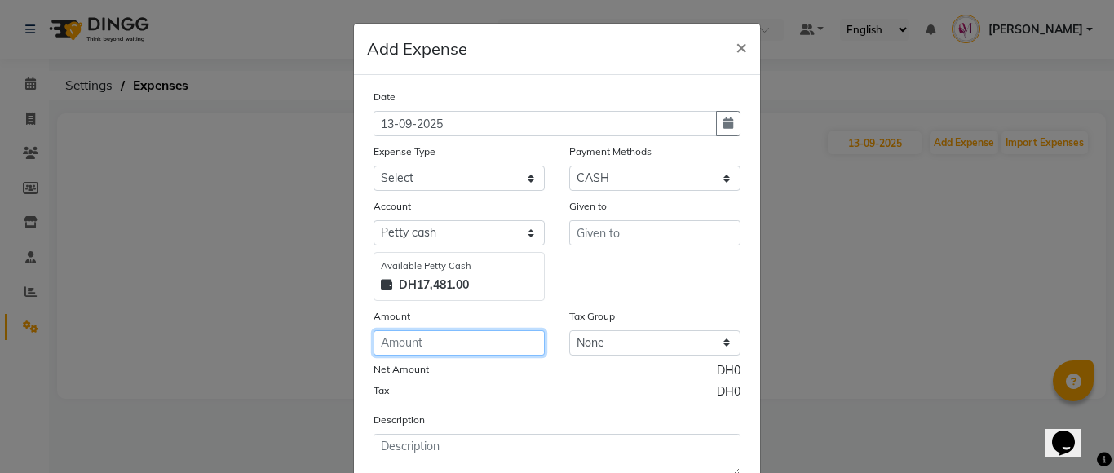
click at [461, 336] on input "number" at bounding box center [458, 342] width 171 height 25
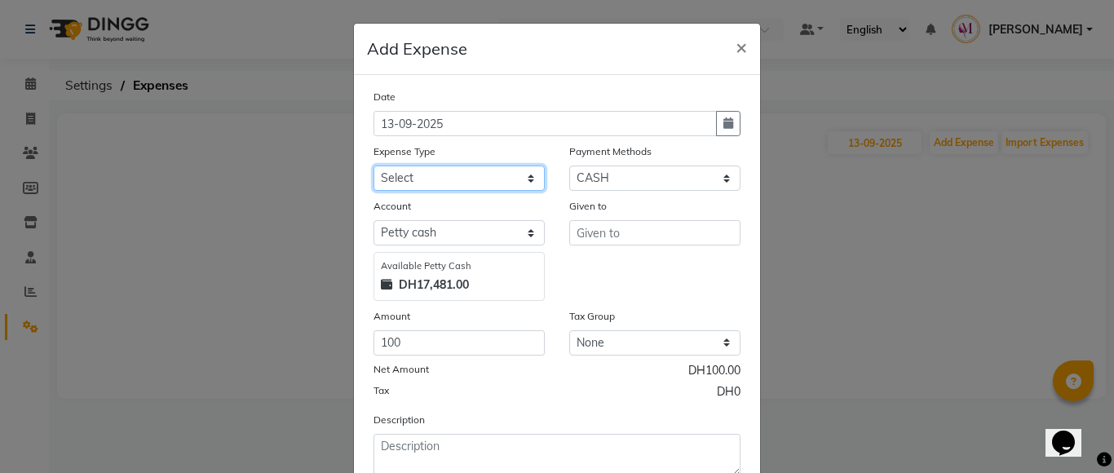
click at [481, 174] on select "Select Advance Salary Bank charges Car maintenance Cash transfer to bank Cash t…" at bounding box center [458, 178] width 171 height 25
click at [373, 166] on select "Select Advance Salary Bank charges Car maintenance Cash transfer to bank Cash t…" at bounding box center [458, 178] width 171 height 25
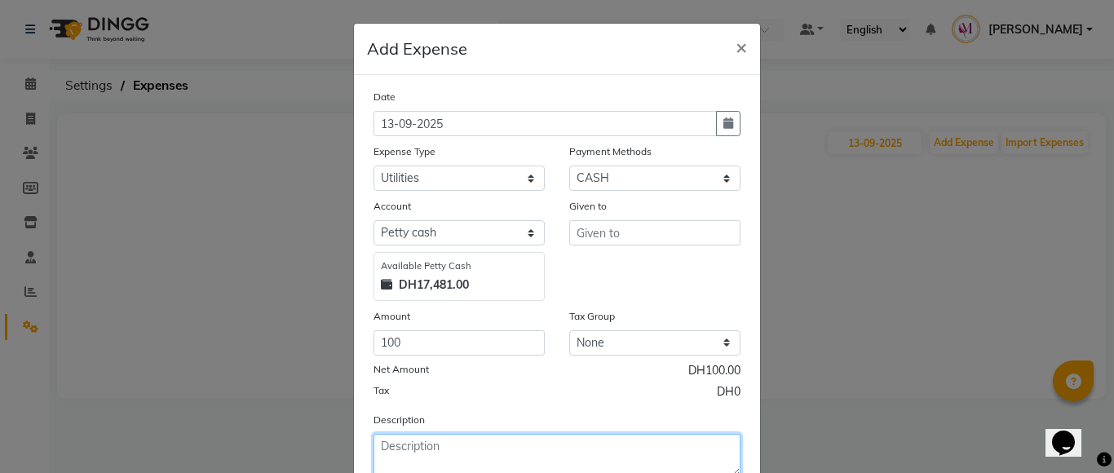
click at [479, 465] on textarea at bounding box center [556, 455] width 367 height 42
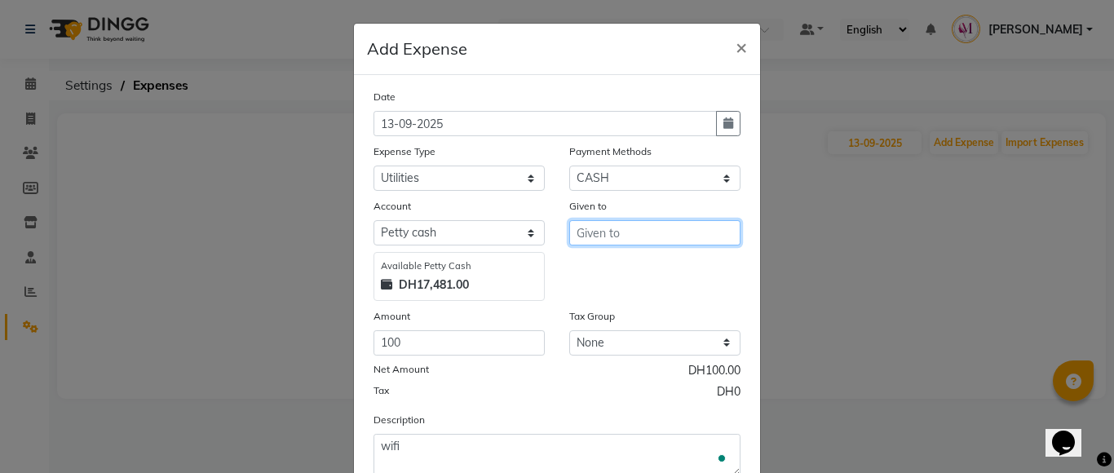
click at [611, 227] on input "text" at bounding box center [654, 232] width 171 height 25
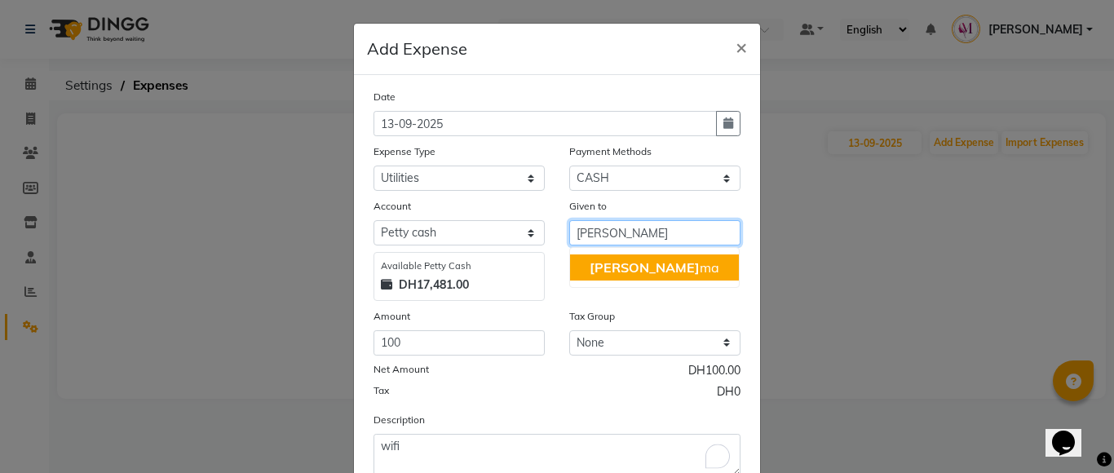
click at [617, 272] on ngb-highlight "[PERSON_NAME] ma" at bounding box center [654, 267] width 130 height 16
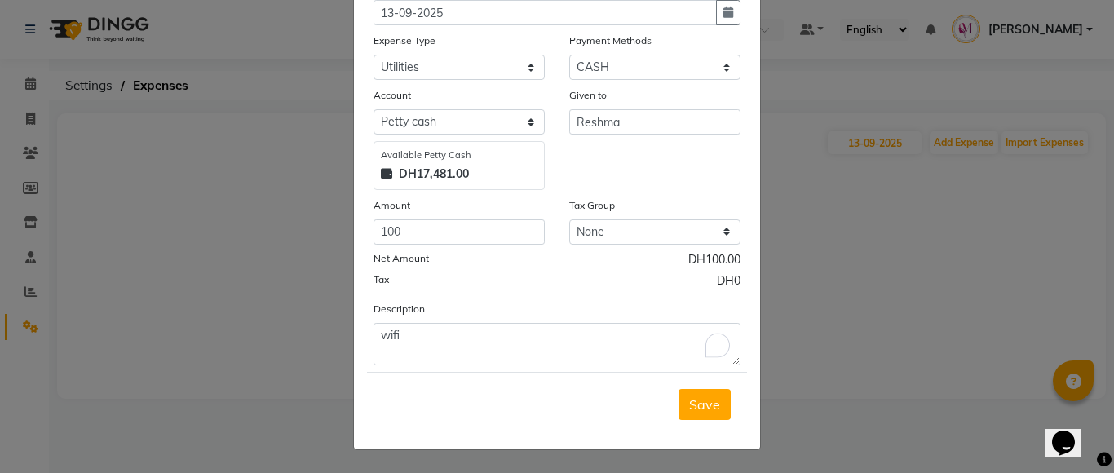
click at [699, 400] on span "Save" at bounding box center [704, 404] width 31 height 16
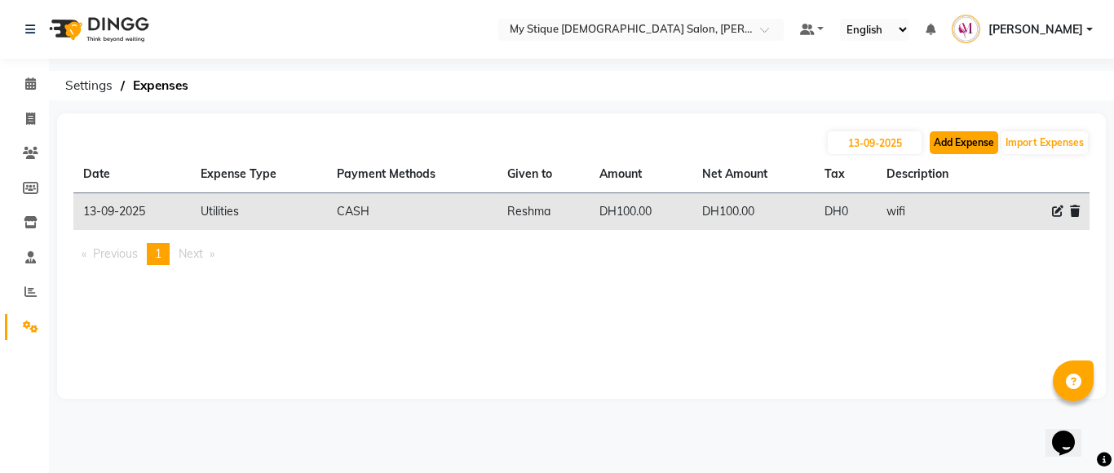
click at [973, 151] on button "Add Expense" at bounding box center [963, 142] width 68 height 23
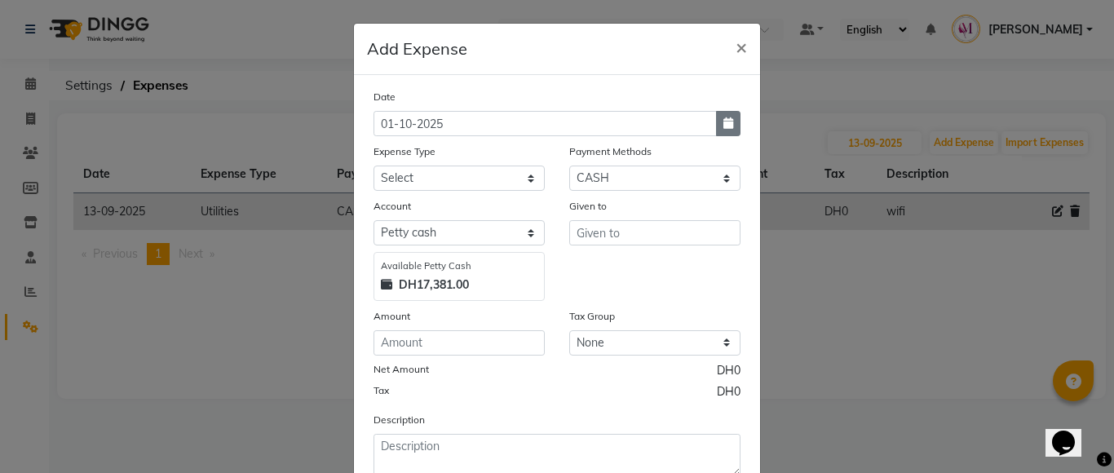
click at [723, 127] on icon "button" at bounding box center [728, 122] width 10 height 11
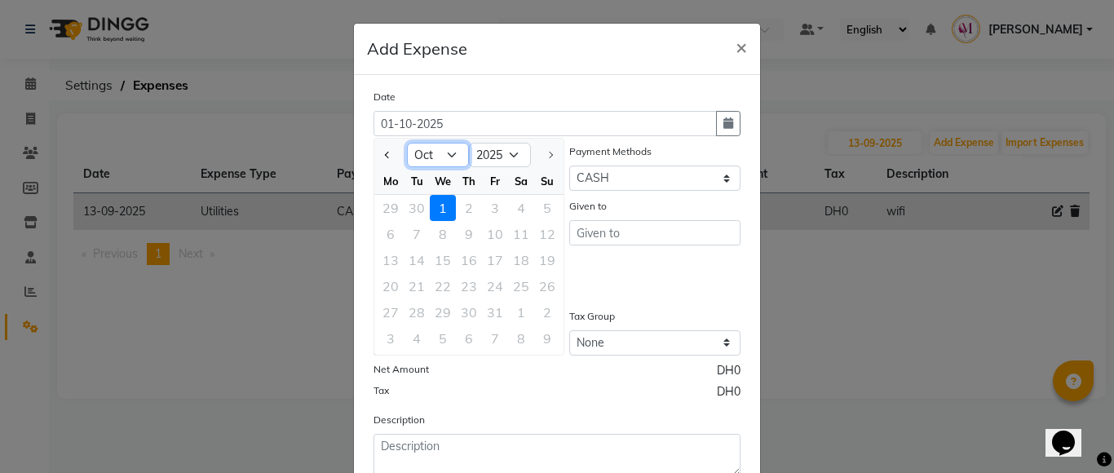
click at [450, 146] on select "Jan Feb Mar Apr May Jun [DATE] Aug Sep Oct" at bounding box center [438, 155] width 62 height 24
click at [407, 143] on select "Jan Feb Mar Apr May Jun [DATE] Aug Sep Oct" at bounding box center [438, 155] width 62 height 24
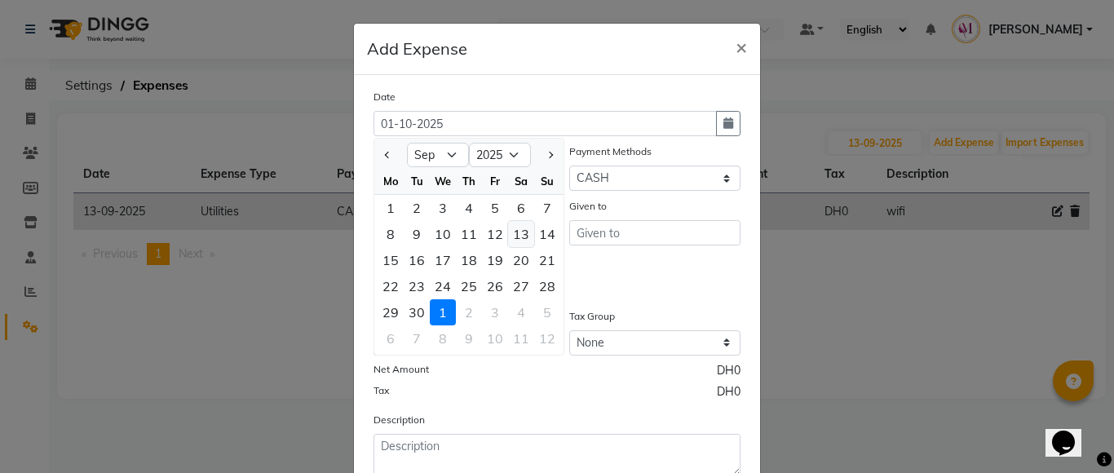
click at [510, 233] on div "13" at bounding box center [521, 234] width 26 height 26
